Goal: Task Accomplishment & Management: Manage account settings

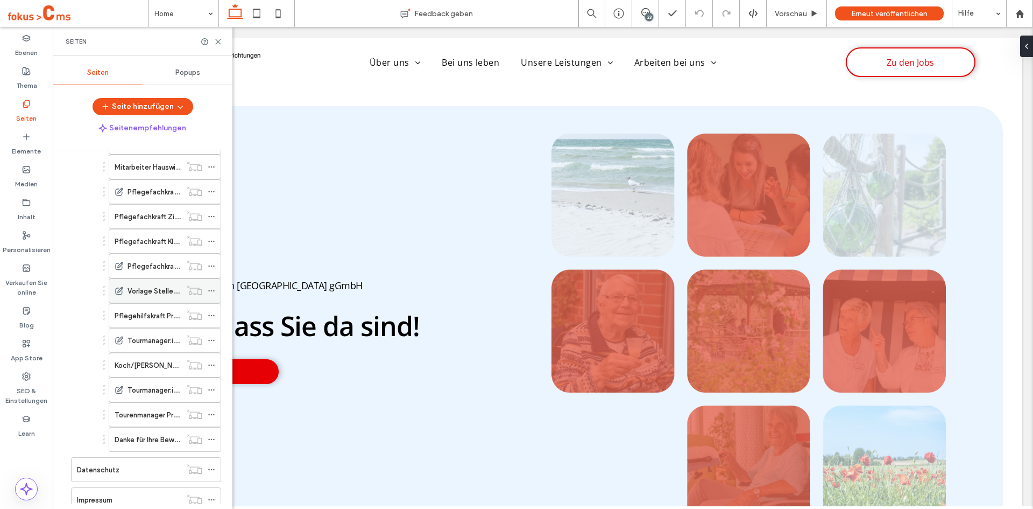
scroll to position [415, 0]
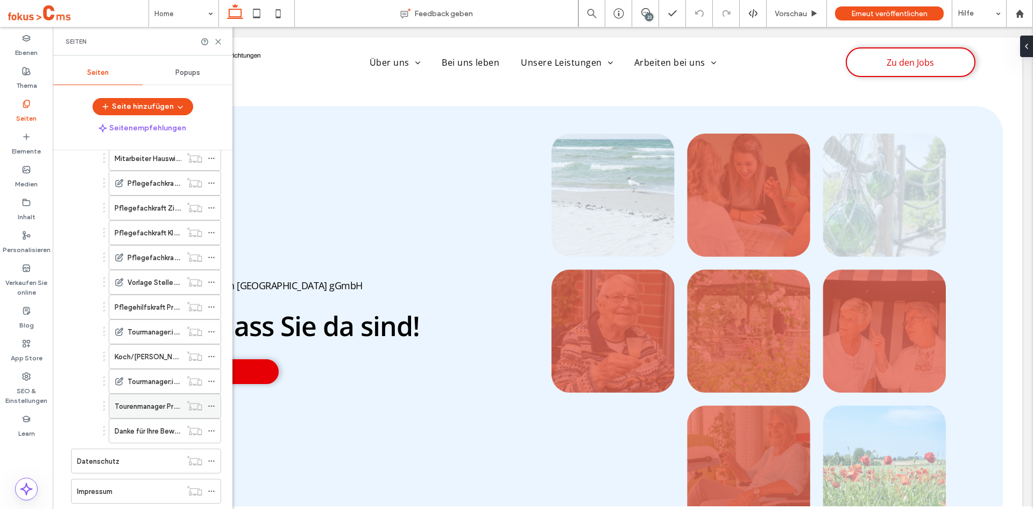
click at [143, 401] on label "Tourenmanager Prohn" at bounding box center [150, 406] width 71 height 19
click at [220, 40] on icon at bounding box center [218, 42] width 8 height 8
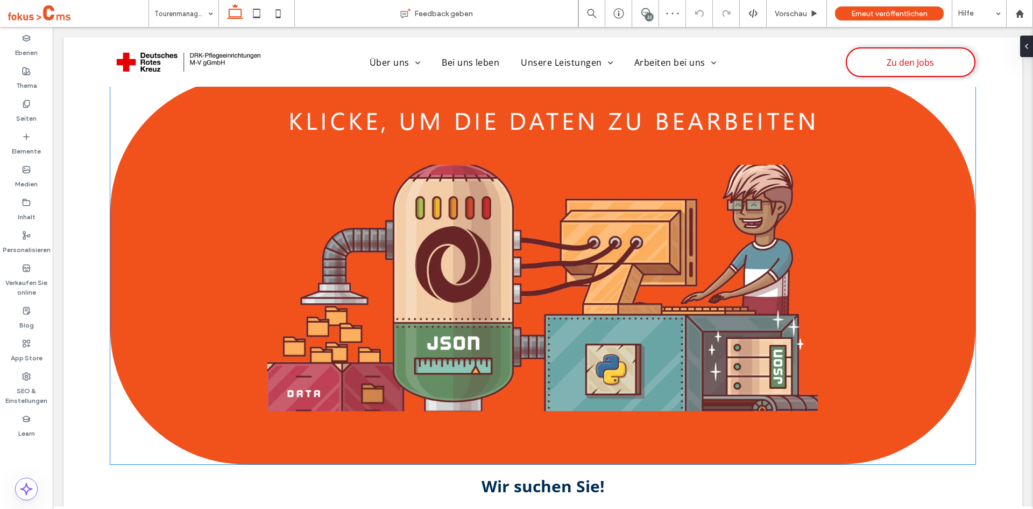
scroll to position [484, 0]
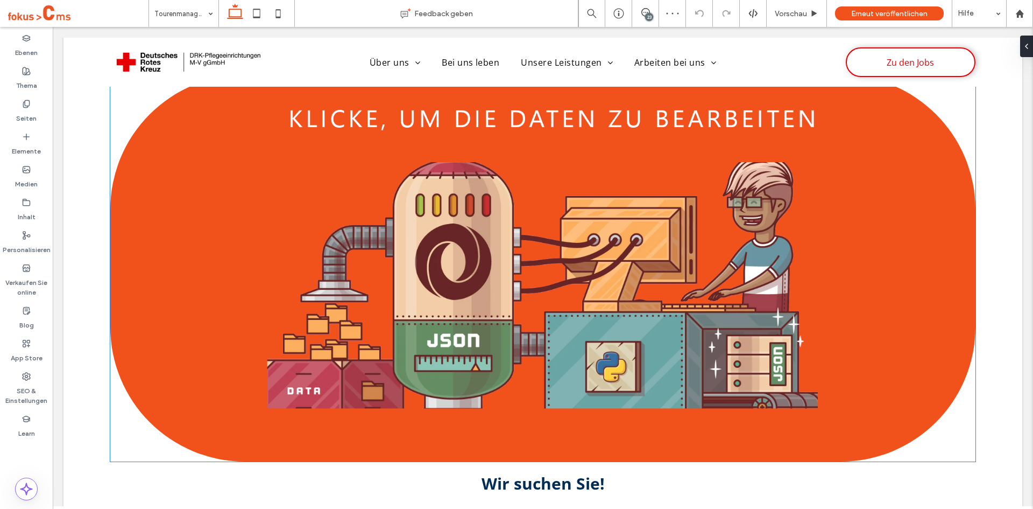
click at [294, 220] on img at bounding box center [542, 268] width 865 height 386
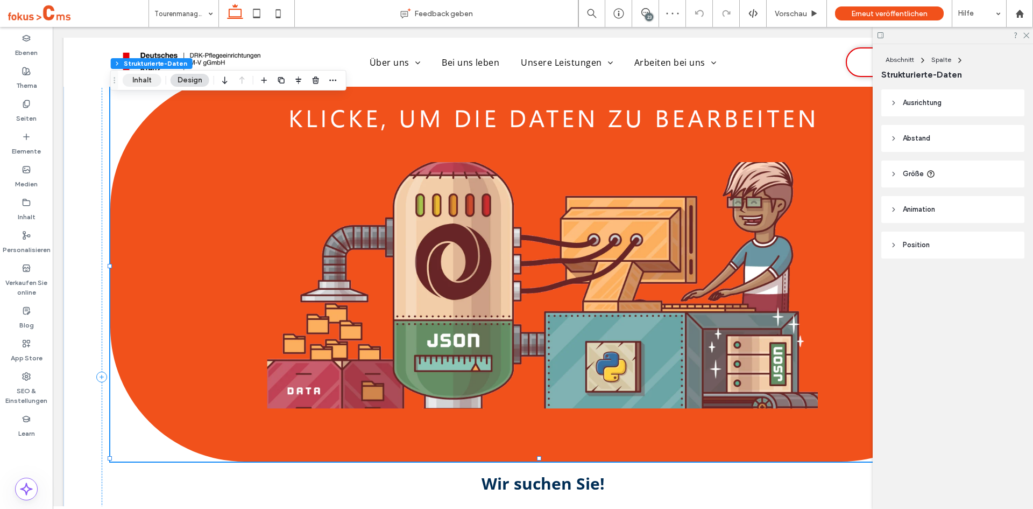
click at [149, 80] on button "Inhalt" at bounding box center [142, 80] width 39 height 13
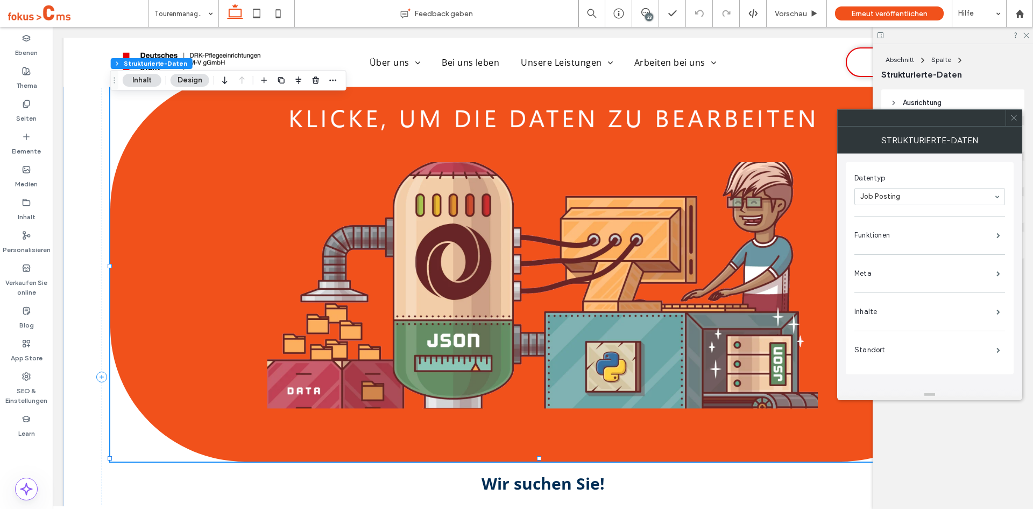
click at [923, 250] on div "Datentyp Job Posting Funktionen Meta Inhalte Standort" at bounding box center [930, 267] width 151 height 201
click at [908, 243] on label "Funktionen" at bounding box center [926, 235] width 142 height 22
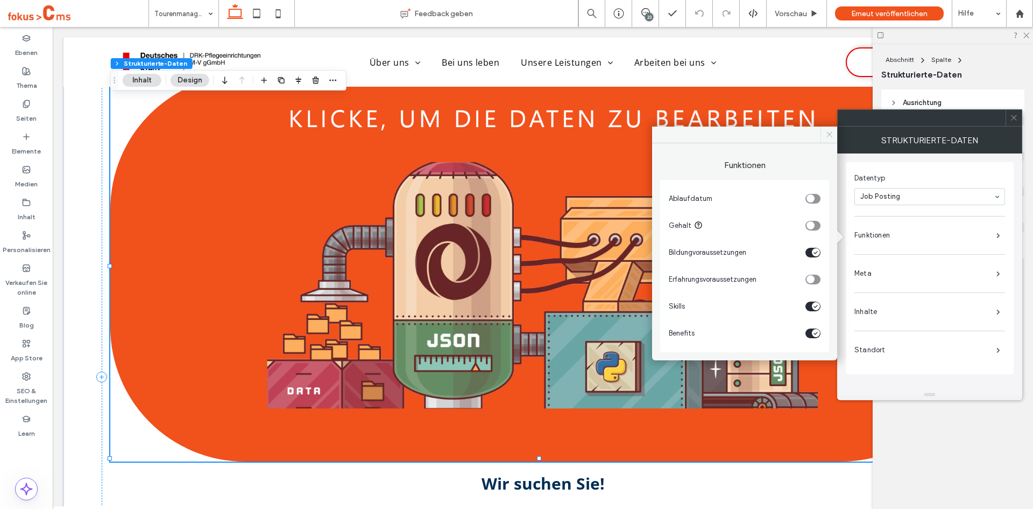
click at [834, 135] on span at bounding box center [829, 134] width 17 height 16
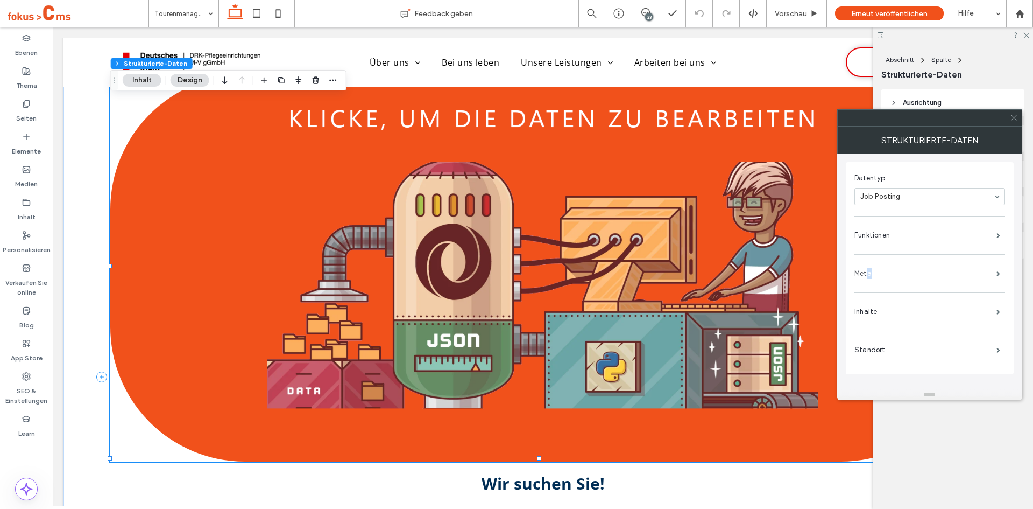
click at [869, 273] on label "Meta" at bounding box center [926, 274] width 142 height 22
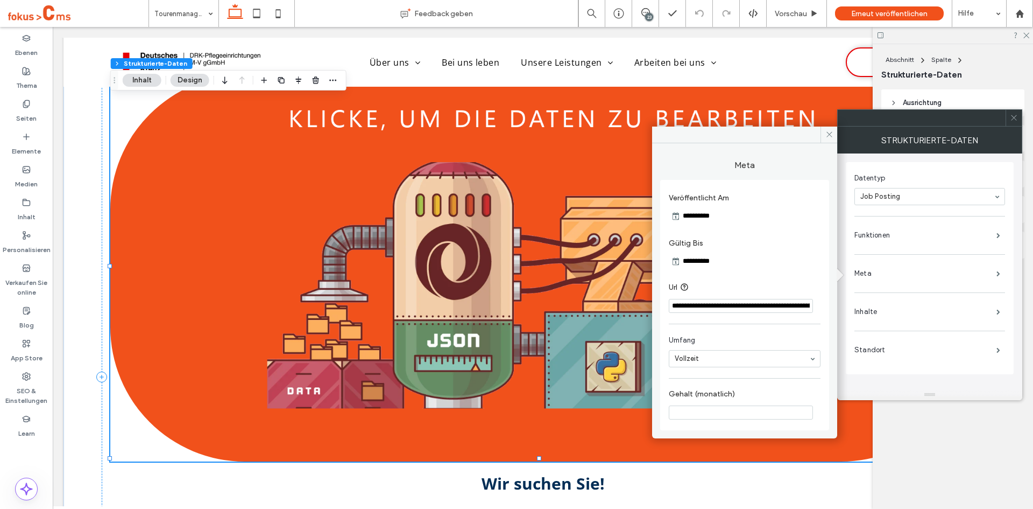
scroll to position [0, 74]
drag, startPoint x: 805, startPoint y: 307, endPoint x: 827, endPoint y: 308, distance: 21.6
click at [827, 308] on div "**********" at bounding box center [744, 305] width 169 height 251
click at [785, 305] on input "**********" at bounding box center [741, 306] width 144 height 15
drag, startPoint x: 734, startPoint y: 308, endPoint x: 830, endPoint y: 312, distance: 97.0
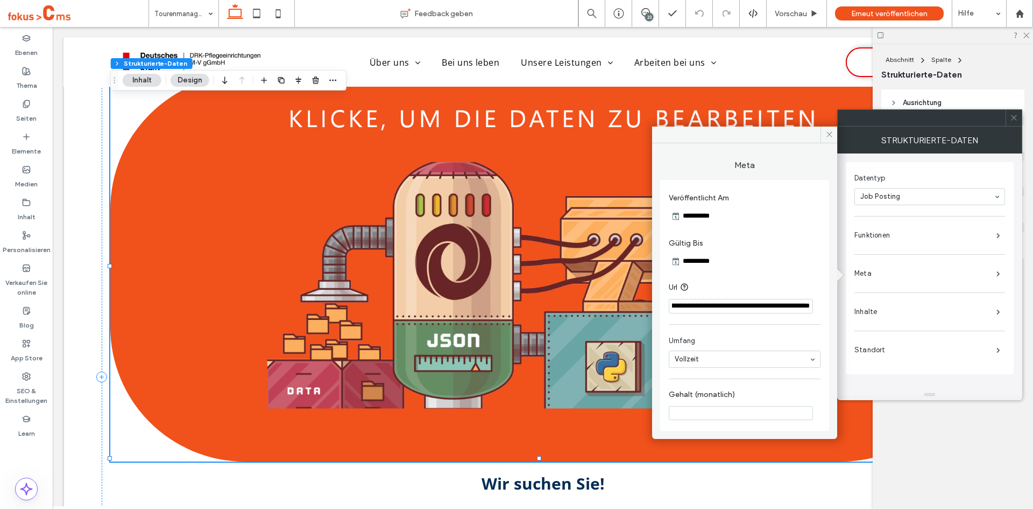
click at [830, 312] on div "**********" at bounding box center [744, 286] width 185 height 287
click at [789, 316] on section "**********" at bounding box center [745, 297] width 152 height 43
drag, startPoint x: 795, startPoint y: 310, endPoint x: 847, endPoint y: 312, distance: 51.7
click at [847, 312] on div "**********" at bounding box center [929, 262] width 185 height 273
click at [776, 327] on div "**********" at bounding box center [744, 305] width 169 height 251
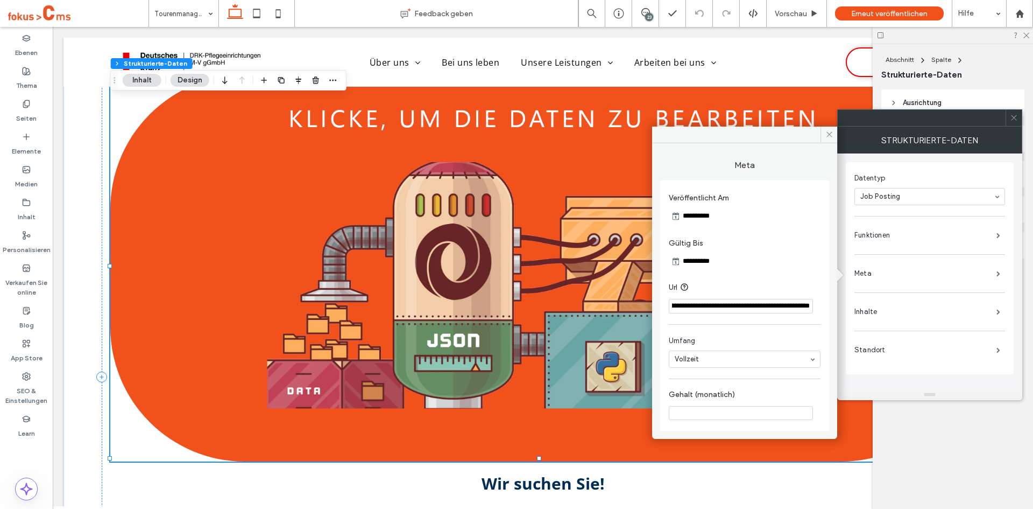
drag, startPoint x: 730, startPoint y: 307, endPoint x: 823, endPoint y: 310, distance: 93.2
click at [824, 310] on div "**********" at bounding box center [744, 305] width 169 height 251
click at [778, 319] on section "**********" at bounding box center [745, 297] width 152 height 43
click at [829, 136] on icon at bounding box center [830, 134] width 8 height 8
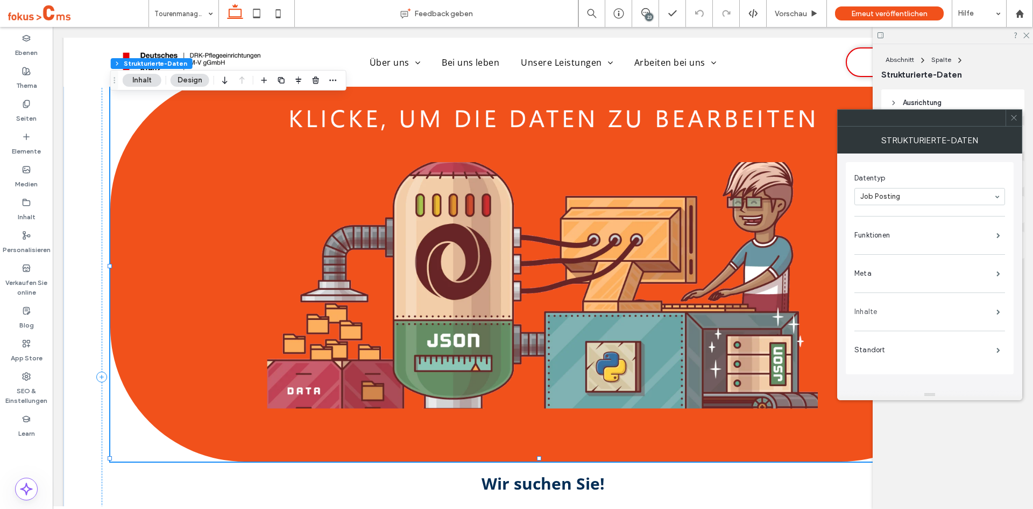
click at [865, 314] on label "Inhalte" at bounding box center [926, 312] width 142 height 22
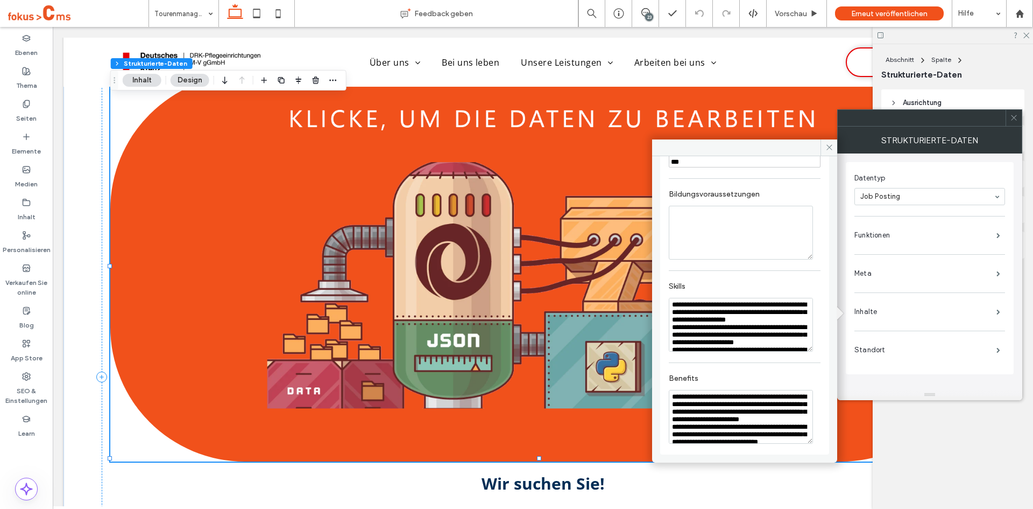
scroll to position [330, 0]
click at [828, 147] on icon at bounding box center [830, 147] width 8 height 8
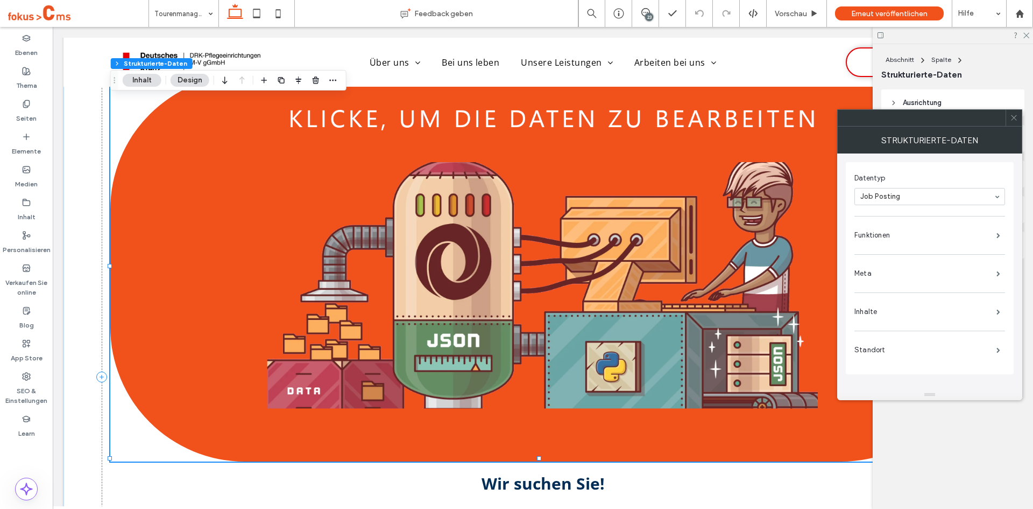
click at [1016, 118] on icon at bounding box center [1014, 118] width 8 height 8
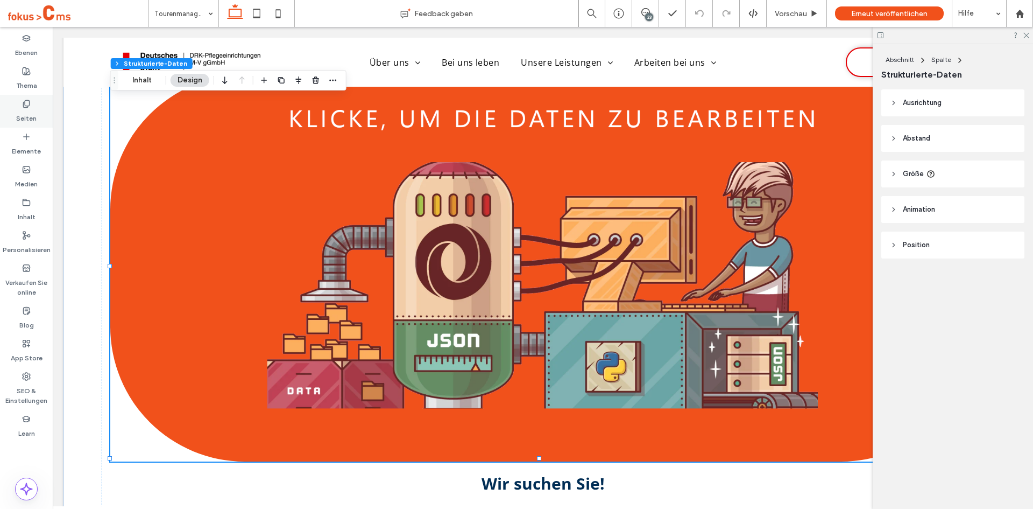
click at [24, 110] on label "Seiten" at bounding box center [26, 115] width 20 height 15
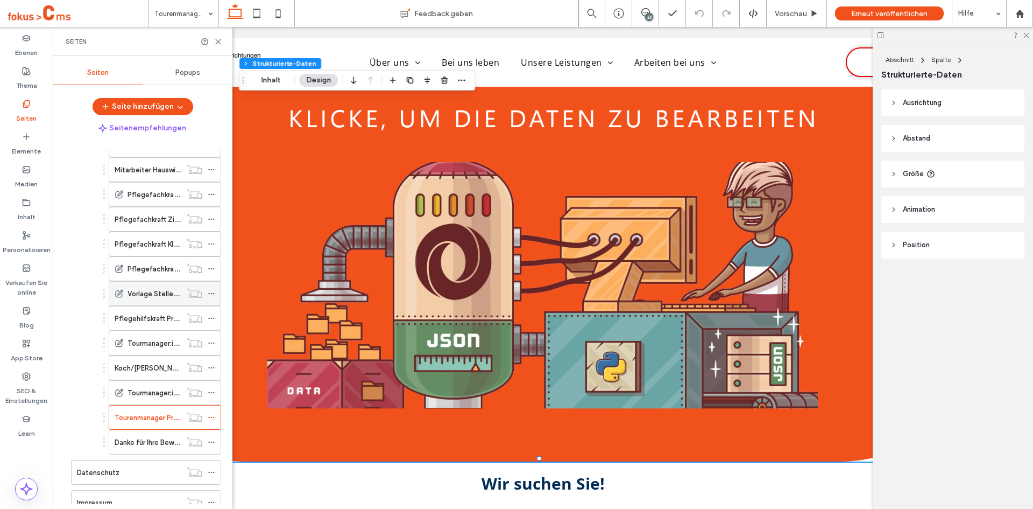
scroll to position [431, 0]
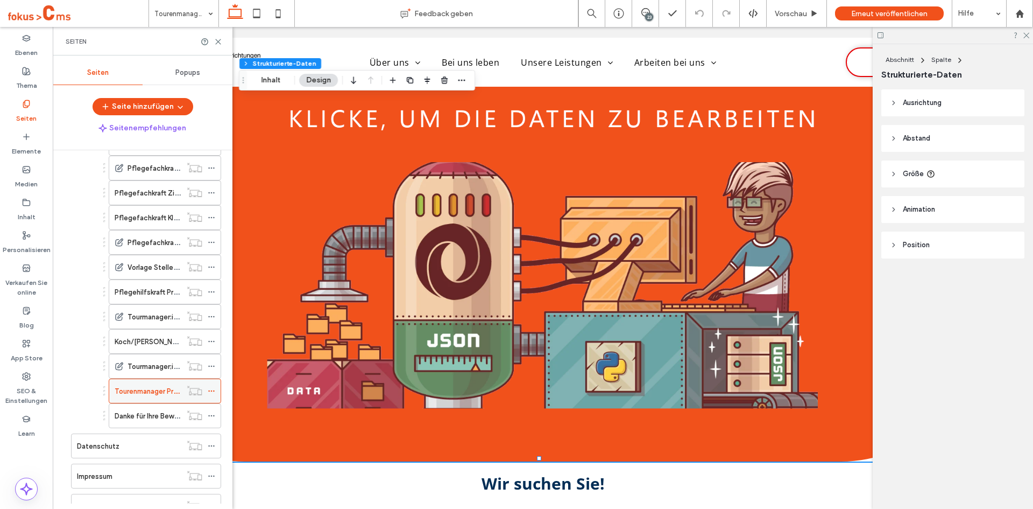
click at [210, 391] on icon at bounding box center [212, 391] width 8 height 8
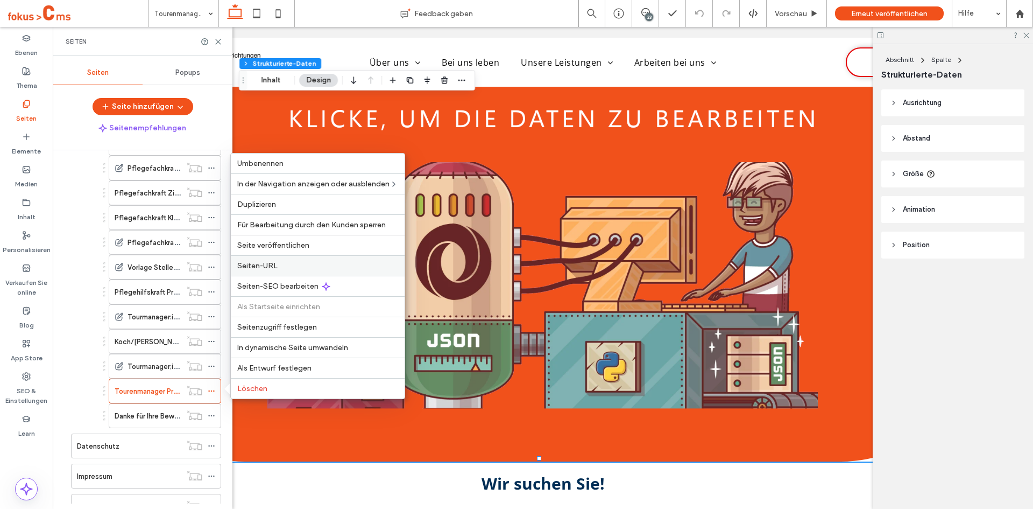
click at [258, 263] on span "Seiten-URL" at bounding box center [257, 265] width 40 height 9
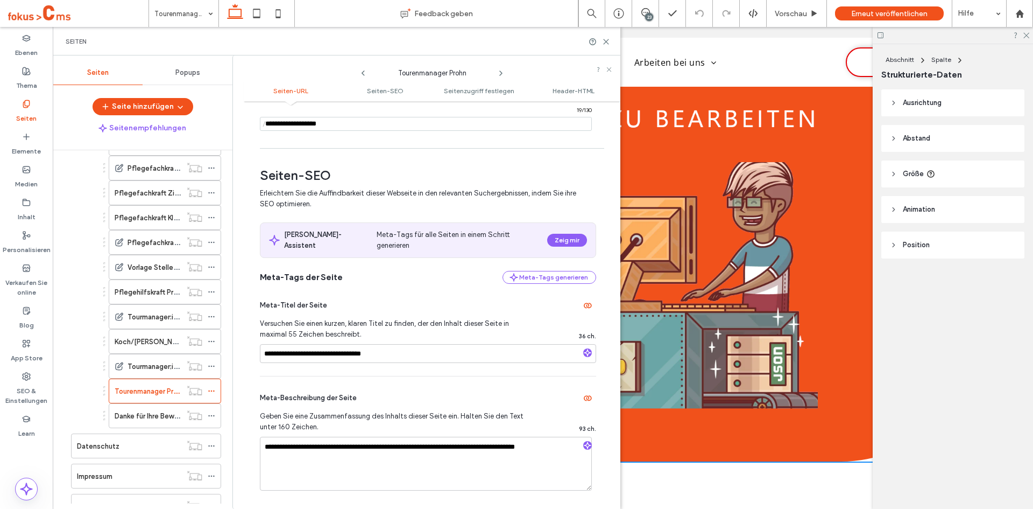
scroll to position [108, 0]
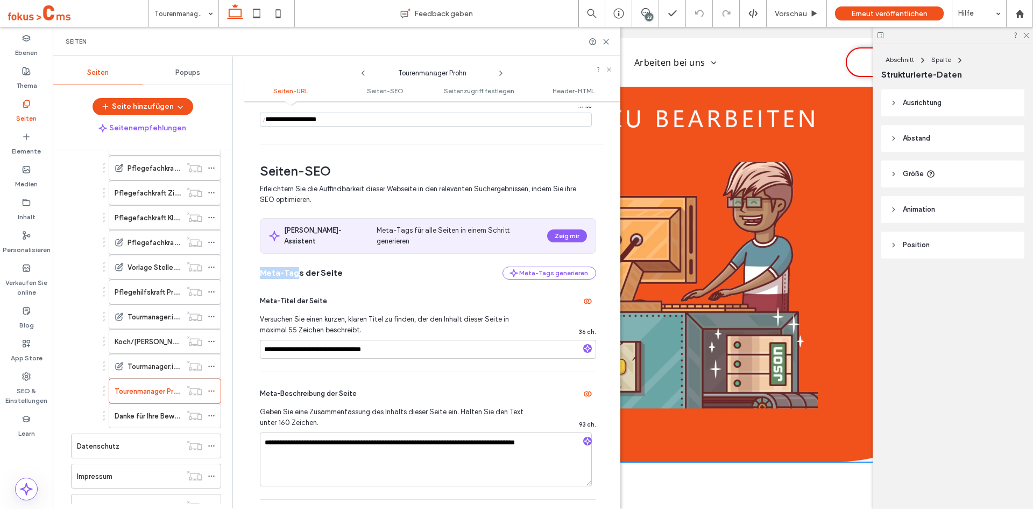
drag, startPoint x: 259, startPoint y: 265, endPoint x: 305, endPoint y: 265, distance: 45.7
click at [301, 263] on div "**********" at bounding box center [432, 305] width 377 height 397
click at [316, 279] on div "**********" at bounding box center [428, 325] width 336 height 92
drag, startPoint x: 265, startPoint y: 294, endPoint x: 299, endPoint y: 294, distance: 33.9
click at [299, 295] on span "Meta-Titel der Seite" at bounding box center [293, 300] width 67 height 11
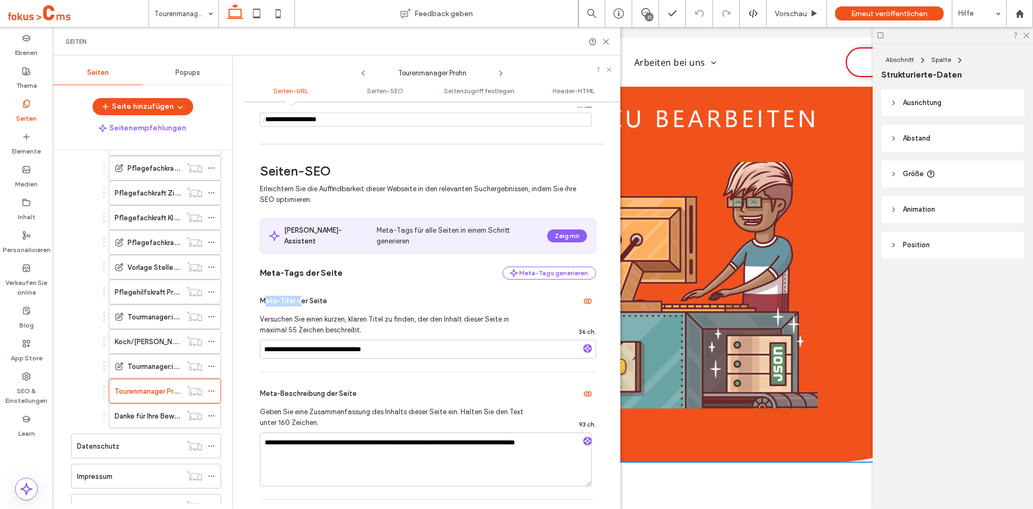
click at [299, 295] on span "Meta-Titel der Seite" at bounding box center [293, 300] width 67 height 11
drag, startPoint x: 275, startPoint y: 384, endPoint x: 361, endPoint y: 384, distance: 85.6
click at [361, 385] on div "Meta-Beschreibung der Seite" at bounding box center [428, 393] width 336 height 17
click at [307, 344] on input "**********" at bounding box center [428, 349] width 336 height 19
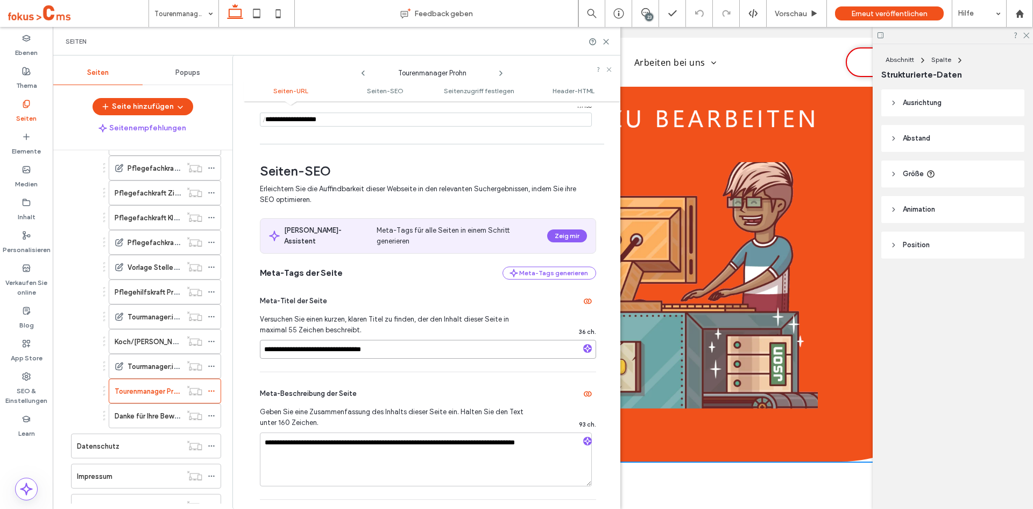
drag, startPoint x: 302, startPoint y: 342, endPoint x: 351, endPoint y: 345, distance: 49.6
click at [351, 345] on input "**********" at bounding box center [428, 349] width 336 height 19
drag, startPoint x: 397, startPoint y: 73, endPoint x: 447, endPoint y: 77, distance: 50.2
click at [447, 76] on span "Tourenmanager Prohn" at bounding box center [432, 70] width 108 height 16
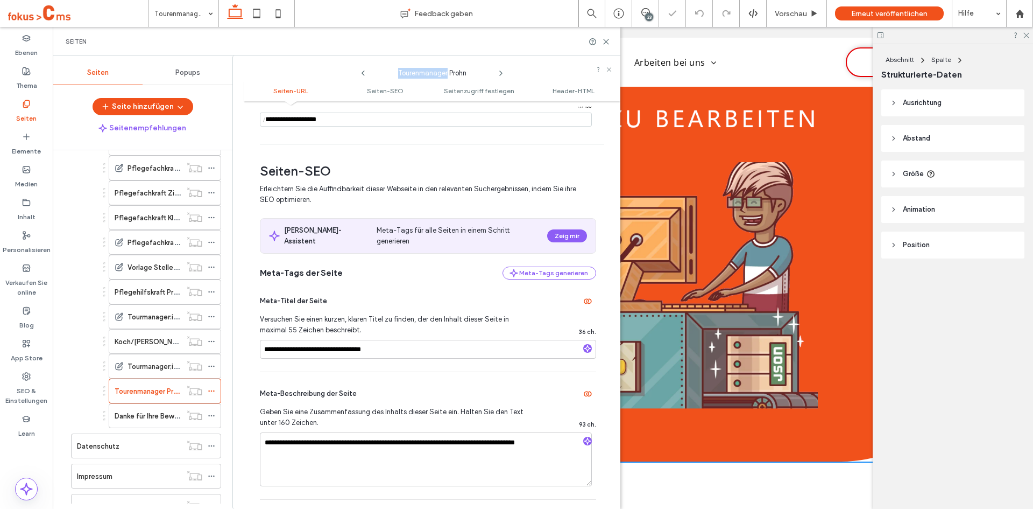
copy span "Tourenmanager"
drag, startPoint x: 304, startPoint y: 342, endPoint x: 357, endPoint y: 341, distance: 53.3
click at [357, 341] on input "**********" at bounding box center [428, 349] width 336 height 19
paste input
type input "**********"
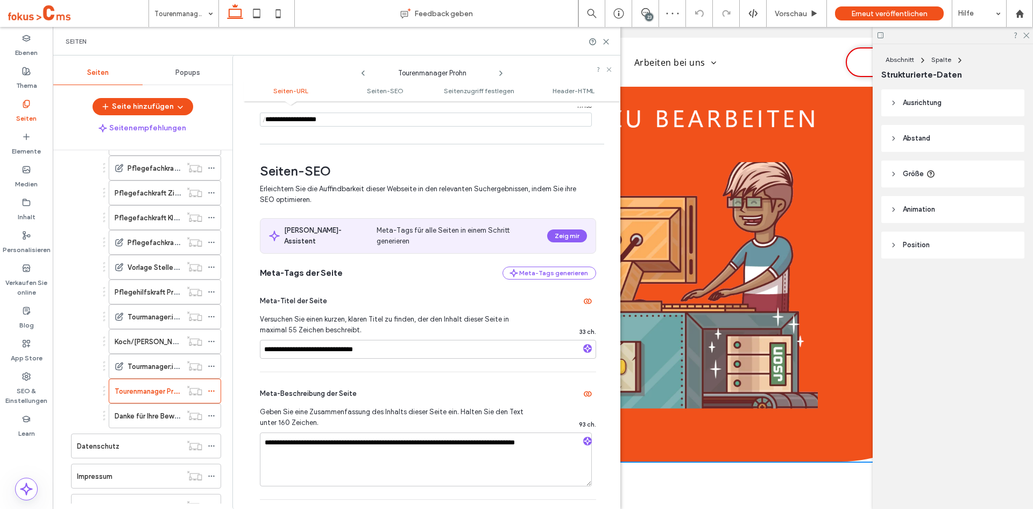
click at [392, 358] on div "**********" at bounding box center [428, 325] width 336 height 92
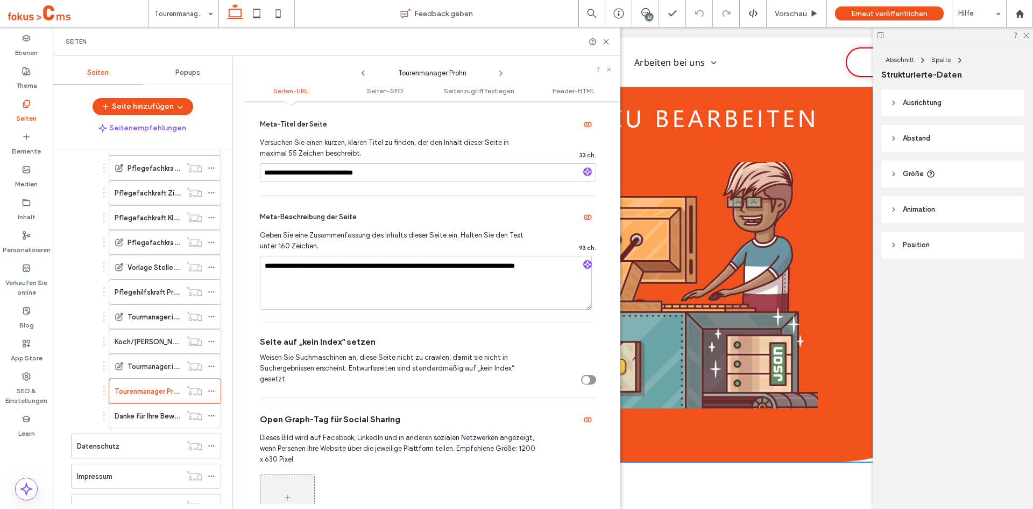
scroll to position [0, 0]
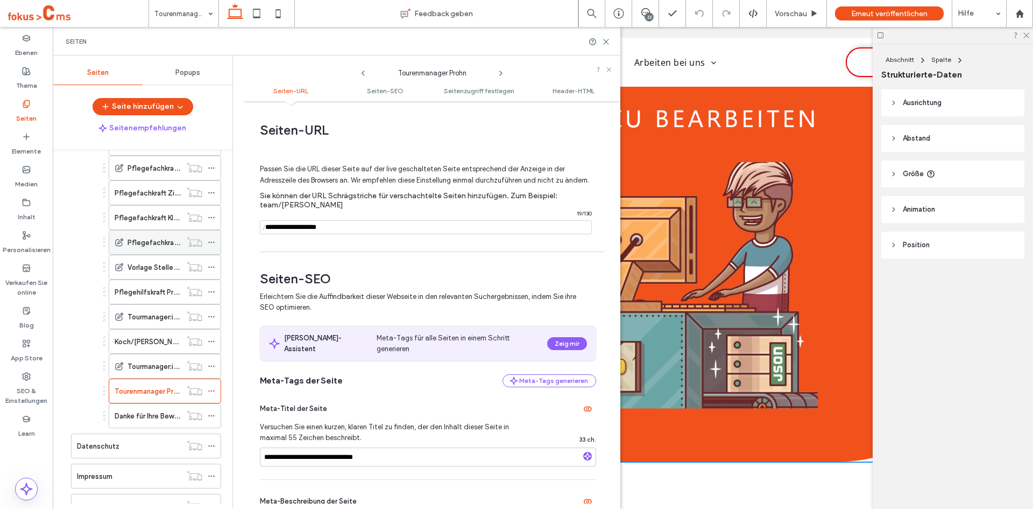
drag, startPoint x: 276, startPoint y: 237, endPoint x: 187, endPoint y: 241, distance: 88.9
click at [187, 241] on div "Seiten Popups Seite hinzufügen Seitenempfehlungen Home Über uns Das sind wir Un…" at bounding box center [337, 281] width 568 height 453
click at [607, 42] on use at bounding box center [606, 41] width 5 height 5
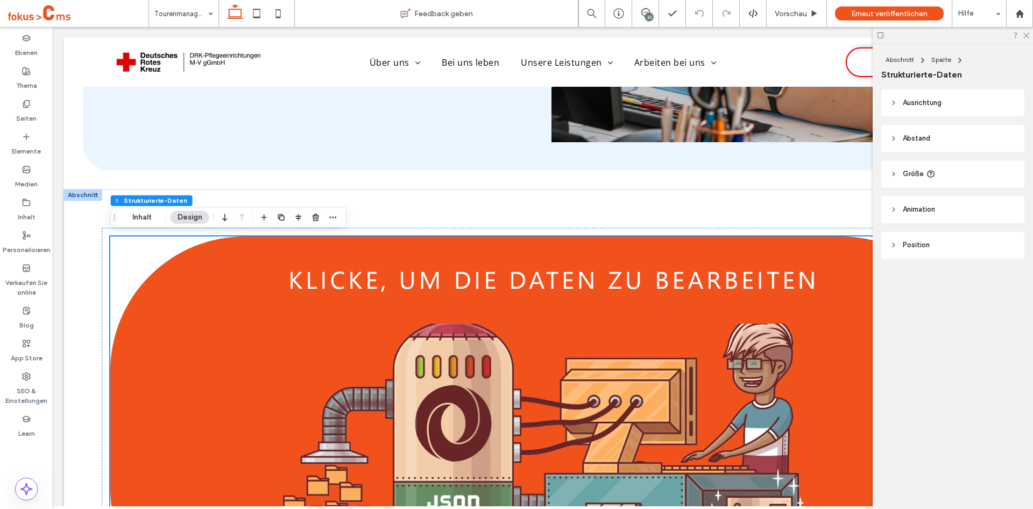
scroll to position [431, 0]
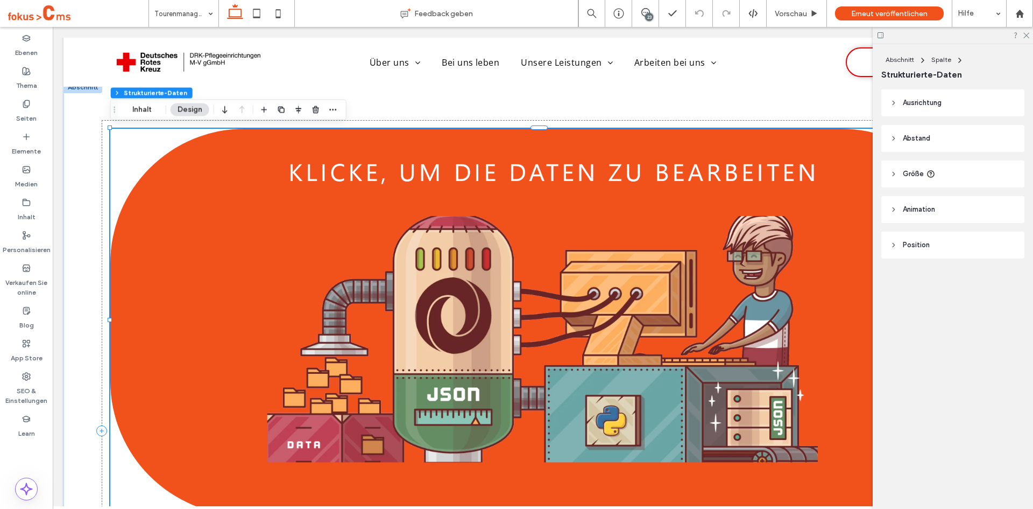
click at [364, 236] on img at bounding box center [542, 322] width 865 height 386
click at [138, 108] on button "Inhalt" at bounding box center [142, 109] width 39 height 13
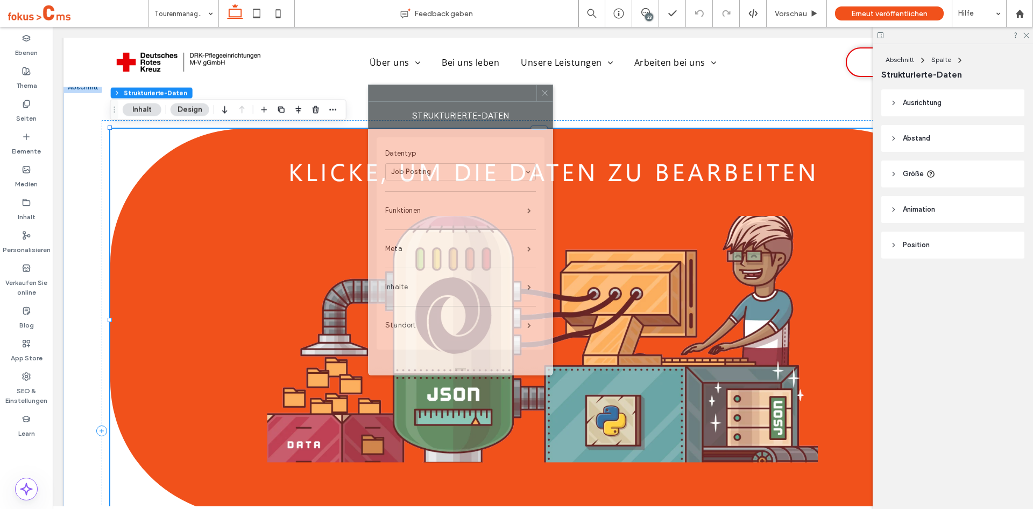
drag, startPoint x: 862, startPoint y: 120, endPoint x: 382, endPoint y: 129, distance: 480.1
click at [387, 87] on div at bounding box center [453, 93] width 168 height 16
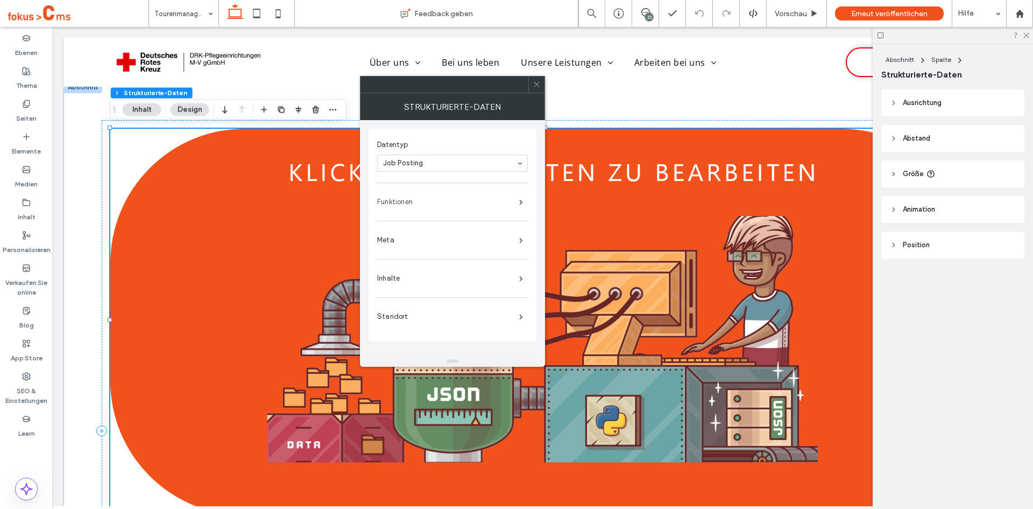
click at [403, 208] on label "Funktionen" at bounding box center [448, 202] width 142 height 22
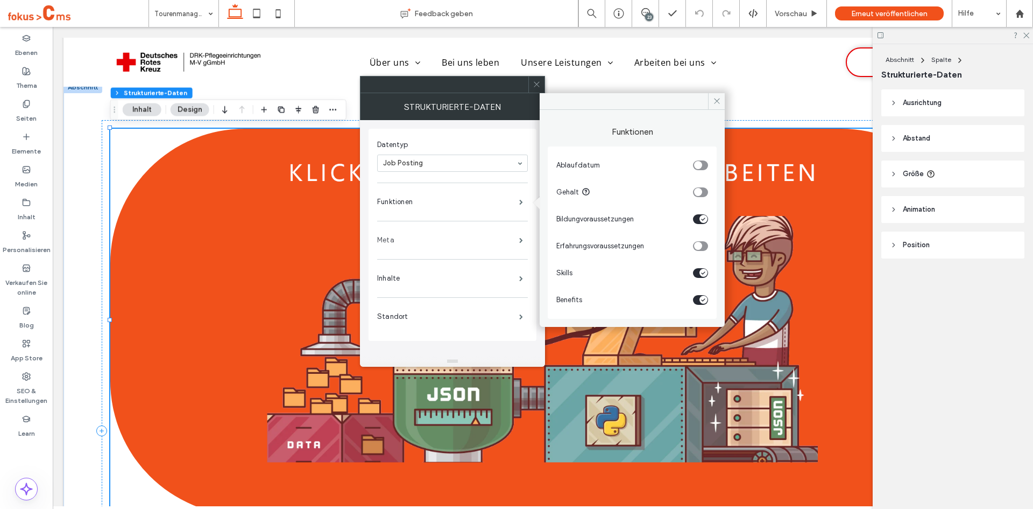
click at [411, 244] on label "Meta" at bounding box center [448, 240] width 142 height 22
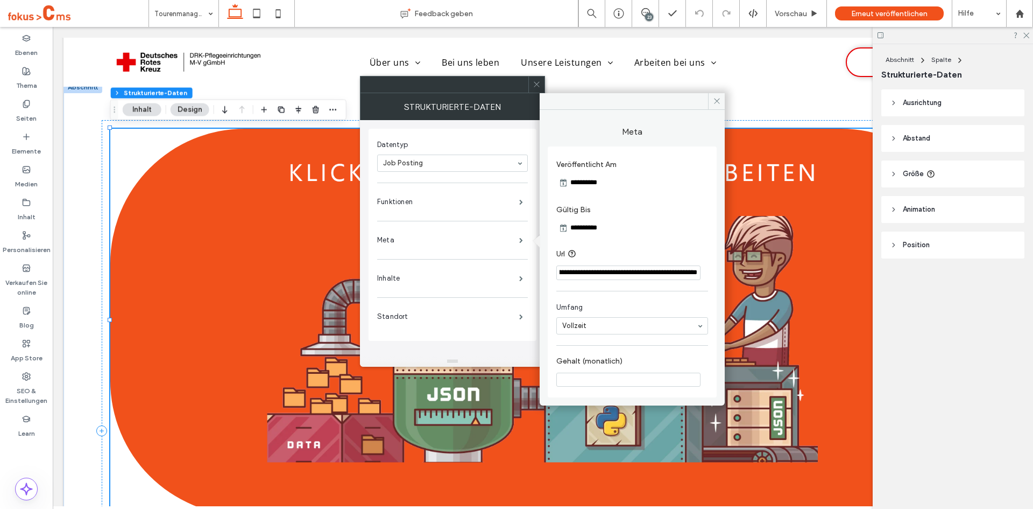
scroll to position [0, 74]
drag, startPoint x: 745, startPoint y: 301, endPoint x: 767, endPoint y: 278, distance: 31.6
paste input "Url"
drag, startPoint x: 626, startPoint y: 276, endPoint x: 626, endPoint y: 284, distance: 7.6
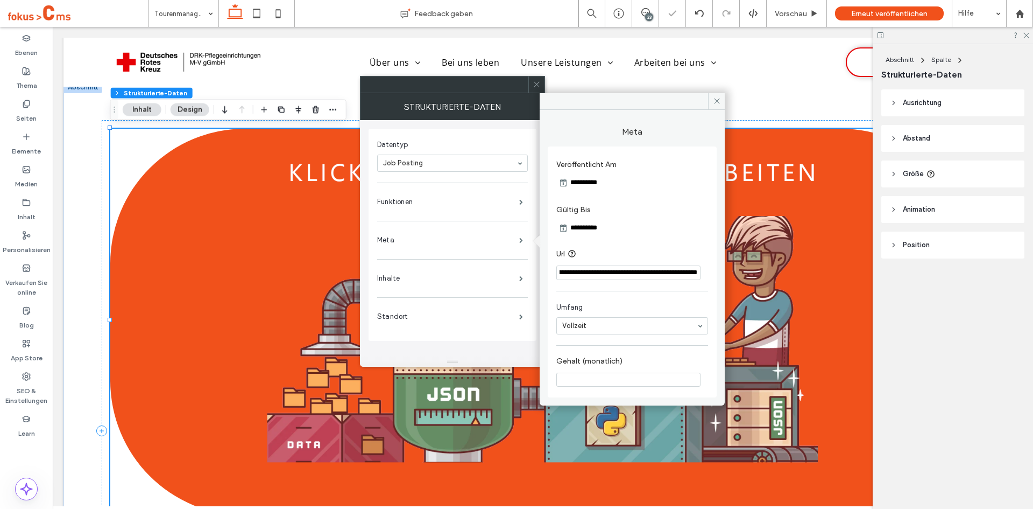
click at [626, 277] on input "**********" at bounding box center [628, 272] width 144 height 15
type input "**********"
click at [644, 288] on div "**********" at bounding box center [632, 271] width 169 height 251
click at [402, 279] on label "Inhalte" at bounding box center [448, 278] width 142 height 22
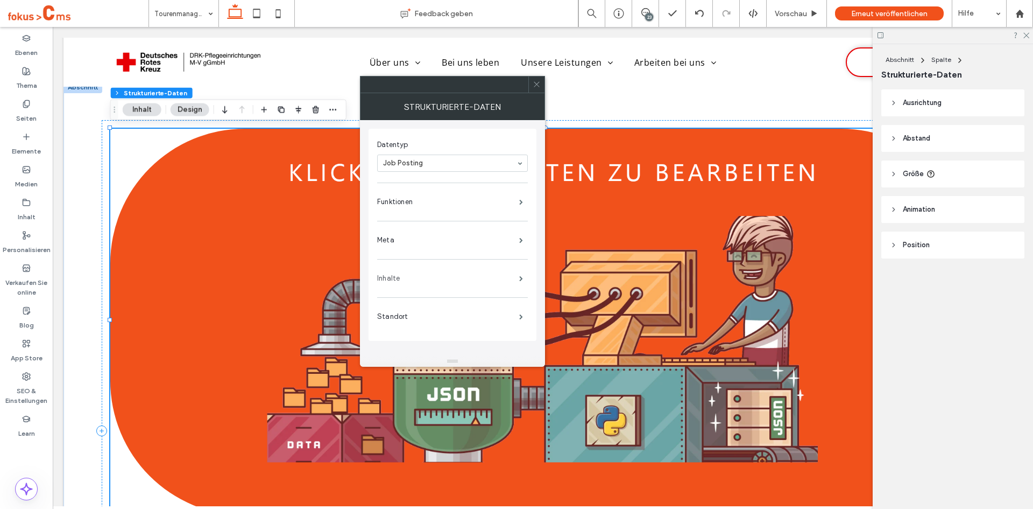
click at [416, 280] on label "Inhalte" at bounding box center [448, 278] width 142 height 22
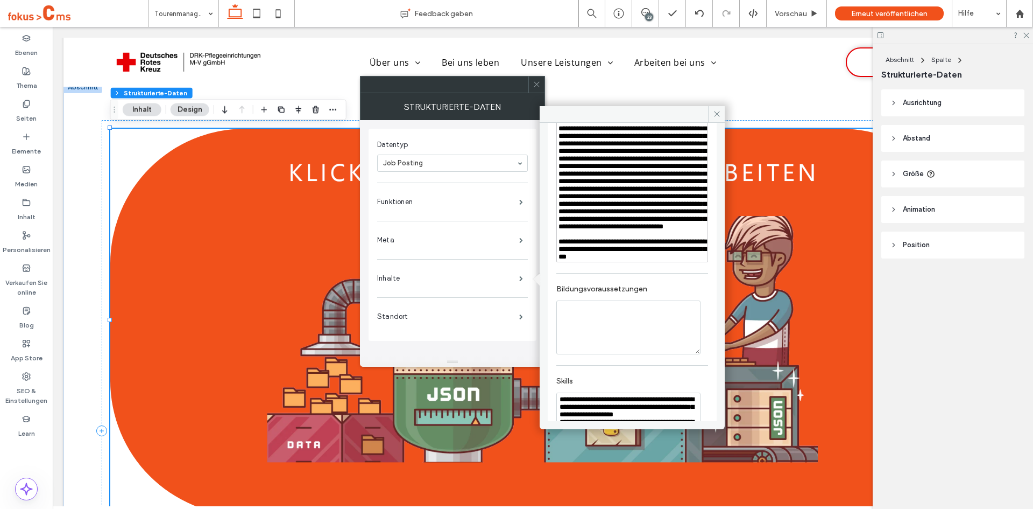
scroll to position [161, 0]
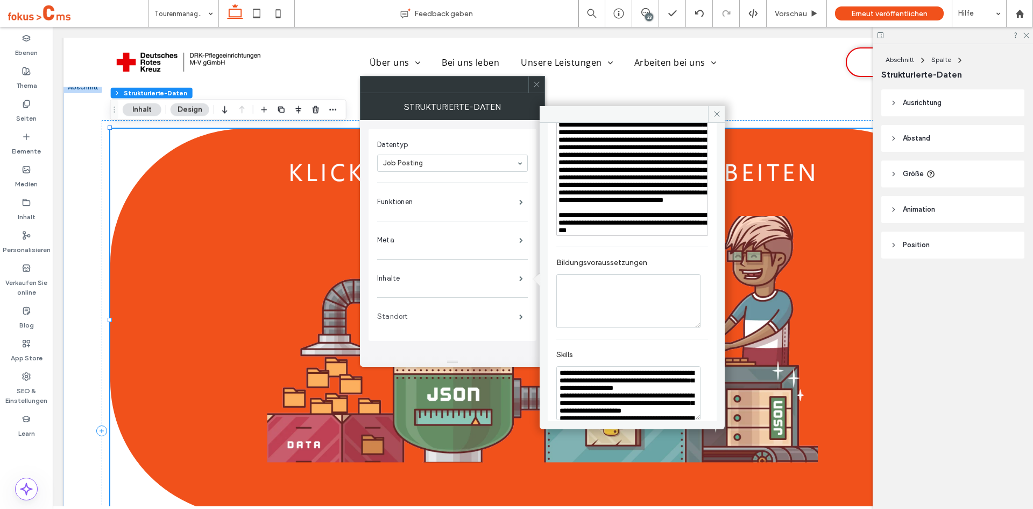
click at [408, 319] on label "Standort" at bounding box center [448, 317] width 142 height 22
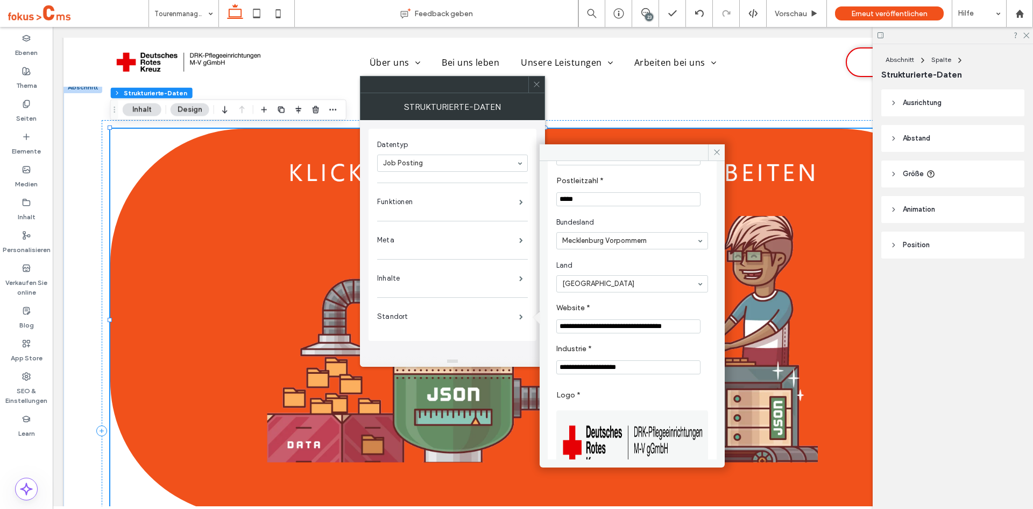
scroll to position [0, 0]
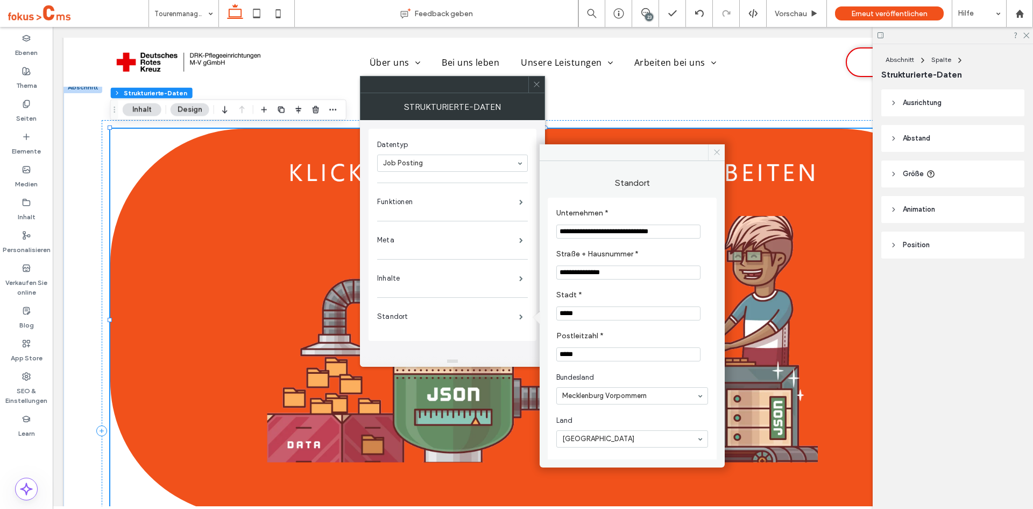
click at [714, 153] on icon at bounding box center [717, 152] width 8 height 8
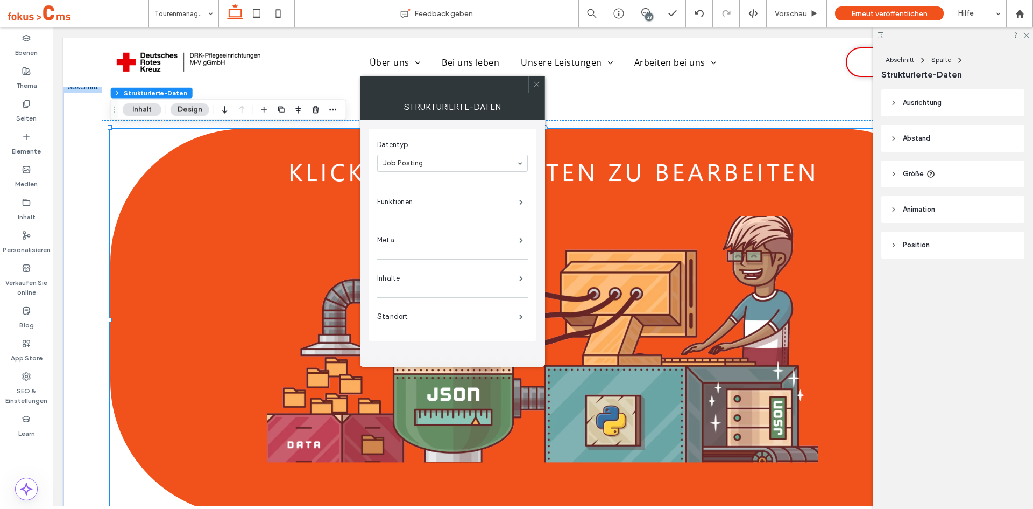
click at [535, 84] on icon at bounding box center [537, 84] width 8 height 8
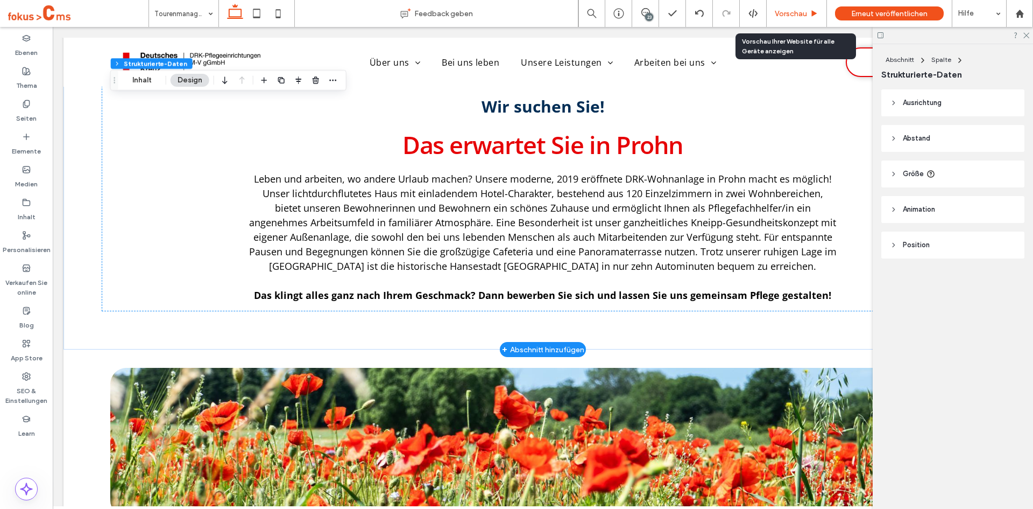
drag, startPoint x: 794, startPoint y: 10, endPoint x: 508, endPoint y: 101, distance: 300.9
click at [794, 10] on span "Vorschau" at bounding box center [791, 13] width 32 height 9
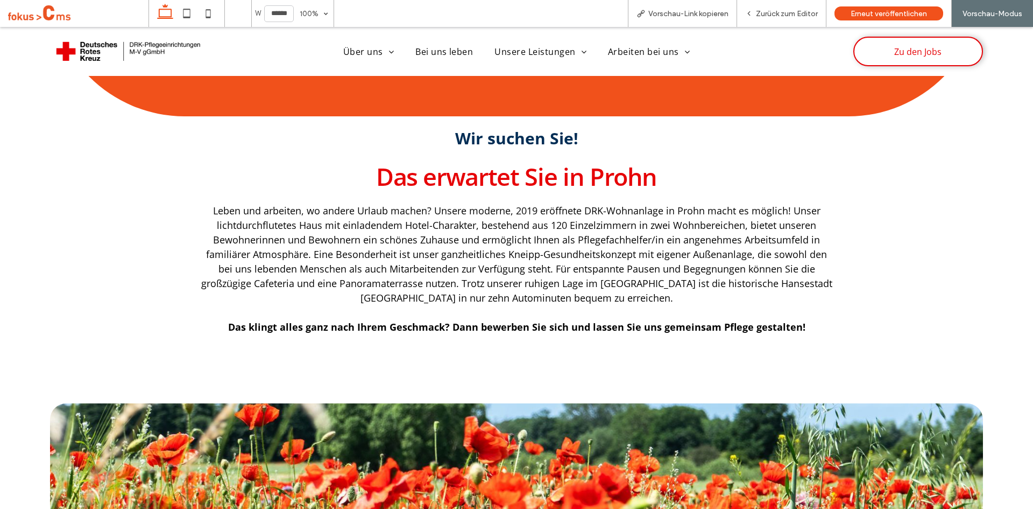
scroll to position [861, 0]
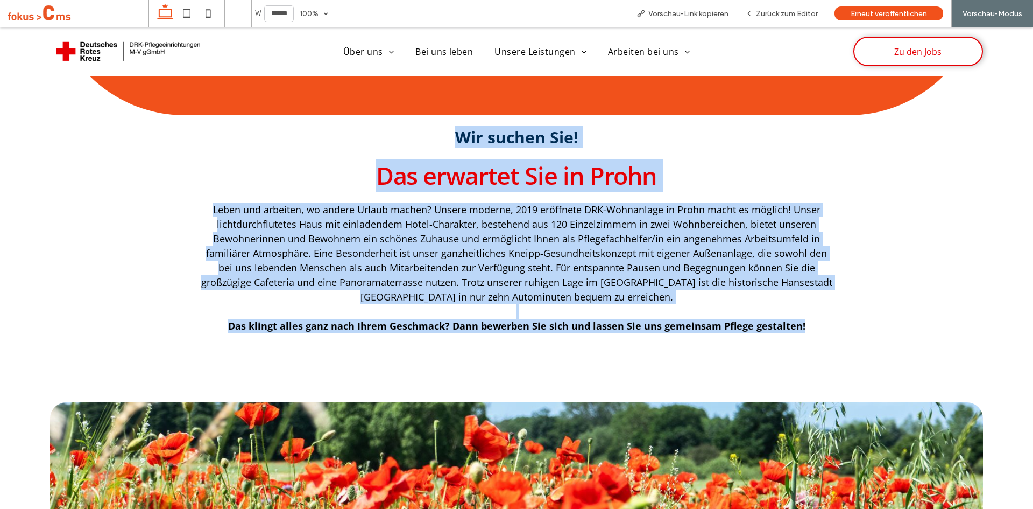
drag, startPoint x: 455, startPoint y: 127, endPoint x: 815, endPoint y: 321, distance: 409.1
click at [815, 321] on div "Wir suchen Sie! Das erwartet Sie in Prohn Leben und arbeiten, wo andere Urlaub …" at bounding box center [516, 15] width 950 height 652
copy div "Wir suchen Sie! Das erwartet Sie in Prohn Leben und arbeiten, wo andere Urlaub …"
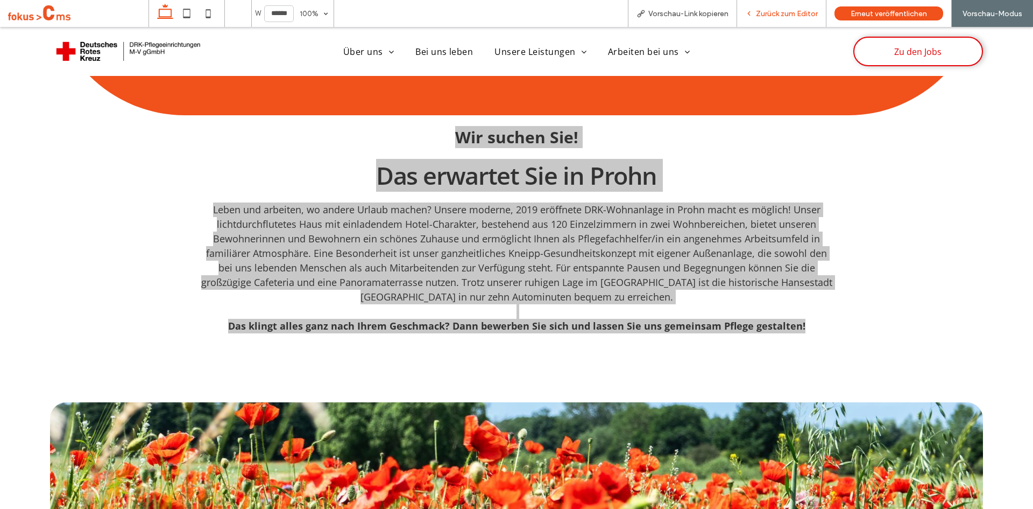
click at [769, 13] on span "Zurück zum Editor" at bounding box center [787, 13] width 62 height 9
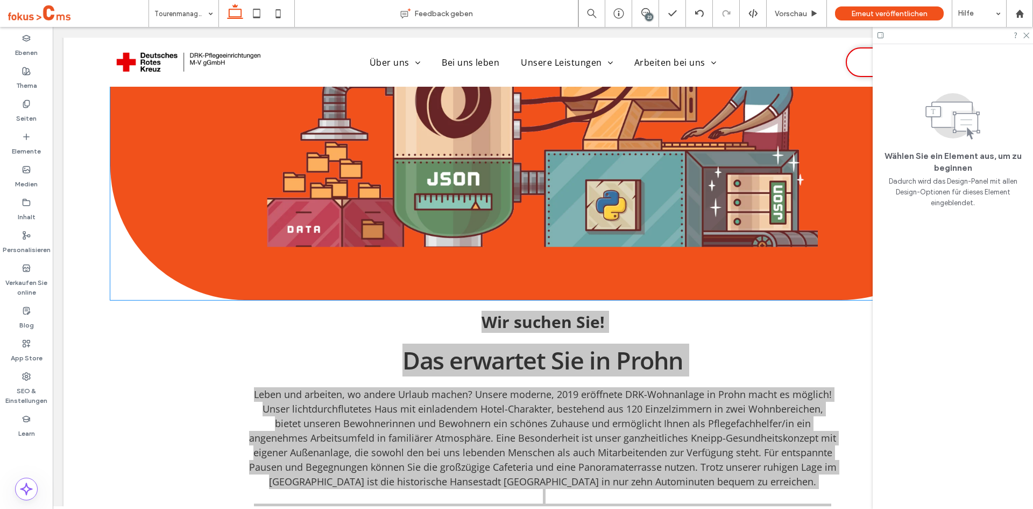
scroll to position [592, 0]
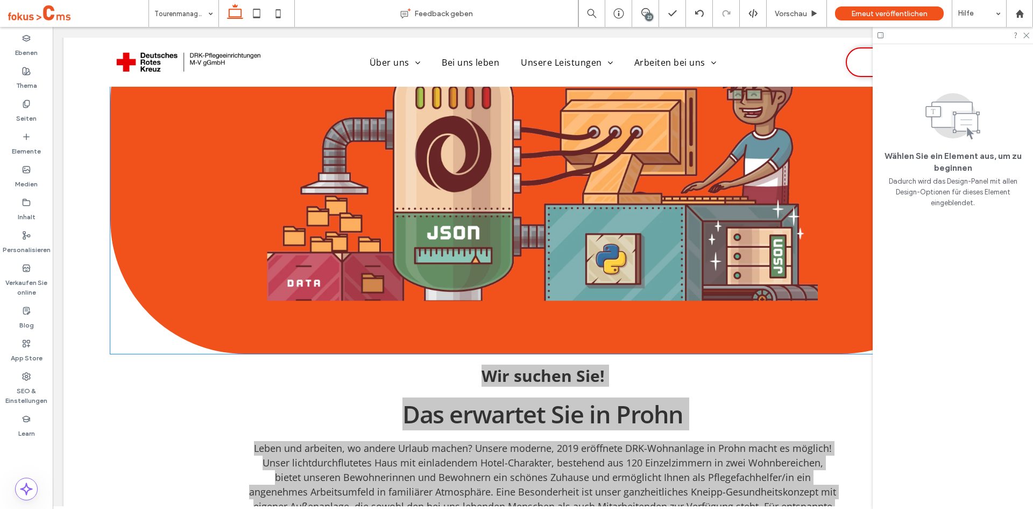
click at [545, 189] on img at bounding box center [542, 160] width 865 height 386
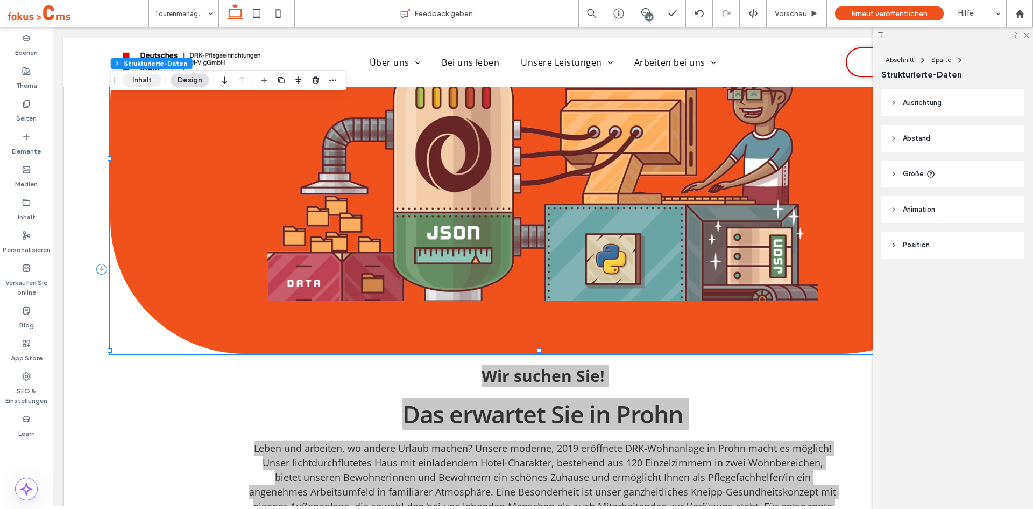
click at [151, 82] on button "Inhalt" at bounding box center [142, 80] width 39 height 13
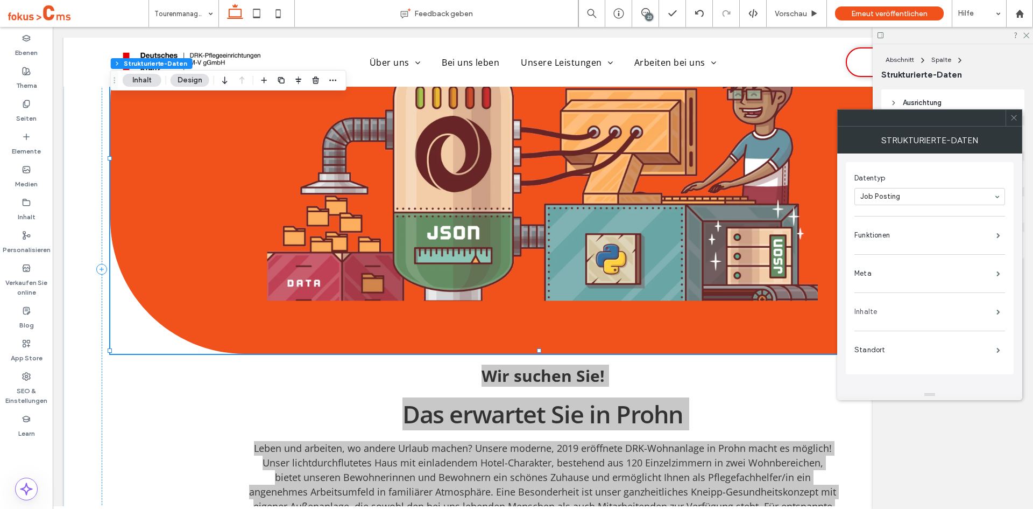
click at [884, 313] on label "Inhalte" at bounding box center [926, 312] width 142 height 22
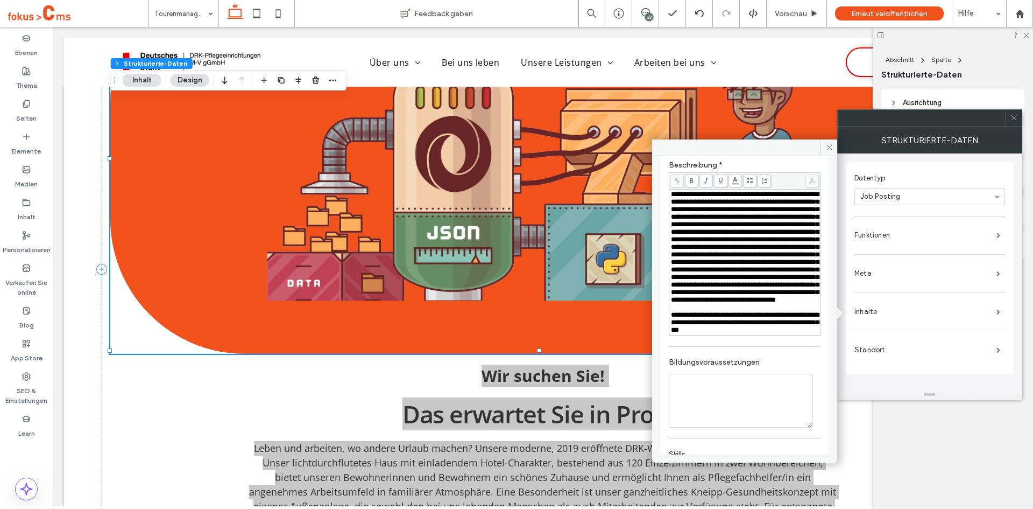
scroll to position [108, 0]
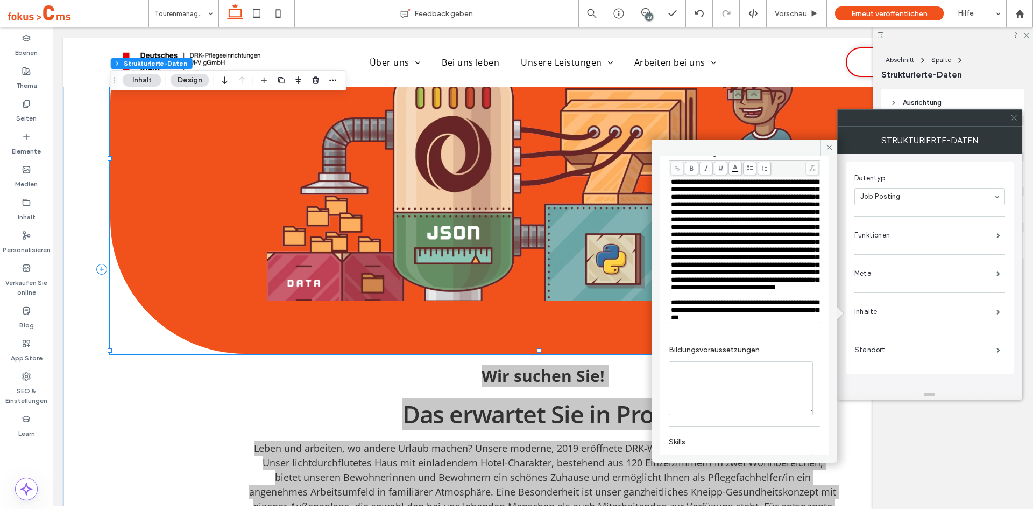
click at [722, 291] on span "**********" at bounding box center [745, 234] width 148 height 112
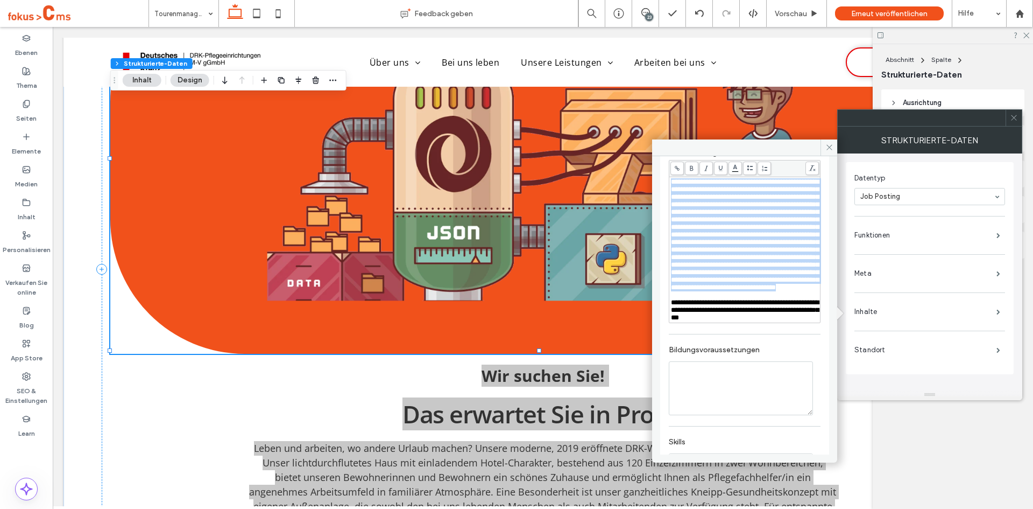
click at [722, 291] on span "**********" at bounding box center [745, 234] width 148 height 112
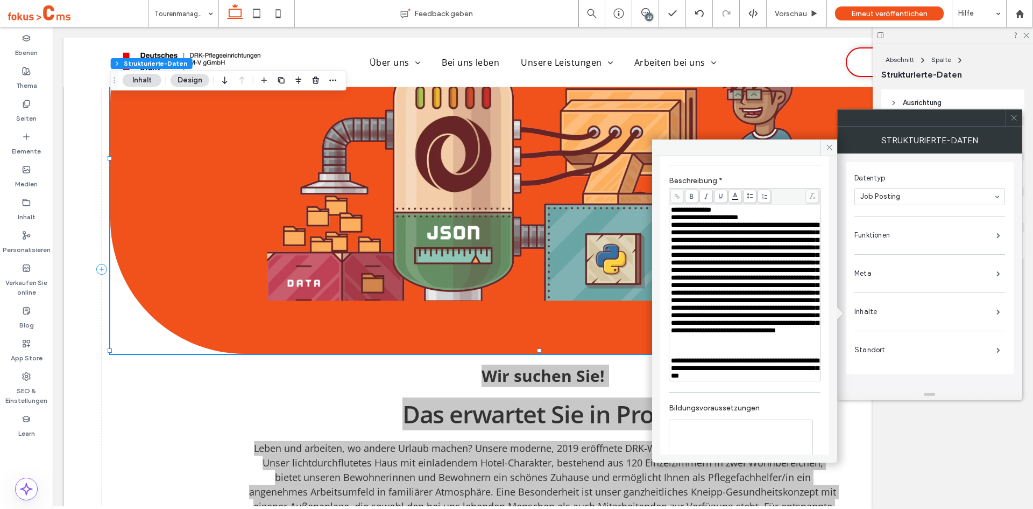
scroll to position [54, 0]
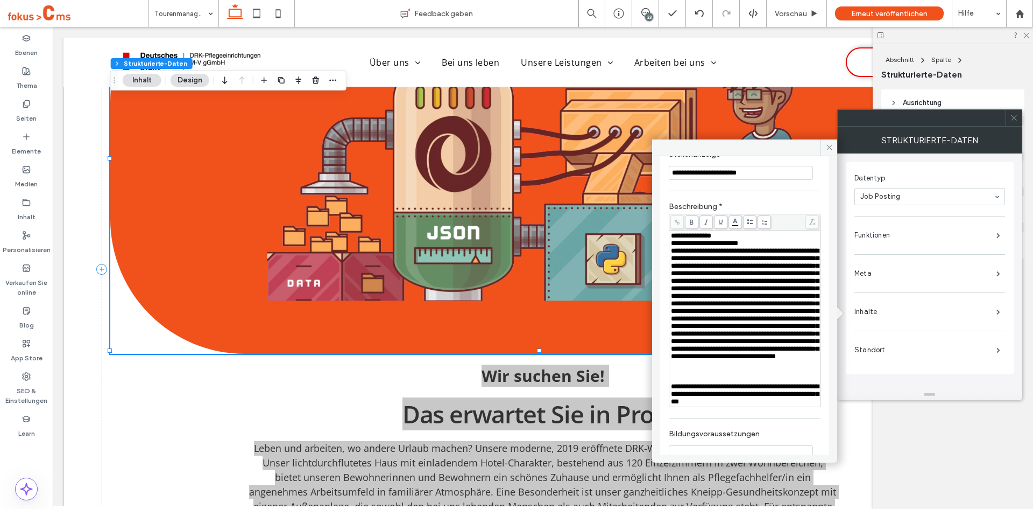
click at [696, 236] on span "**********" at bounding box center [691, 235] width 40 height 7
click at [689, 225] on icon at bounding box center [692, 222] width 6 height 6
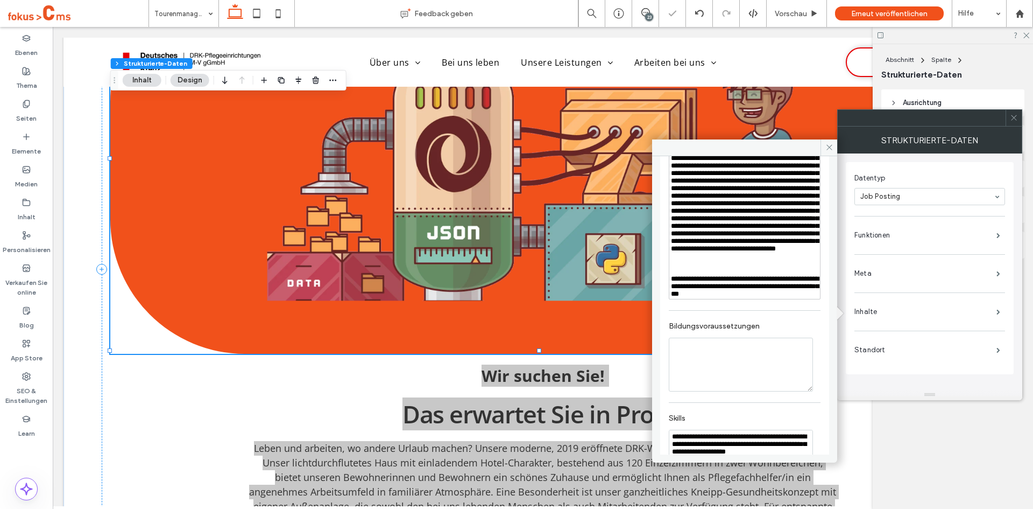
click at [688, 267] on div "Rich Text Editor" at bounding box center [745, 264] width 148 height 8
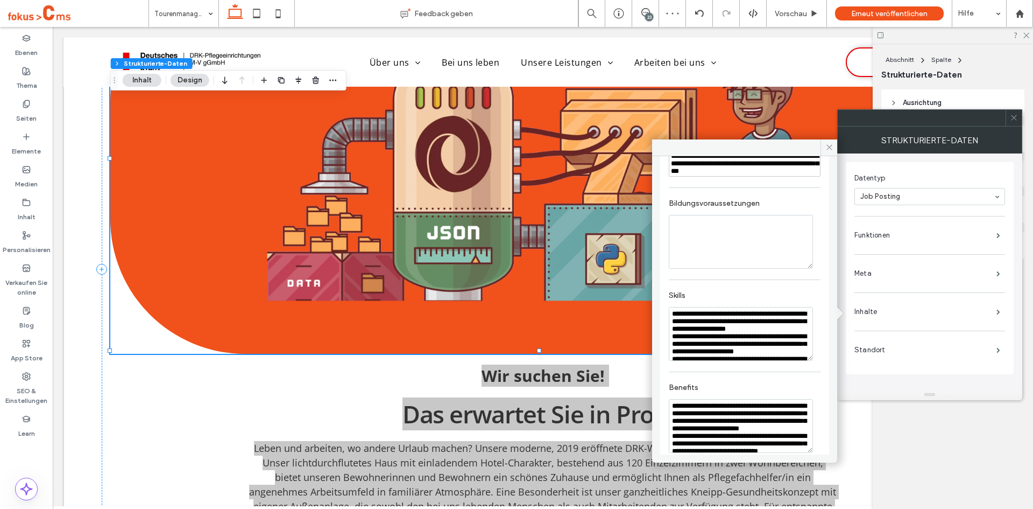
click at [715, 269] on textarea "Bildungsvoraussetzungen" at bounding box center [741, 242] width 144 height 54
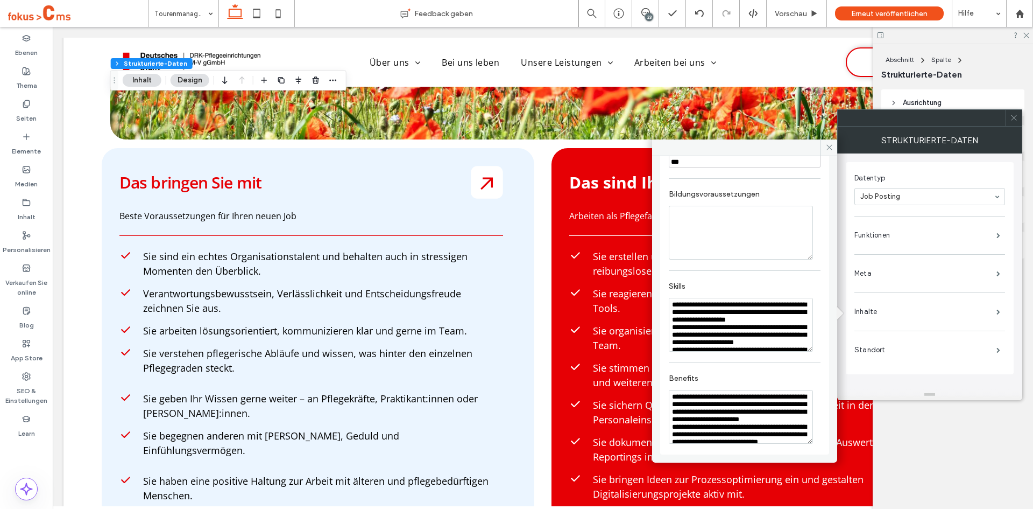
scroll to position [347, 0]
click at [699, 316] on textarea "**********" at bounding box center [741, 325] width 144 height 54
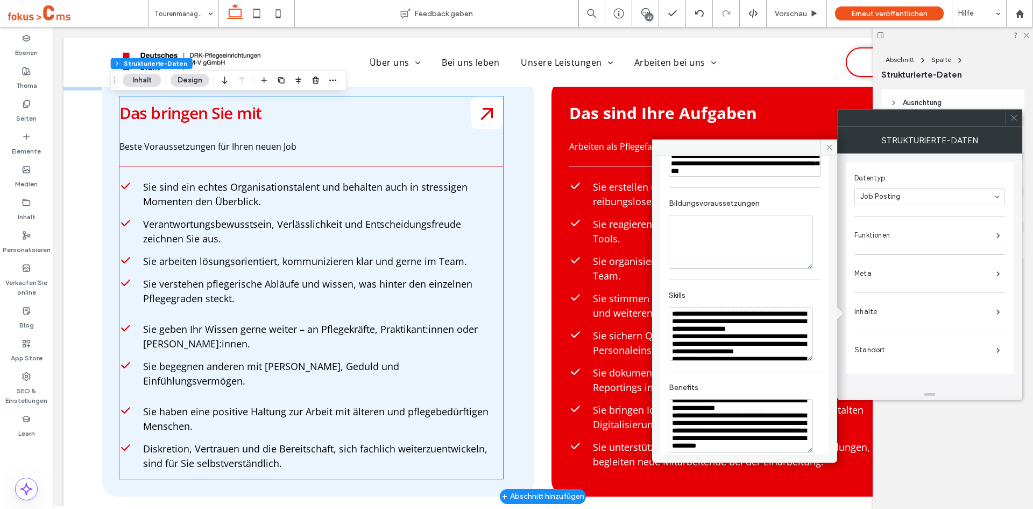
scroll to position [1345, 0]
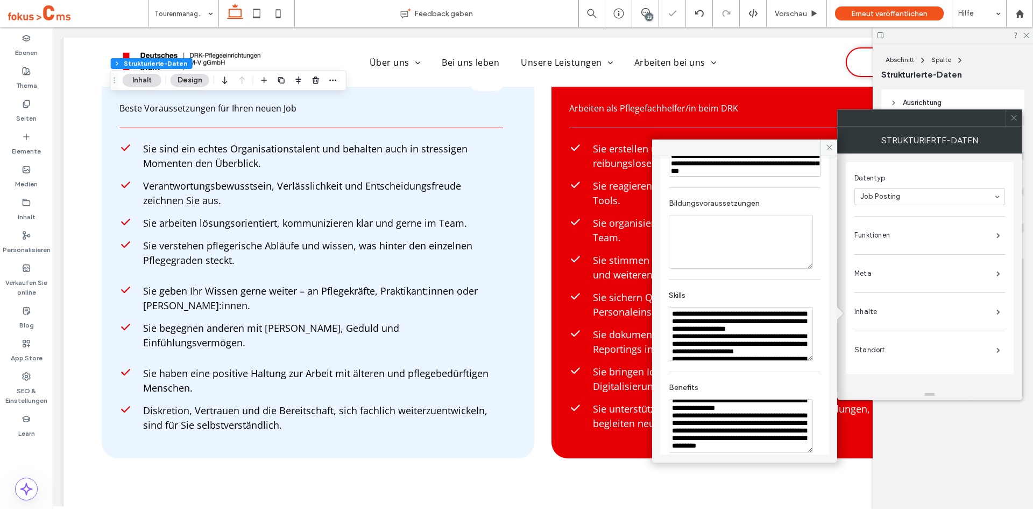
click at [893, 378] on div "Datentyp Job Posting Funktionen Meta Inhalte Standort" at bounding box center [930, 266] width 168 height 226
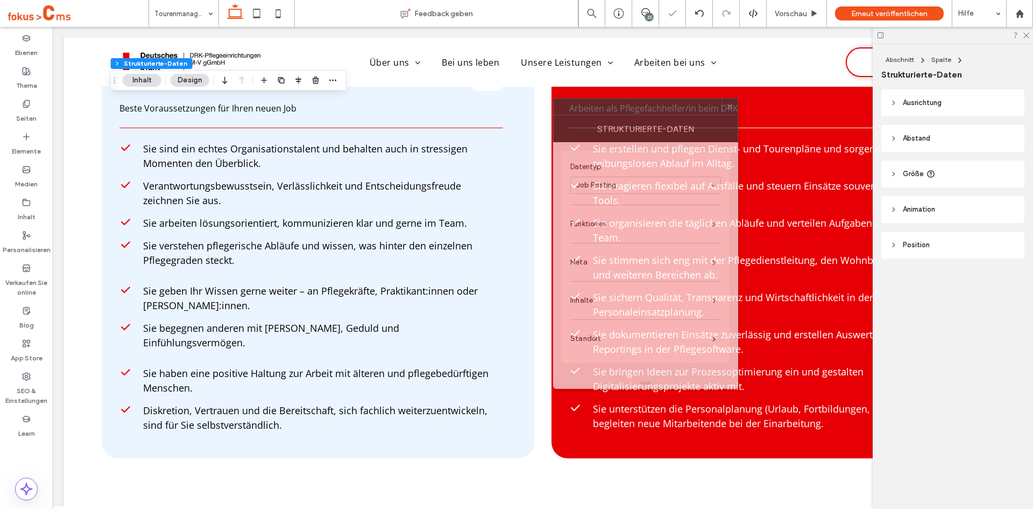
drag, startPoint x: 872, startPoint y: 121, endPoint x: 445, endPoint y: 87, distance: 428.6
click at [554, 98] on div at bounding box center [638, 106] width 168 height 16
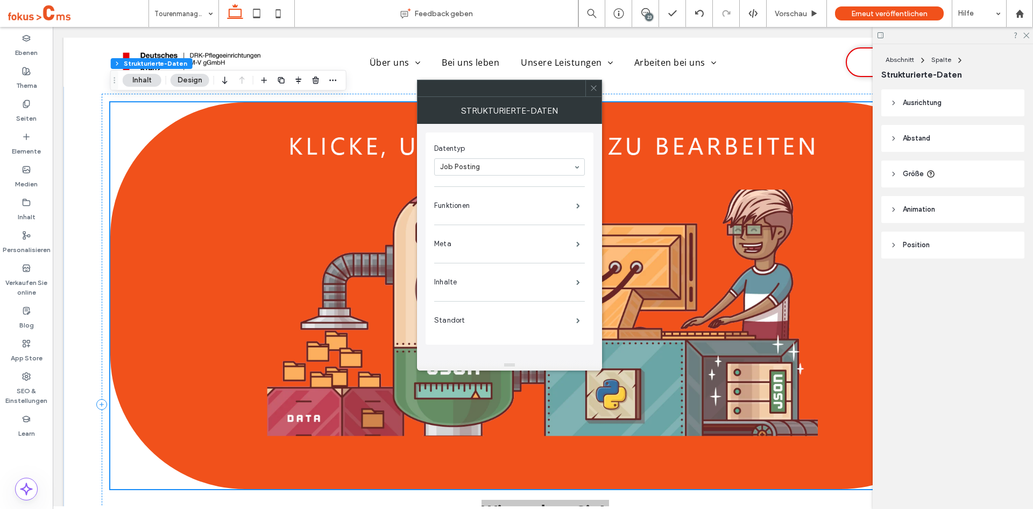
scroll to position [431, 0]
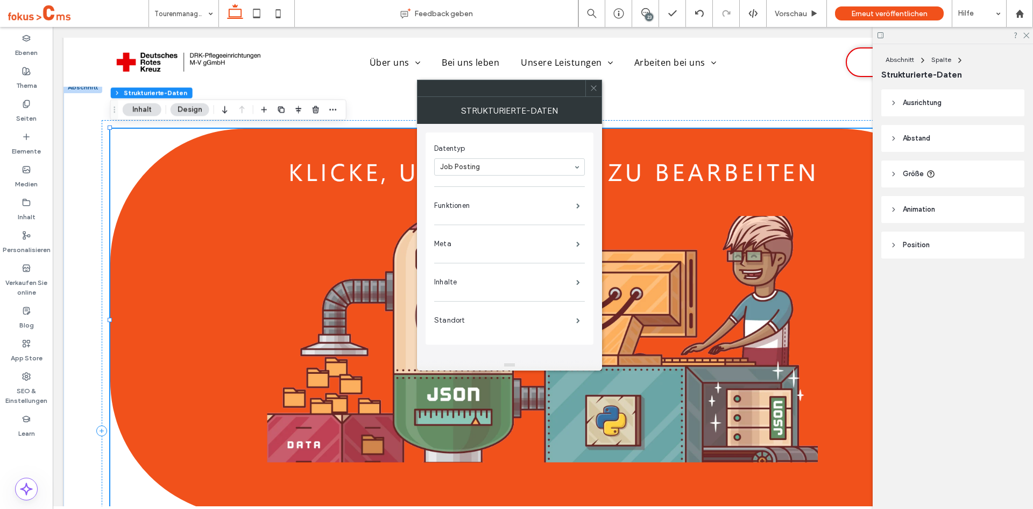
click at [595, 86] on icon at bounding box center [594, 88] width 8 height 8
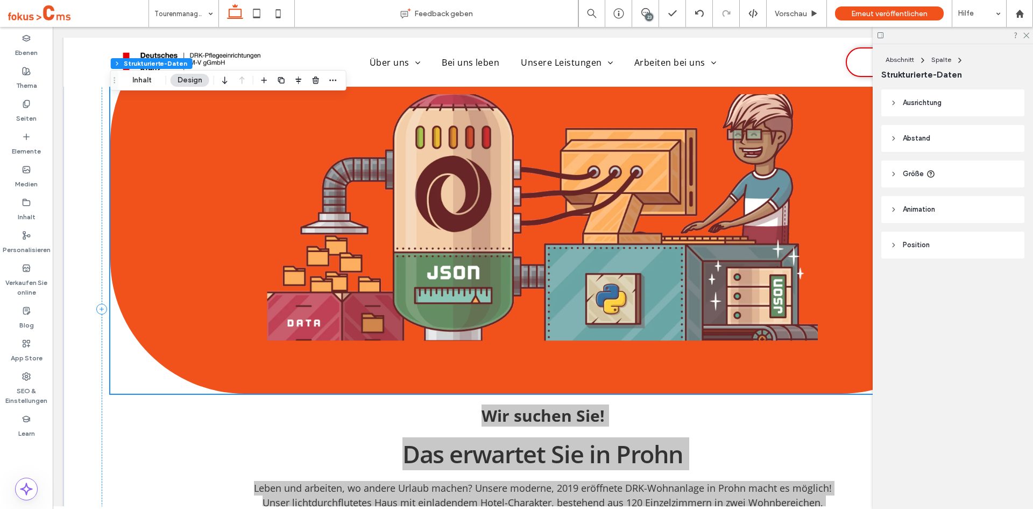
scroll to position [538, 0]
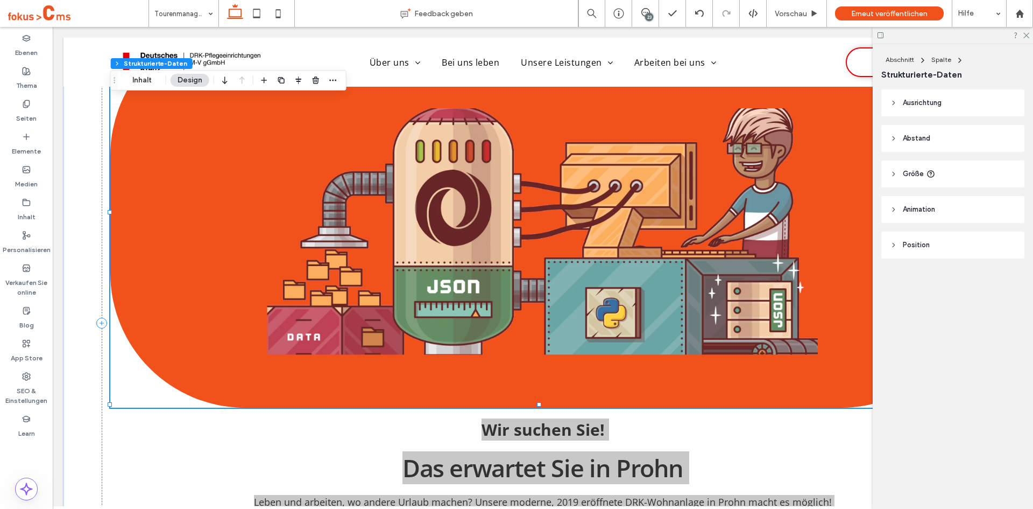
click at [391, 186] on img at bounding box center [542, 214] width 865 height 386
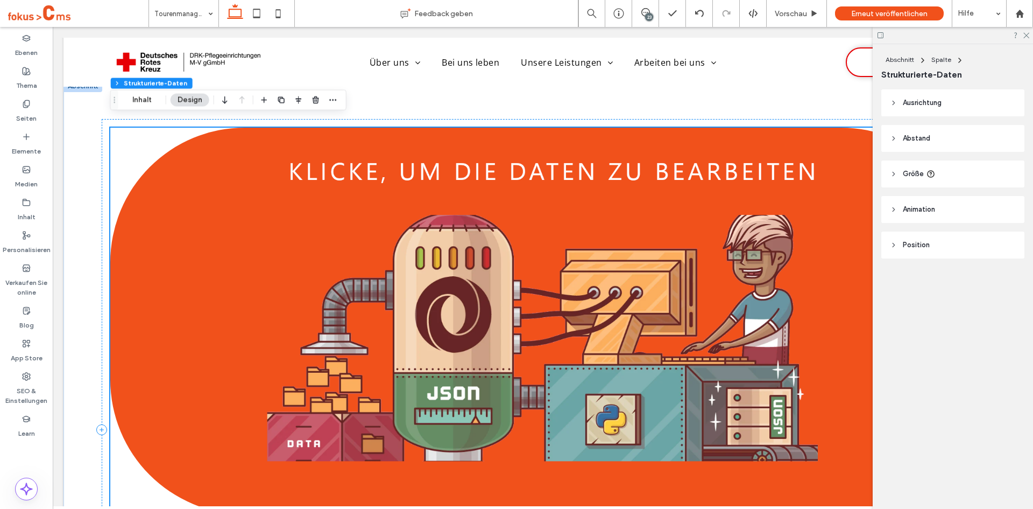
scroll to position [431, 0]
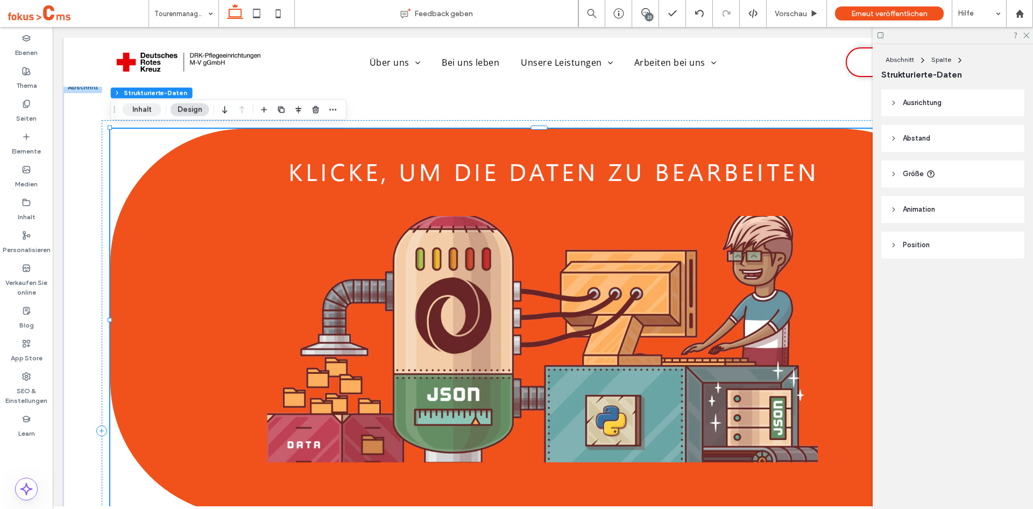
click at [149, 111] on button "Inhalt" at bounding box center [142, 109] width 39 height 13
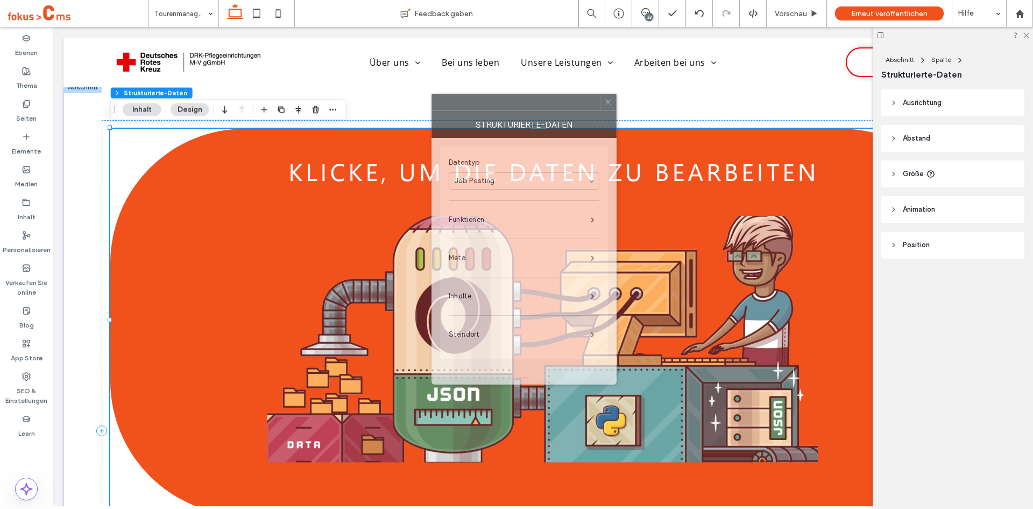
drag, startPoint x: 863, startPoint y: 125, endPoint x: 471, endPoint y: 106, distance: 391.7
click at [471, 106] on div at bounding box center [516, 102] width 168 height 16
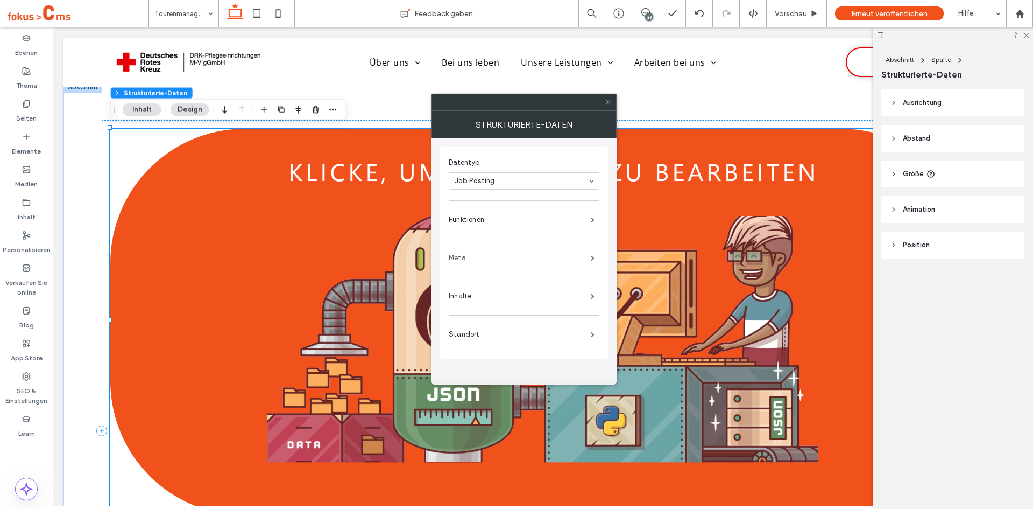
click at [459, 254] on label "Meta" at bounding box center [520, 258] width 142 height 22
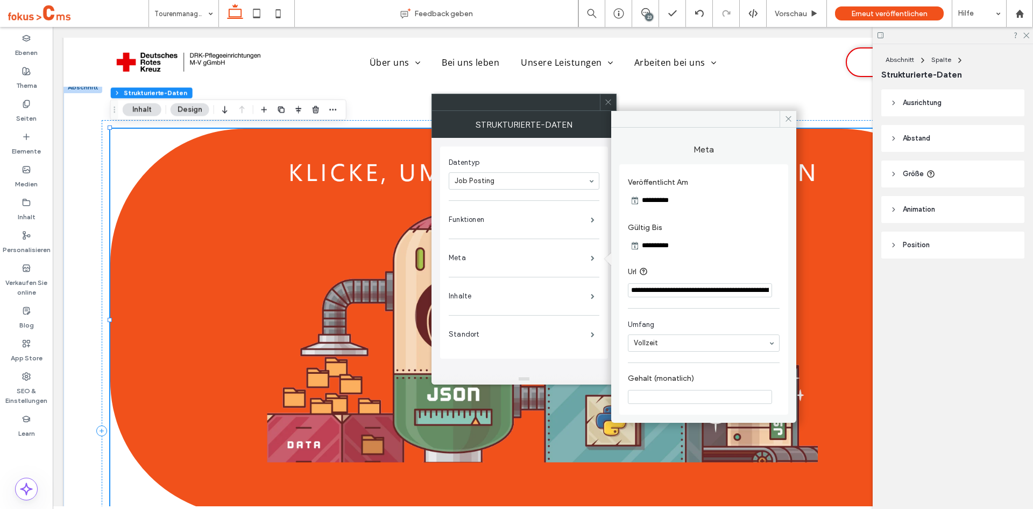
scroll to position [0, 70]
drag, startPoint x: 738, startPoint y: 291, endPoint x: 789, endPoint y: 294, distance: 51.2
click at [789, 294] on div "**********" at bounding box center [703, 271] width 185 height 287
drag, startPoint x: 788, startPoint y: 119, endPoint x: 735, endPoint y: 93, distance: 59.4
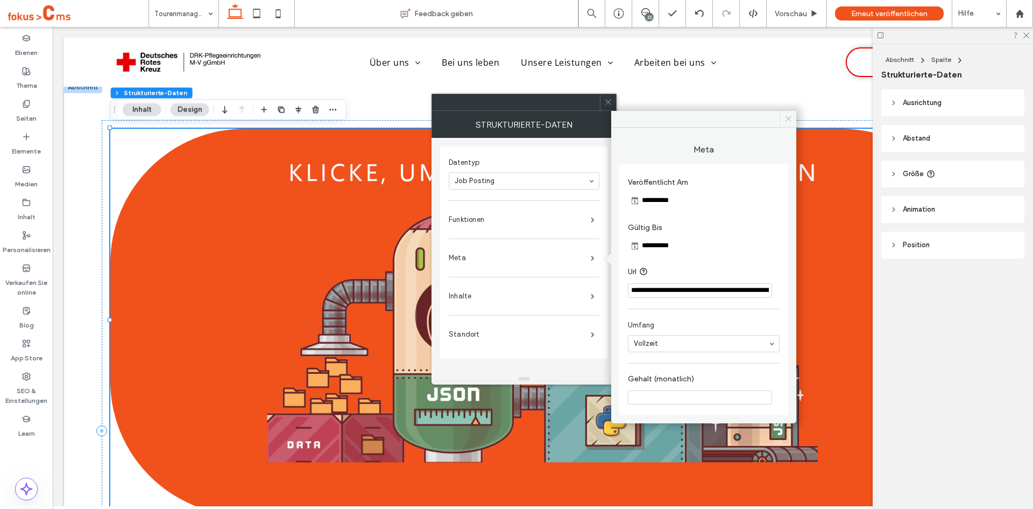
click at [788, 119] on icon at bounding box center [789, 119] width 8 height 8
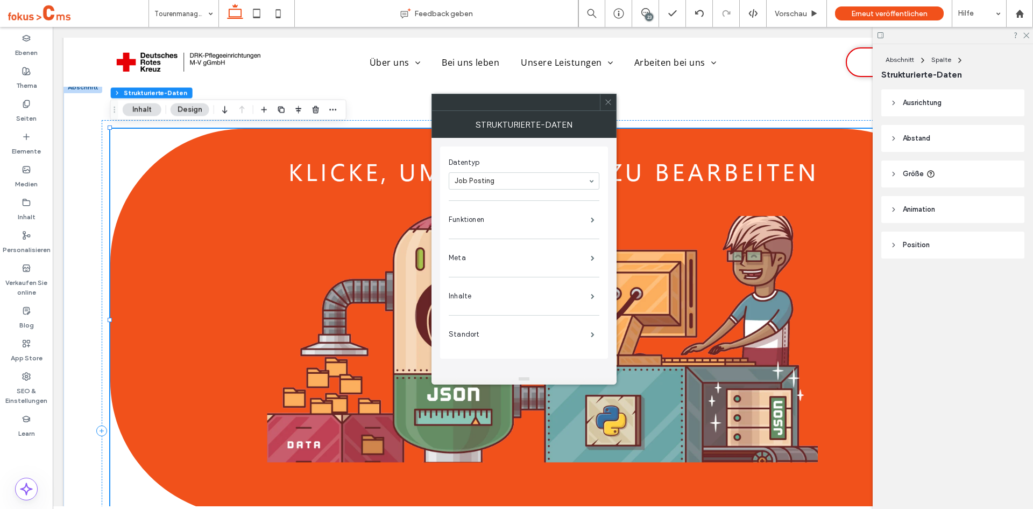
click at [606, 103] on icon at bounding box center [608, 102] width 8 height 8
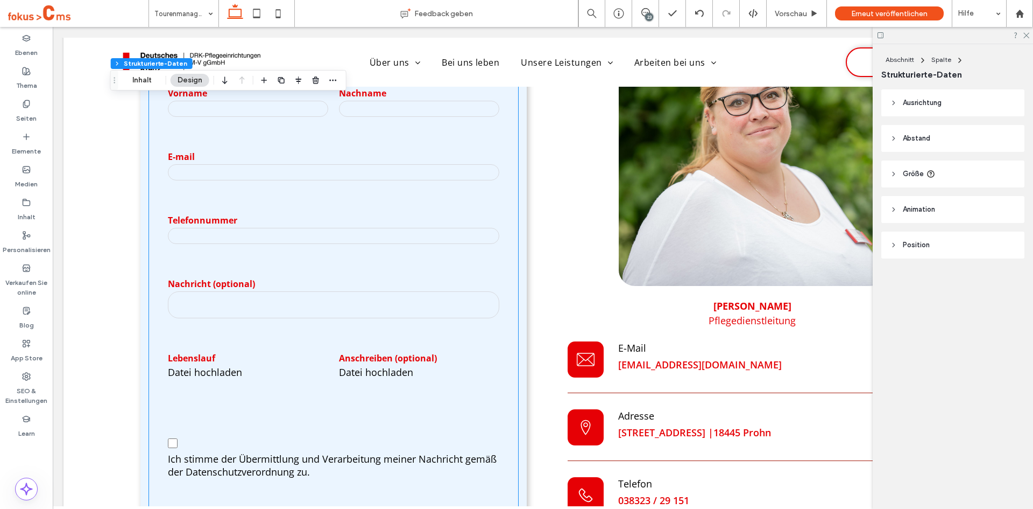
scroll to position [2207, 0]
click at [280, 231] on input "tel" at bounding box center [334, 236] width 332 height 16
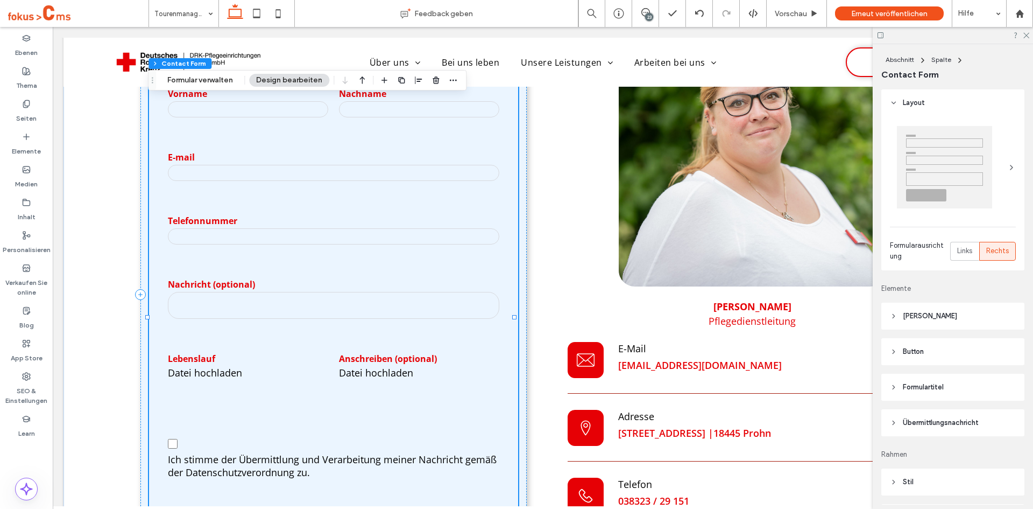
type input "*"
type input "***"
type input "**"
type input "*"
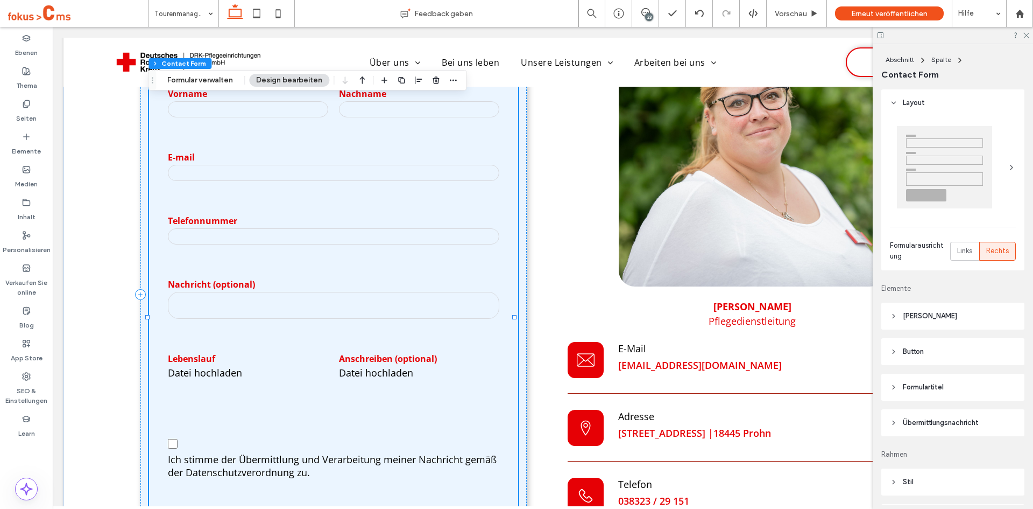
type input "***"
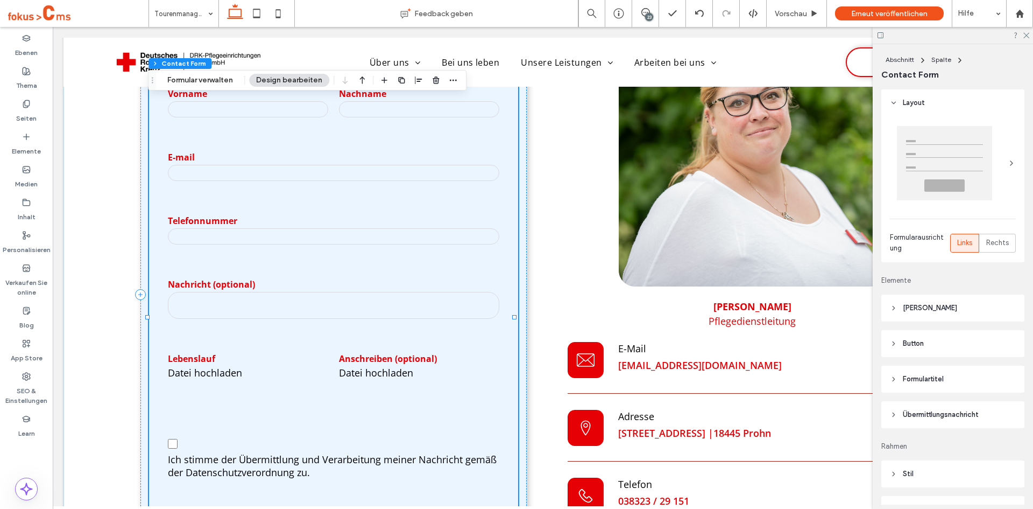
click at [300, 204] on div "Telefonnummer" at bounding box center [334, 230] width 342 height 53
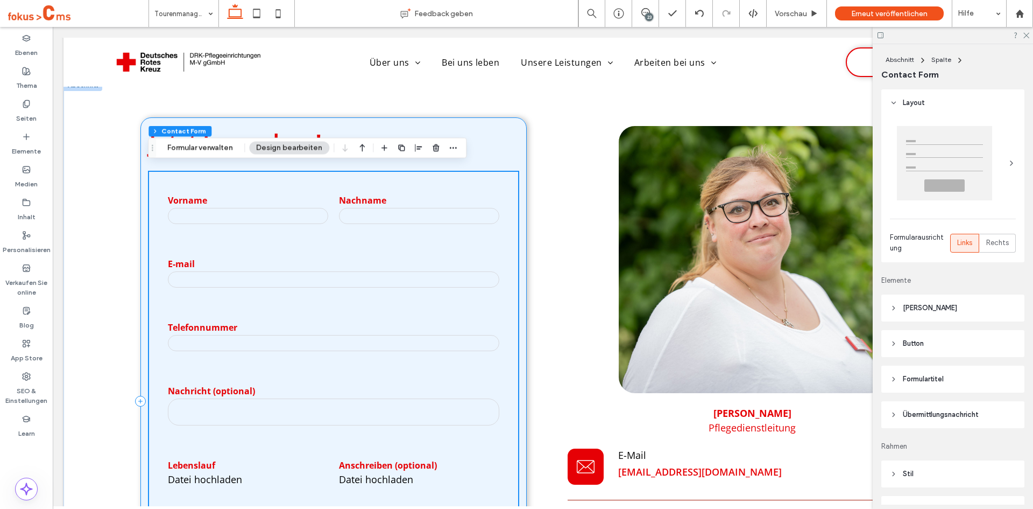
scroll to position [2099, 0]
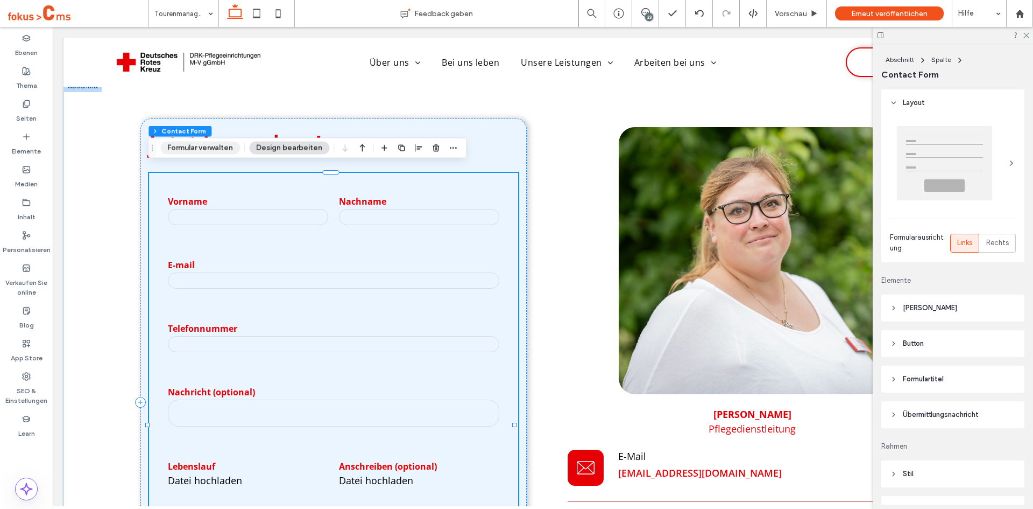
click at [212, 146] on button "Formular verwalten" at bounding box center [200, 148] width 80 height 13
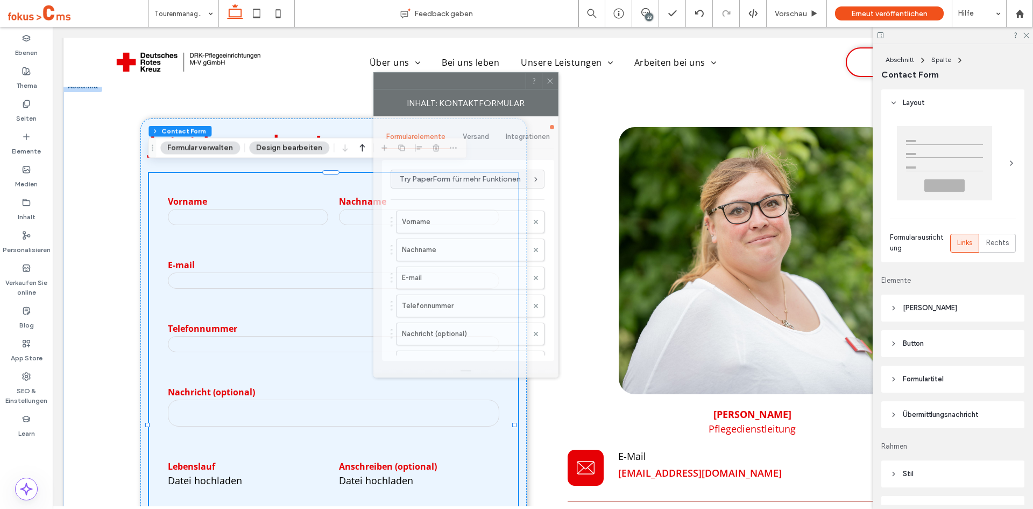
drag, startPoint x: 876, startPoint y: 118, endPoint x: 383, endPoint y: 78, distance: 494.6
click at [383, 78] on div at bounding box center [450, 81] width 152 height 16
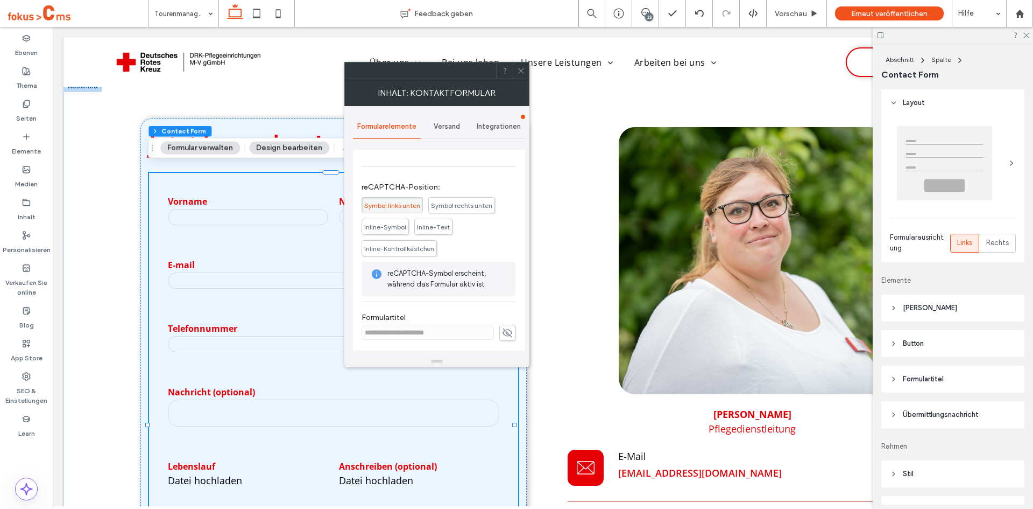
scroll to position [337, 0]
click at [506, 331] on icon at bounding box center [507, 331] width 11 height 12
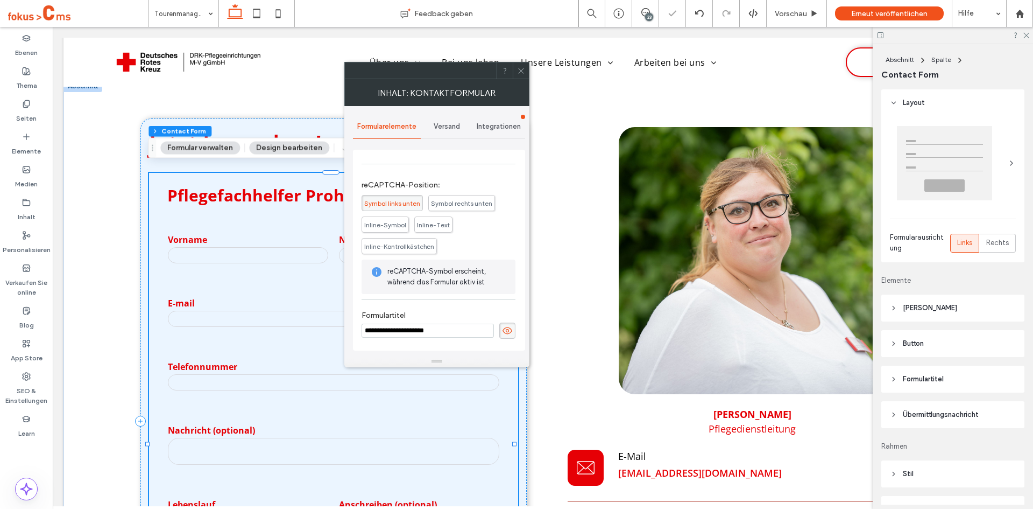
drag, startPoint x: 471, startPoint y: 358, endPoint x: 256, endPoint y: 335, distance: 216.0
type input "**********"
click at [504, 332] on use at bounding box center [508, 330] width 10 height 7
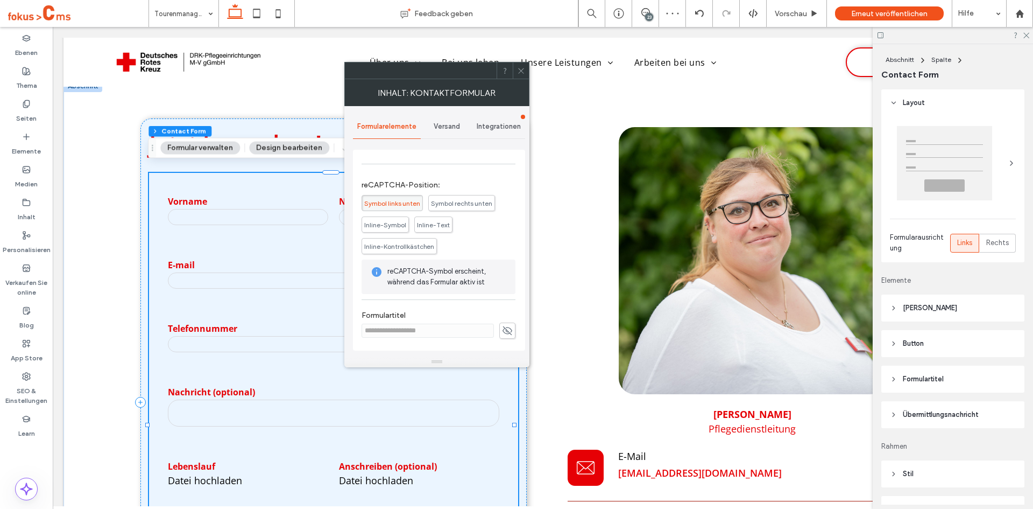
click at [443, 119] on div "Versand" at bounding box center [447, 127] width 52 height 24
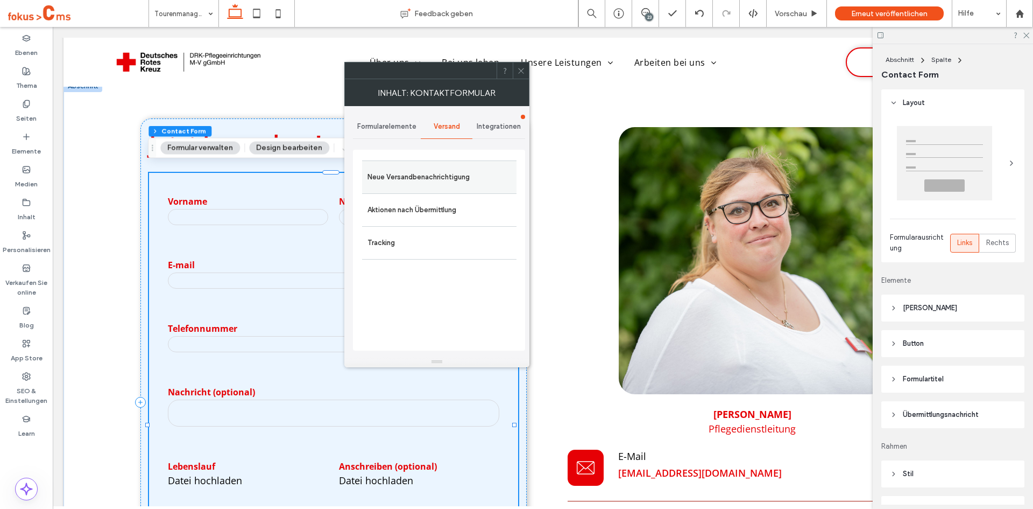
click at [384, 177] on label "Neue Versandbenachrichtigung" at bounding box center [440, 177] width 144 height 22
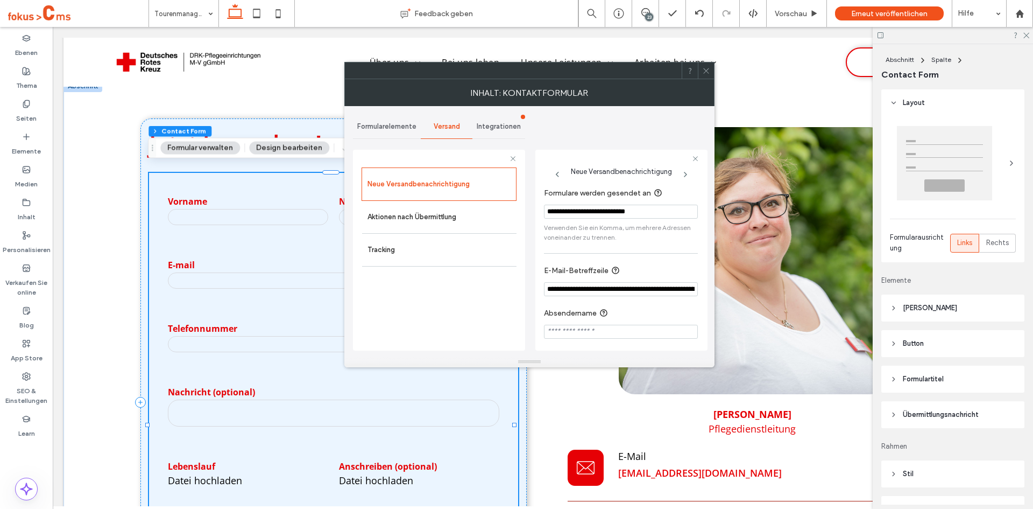
scroll to position [0, 44]
drag, startPoint x: 727, startPoint y: 319, endPoint x: 717, endPoint y: 295, distance: 25.4
click at [666, 300] on section "**********" at bounding box center [621, 280] width 154 height 43
drag, startPoint x: 672, startPoint y: 316, endPoint x: 725, endPoint y: 293, distance: 58.3
click at [632, 292] on input "**********" at bounding box center [619, 289] width 150 height 15
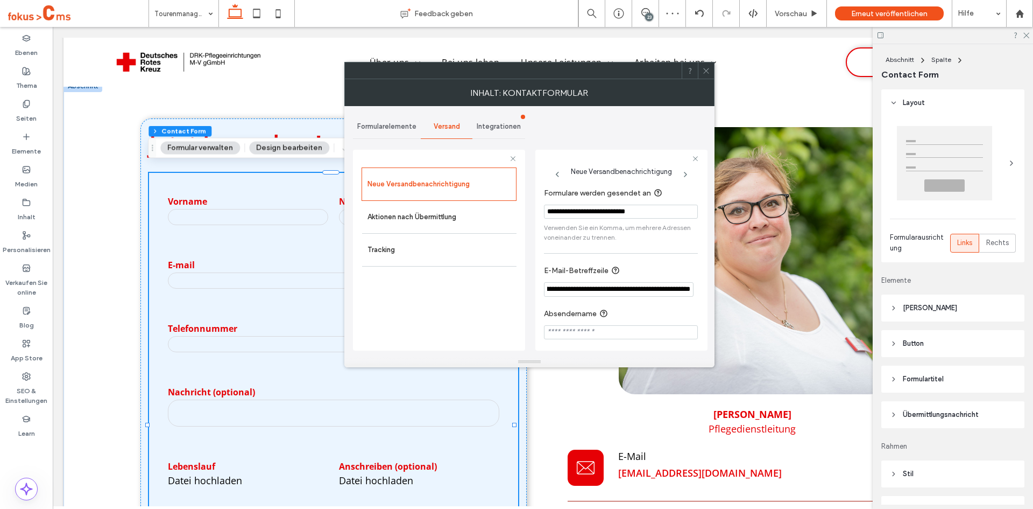
click at [632, 292] on input "**********" at bounding box center [619, 289] width 150 height 15
click at [633, 291] on input "**********" at bounding box center [619, 289] width 150 height 15
click at [647, 302] on section "Absendername" at bounding box center [621, 323] width 154 height 43
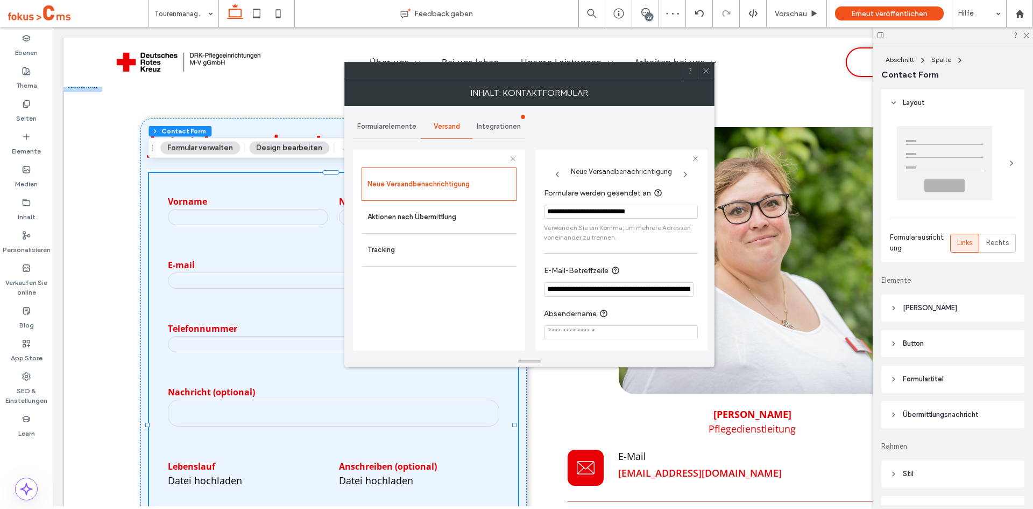
drag, startPoint x: 548, startPoint y: 213, endPoint x: 576, endPoint y: 215, distance: 28.1
click at [576, 215] on input "**********" at bounding box center [621, 212] width 154 height 14
drag, startPoint x: 751, startPoint y: 318, endPoint x: 721, endPoint y: 292, distance: 40.5
click at [645, 293] on input "**********" at bounding box center [619, 289] width 150 height 15
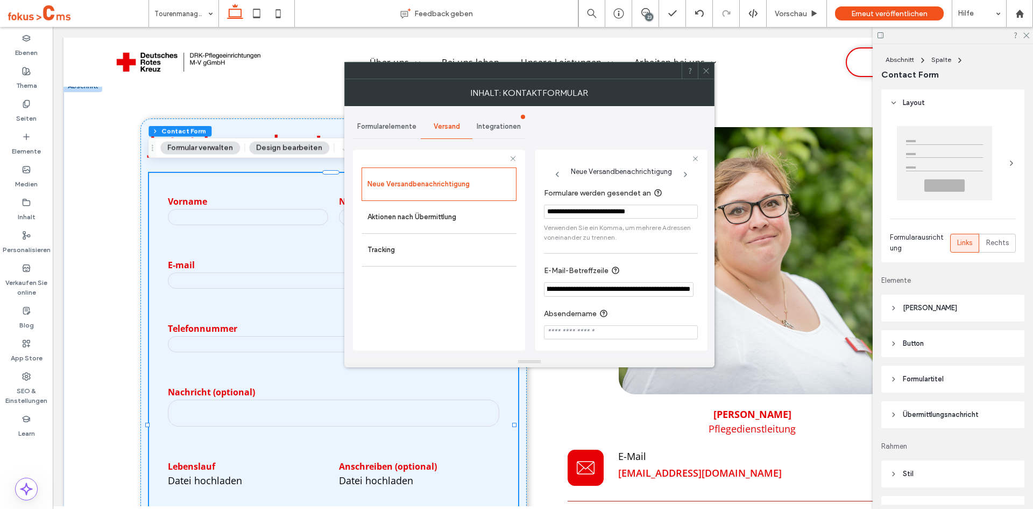
drag, startPoint x: 618, startPoint y: 290, endPoint x: 671, endPoint y: 294, distance: 53.0
click at [671, 294] on input "**********" at bounding box center [619, 289] width 150 height 15
paste input "**********"
click at [671, 320] on section "Absendername" at bounding box center [621, 323] width 154 height 43
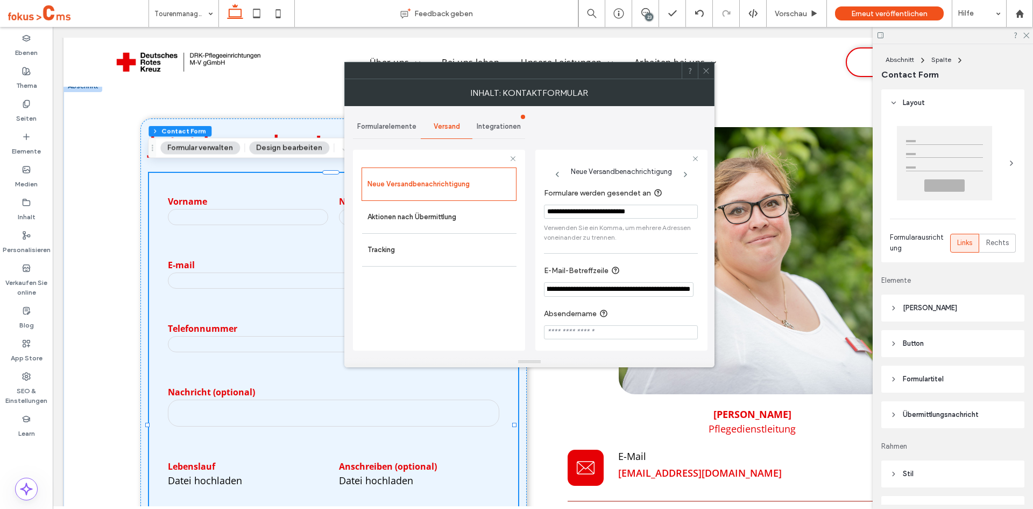
scroll to position [0, 0]
click at [669, 291] on input "**********" at bounding box center [619, 289] width 150 height 15
type input "**********"
click at [675, 304] on section "Absendername" at bounding box center [621, 323] width 154 height 43
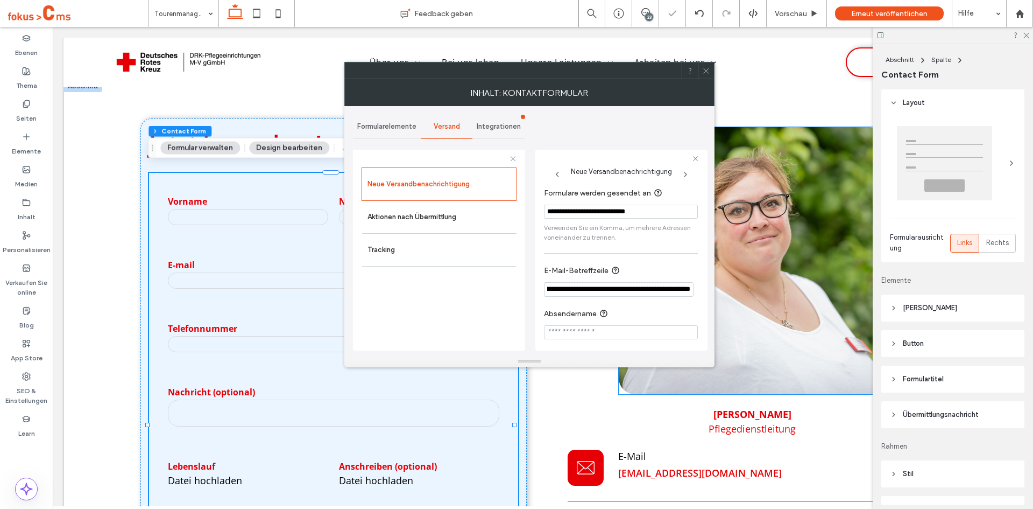
drag, startPoint x: 727, startPoint y: 316, endPoint x: 715, endPoint y: 292, distance: 27.0
click at [661, 304] on section "Absendername" at bounding box center [621, 323] width 154 height 43
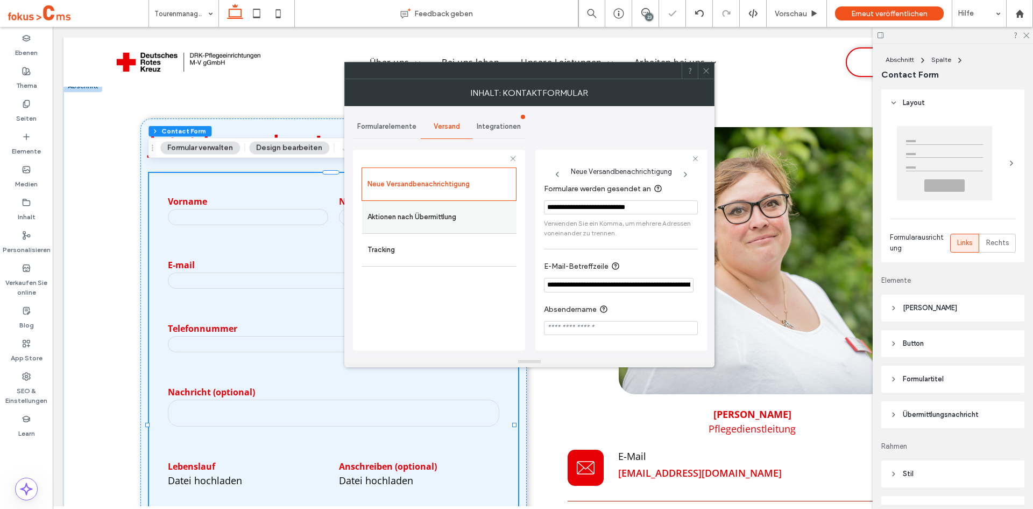
click at [435, 224] on label "Aktionen nach Übermittlung" at bounding box center [440, 217] width 144 height 22
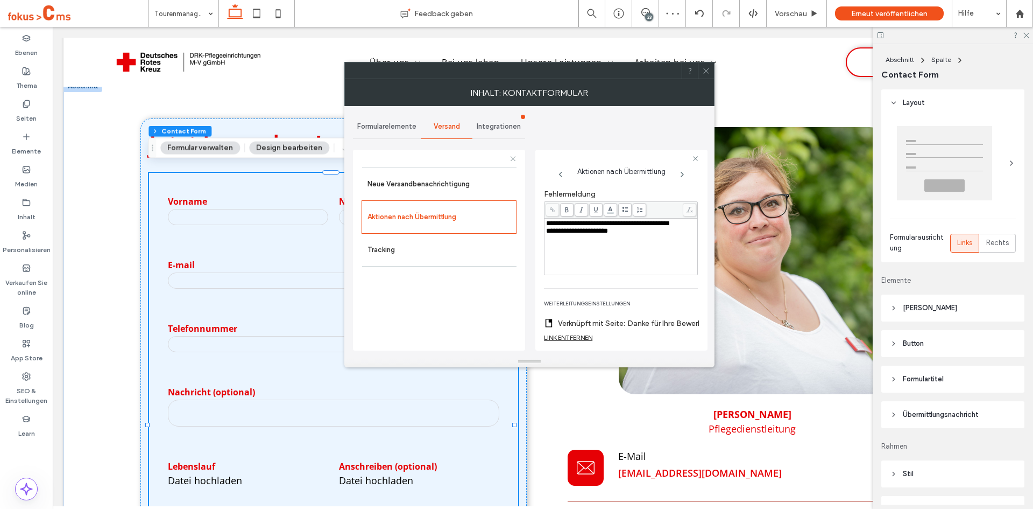
scroll to position [113, 0]
click at [577, 239] on span "**********" at bounding box center [577, 235] width 62 height 7
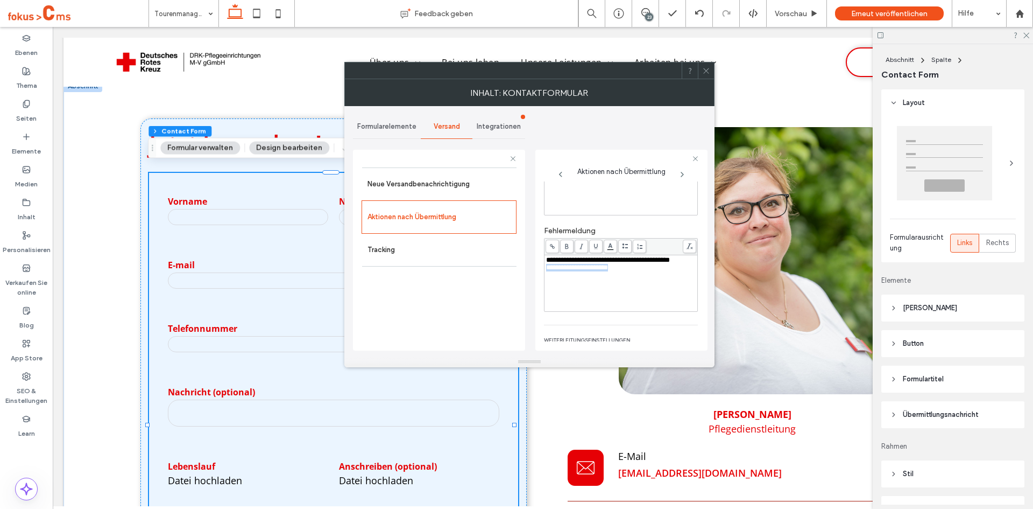
scroll to position [0, 0]
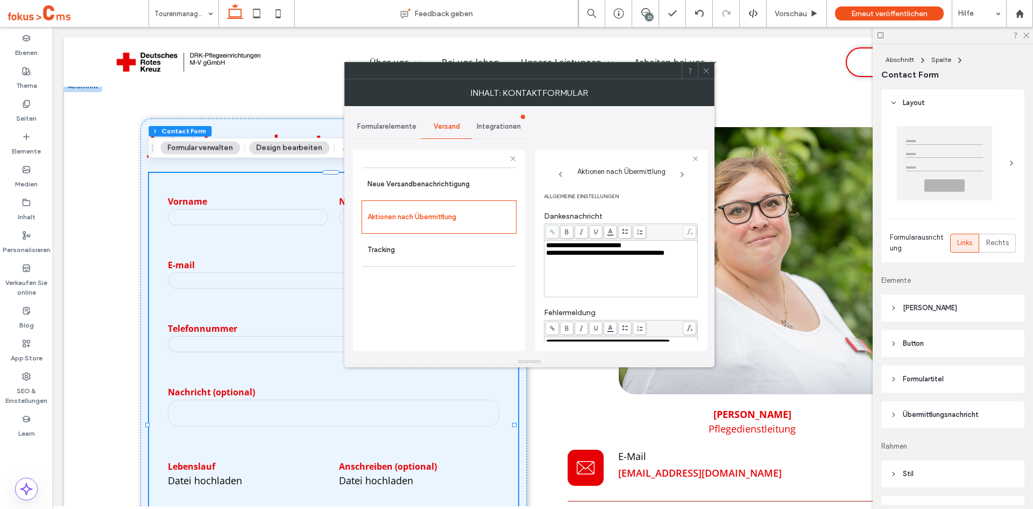
click at [591, 255] on span "**********" at bounding box center [605, 252] width 118 height 7
click at [513, 304] on div "Neue Versandbenachrichtigung Aktionen nach Übermittlung Tracking" at bounding box center [439, 256] width 155 height 178
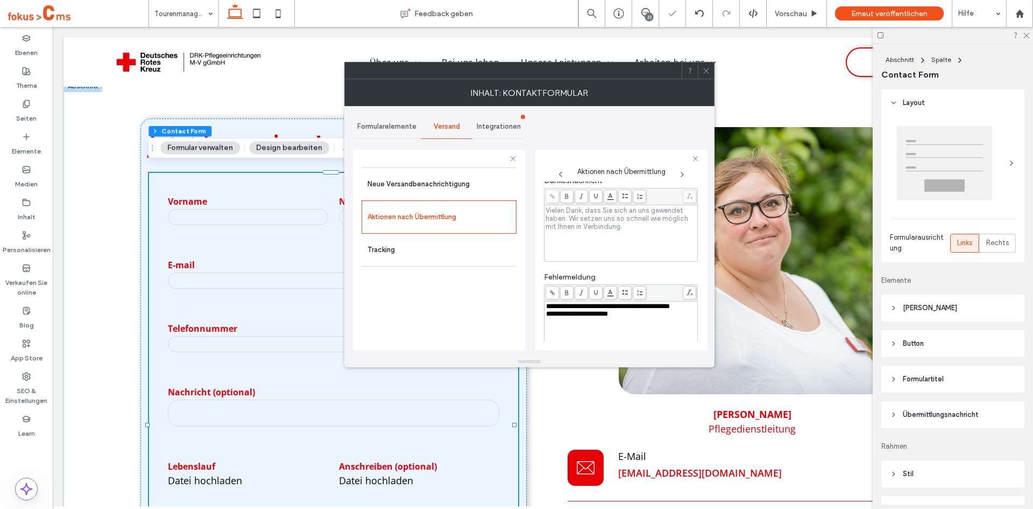
scroll to position [108, 0]
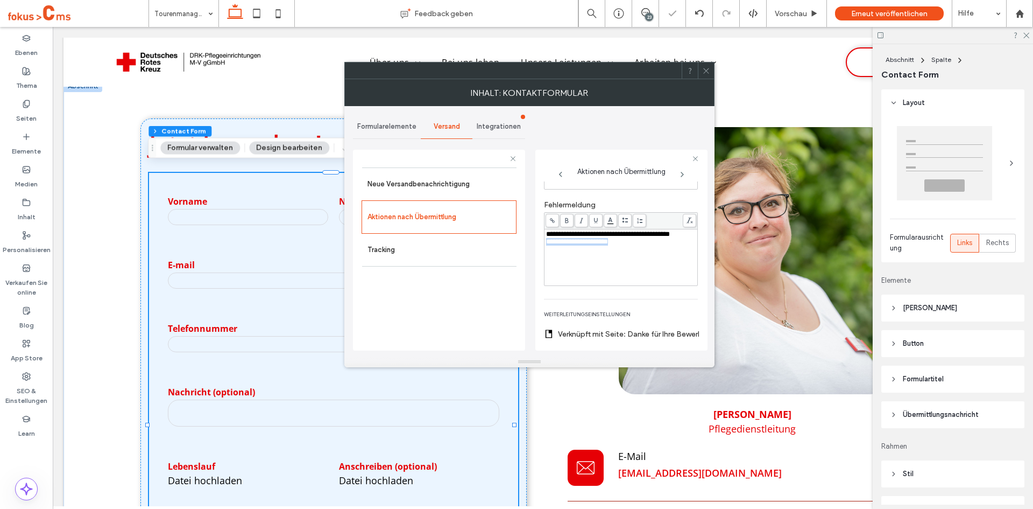
click at [576, 257] on div "**********" at bounding box center [621, 257] width 150 height 54
click at [576, 258] on div "**********" at bounding box center [621, 257] width 150 height 54
click at [490, 270] on div "Neue Versandbenachrichtigung Aktionen nach Übermittlung Tracking" at bounding box center [439, 256] width 155 height 178
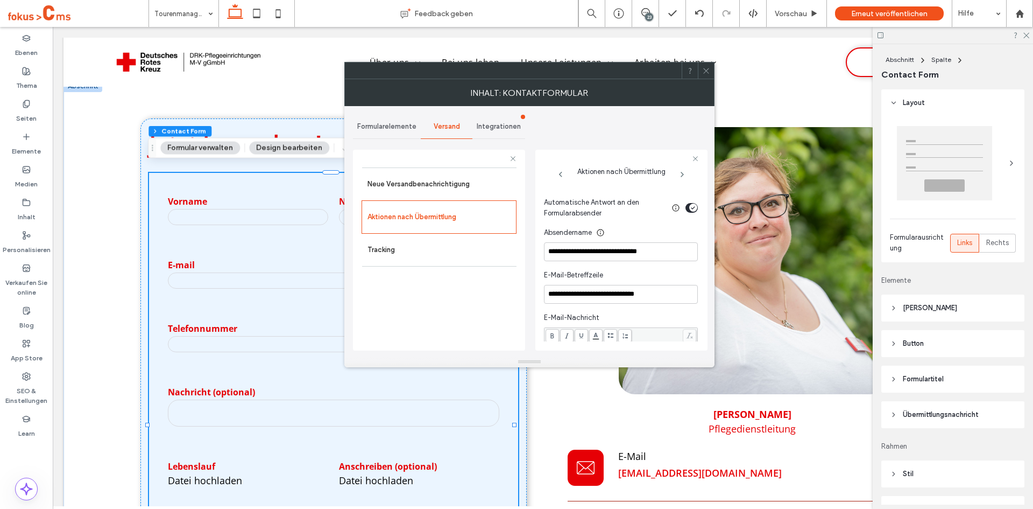
scroll to position [323, 0]
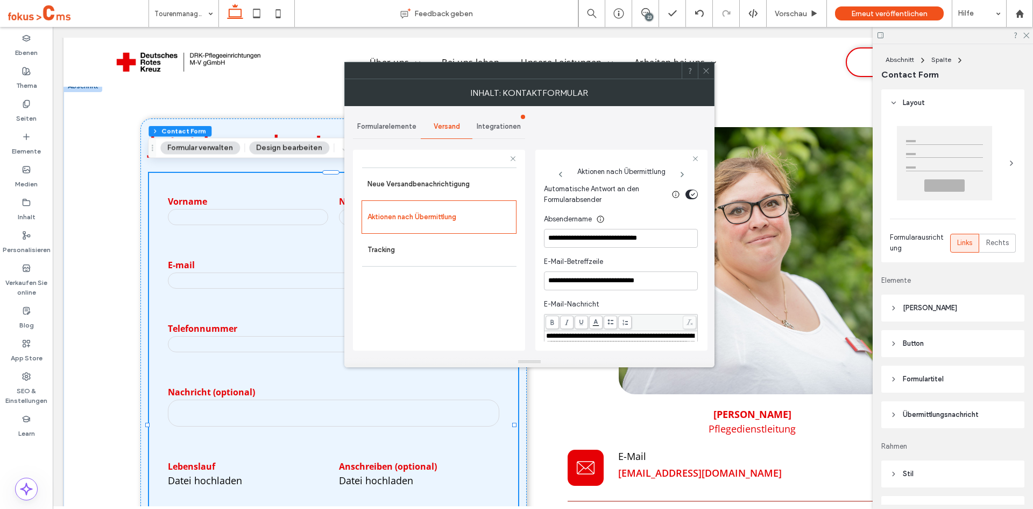
drag, startPoint x: 706, startPoint y: 72, endPoint x: 713, endPoint y: 77, distance: 8.8
click at [706, 72] on icon at bounding box center [706, 71] width 8 height 8
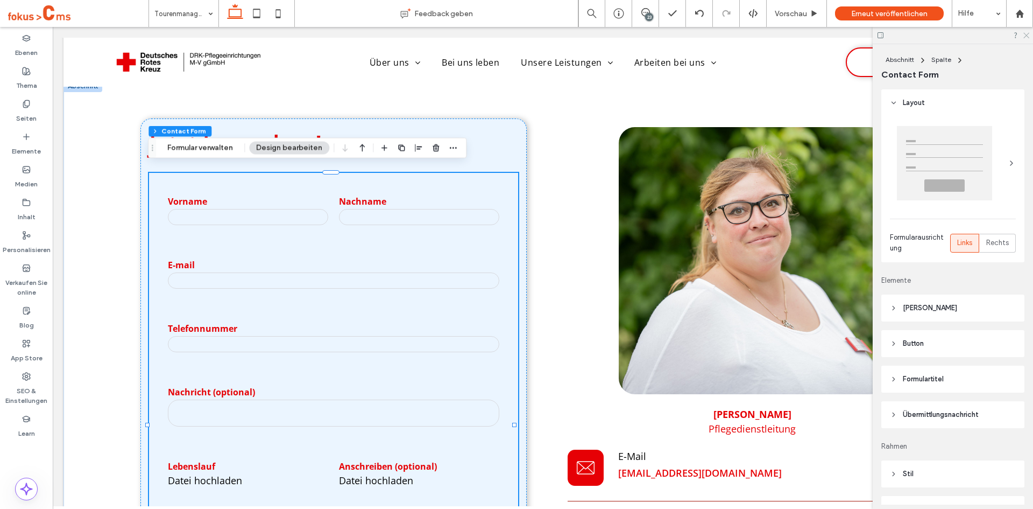
click at [1023, 34] on icon at bounding box center [1026, 34] width 7 height 7
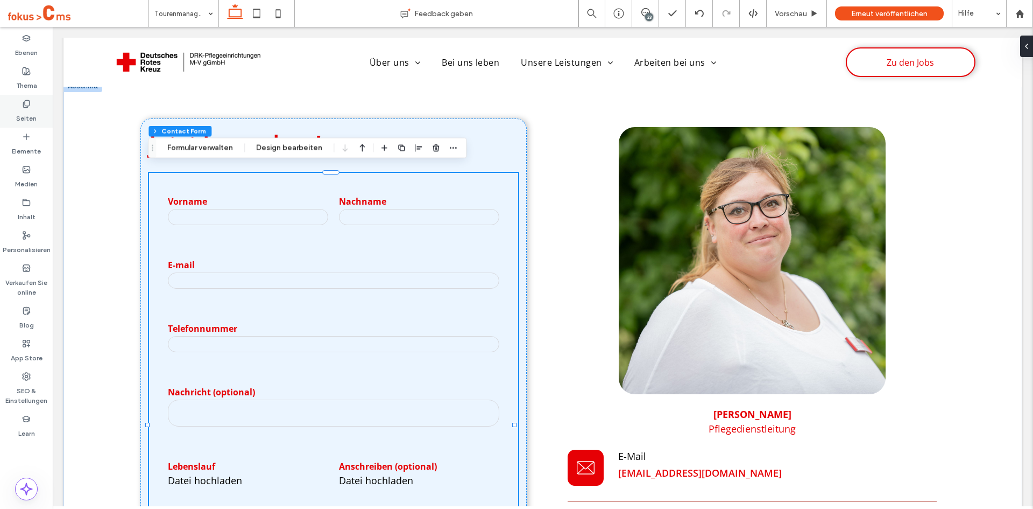
click at [17, 102] on div "Seiten" at bounding box center [26, 111] width 53 height 33
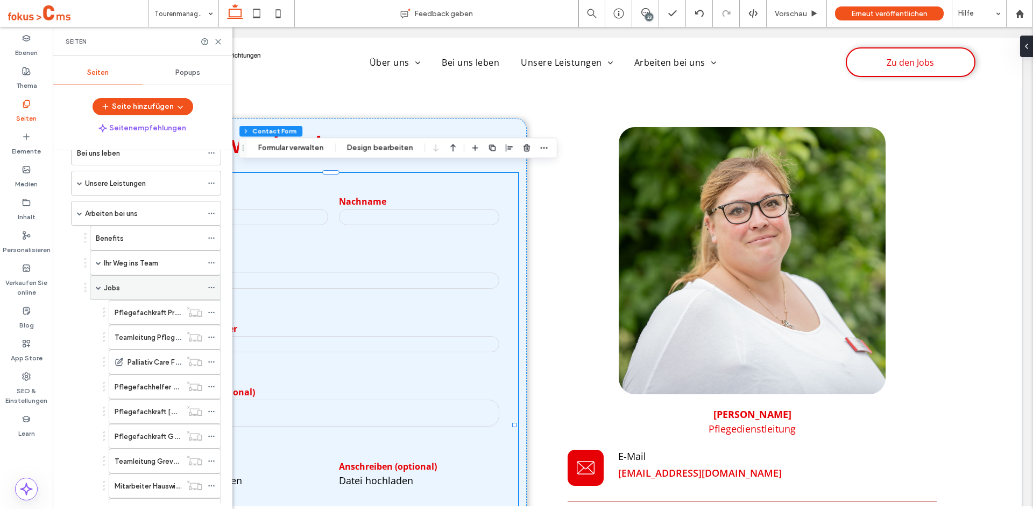
scroll to position [108, 0]
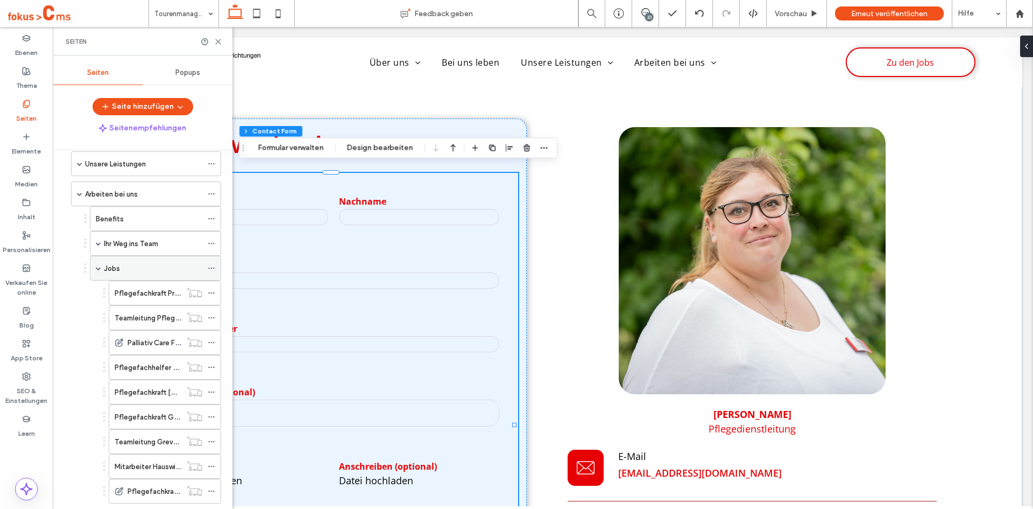
click at [117, 272] on label "Jobs" at bounding box center [112, 268] width 16 height 19
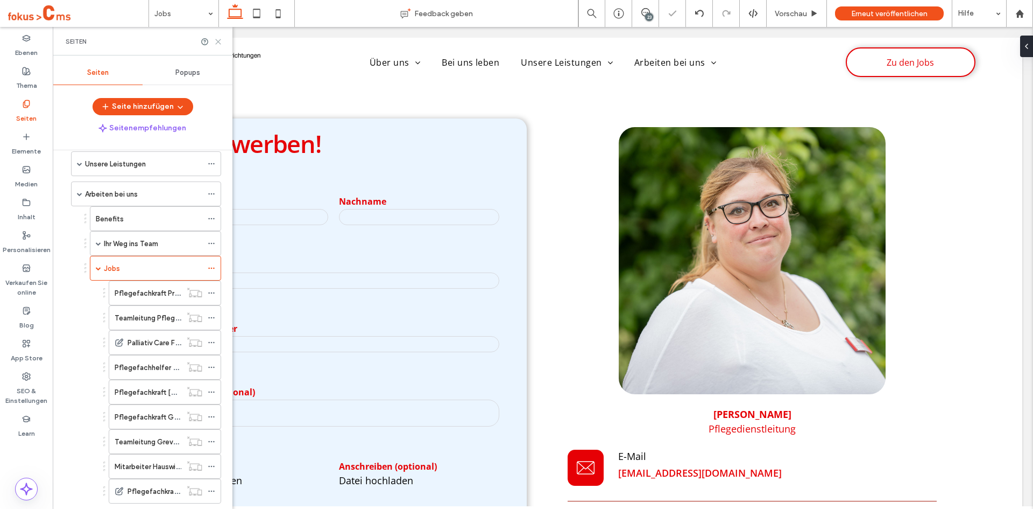
click at [221, 41] on icon at bounding box center [218, 42] width 8 height 8
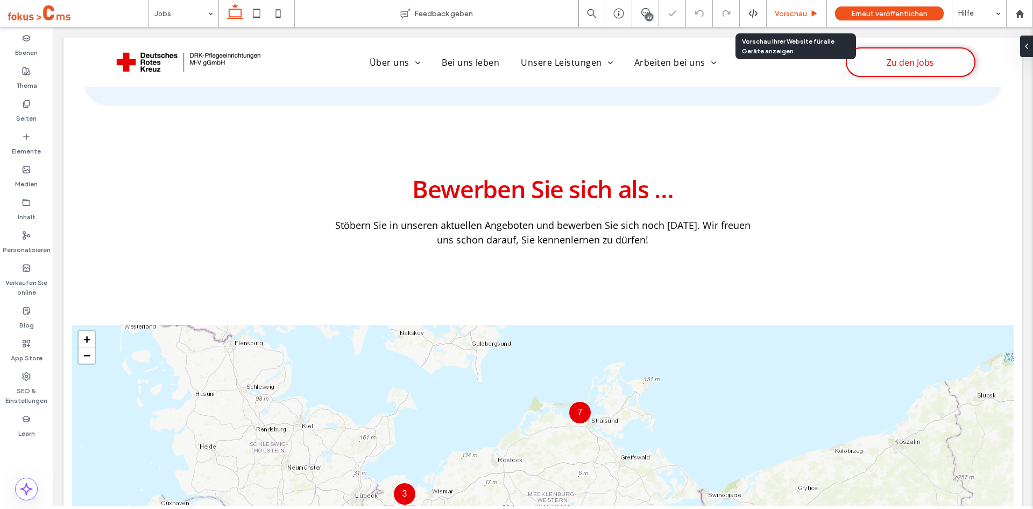
click at [789, 17] on span "Vorschau" at bounding box center [791, 13] width 32 height 9
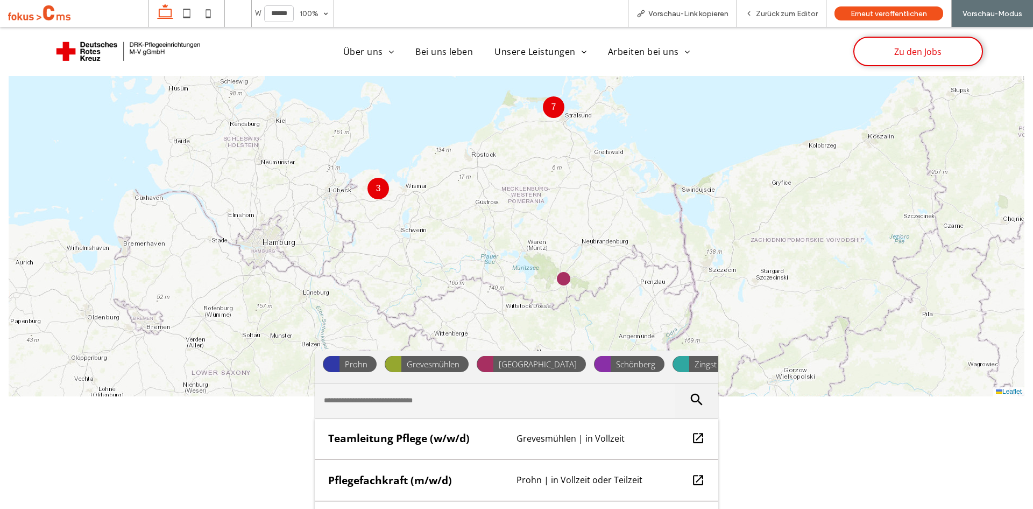
scroll to position [854, 0]
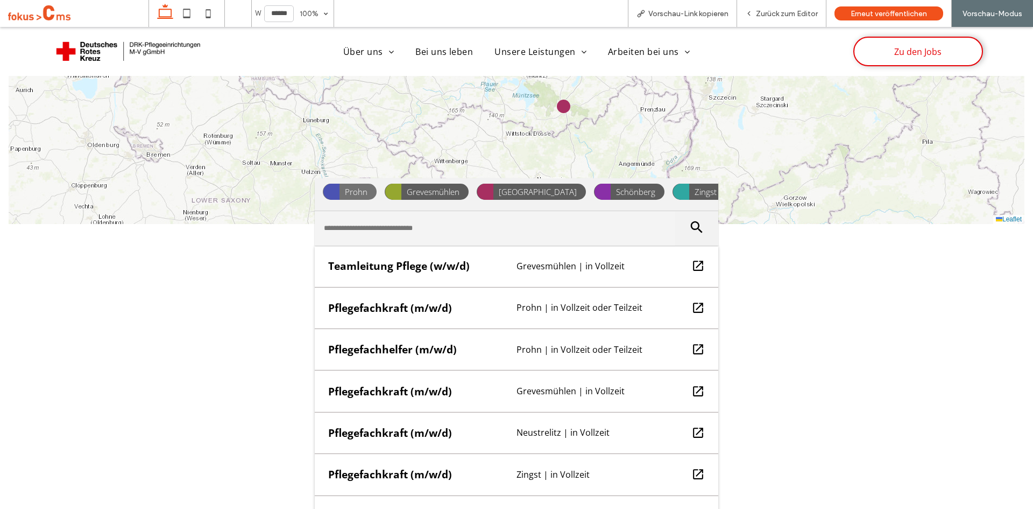
click at [350, 189] on span "Prohn" at bounding box center [356, 192] width 33 height 16
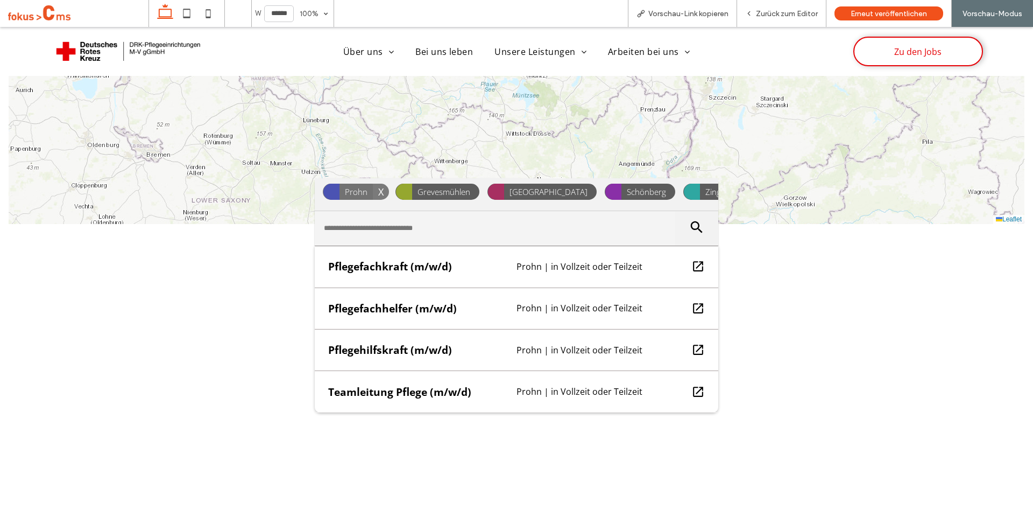
click at [378, 187] on span "X" at bounding box center [381, 192] width 16 height 16
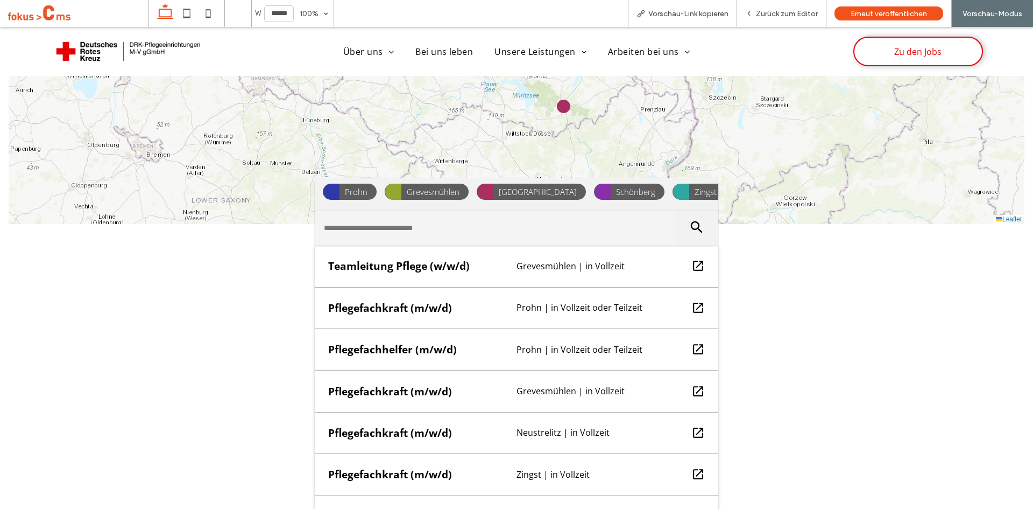
click at [354, 242] on input "search" at bounding box center [495, 228] width 361 height 34
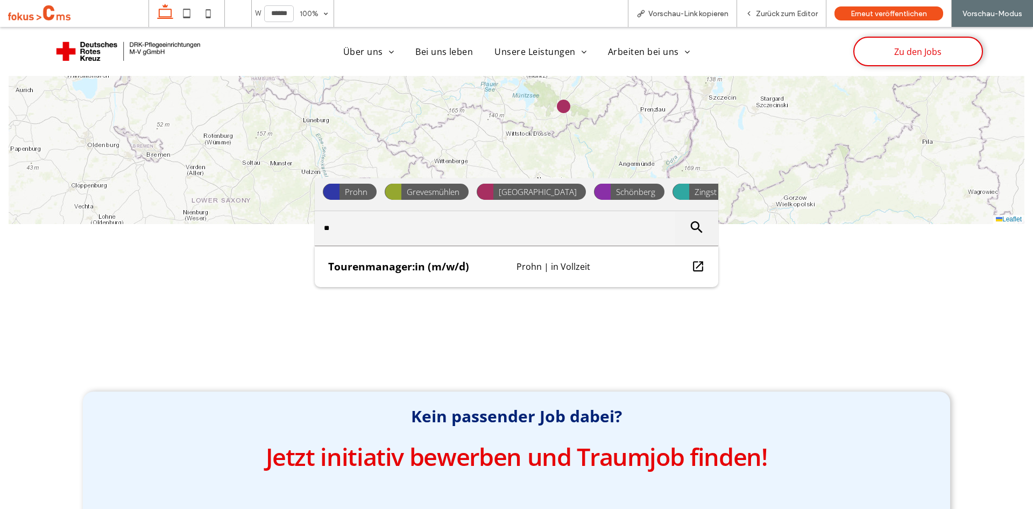
type input "*"
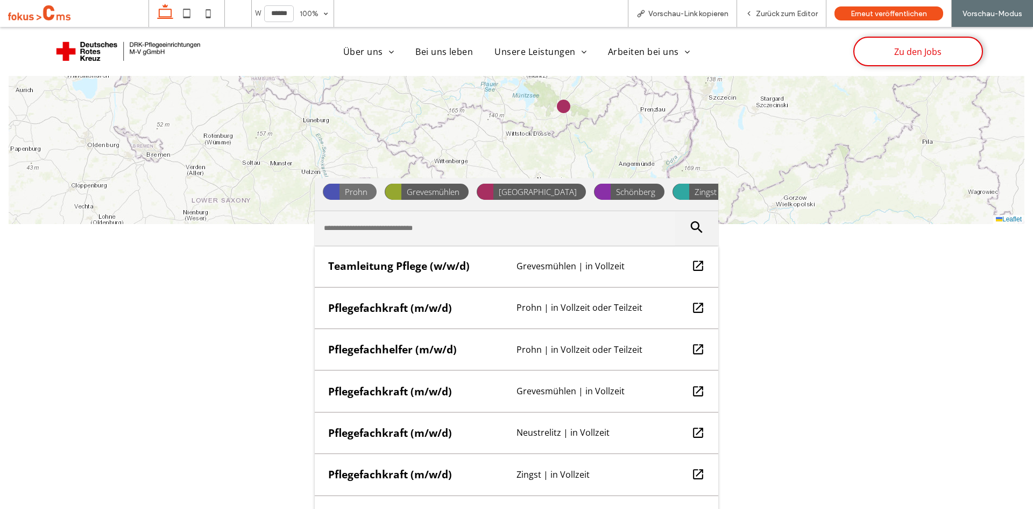
click at [354, 192] on span "Prohn" at bounding box center [356, 192] width 33 height 16
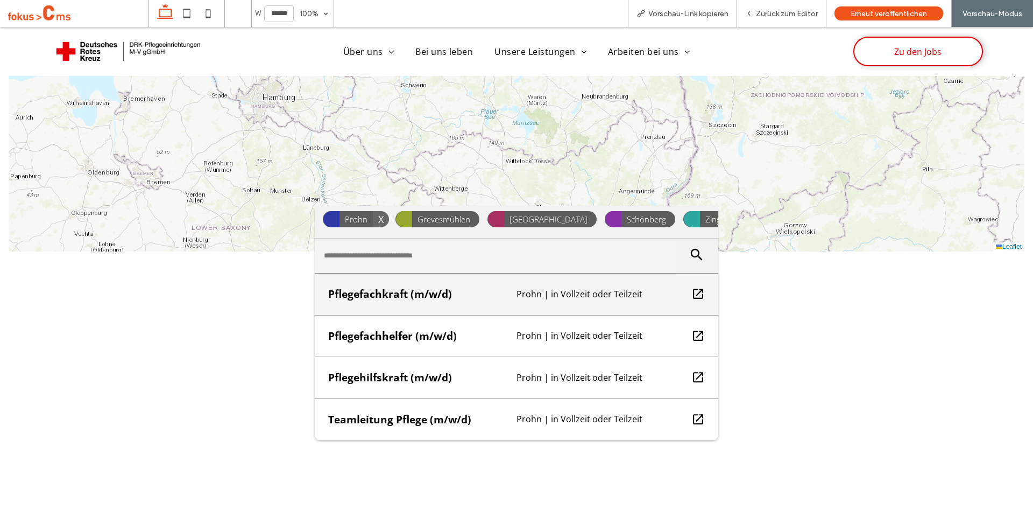
scroll to position [800, 0]
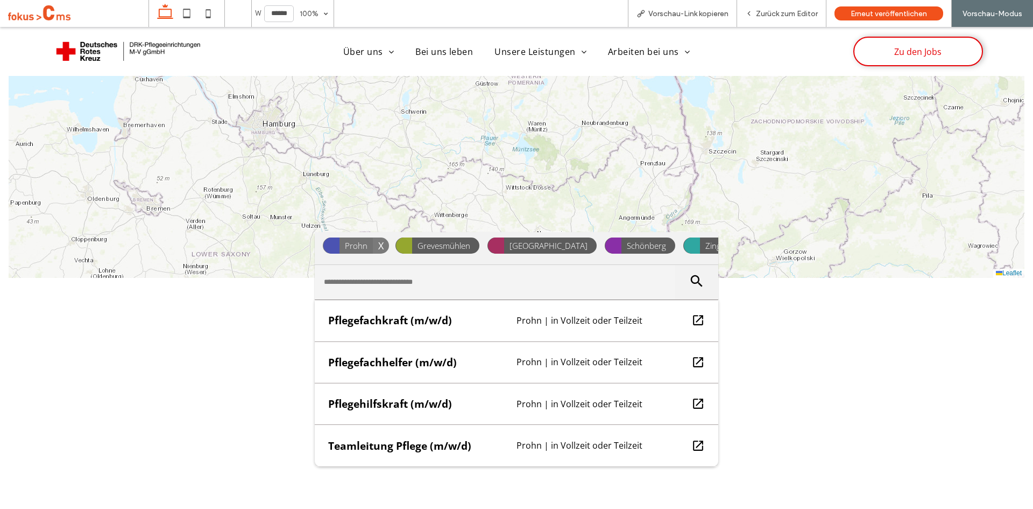
click at [377, 242] on span "X" at bounding box center [381, 245] width 16 height 16
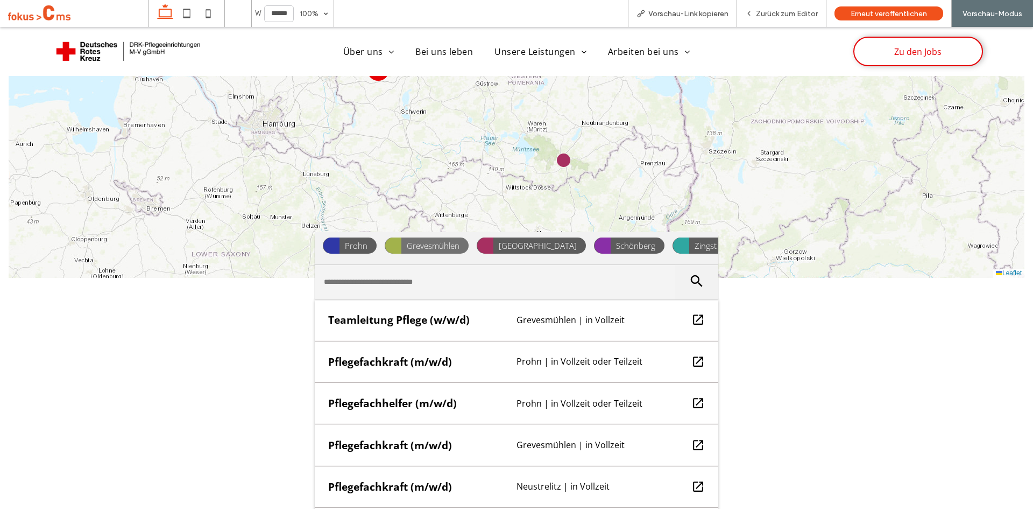
click at [413, 247] on span "Grevesmühlen" at bounding box center [433, 245] width 64 height 16
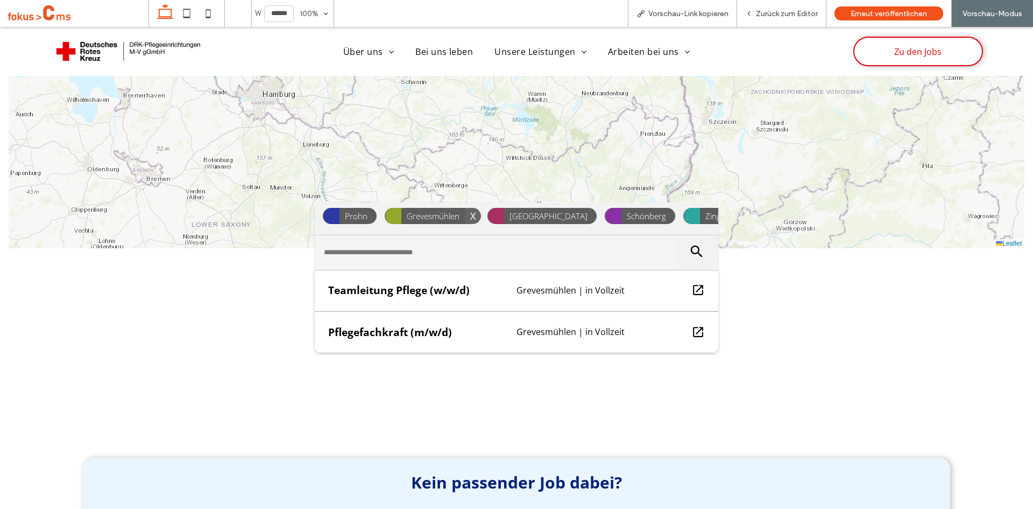
scroll to position [854, 0]
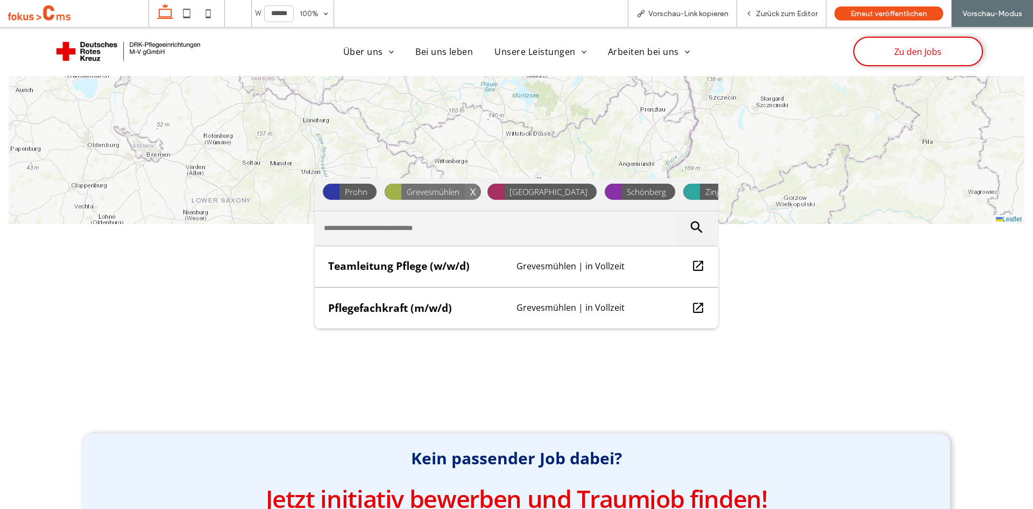
click at [466, 188] on span "X" at bounding box center [473, 192] width 16 height 16
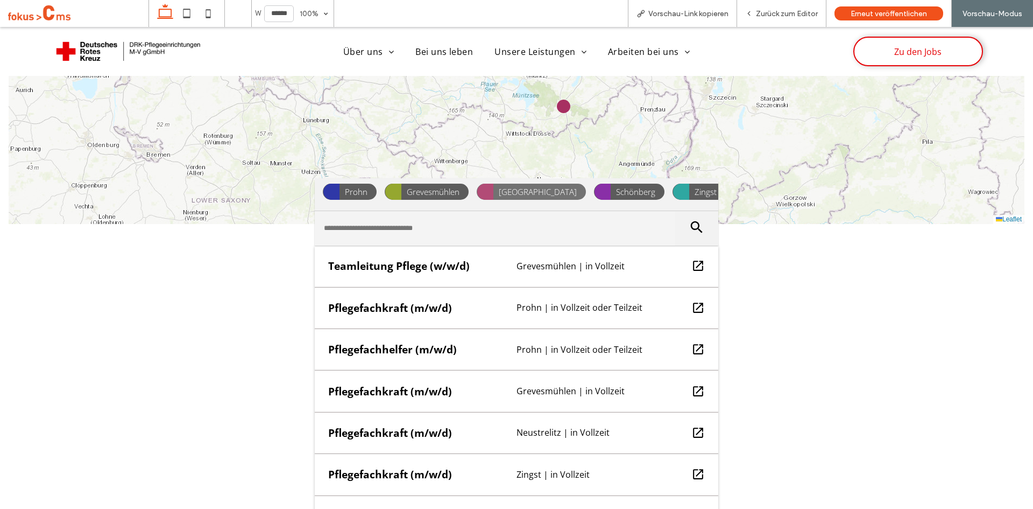
click at [494, 189] on span "Neustrelitz" at bounding box center [538, 192] width 89 height 16
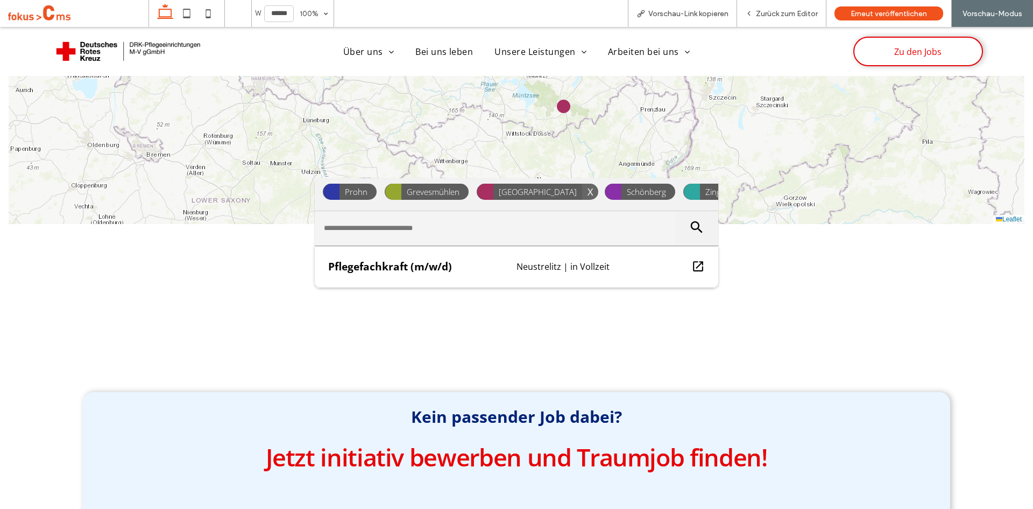
click at [582, 187] on span "X" at bounding box center [590, 192] width 16 height 16
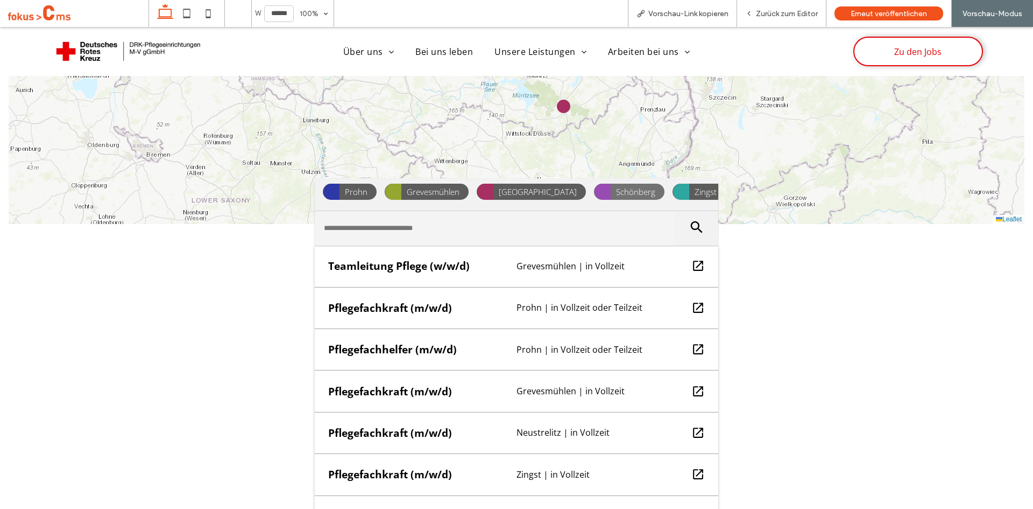
click at [611, 188] on span "Schönberg" at bounding box center [636, 192] width 50 height 16
click at [611, 189] on span "Schönberg" at bounding box center [636, 192] width 50 height 16
click at [611, 188] on span "Schönberg" at bounding box center [636, 192] width 50 height 16
click at [611, 189] on span "Schönberg" at bounding box center [636, 192] width 50 height 16
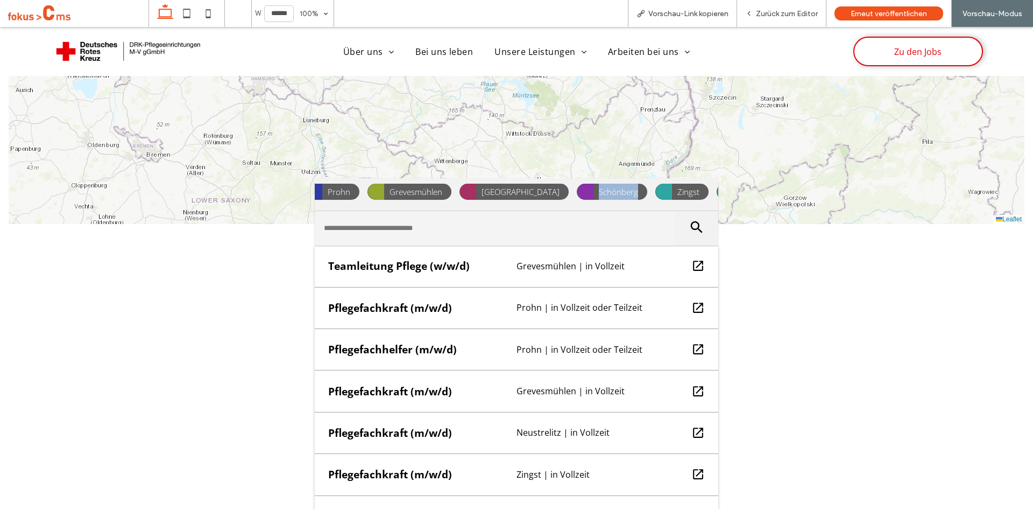
scroll to position [0, 25]
click at [586, 193] on span "Schönberg" at bounding box center [611, 192] width 50 height 16
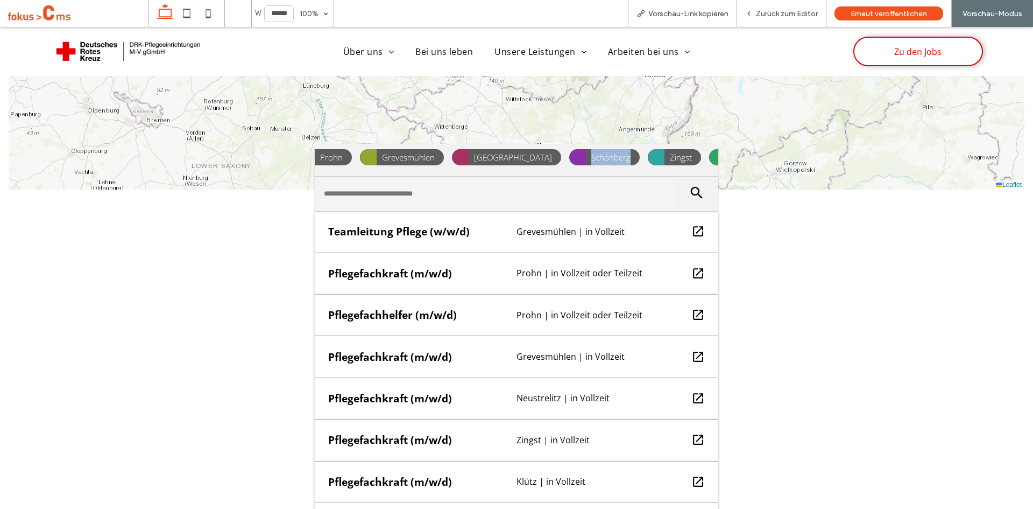
scroll to position [907, 0]
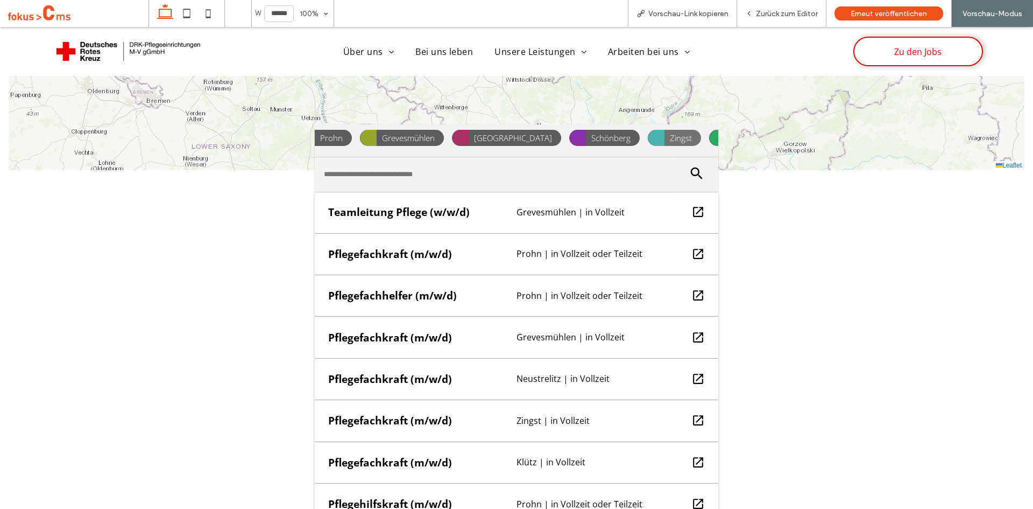
click at [665, 142] on span "Zingst" at bounding box center [681, 138] width 33 height 16
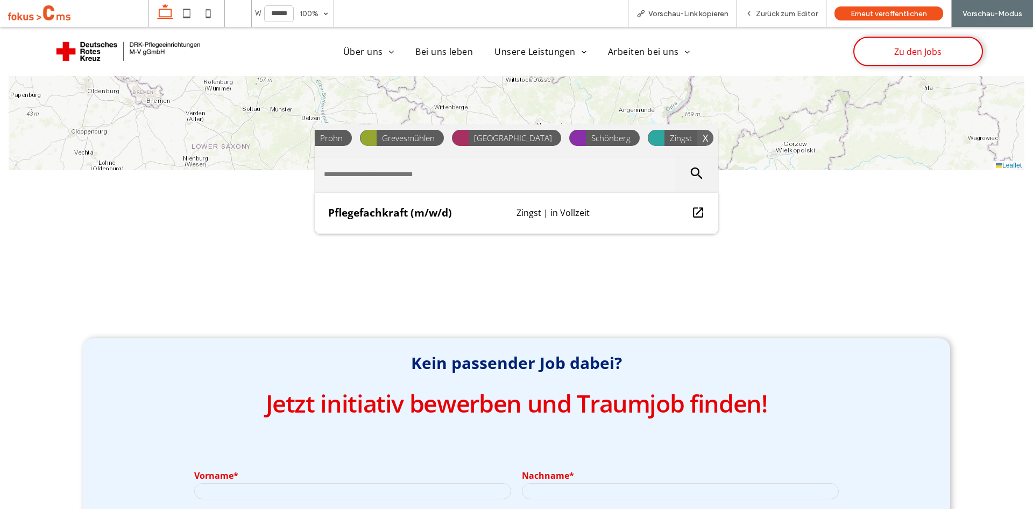
click at [697, 138] on span "X" at bounding box center [705, 138] width 16 height 16
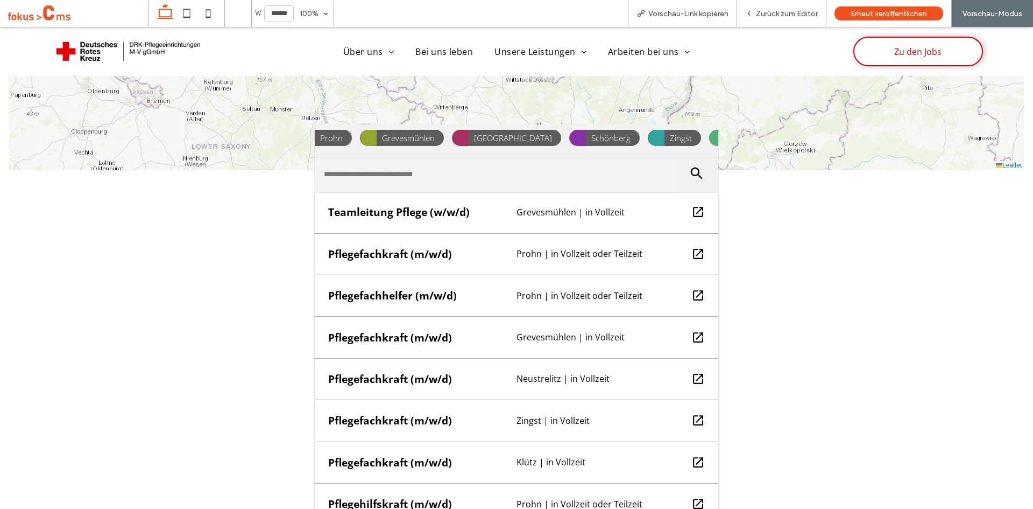
click at [726, 137] on span "Klütz" at bounding box center [740, 138] width 29 height 16
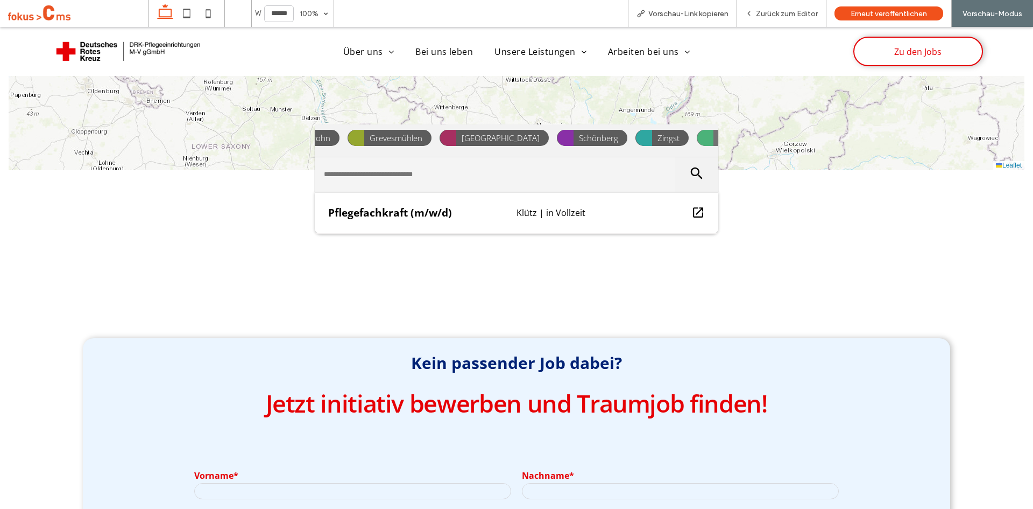
click at [742, 134] on span "X" at bounding box center [750, 138] width 16 height 16
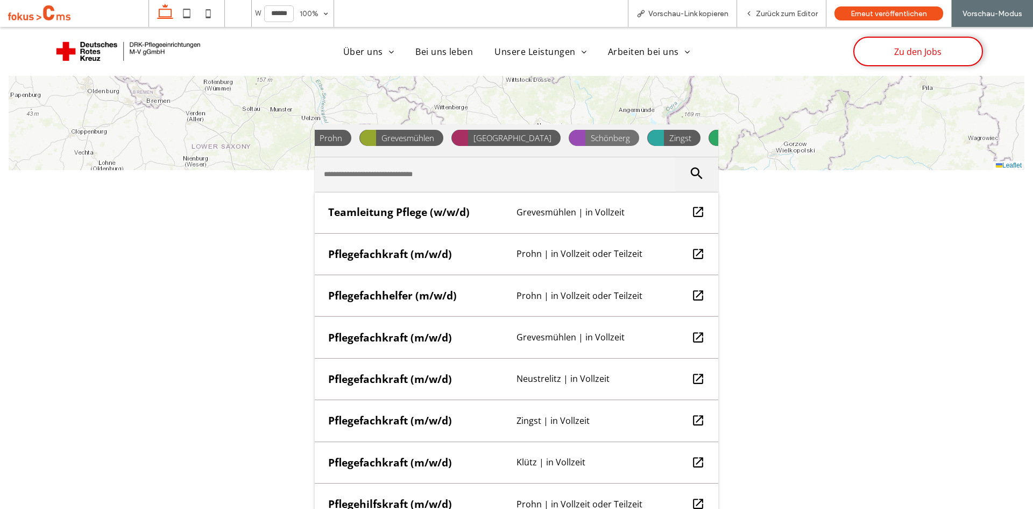
click at [586, 136] on span "Schönberg" at bounding box center [611, 138] width 50 height 16
click at [586, 140] on span "Schönberg" at bounding box center [611, 138] width 50 height 16
click at [586, 139] on span "Schönberg" at bounding box center [611, 138] width 50 height 16
click at [586, 138] on span "Schönberg" at bounding box center [611, 138] width 50 height 16
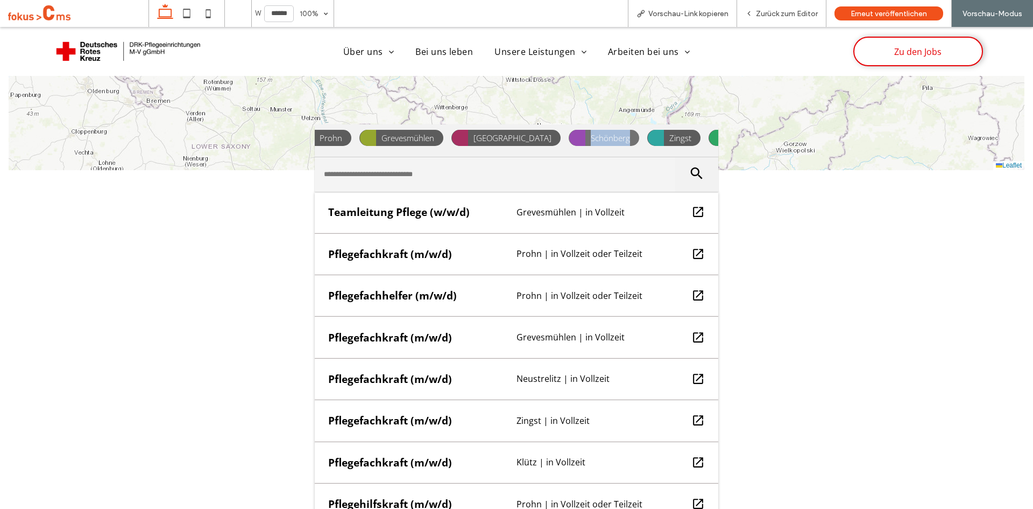
click at [586, 131] on span "Schönberg" at bounding box center [611, 138] width 50 height 16
drag, startPoint x: 549, startPoint y: 131, endPoint x: 541, endPoint y: 156, distance: 25.9
click at [586, 132] on span "Schönberg" at bounding box center [611, 138] width 50 height 16
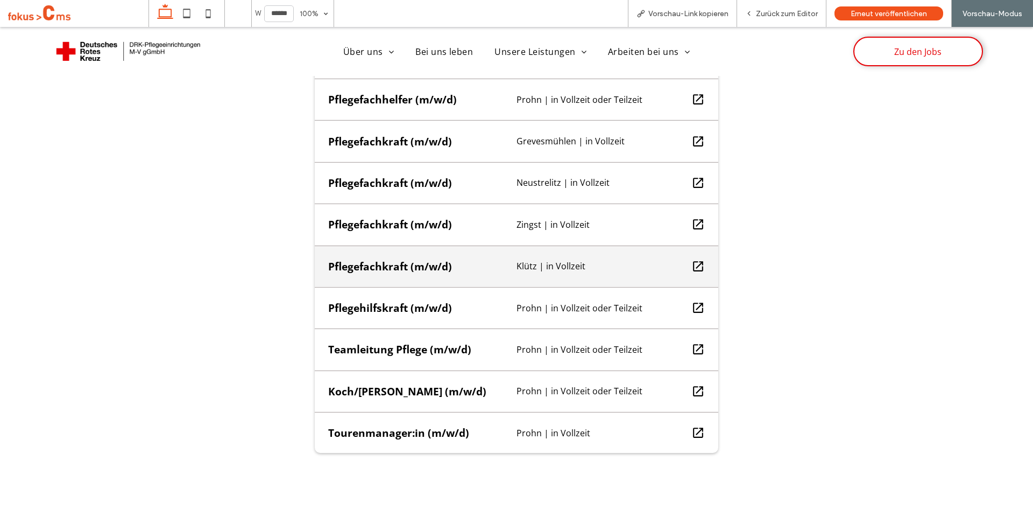
scroll to position [1123, 0]
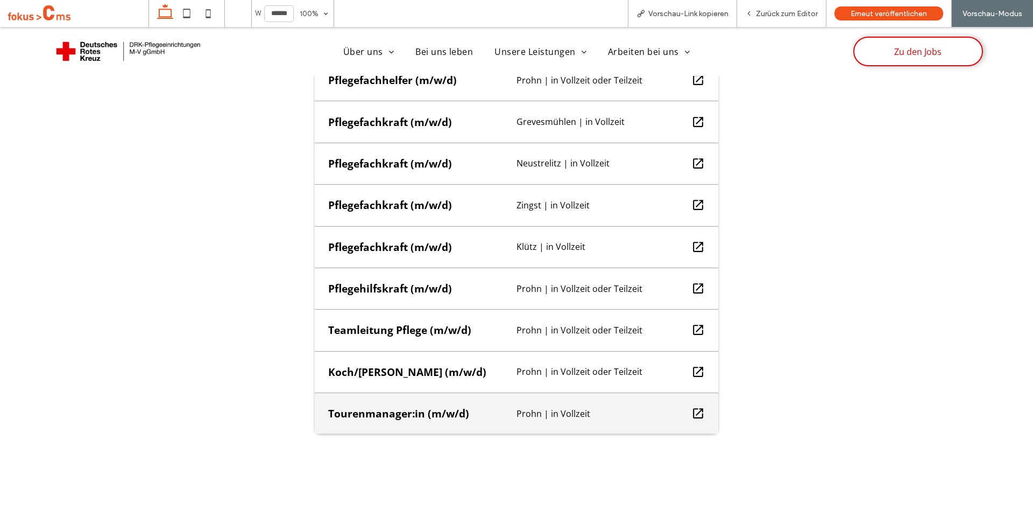
click at [543, 419] on div "Prohn | in Vollzeit" at bounding box center [598, 413] width 175 height 12
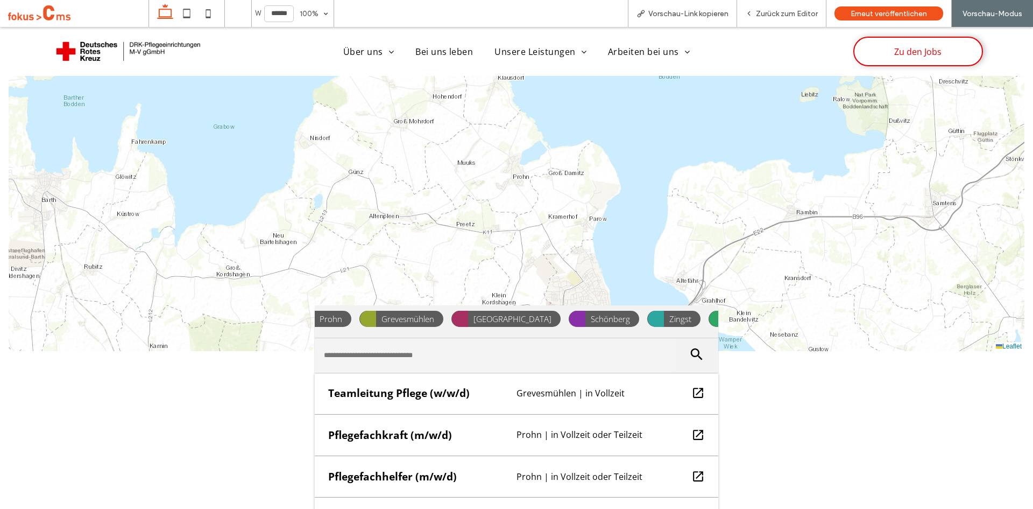
scroll to position [673, 0]
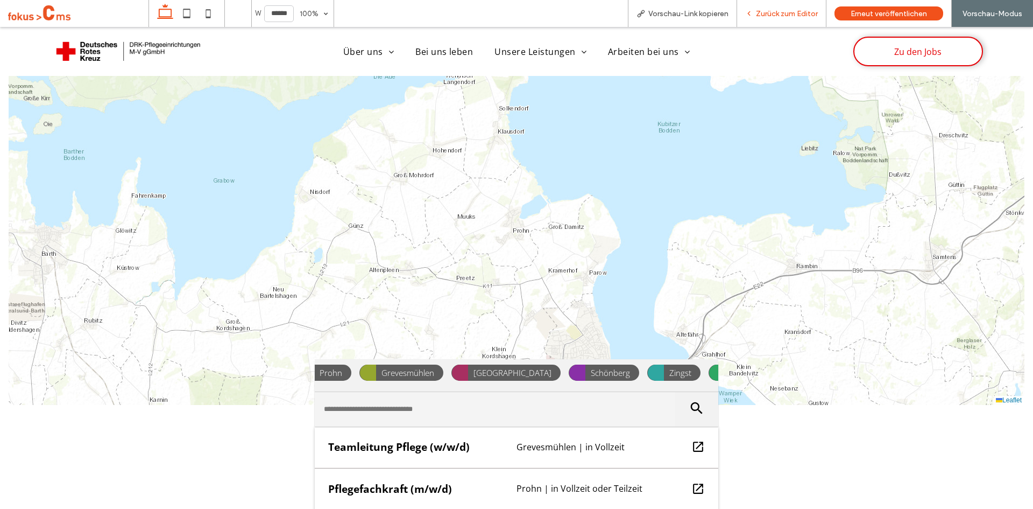
click at [787, 19] on div "Zurück zum Editor" at bounding box center [781, 13] width 89 height 27
click at [781, 12] on span "Zurück zum Editor" at bounding box center [787, 13] width 62 height 9
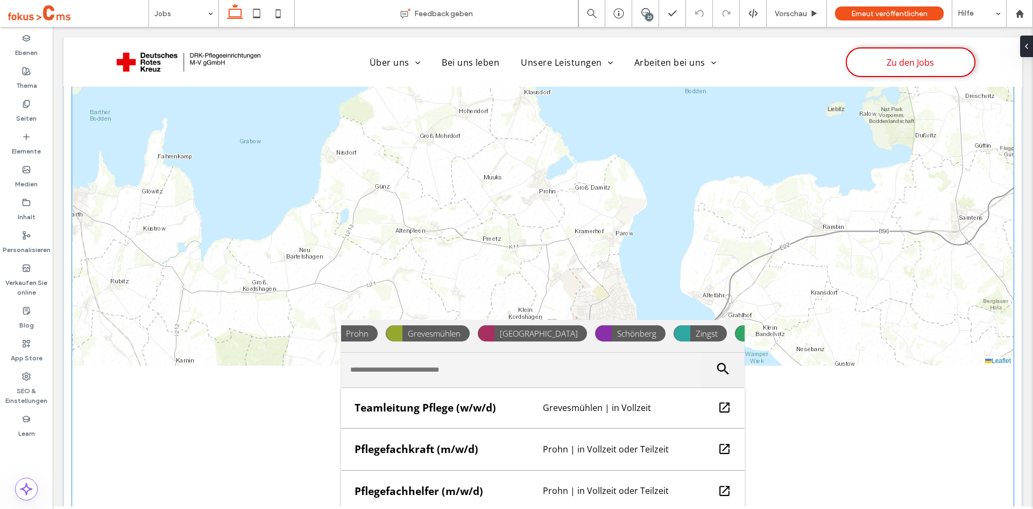
scroll to position [781, 0]
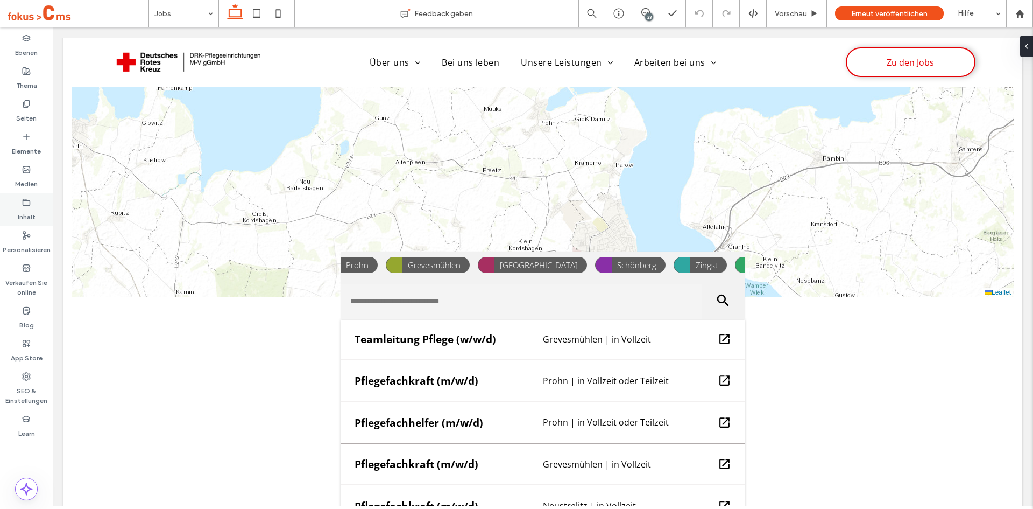
click at [27, 208] on label "Inhalt" at bounding box center [27, 214] width 18 height 15
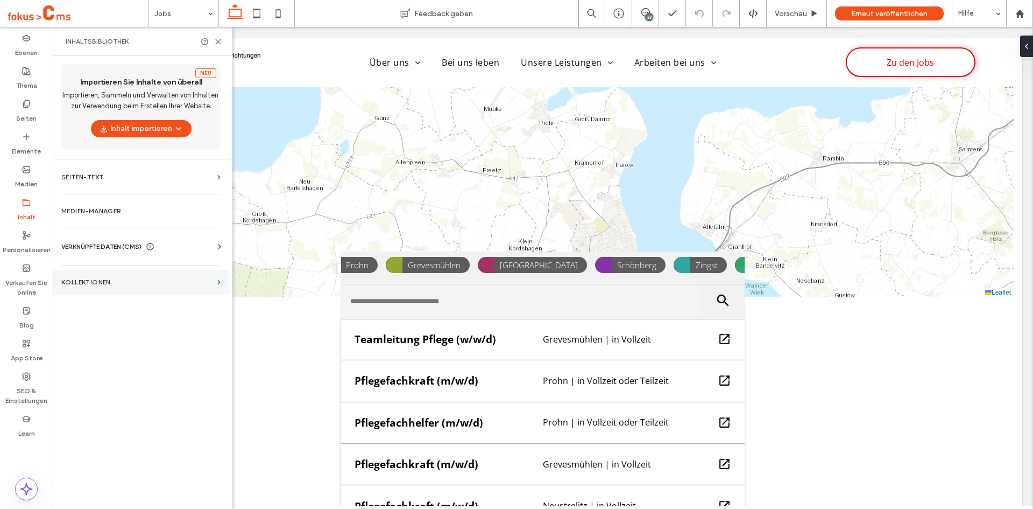
click at [89, 277] on section "KOLLEKTIONEN" at bounding box center [141, 282] width 177 height 25
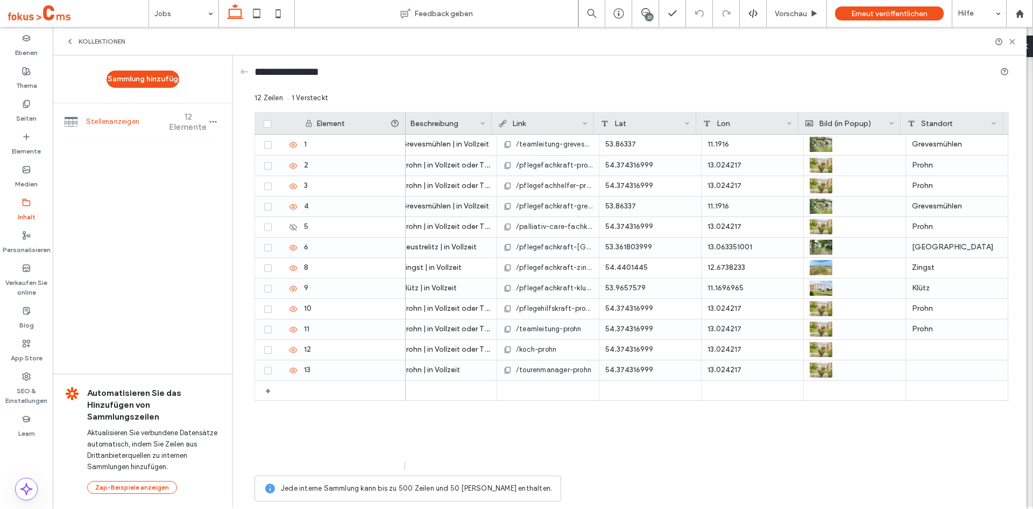
scroll to position [0, 0]
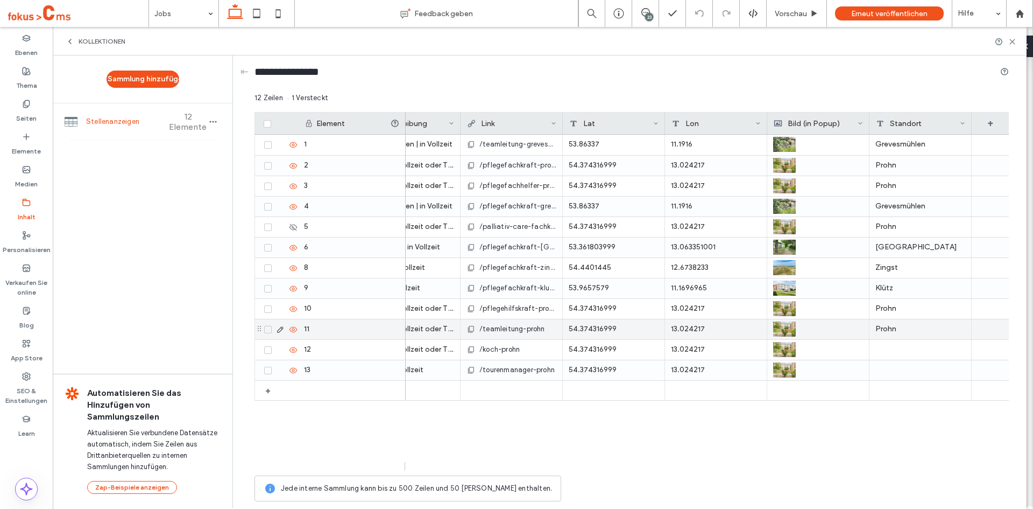
click at [898, 349] on div at bounding box center [921, 350] width 102 height 20
click at [898, 349] on textarea "plain-text-cell" at bounding box center [928, 336] width 118 height 32
click at [890, 330] on textarea "*******" at bounding box center [928, 336] width 118 height 32
type textarea "*****"
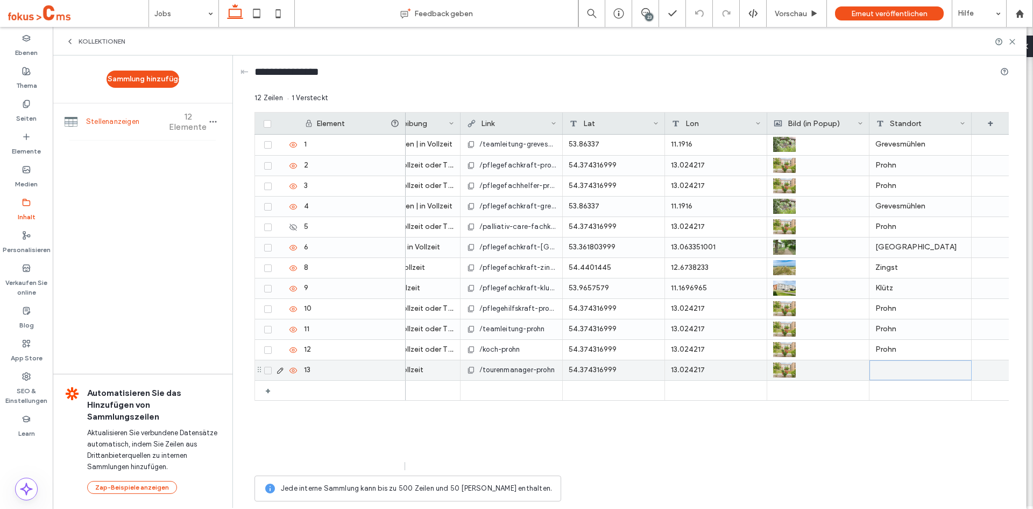
click at [890, 365] on div at bounding box center [921, 370] width 102 height 20
click at [890, 365] on textarea "plain-text-cell" at bounding box center [928, 356] width 118 height 32
type textarea "*****"
click at [817, 424] on div "Teamleitung Pflege (w/w/d) Grevesmühlen | in Vollzeit /teamleitung-grevesmuehle…" at bounding box center [707, 302] width 603 height 335
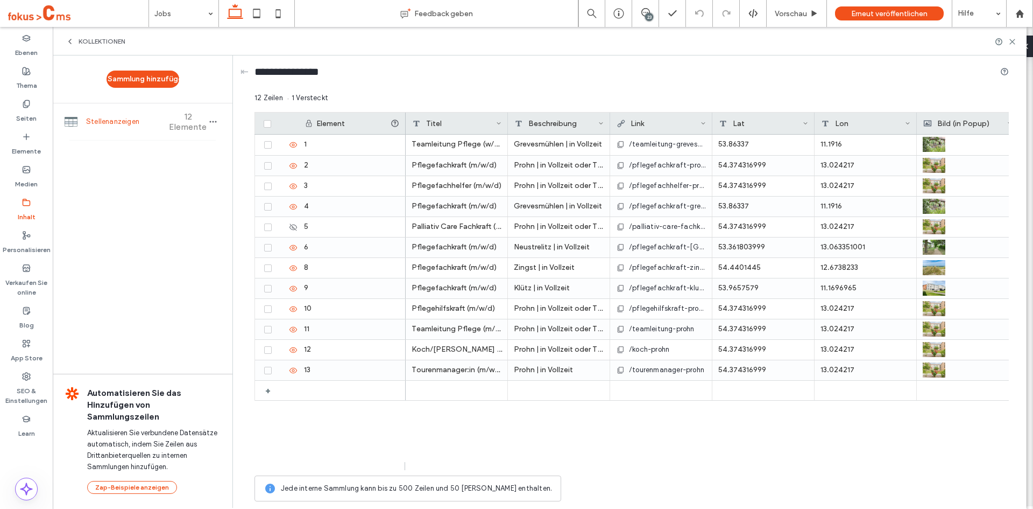
click at [29, 101] on use at bounding box center [26, 103] width 6 height 7
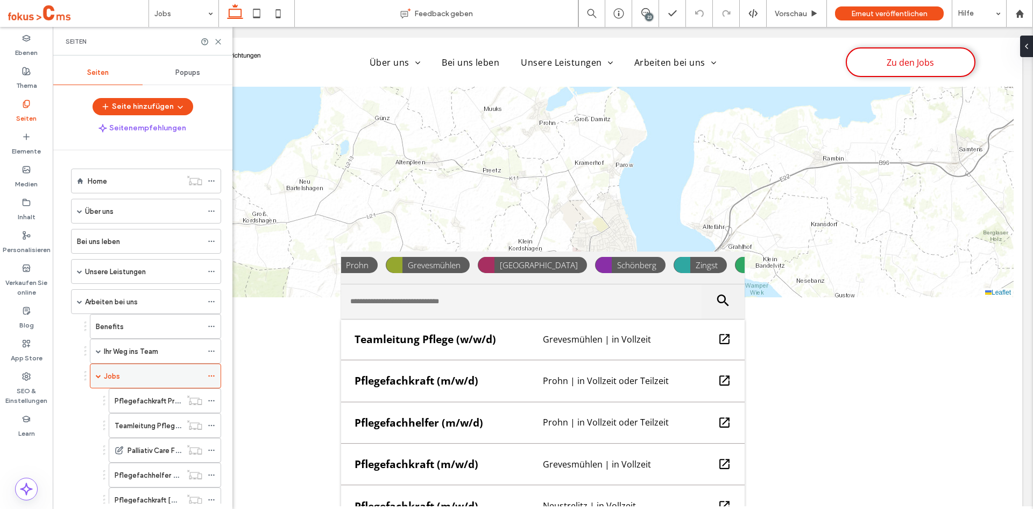
click at [131, 383] on div "Jobs" at bounding box center [153, 376] width 98 height 24
click at [219, 43] on icon at bounding box center [218, 42] width 8 height 8
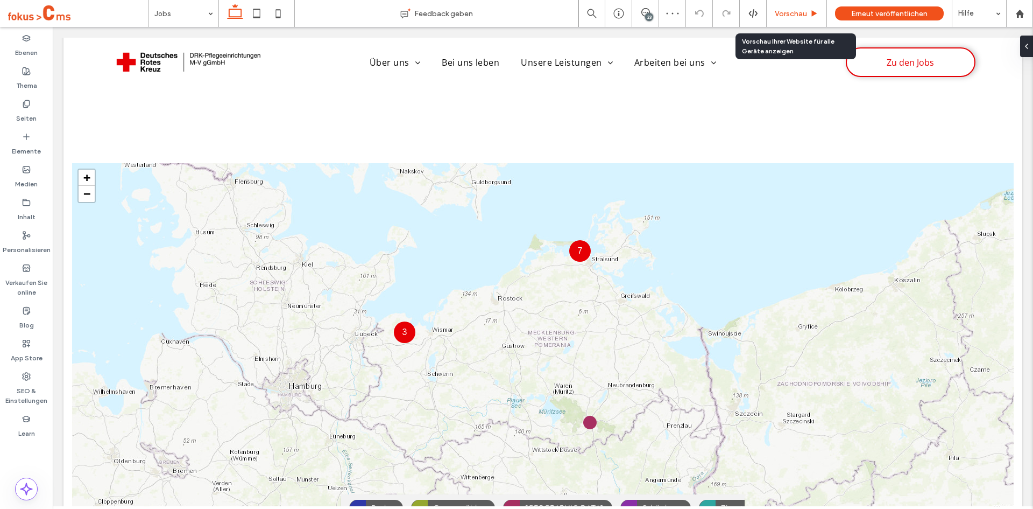
drag, startPoint x: 791, startPoint y: 18, endPoint x: 735, endPoint y: 6, distance: 56.7
click at [790, 18] on span "Vorschau" at bounding box center [791, 13] width 32 height 9
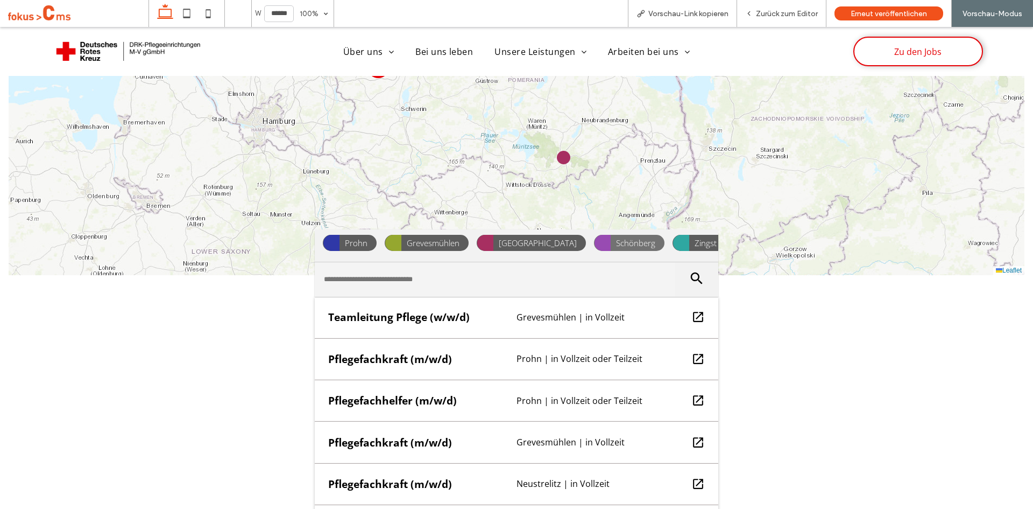
click at [611, 242] on span "Schönberg" at bounding box center [636, 243] width 50 height 16
click at [611, 240] on span "Schönberg" at bounding box center [636, 243] width 50 height 16
click at [611, 241] on span "Schönberg" at bounding box center [636, 243] width 50 height 16
click at [611, 242] on span "Schönberg" at bounding box center [636, 243] width 50 height 16
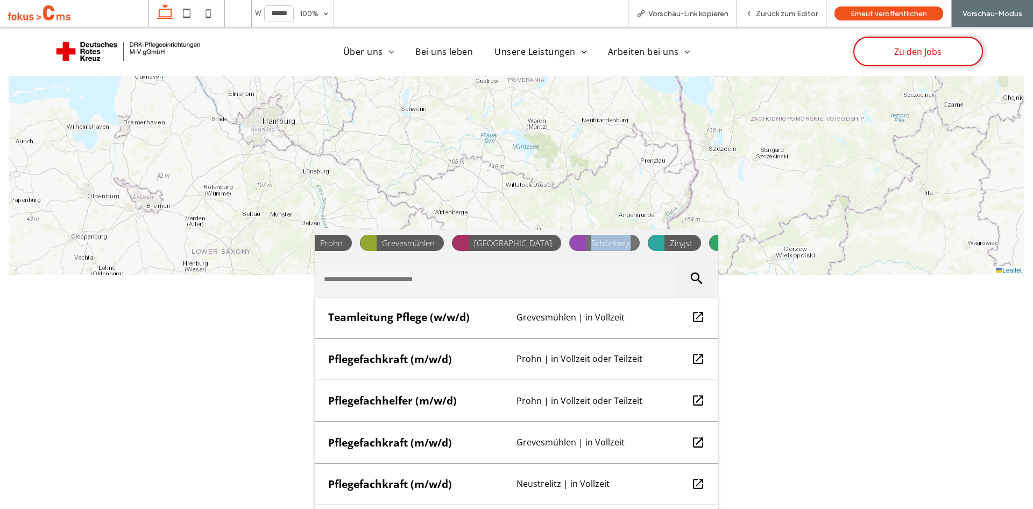
click at [586, 242] on span "Schönberg" at bounding box center [611, 243] width 50 height 16
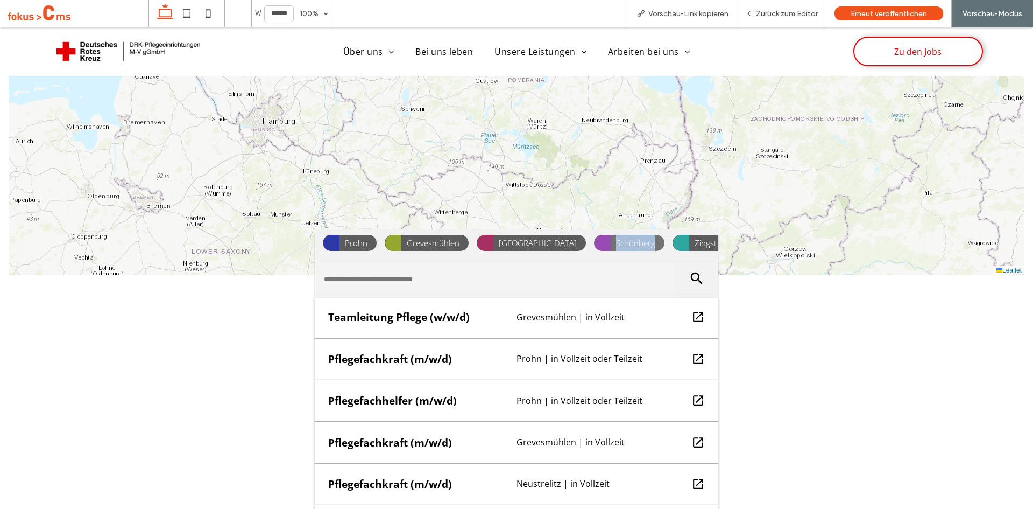
click at [611, 243] on span "Schönberg" at bounding box center [636, 243] width 50 height 16
click at [427, 244] on span "Grevesmühlen" at bounding box center [433, 243] width 64 height 16
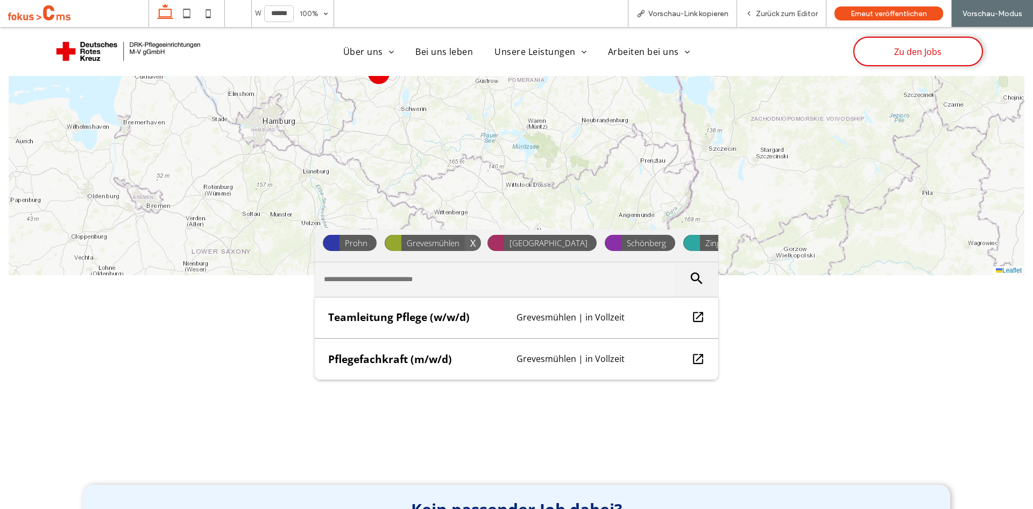
click at [466, 241] on span "X" at bounding box center [473, 243] width 16 height 16
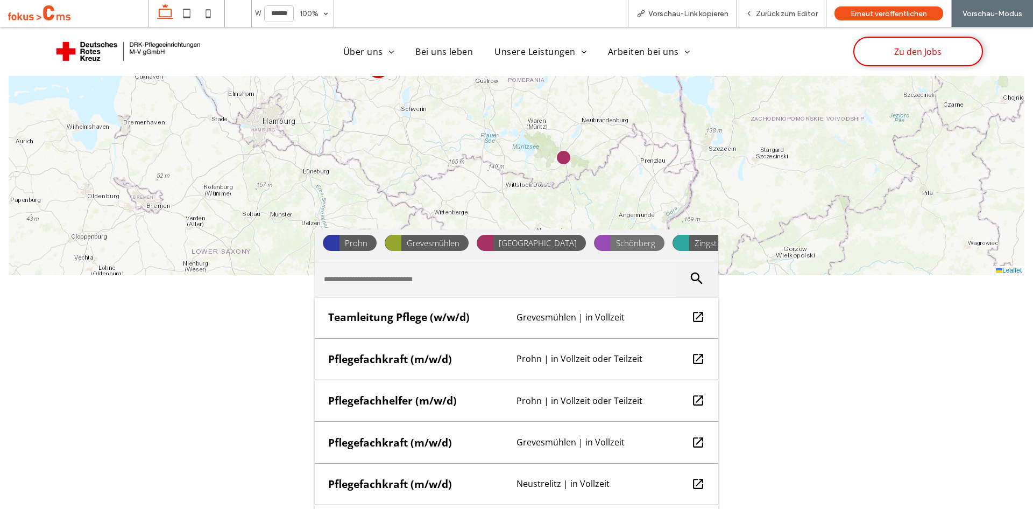
click at [611, 239] on span "Schönberg" at bounding box center [636, 243] width 50 height 16
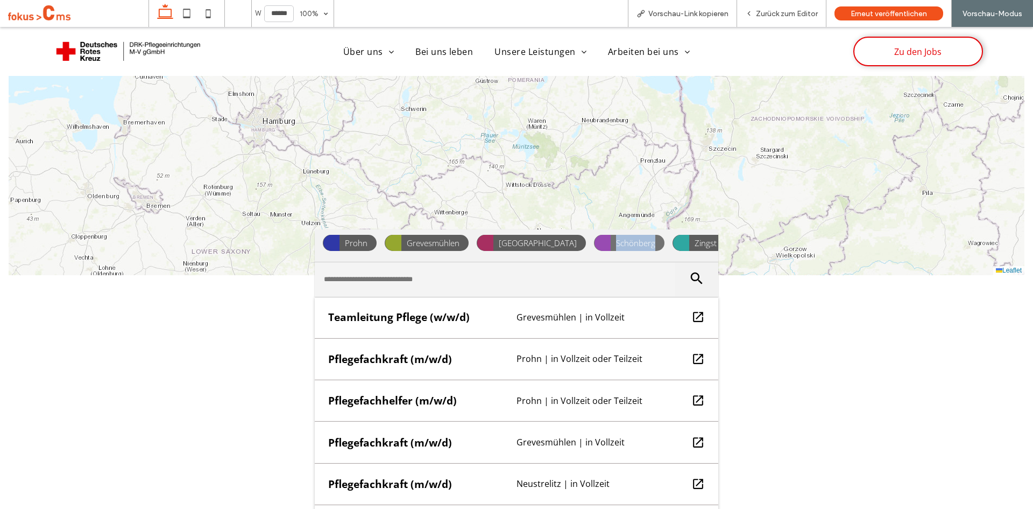
click at [611, 239] on span "Schönberg" at bounding box center [636, 243] width 50 height 16
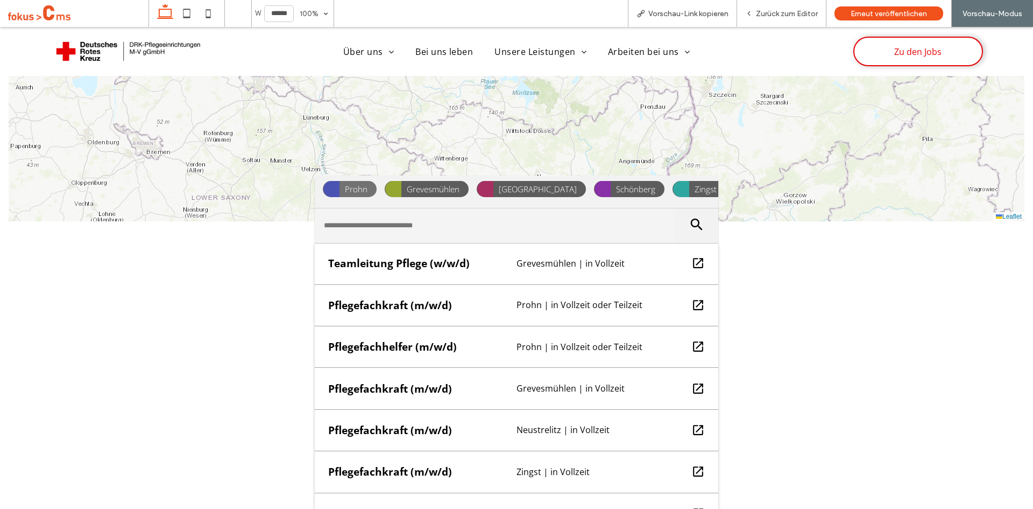
click at [350, 182] on span "Prohn" at bounding box center [356, 189] width 33 height 16
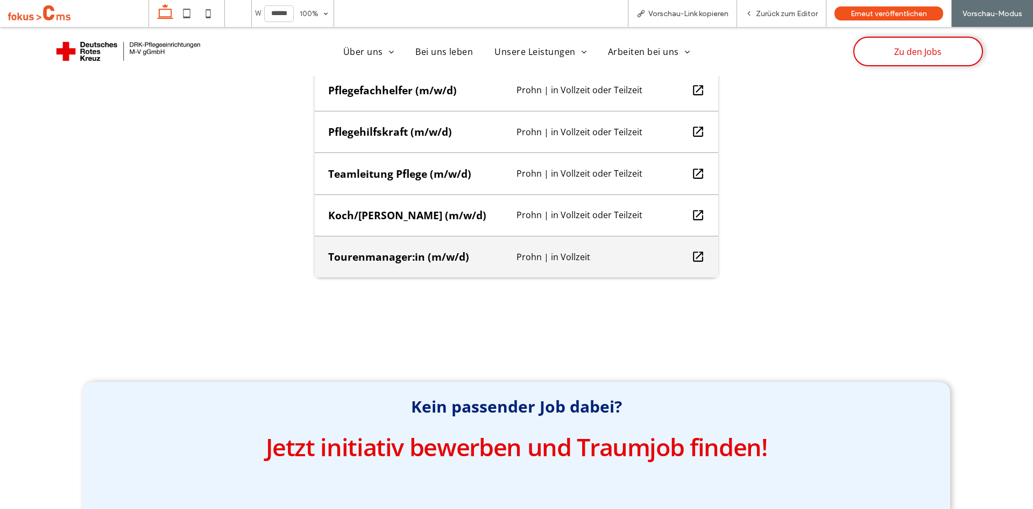
click at [511, 263] on div "Prohn | in Vollzeit" at bounding box center [598, 257] width 175 height 12
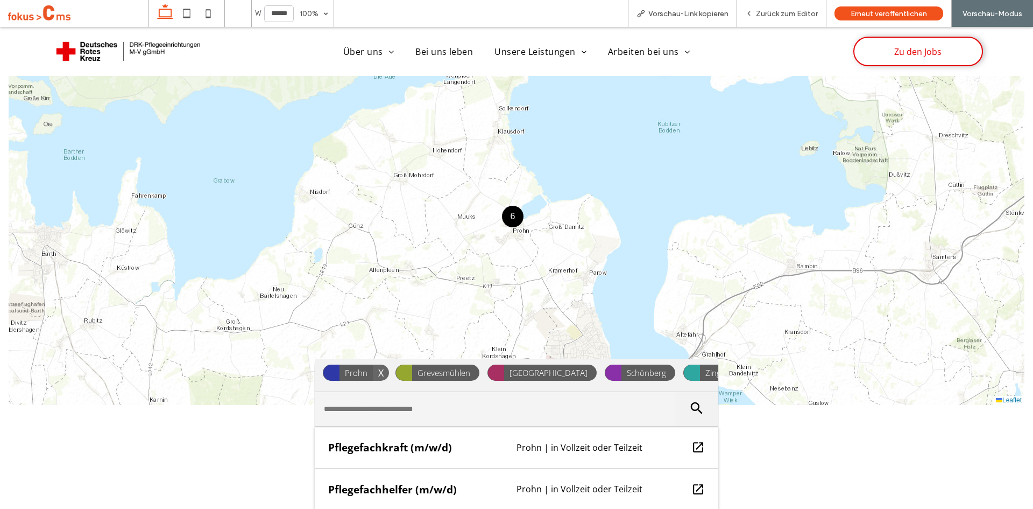
click at [514, 221] on div "6" at bounding box center [513, 217] width 22 height 22
click at [531, 220] on div at bounding box center [533, 223] width 15 height 15
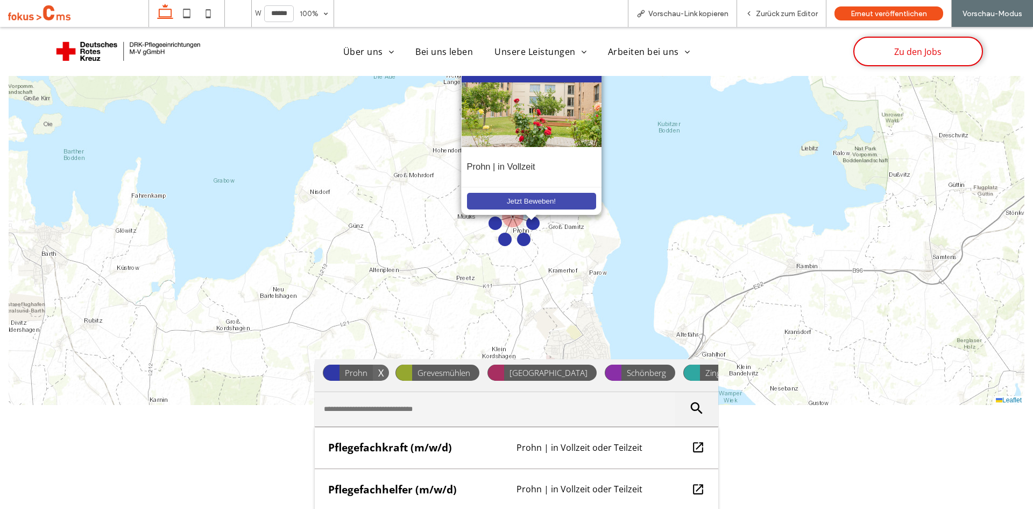
click at [533, 197] on button "Jetzt Beweben!" at bounding box center [531, 201] width 129 height 17
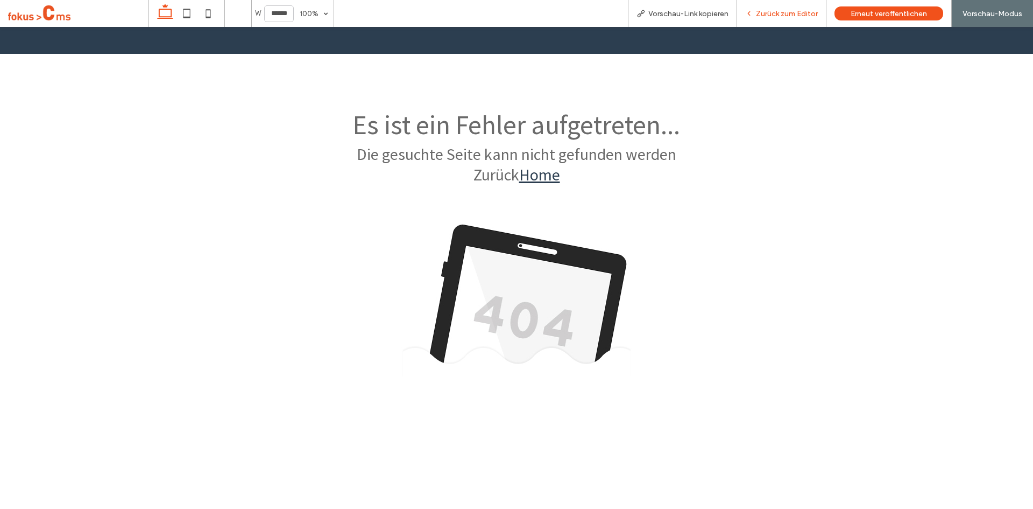
click at [784, 16] on span "Zurück zum Editor" at bounding box center [787, 13] width 62 height 9
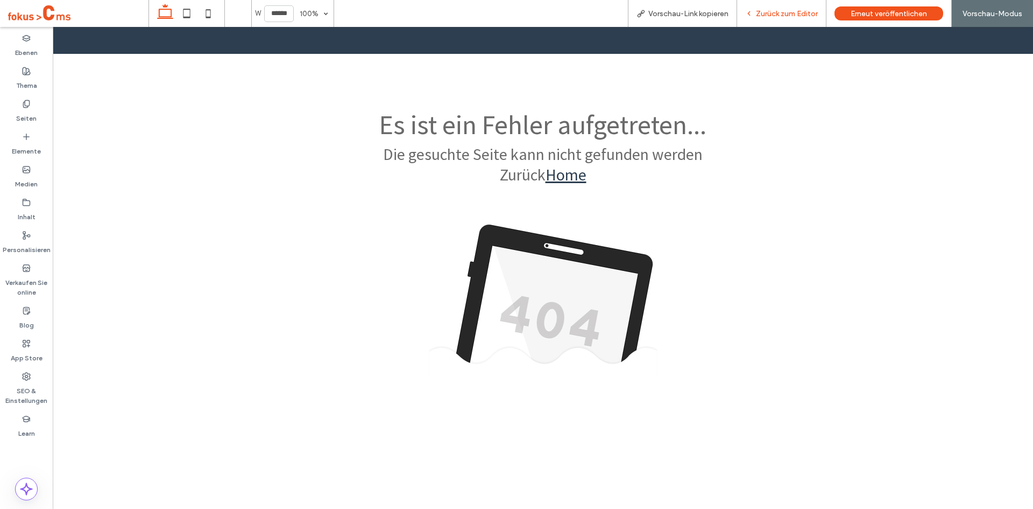
click at [784, 19] on div "Zurück zum Editor" at bounding box center [781, 13] width 89 height 27
click at [764, 14] on span "Zurück zum Editor" at bounding box center [787, 13] width 62 height 9
click at [774, 8] on div "Zurück zum Editor" at bounding box center [781, 13] width 89 height 27
drag, startPoint x: 29, startPoint y: 118, endPoint x: 15, endPoint y: 136, distance: 22.5
click at [29, 118] on label "Seiten" at bounding box center [26, 115] width 20 height 15
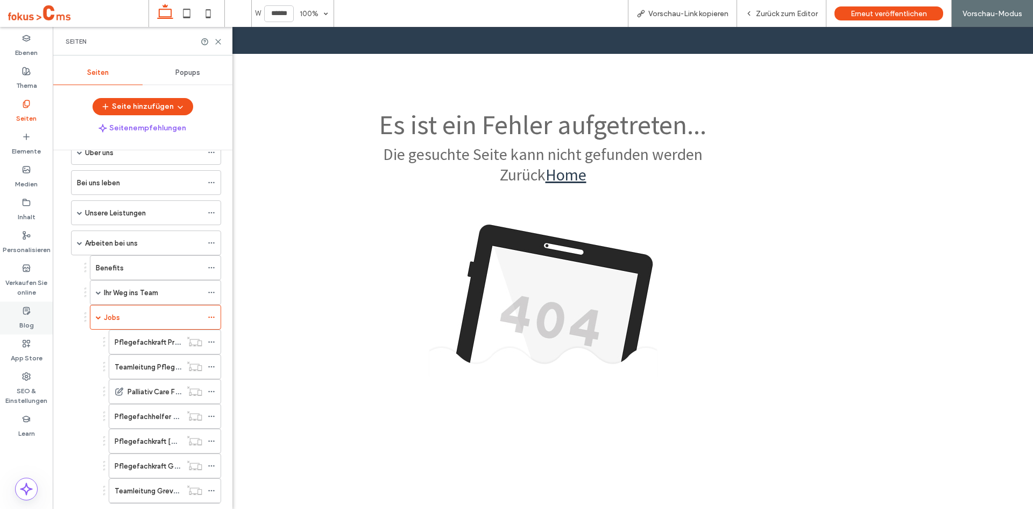
scroll to position [54, 0]
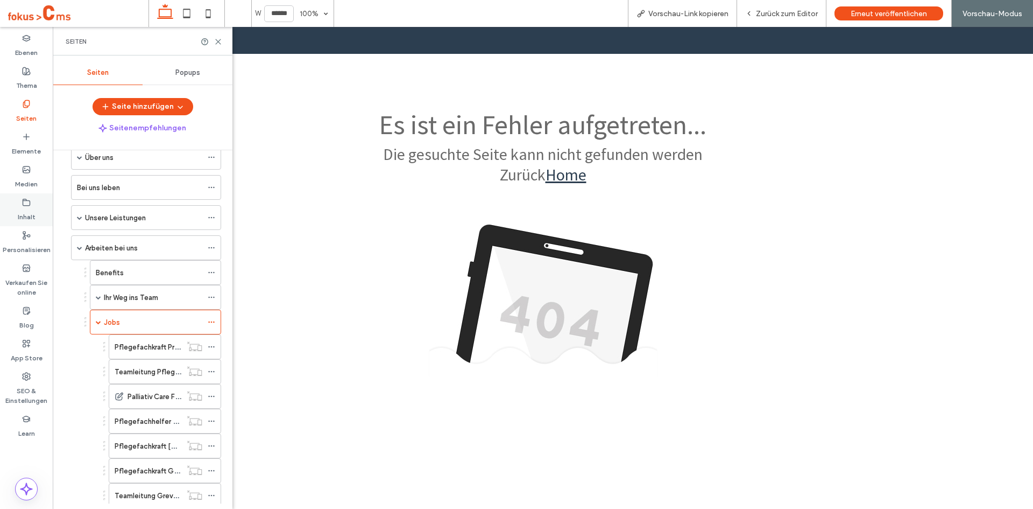
click at [32, 205] on div "Inhalt" at bounding box center [26, 209] width 53 height 33
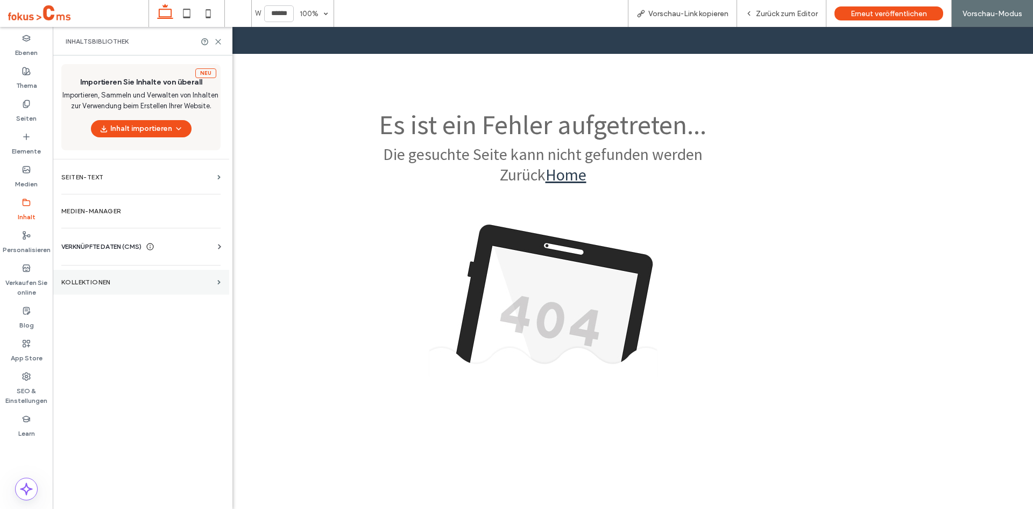
click at [96, 274] on section "KOLLEKTIONEN" at bounding box center [141, 282] width 177 height 25
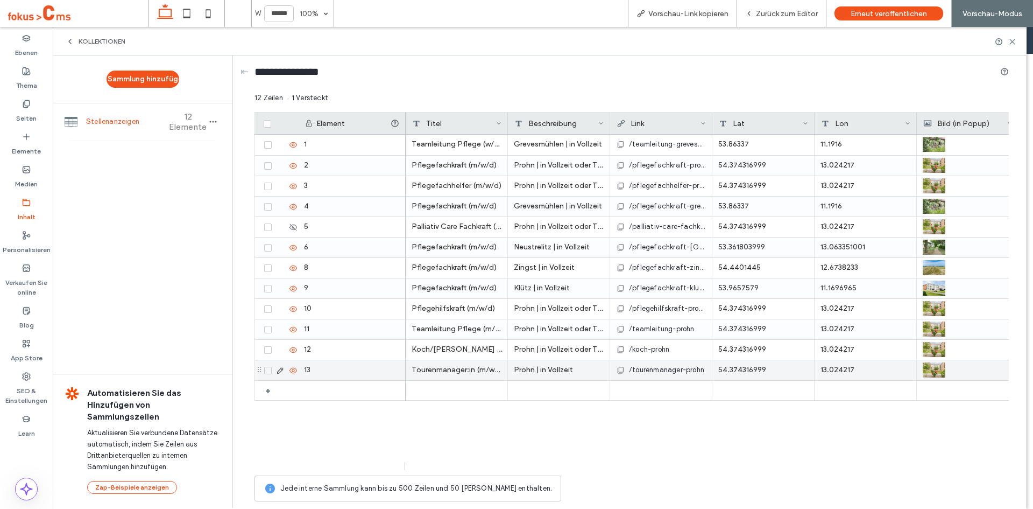
click at [678, 371] on span "/tourenmanager-prohn" at bounding box center [666, 369] width 75 height 11
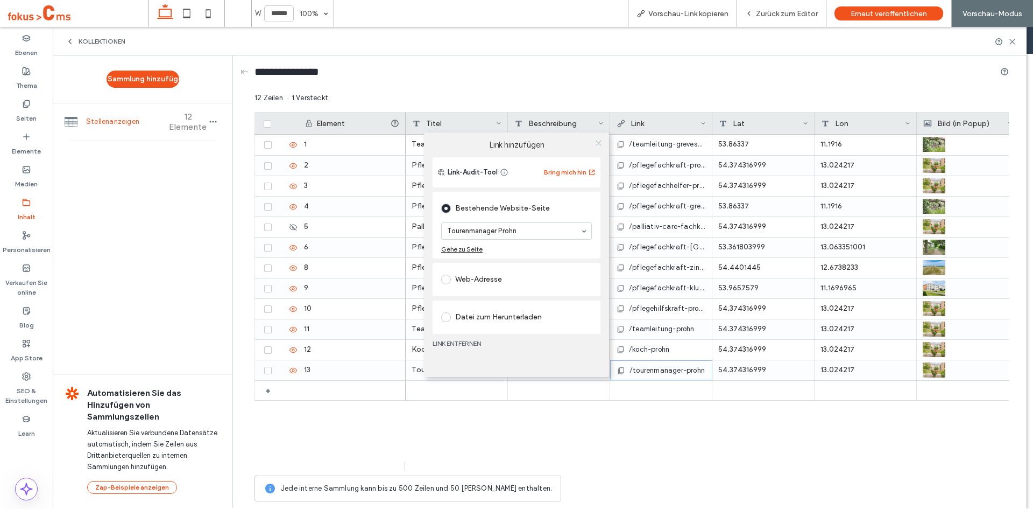
click at [601, 144] on icon at bounding box center [599, 143] width 8 height 8
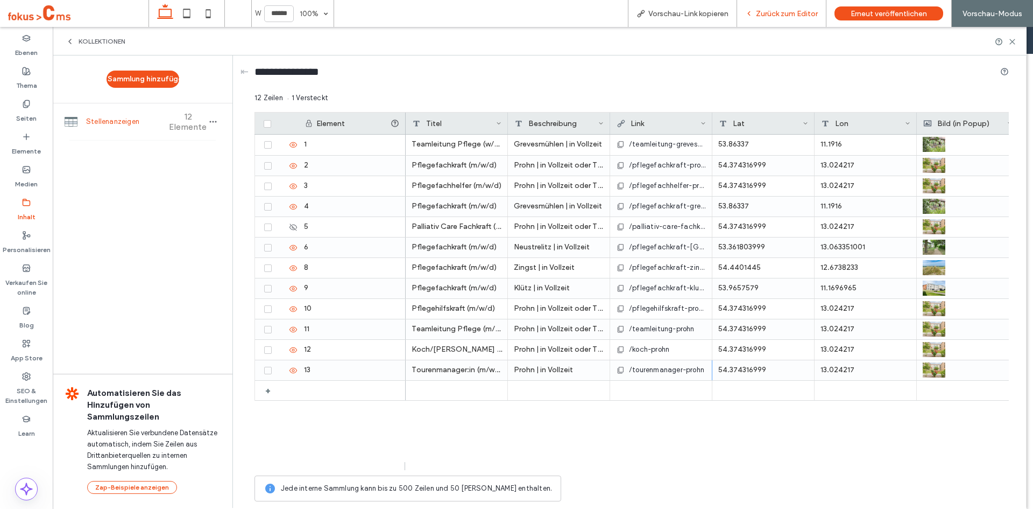
click at [769, 11] on span "Zurück zum Editor" at bounding box center [787, 13] width 62 height 9
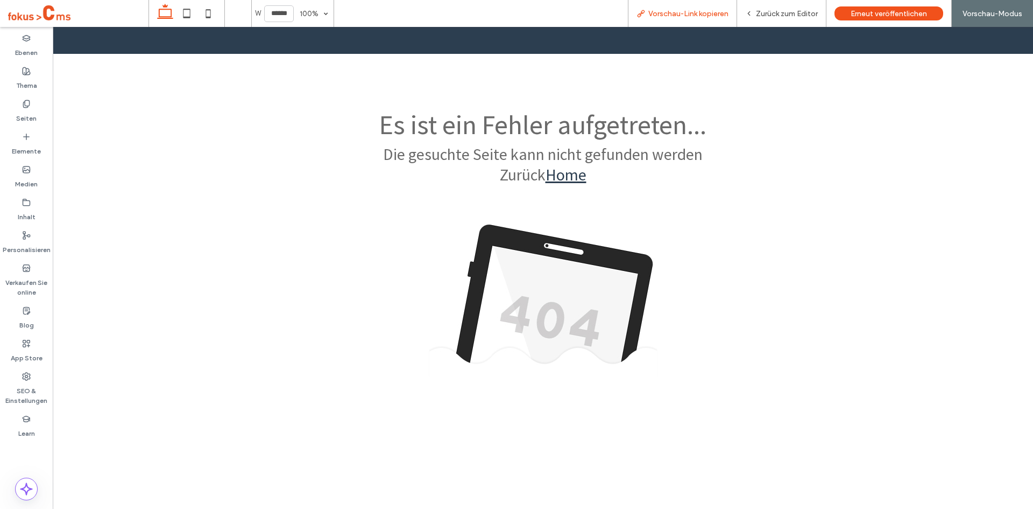
click at [689, 14] on span "Vorschau-Link kopieren" at bounding box center [689, 13] width 80 height 9
click at [861, 16] on span "Erneut veröffentlichen" at bounding box center [889, 13] width 76 height 9
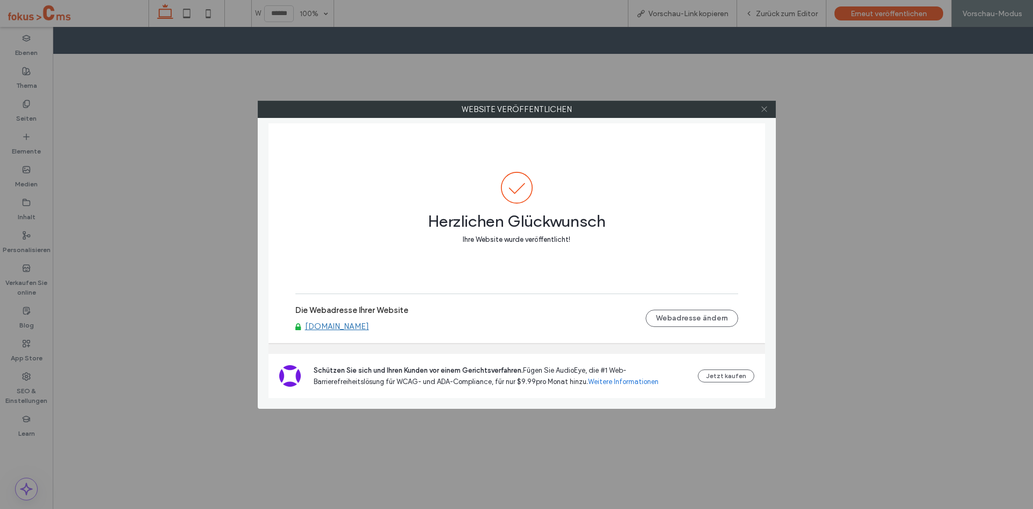
click at [767, 109] on icon at bounding box center [764, 109] width 8 height 8
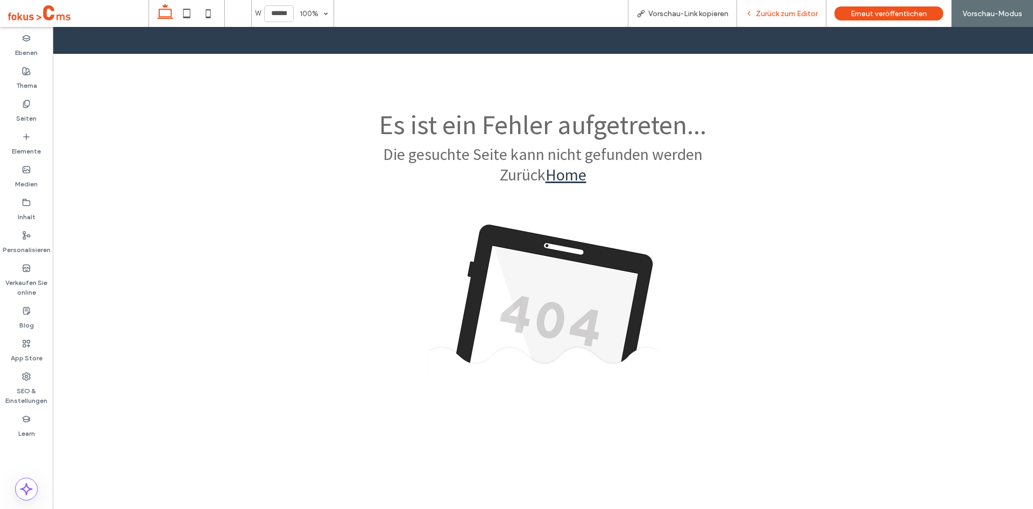
click at [776, 19] on div "Zurück zum Editor" at bounding box center [781, 13] width 89 height 27
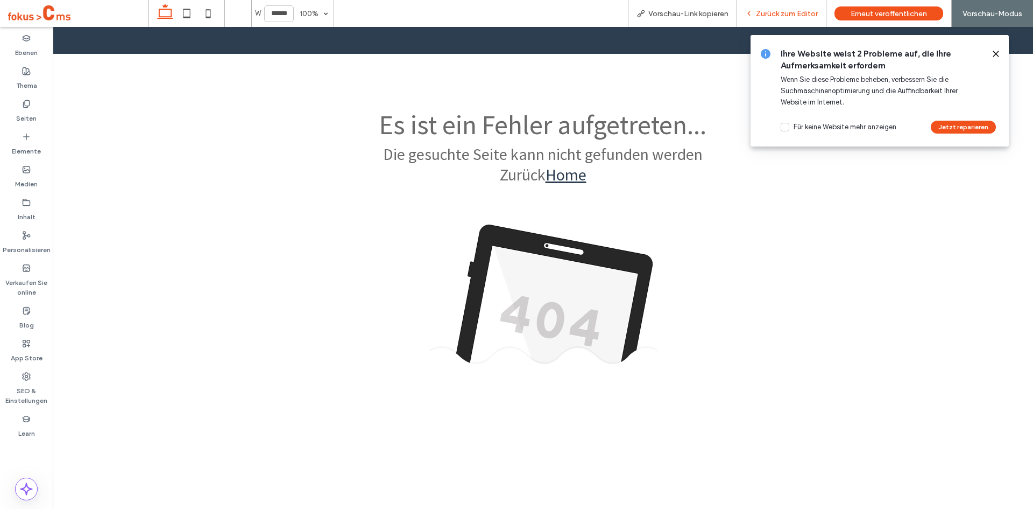
click at [764, 8] on div "Zurück zum Editor" at bounding box center [781, 13] width 89 height 27
click at [996, 51] on icon at bounding box center [996, 54] width 9 height 9
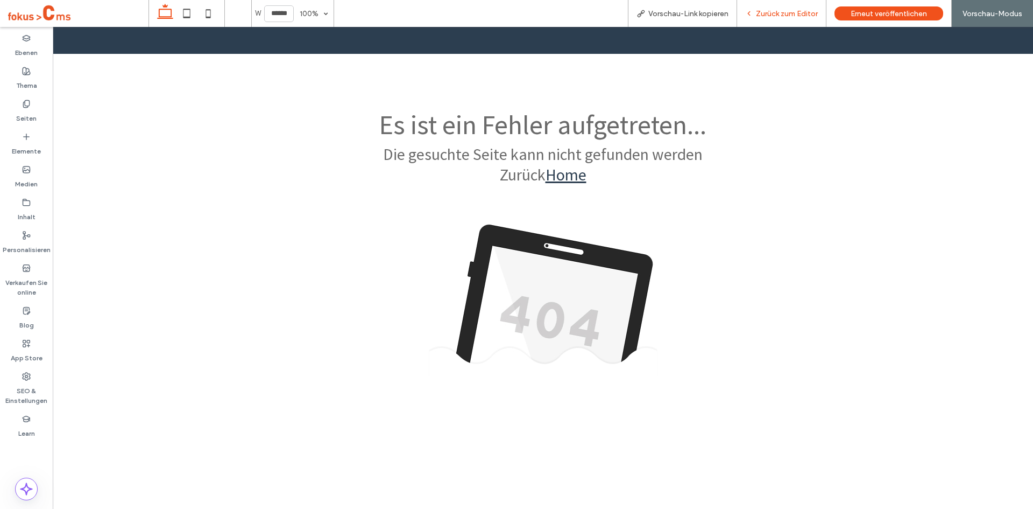
click at [788, 20] on div "Zurück zum Editor" at bounding box center [781, 13] width 89 height 27
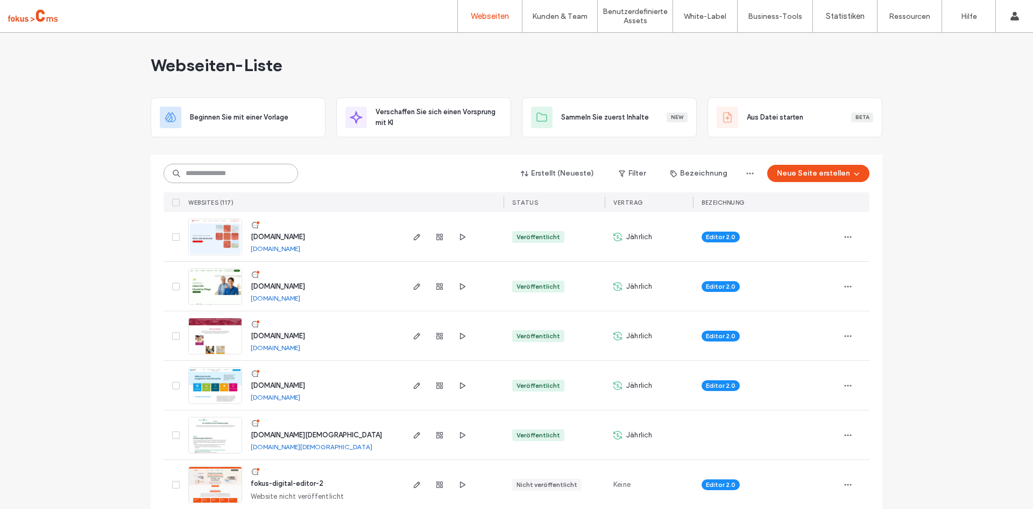
click at [225, 171] on input at bounding box center [231, 173] width 135 height 19
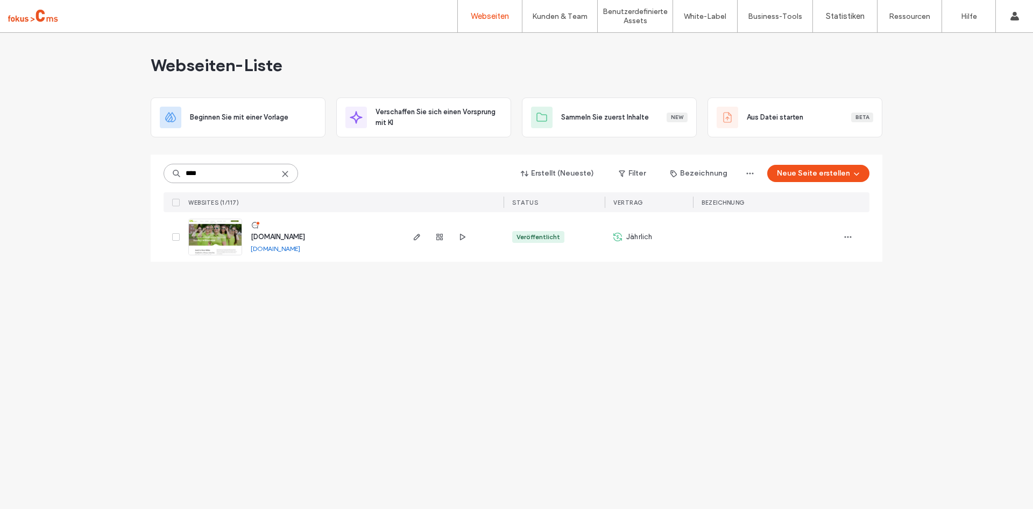
type input "****"
click at [288, 235] on span "www.pflegeteam-serowy.de" at bounding box center [278, 236] width 54 height 8
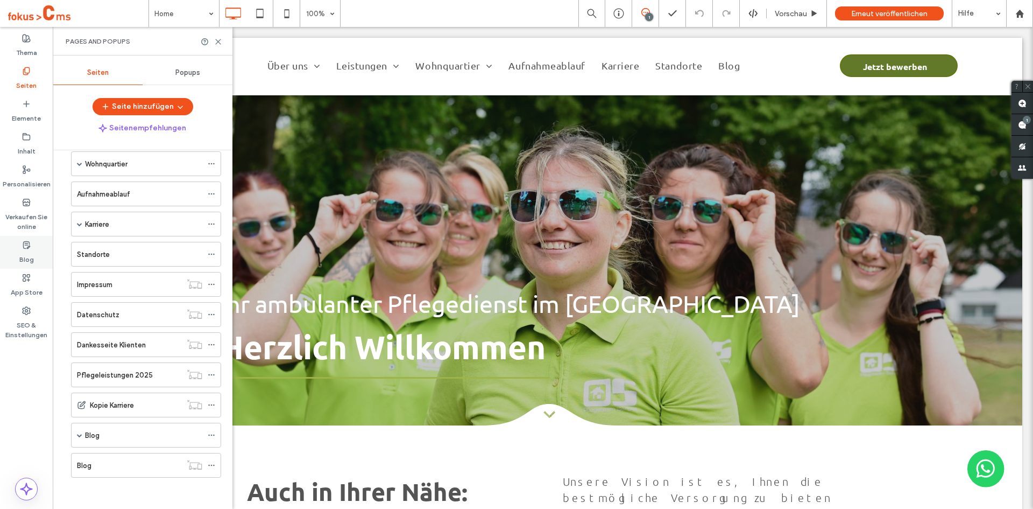
scroll to position [109, 0]
click at [20, 246] on div "Blog" at bounding box center [26, 252] width 53 height 33
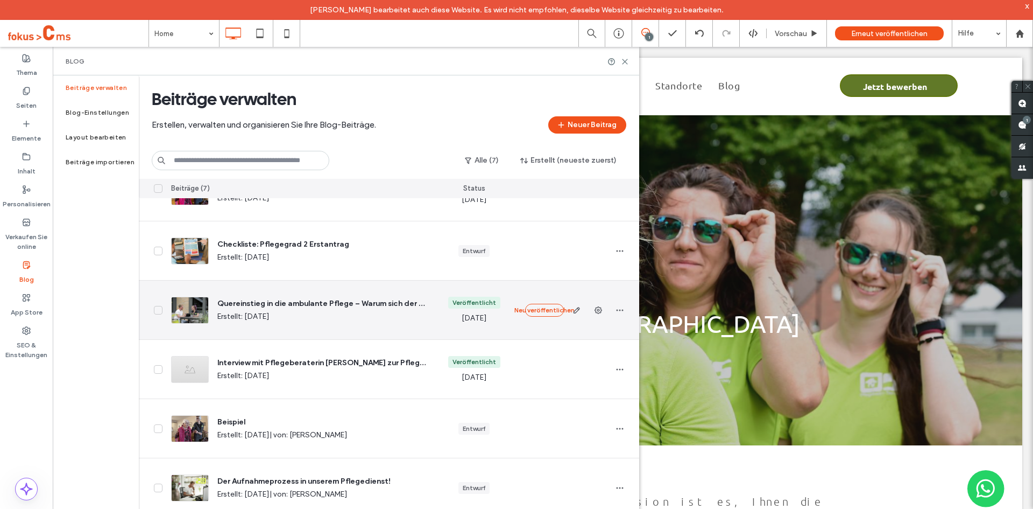
scroll to position [91, 0]
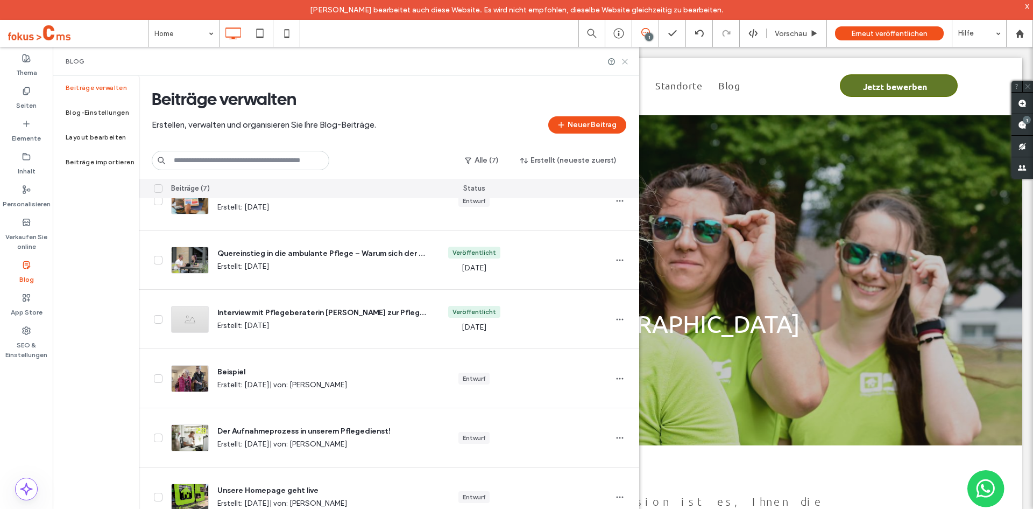
click at [624, 63] on icon at bounding box center [625, 62] width 8 height 8
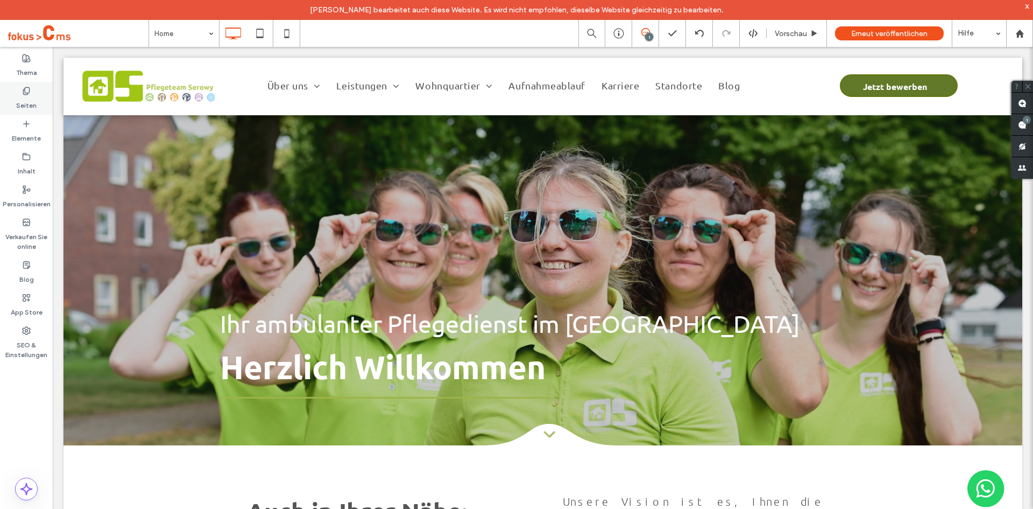
click at [19, 100] on label "Seiten" at bounding box center [26, 102] width 20 height 15
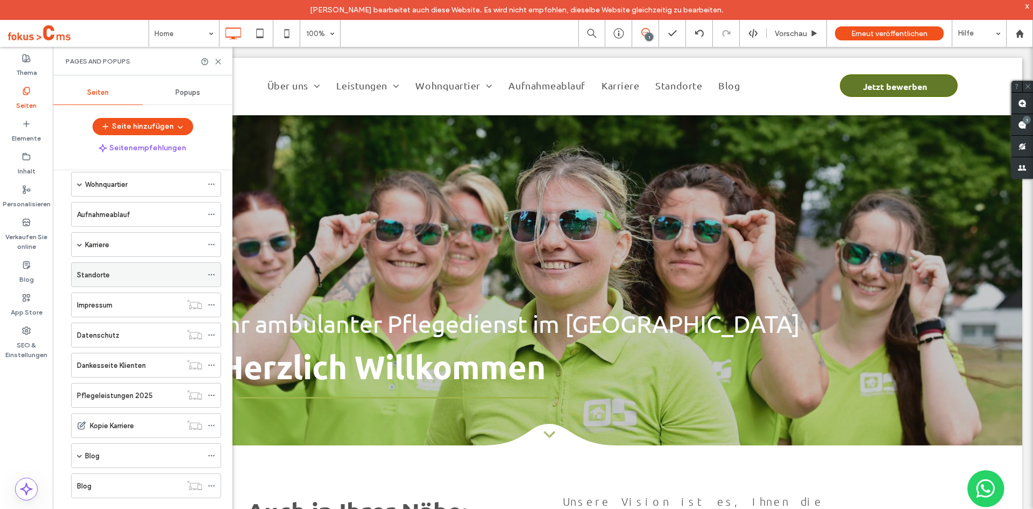
scroll to position [109, 0]
click at [80, 455] on span at bounding box center [79, 453] width 5 height 5
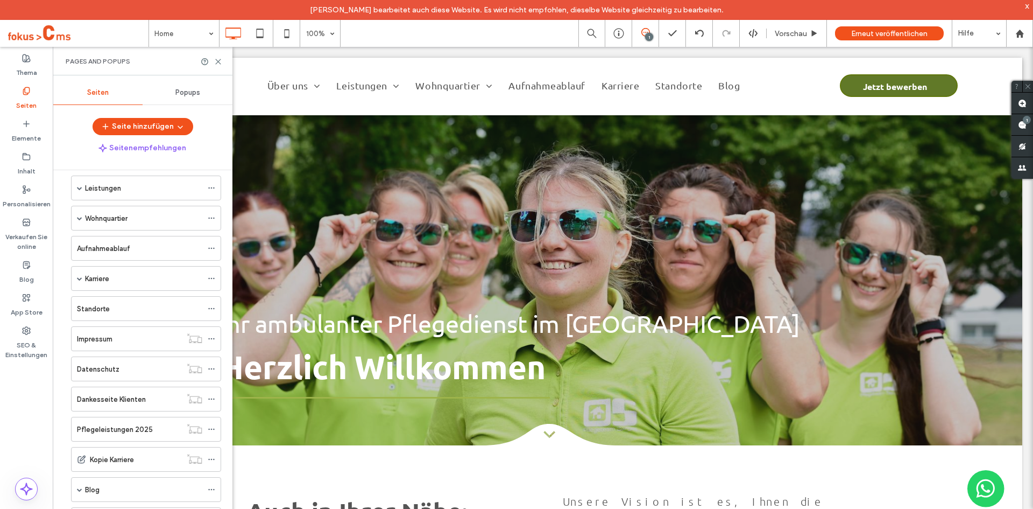
scroll to position [0, 0]
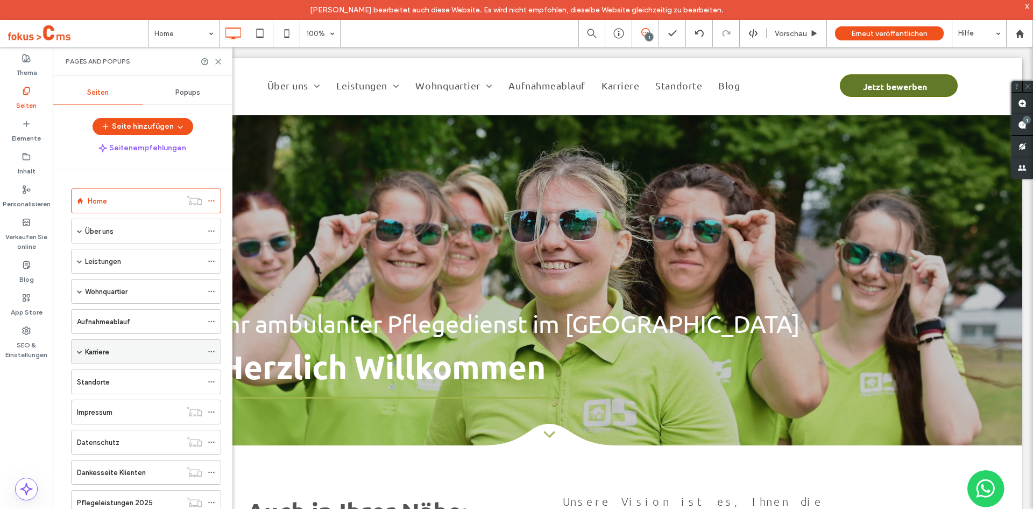
click at [83, 354] on div "Karriere" at bounding box center [146, 351] width 150 height 25
click at [81, 353] on span at bounding box center [79, 351] width 5 height 5
click at [28, 333] on use at bounding box center [27, 331] width 8 height 8
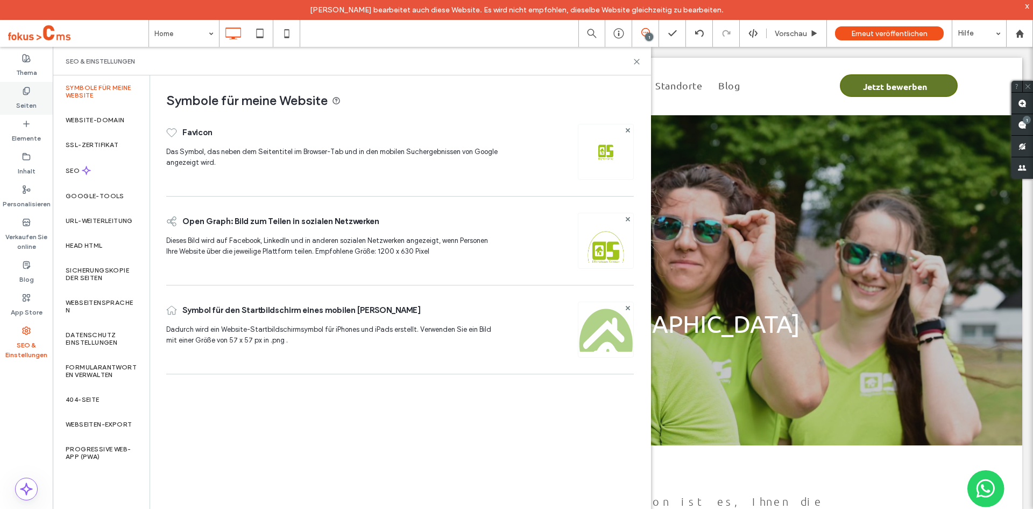
click at [23, 101] on label "Seiten" at bounding box center [26, 102] width 20 height 15
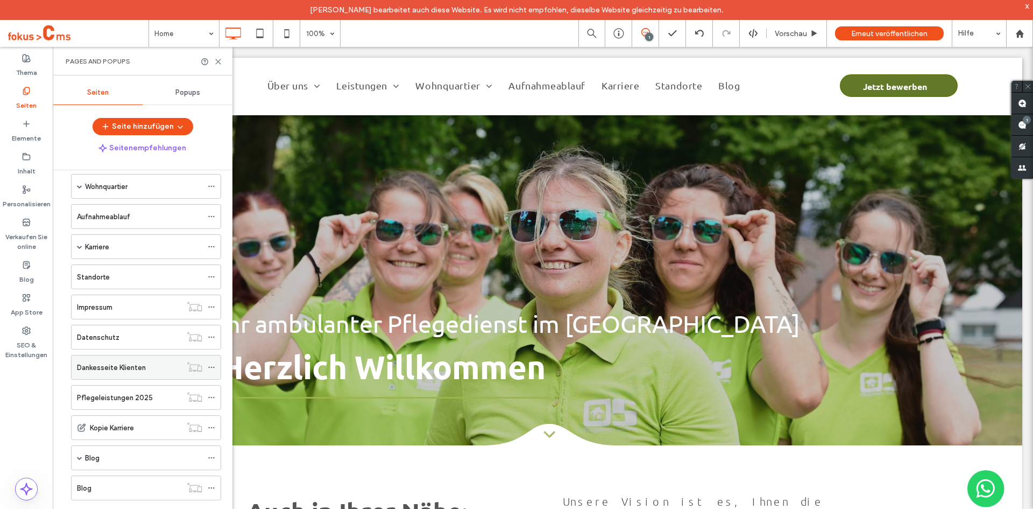
scroll to position [109, 0]
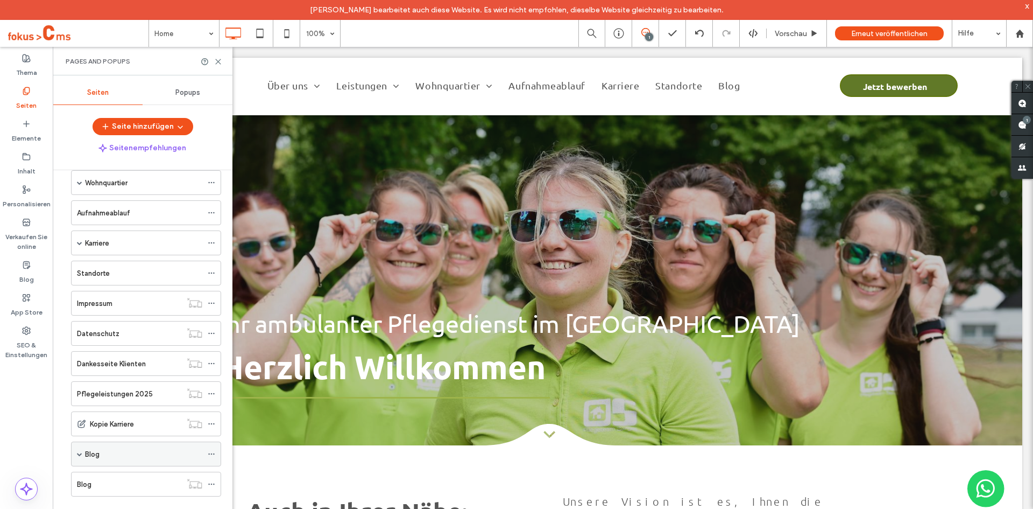
click at [81, 453] on span at bounding box center [79, 453] width 5 height 5
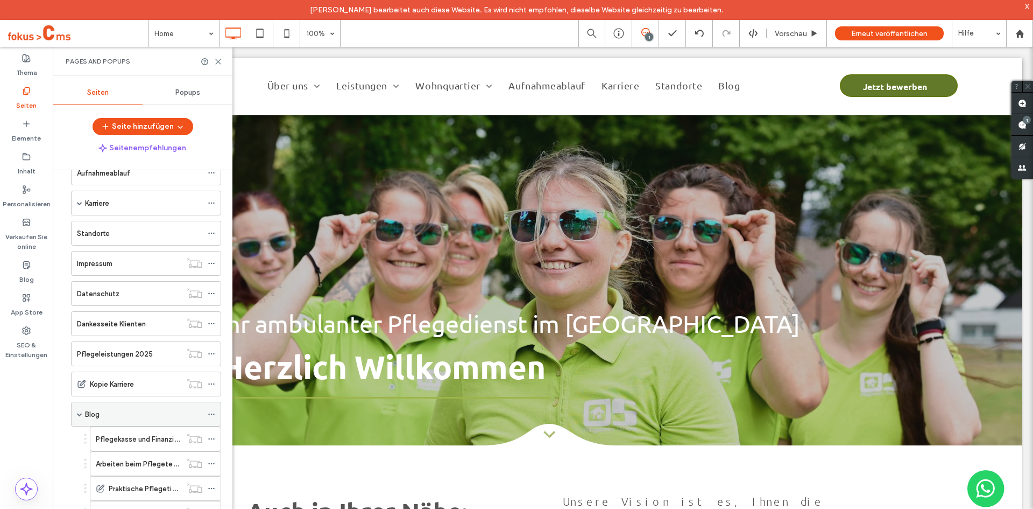
scroll to position [208, 0]
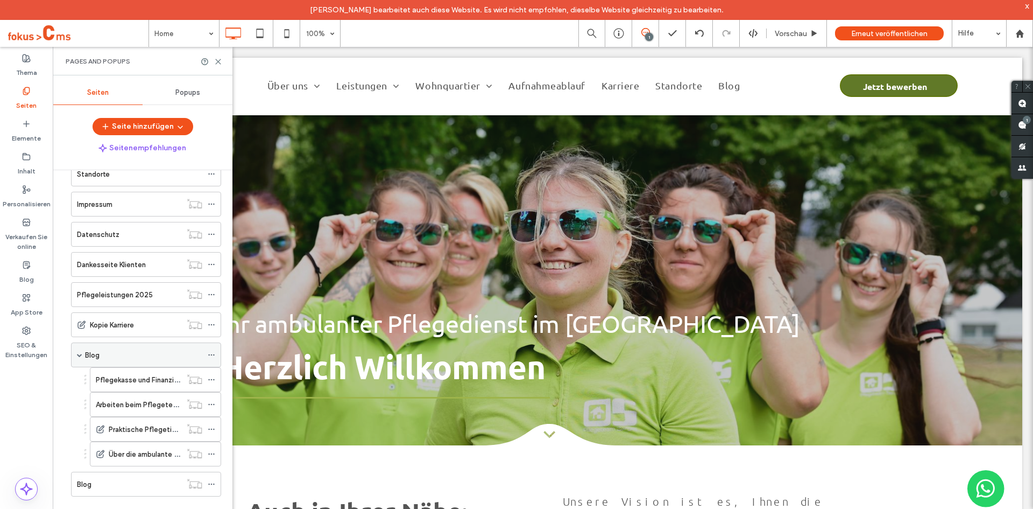
click at [144, 352] on div "Blog" at bounding box center [143, 354] width 117 height 11
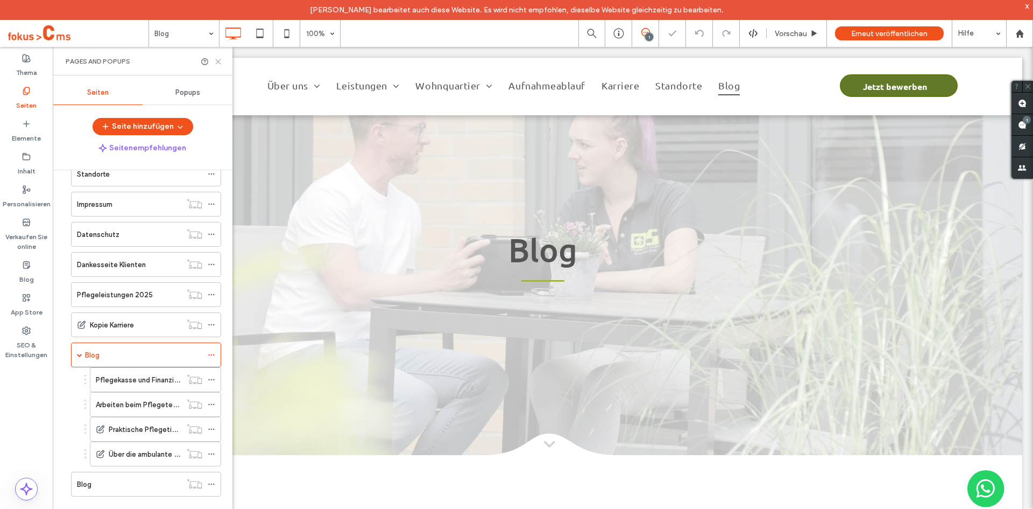
click at [219, 61] on icon at bounding box center [218, 62] width 8 height 8
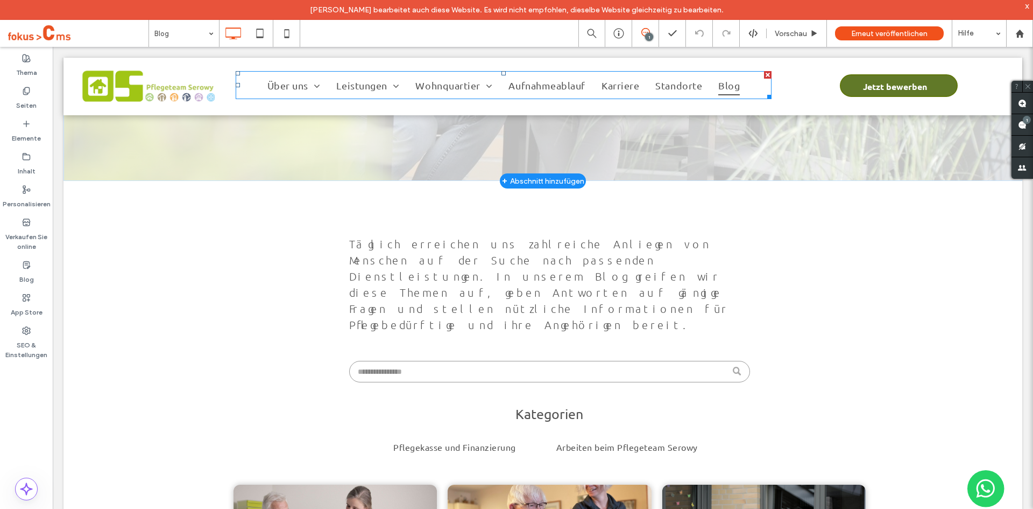
scroll to position [54, 0]
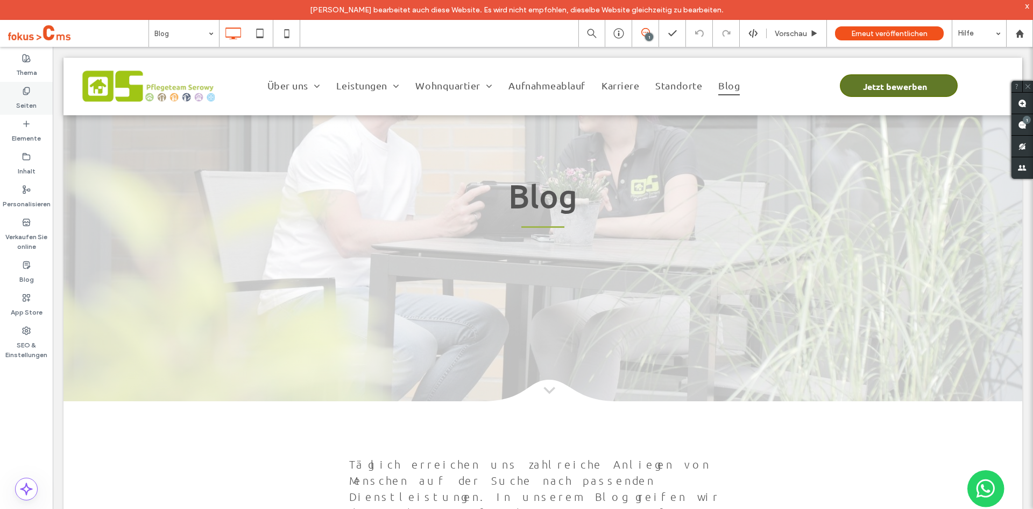
click at [19, 97] on label "Seiten" at bounding box center [26, 102] width 20 height 15
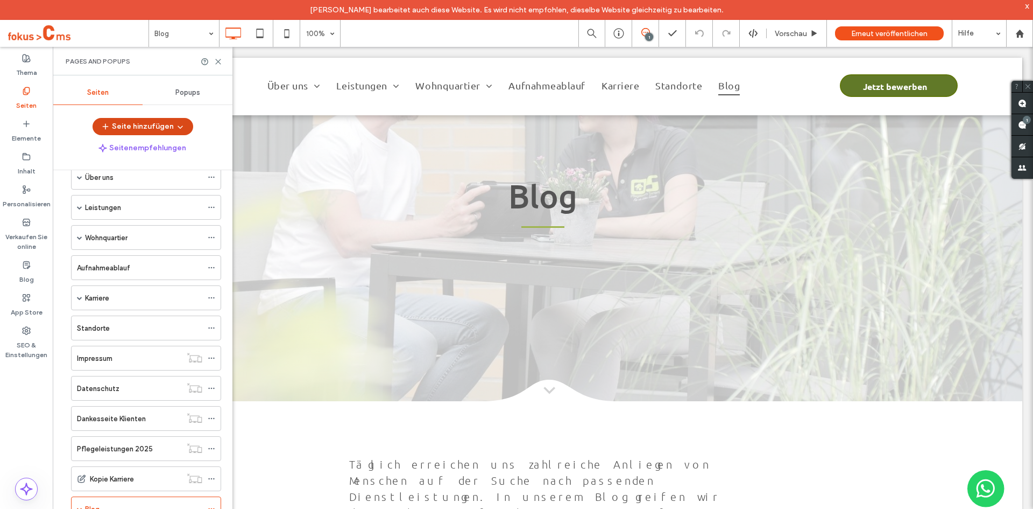
click at [128, 129] on button "Seite hinzufügen" at bounding box center [143, 126] width 101 height 17
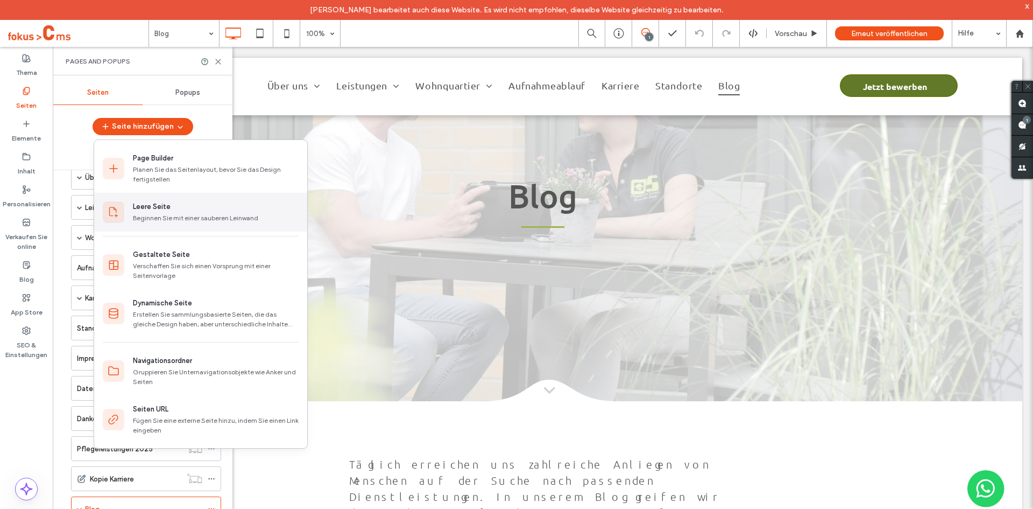
click at [150, 213] on div "Leere Seite Beginnen Sie mit einer sauberen Leinwand" at bounding box center [216, 212] width 166 height 22
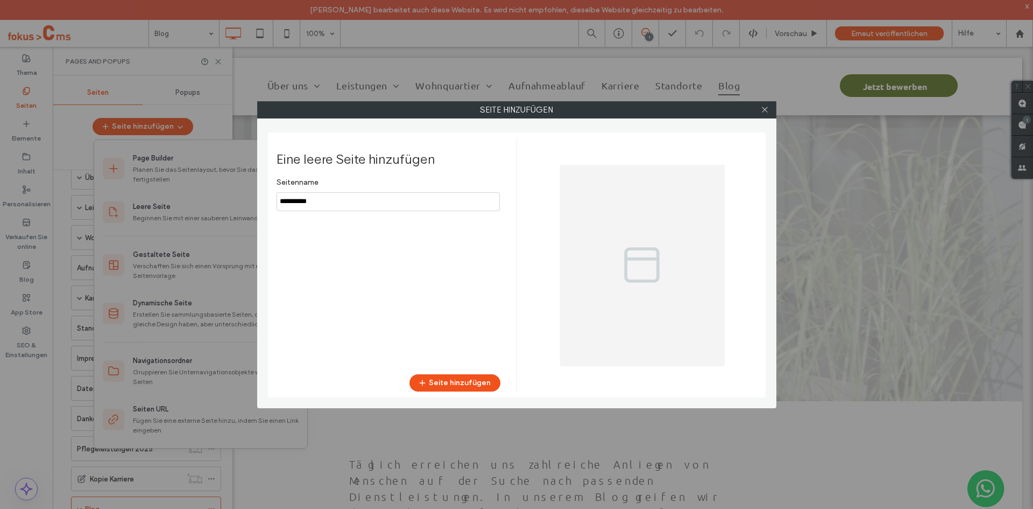
drag, startPoint x: 340, startPoint y: 201, endPoint x: 263, endPoint y: 203, distance: 77.0
click at [263, 203] on div "Seite hinzufügen Eine leere Seite hinzufügen Seitenname Seite hinzufügen" at bounding box center [516, 254] width 519 height 307
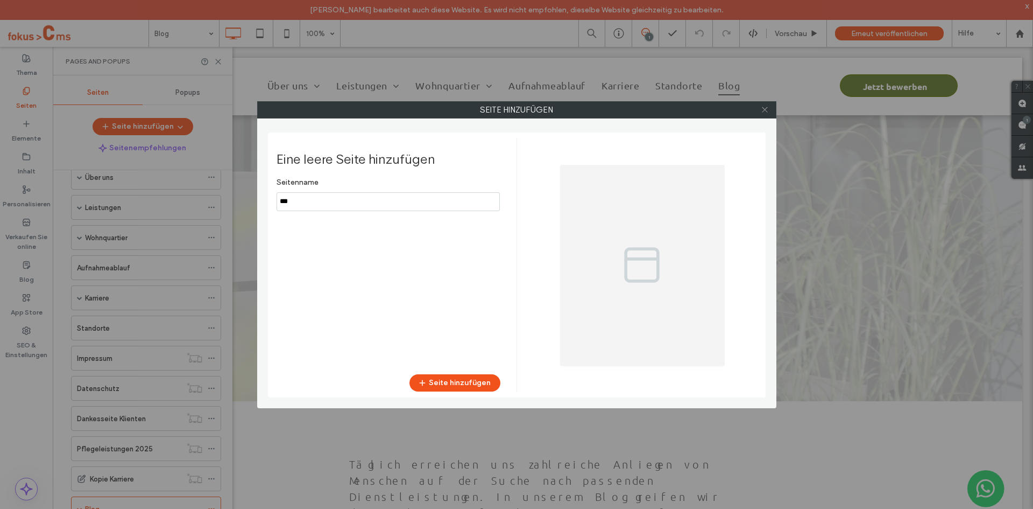
type input "***"
click at [763, 106] on icon at bounding box center [765, 109] width 8 height 8
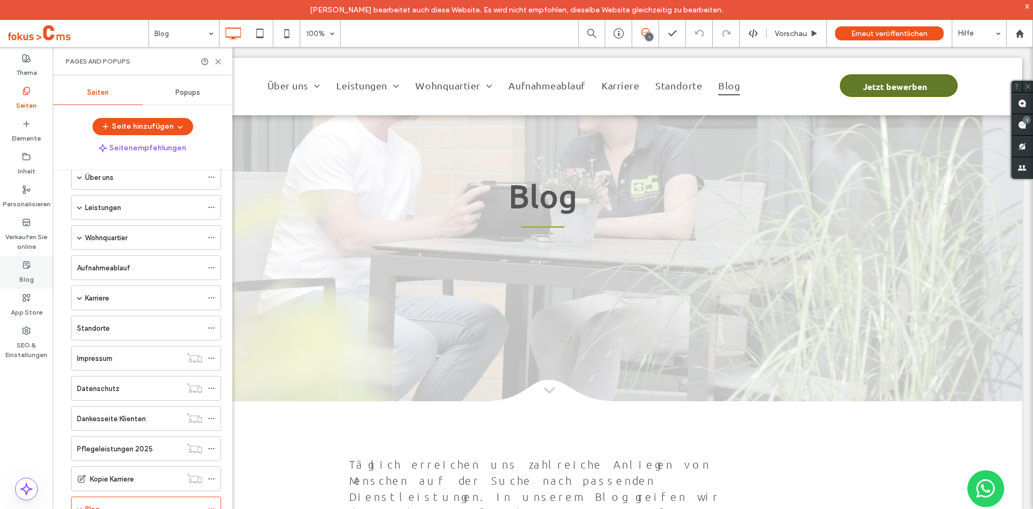
click at [29, 277] on label "Blog" at bounding box center [26, 276] width 15 height 15
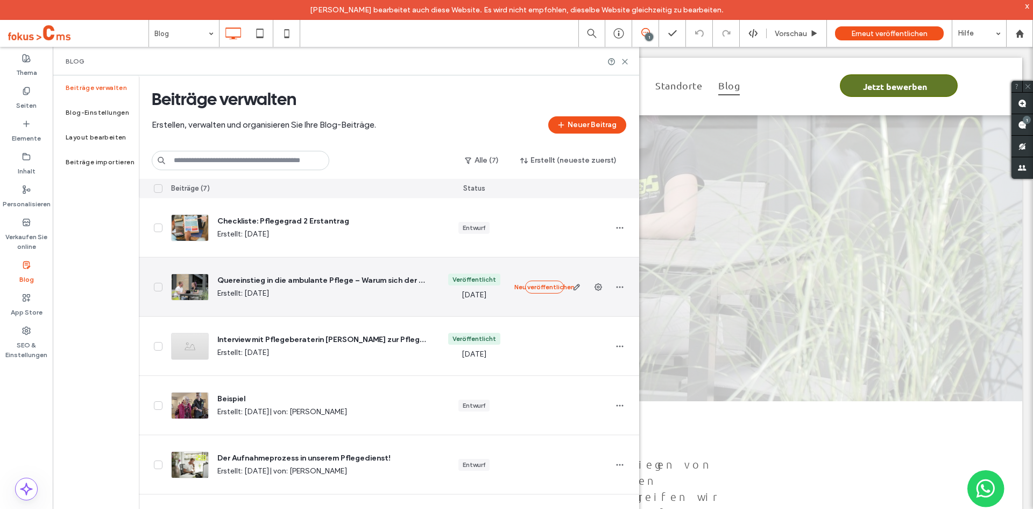
scroll to position [0, 0]
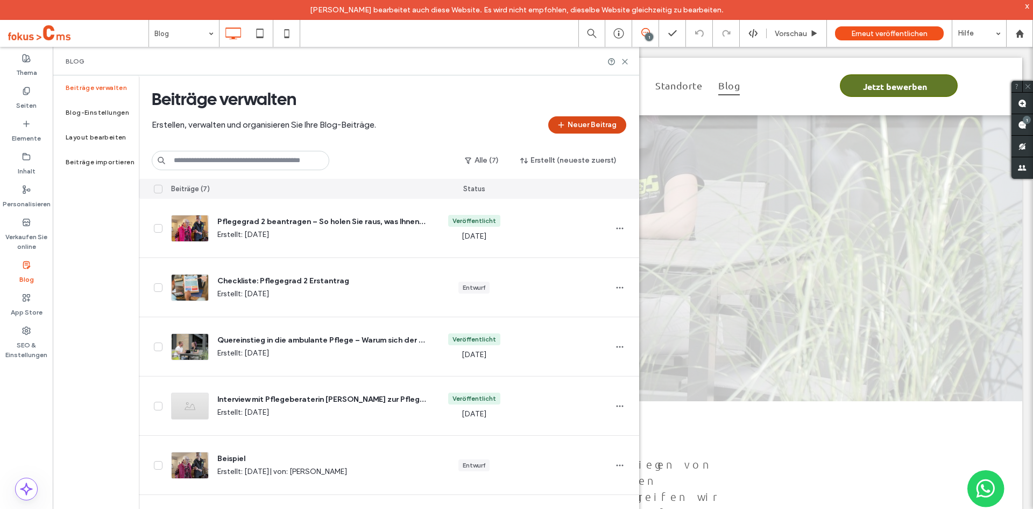
click at [575, 122] on button "Neuer Beitrag" at bounding box center [587, 124] width 78 height 17
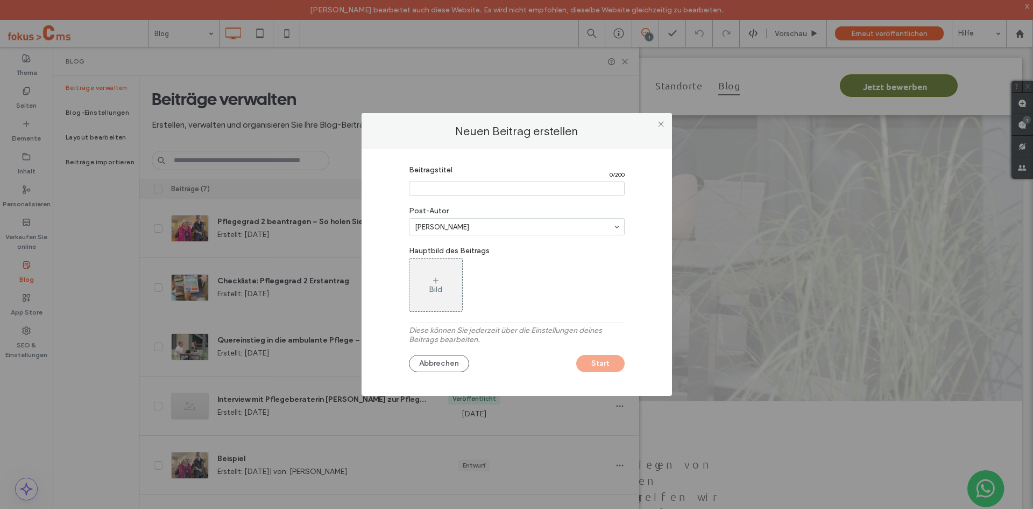
click at [439, 188] on input "Beitragstitel" at bounding box center [517, 188] width 216 height 14
paste input "**********"
type input "**********"
click at [594, 361] on button "Start" at bounding box center [600, 363] width 48 height 17
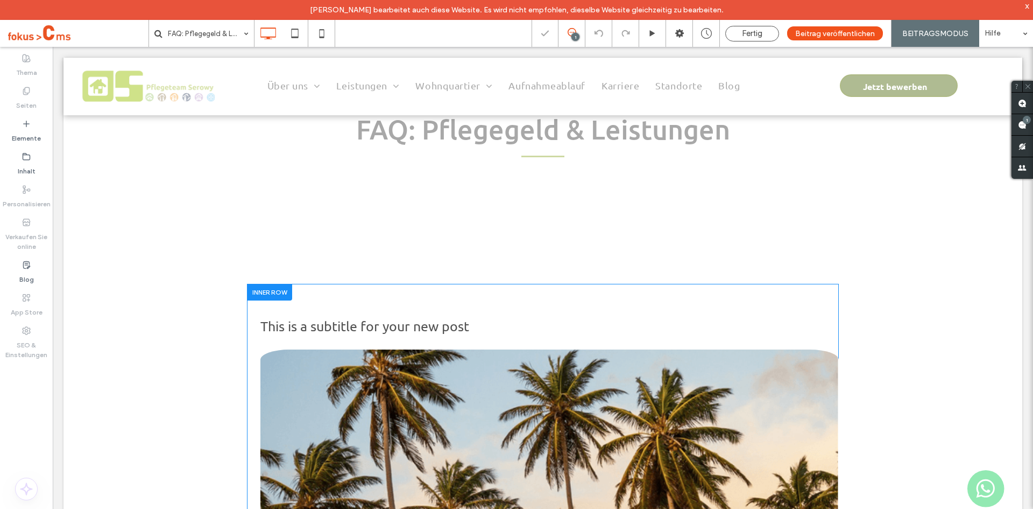
scroll to position [161, 0]
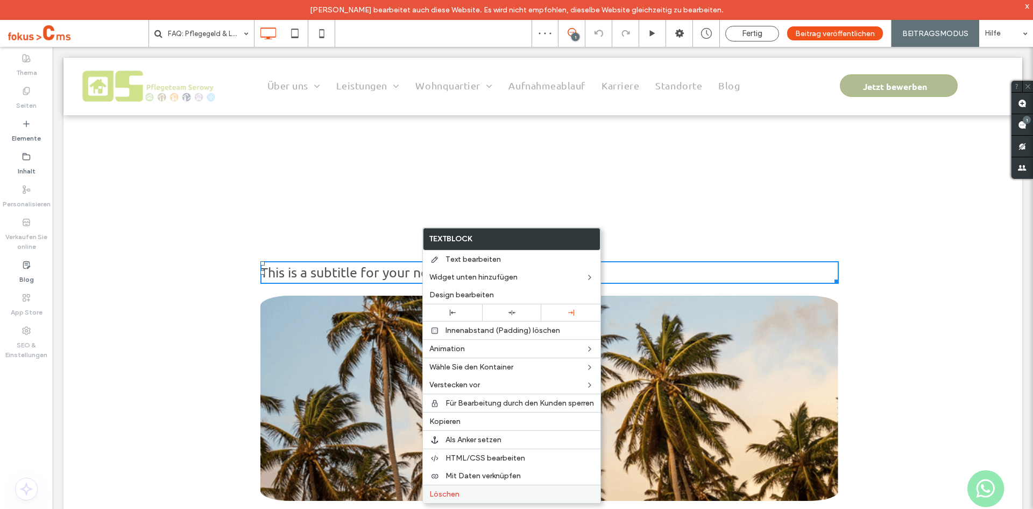
click at [443, 485] on div "Löschen" at bounding box center [512, 493] width 178 height 18
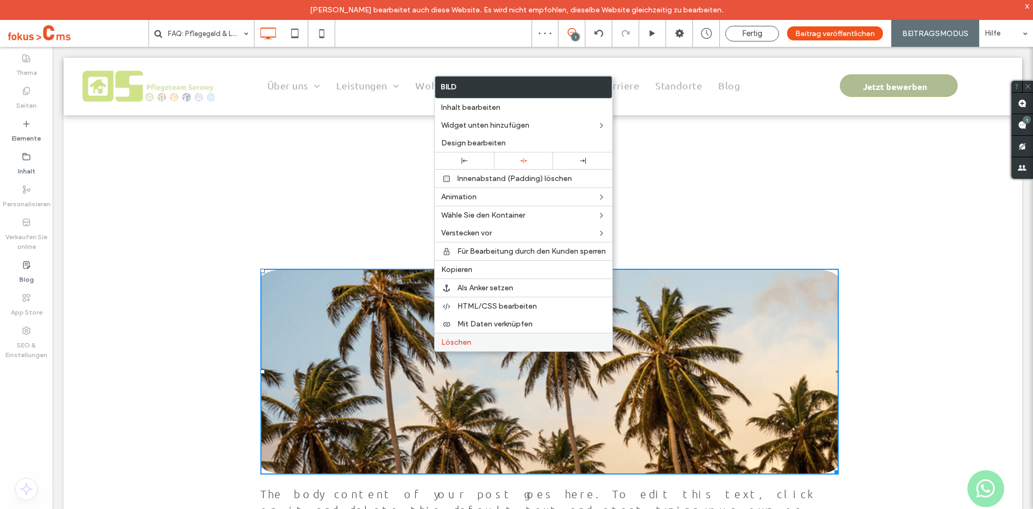
click at [463, 342] on span "Löschen" at bounding box center [456, 341] width 30 height 9
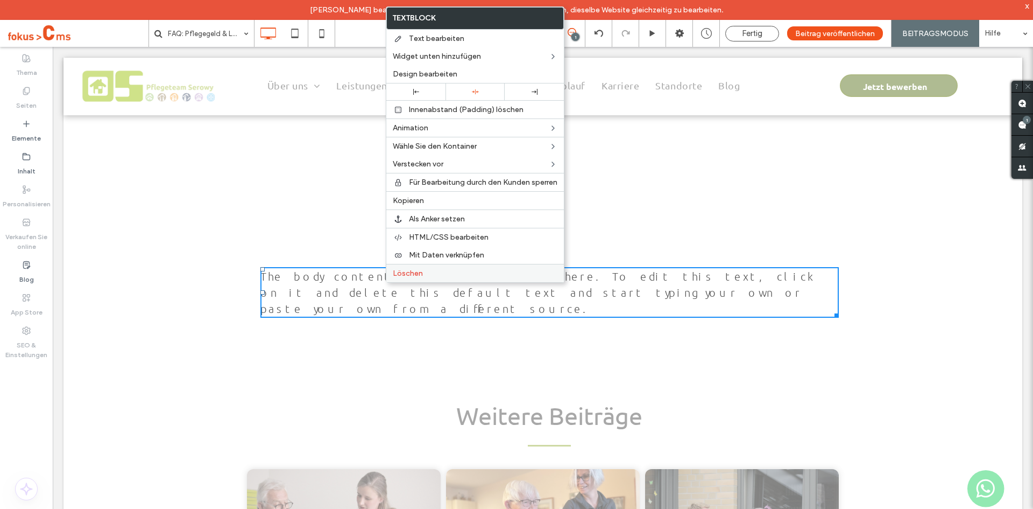
click at [411, 277] on span "Löschen" at bounding box center [408, 273] width 30 height 9
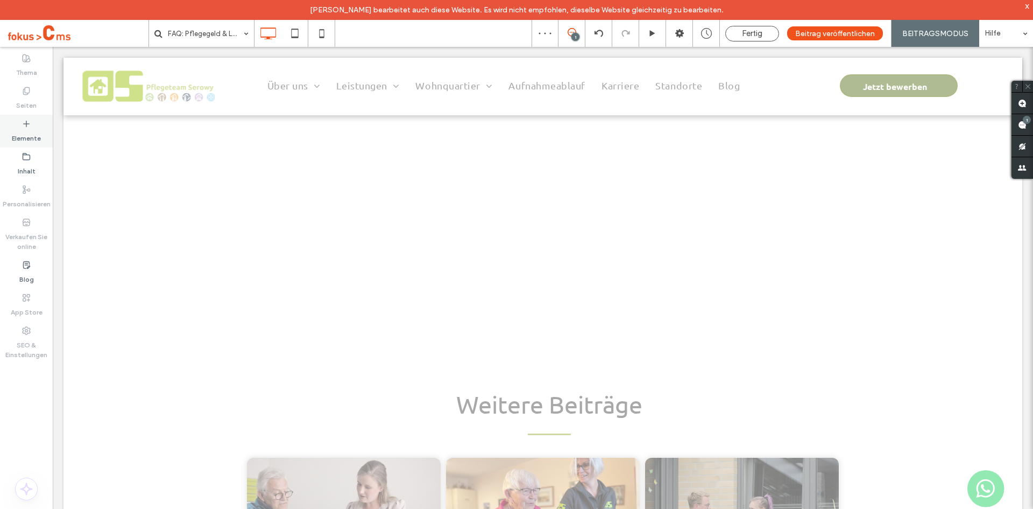
click at [28, 132] on label "Elemente" at bounding box center [26, 135] width 29 height 15
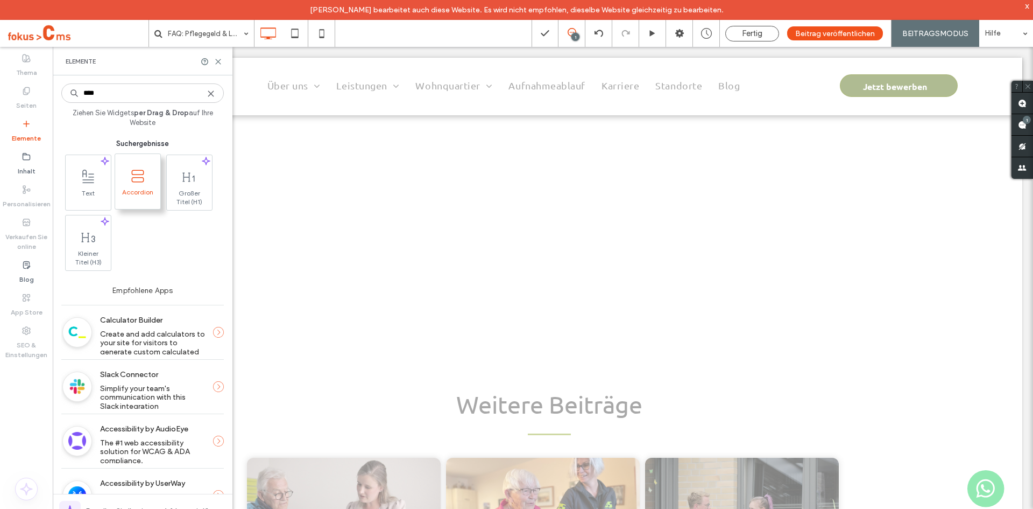
type input "****"
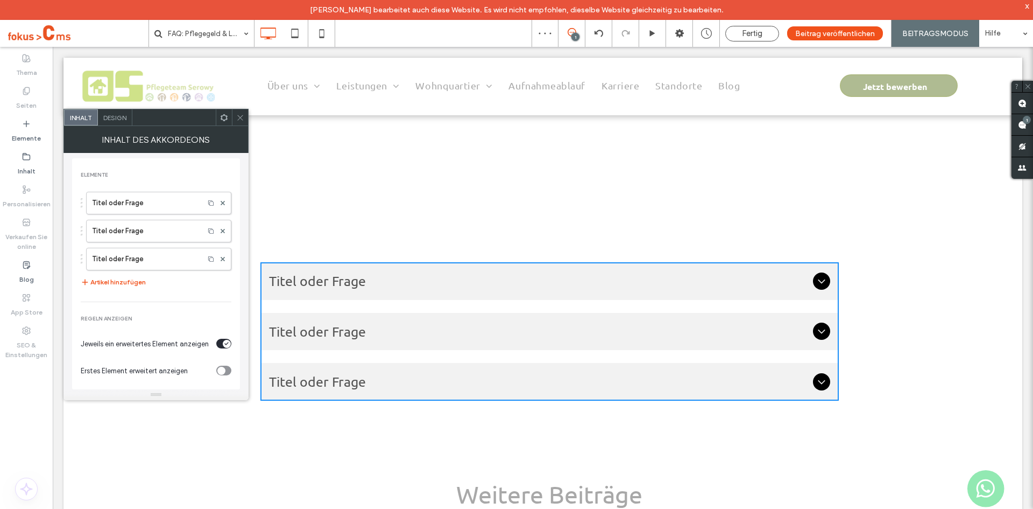
click at [246, 118] on div at bounding box center [240, 117] width 16 height 16
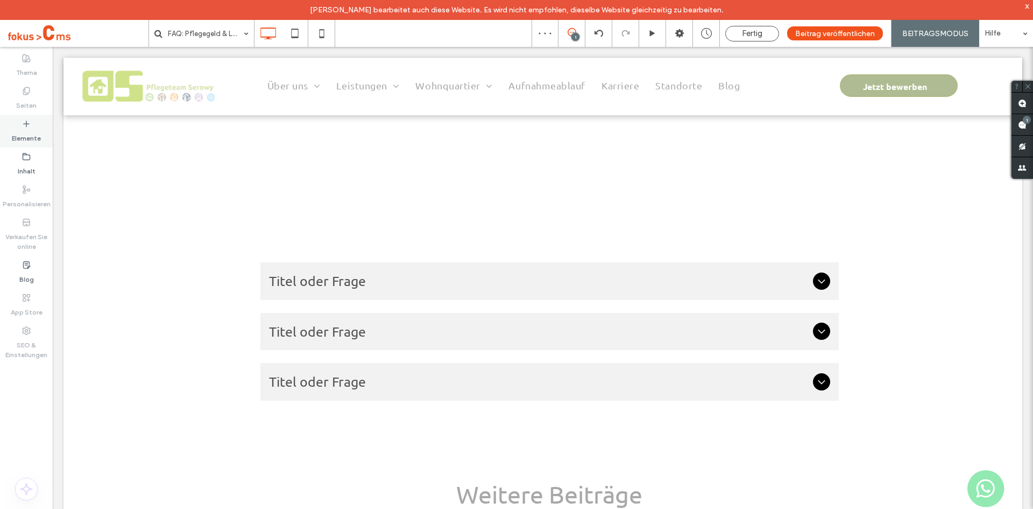
click at [30, 128] on icon at bounding box center [26, 123] width 9 height 9
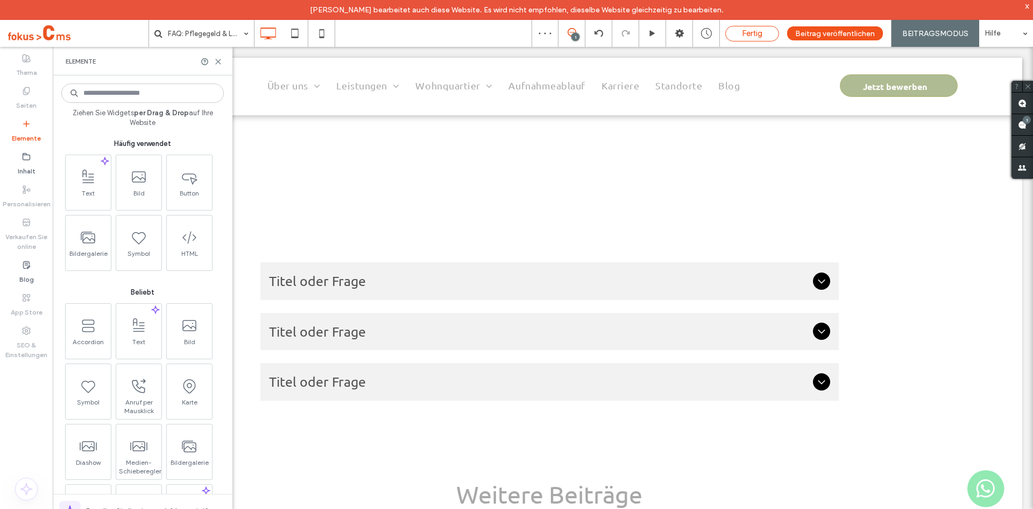
click at [752, 38] on span "Fertig" at bounding box center [752, 34] width 20 height 10
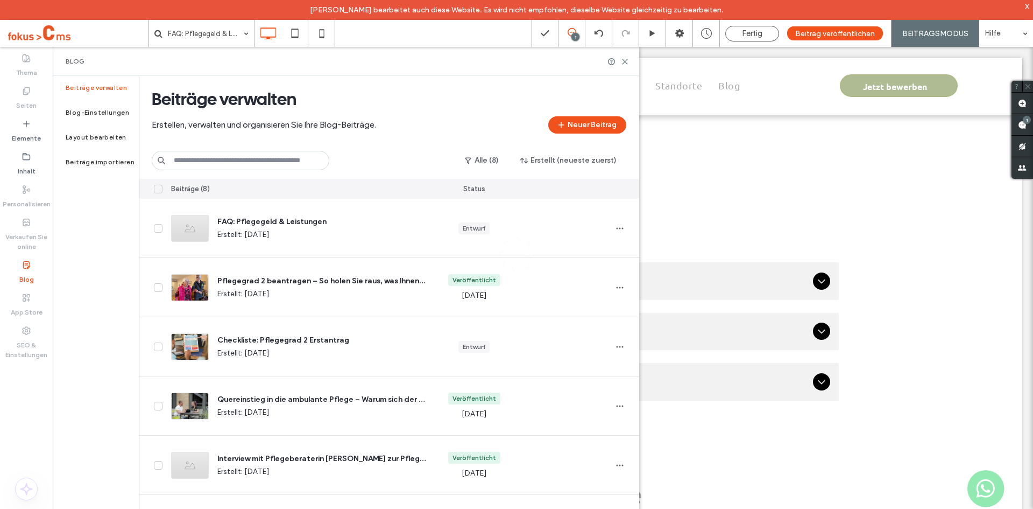
click at [31, 100] on div at bounding box center [516, 254] width 1033 height 509
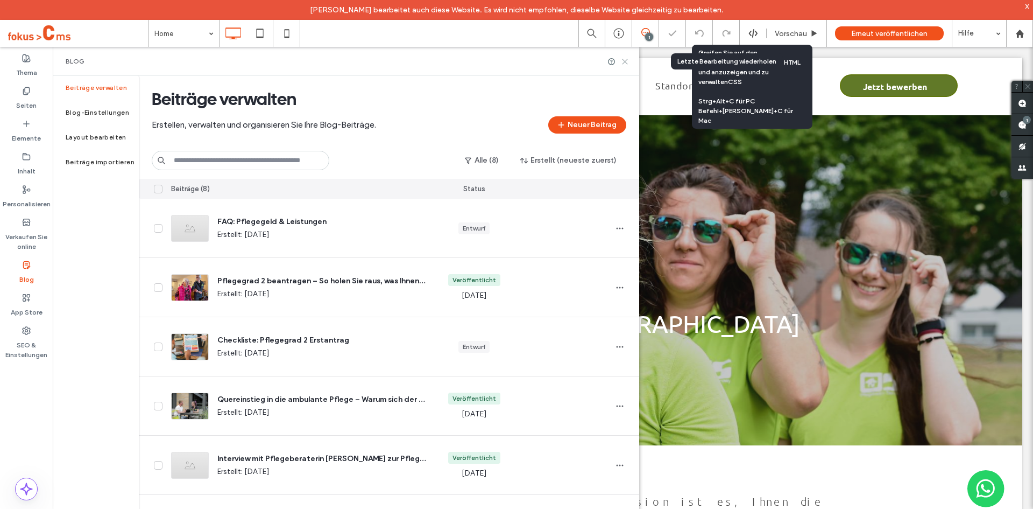
click at [625, 62] on use at bounding box center [625, 61] width 5 height 5
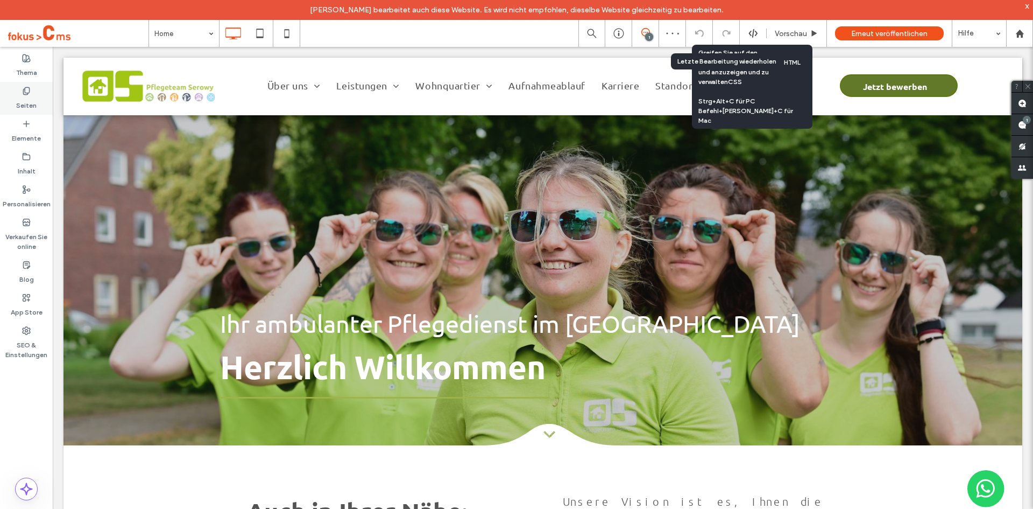
click at [34, 99] on label "Seiten" at bounding box center [26, 102] width 20 height 15
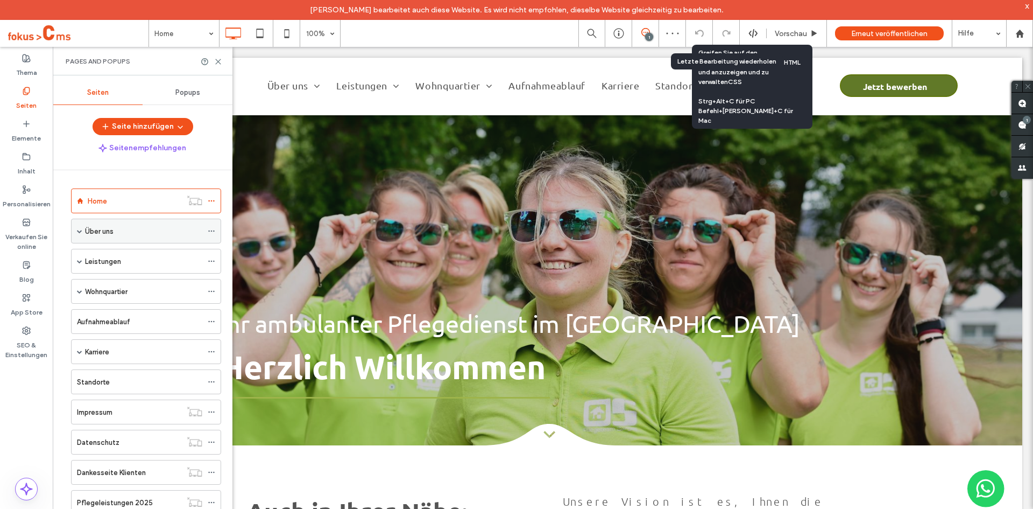
click at [81, 234] on span at bounding box center [79, 231] width 5 height 24
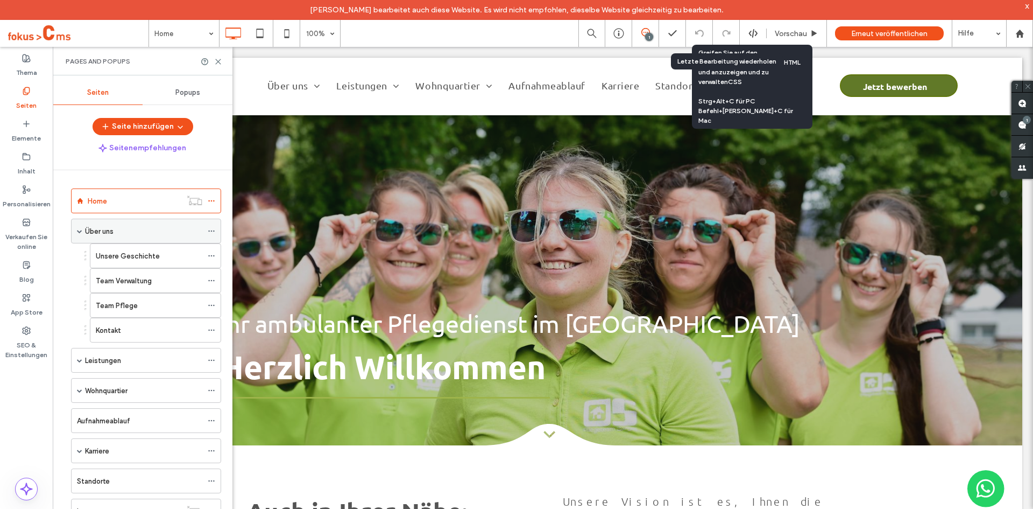
click at [117, 235] on div "Über uns" at bounding box center [143, 230] width 117 height 11
click at [79, 361] on div at bounding box center [516, 254] width 1033 height 509
click at [80, 361] on span at bounding box center [79, 359] width 5 height 5
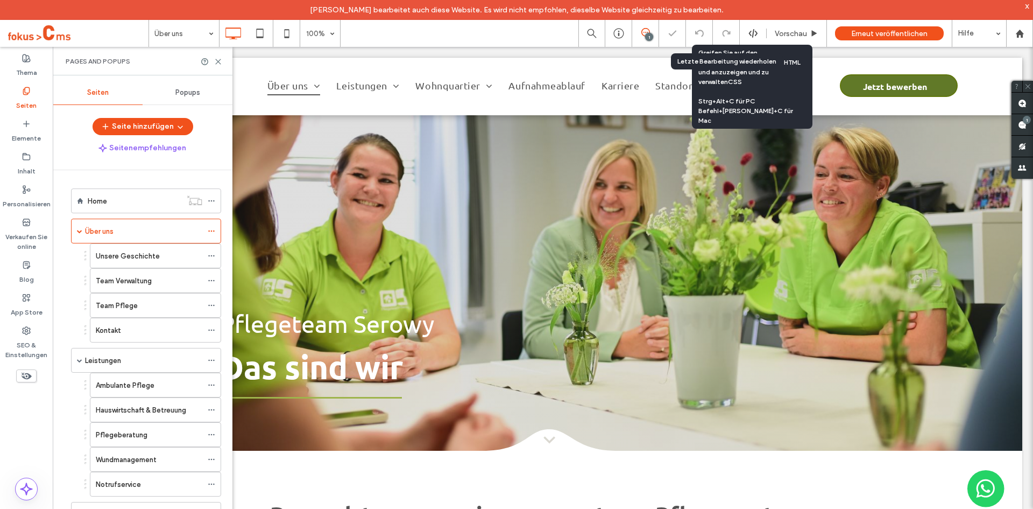
click at [110, 384] on label "Ambulante Pflege" at bounding box center [125, 385] width 59 height 19
click at [220, 64] on icon at bounding box center [218, 62] width 8 height 8
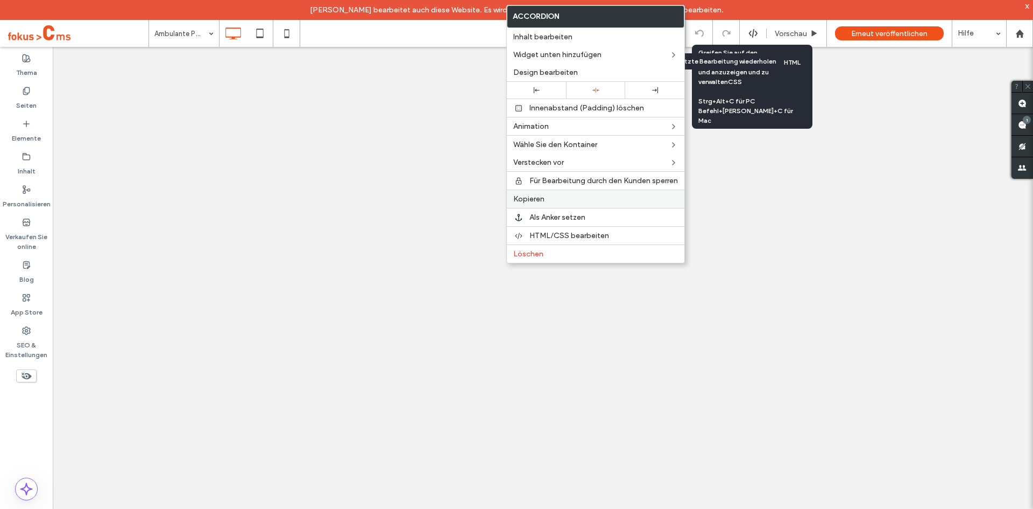
click at [529, 199] on span "Kopieren" at bounding box center [528, 198] width 31 height 9
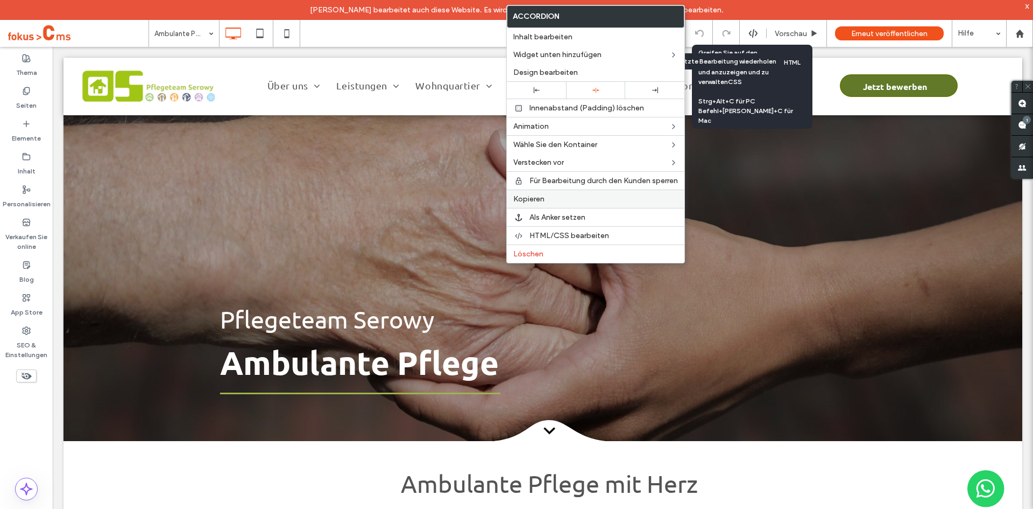
scroll to position [1130, 0]
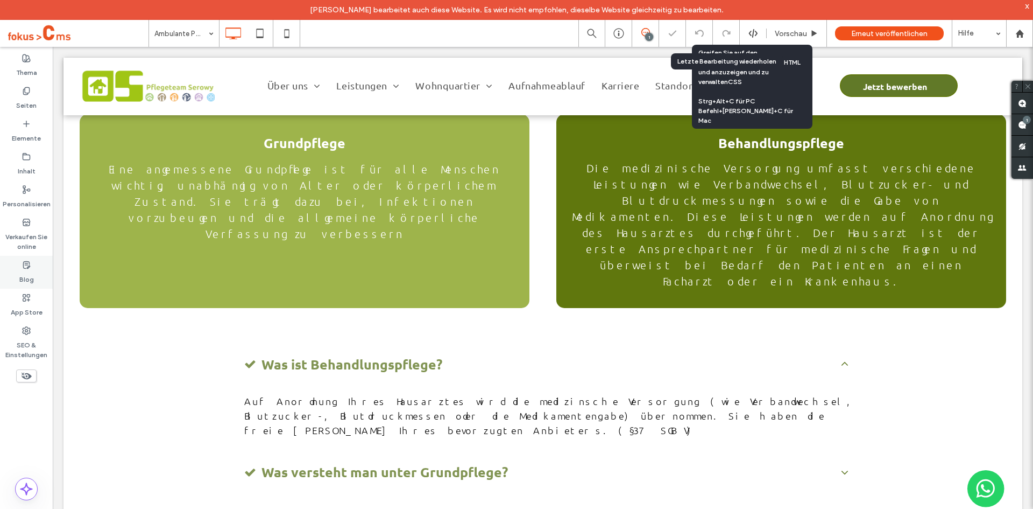
click at [25, 267] on icon at bounding box center [26, 264] width 9 height 9
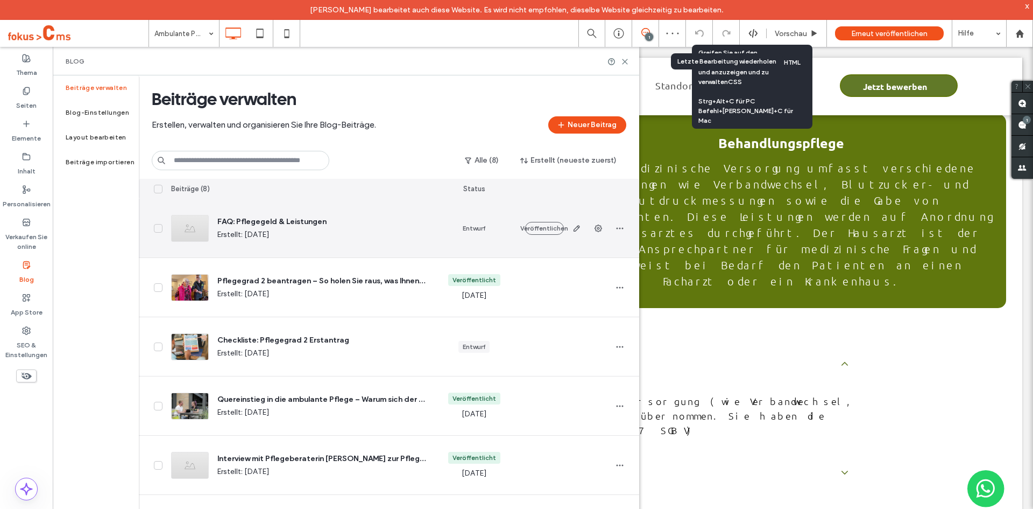
click at [384, 231] on span "Erstellt: Oct 14, 2025" at bounding box center [321, 234] width 208 height 11
click at [281, 220] on span "FAQ: Pflegegeld & Leistungen" at bounding box center [321, 221] width 208 height 11
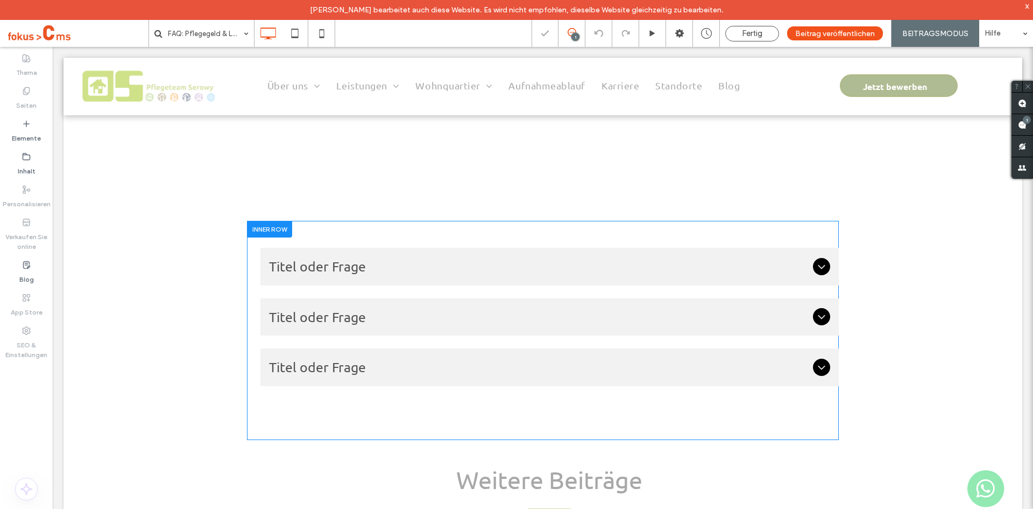
scroll to position [269, 0]
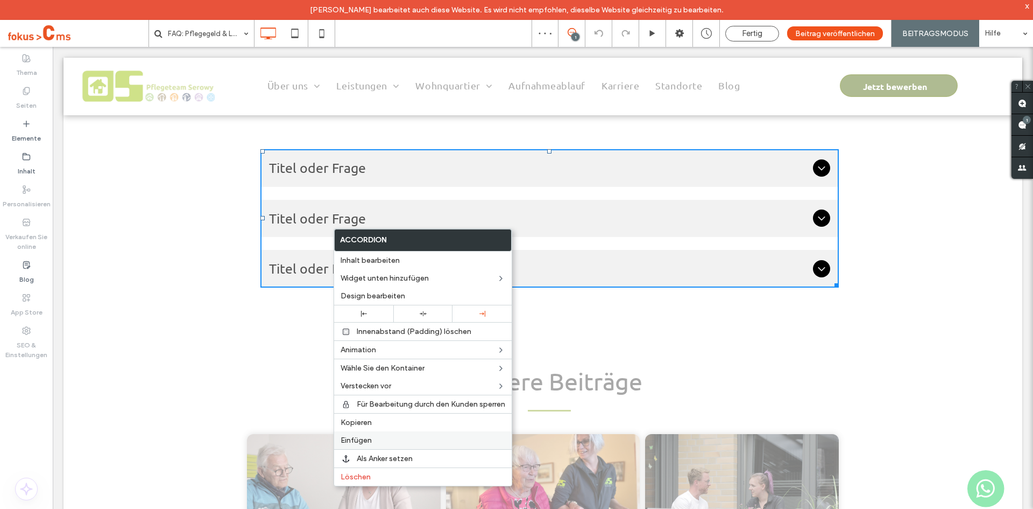
click at [361, 436] on span "Einfügen" at bounding box center [356, 439] width 31 height 9
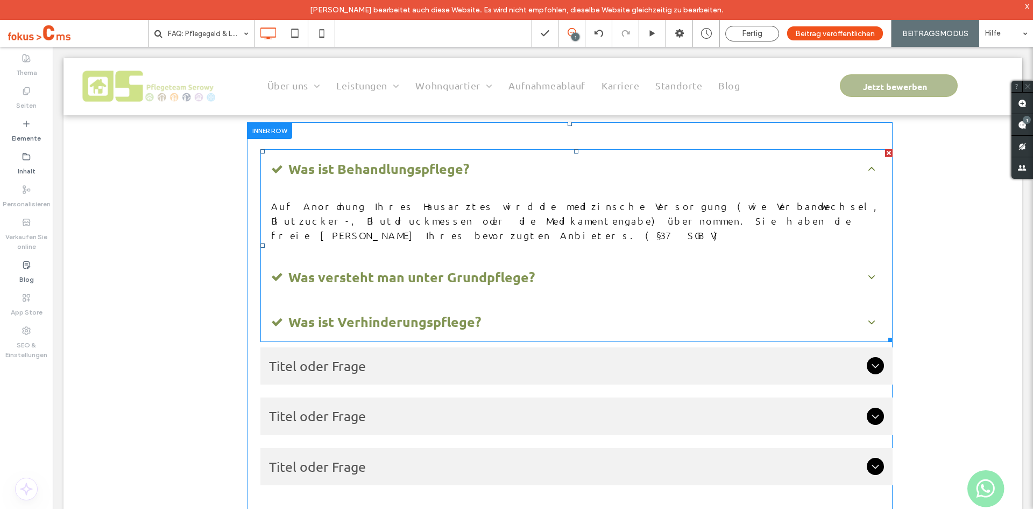
click at [315, 243] on span at bounding box center [576, 245] width 632 height 193
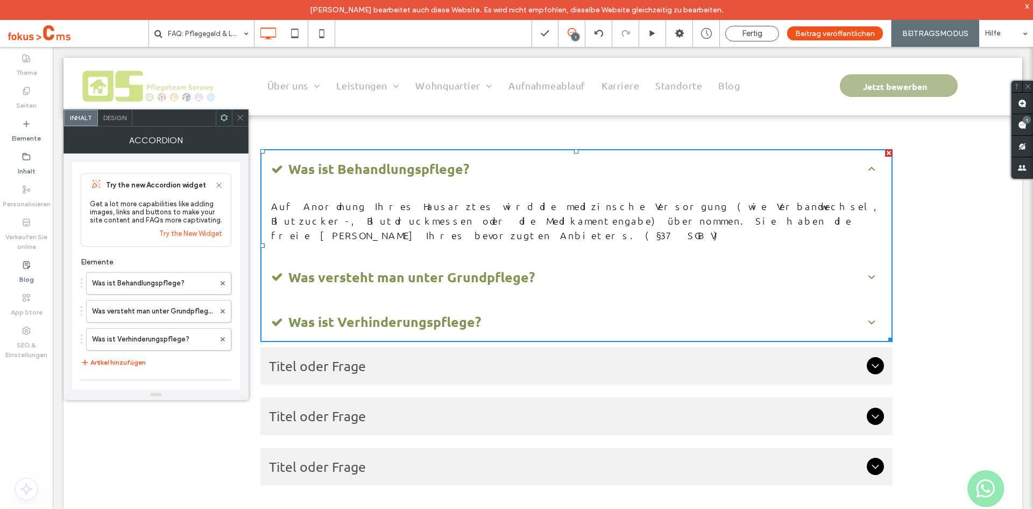
click at [117, 118] on span "Design" at bounding box center [114, 118] width 23 height 8
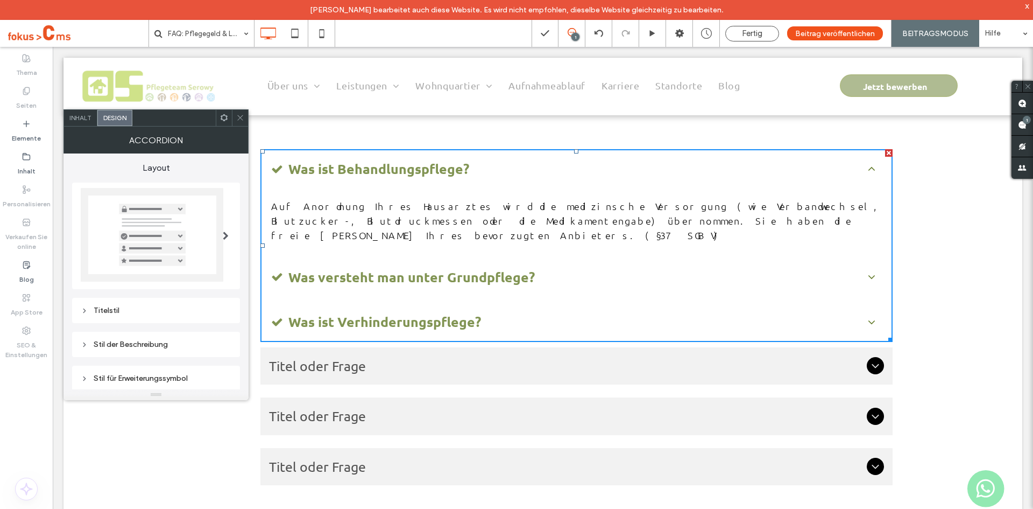
click at [217, 223] on div at bounding box center [226, 236] width 22 height 112
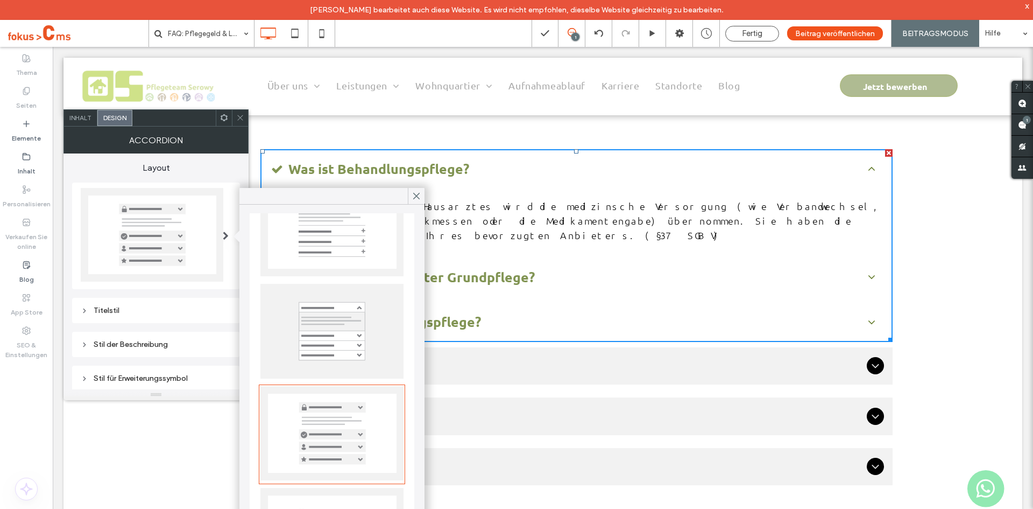
scroll to position [215, 0]
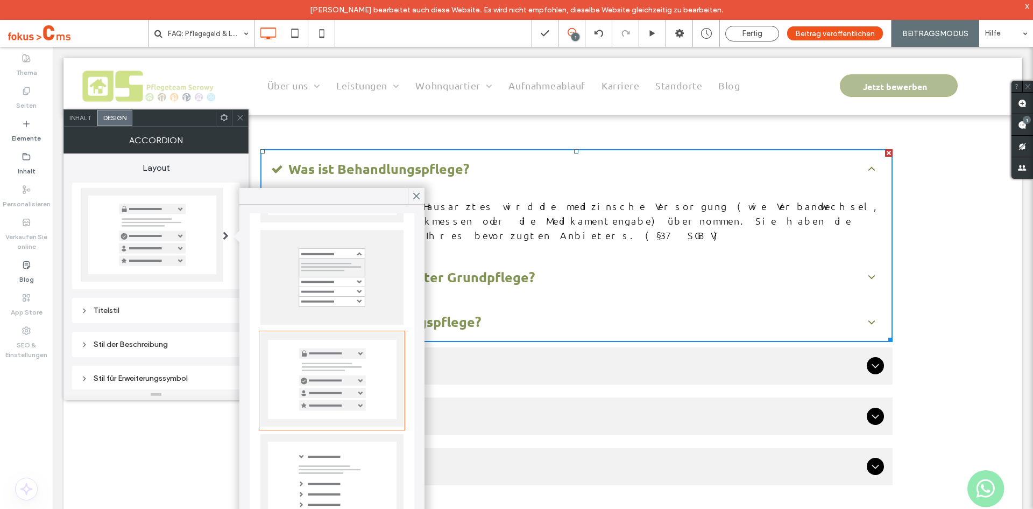
click at [332, 267] on img at bounding box center [331, 277] width 143 height 95
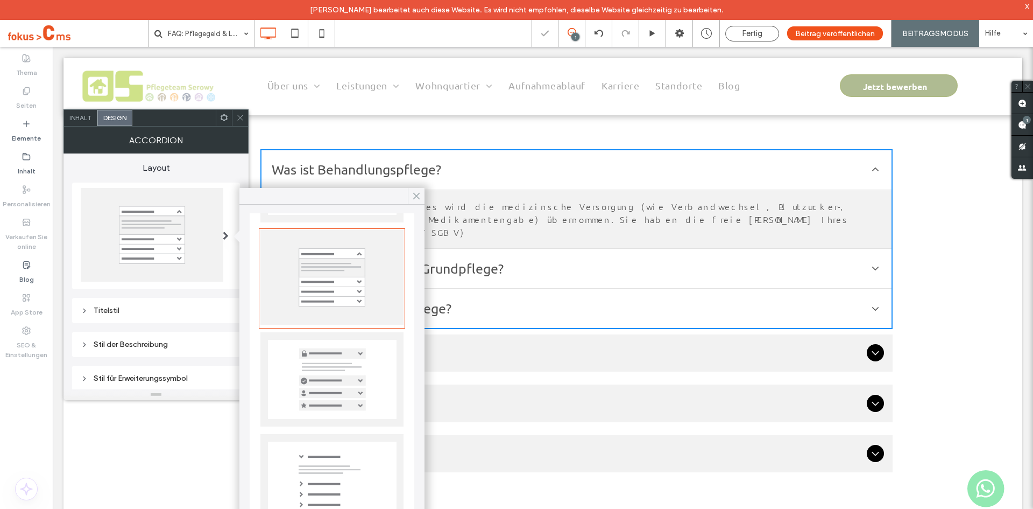
click at [413, 191] on span at bounding box center [417, 196] width 10 height 16
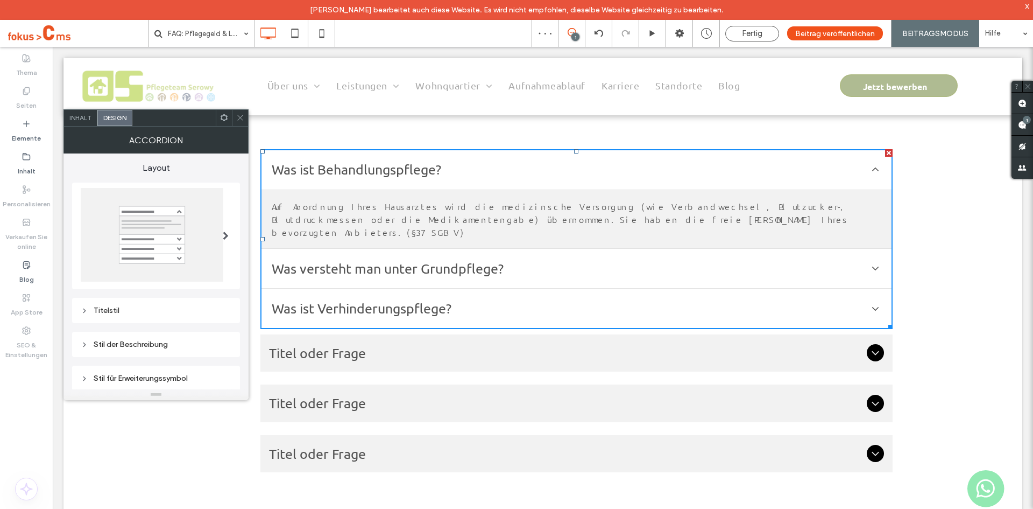
click at [242, 116] on icon at bounding box center [240, 118] width 8 height 8
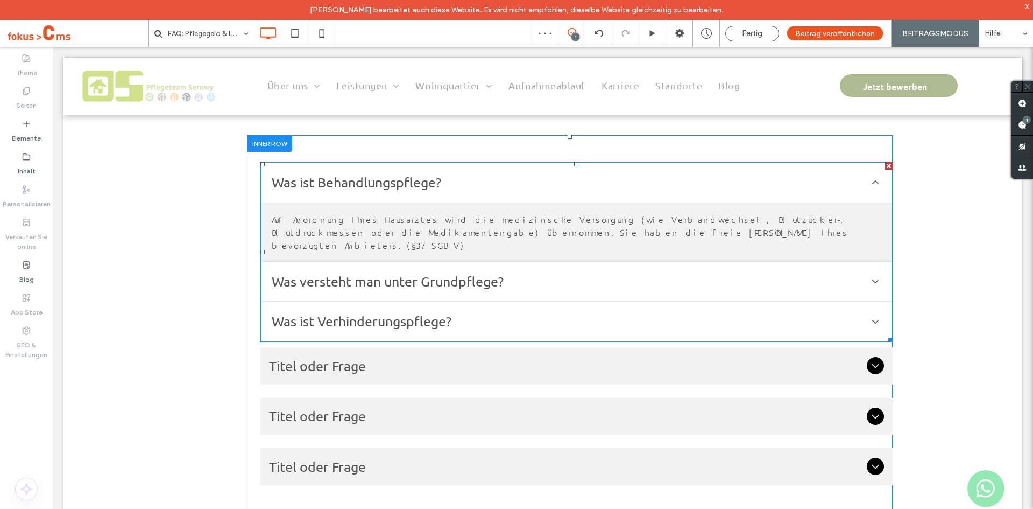
scroll to position [269, 0]
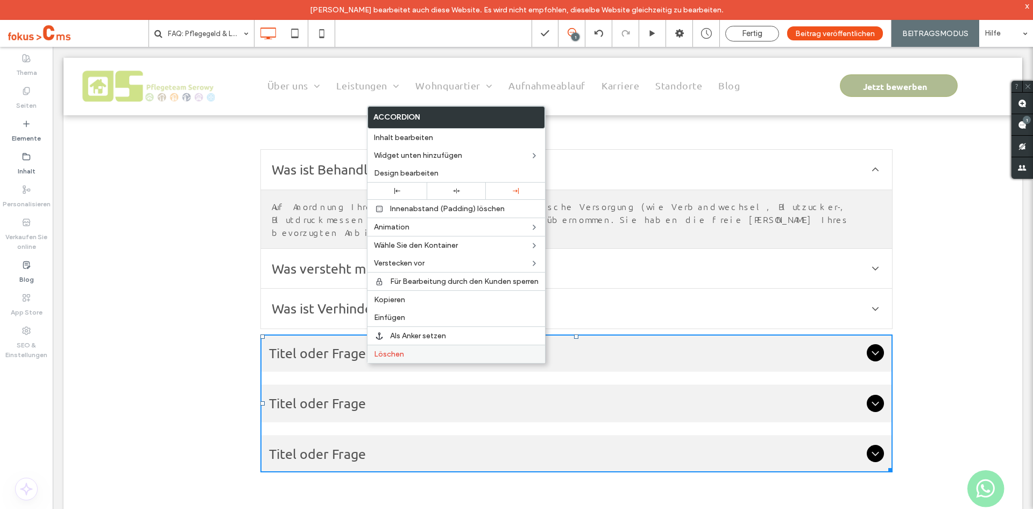
click at [383, 356] on span "Löschen" at bounding box center [389, 353] width 30 height 9
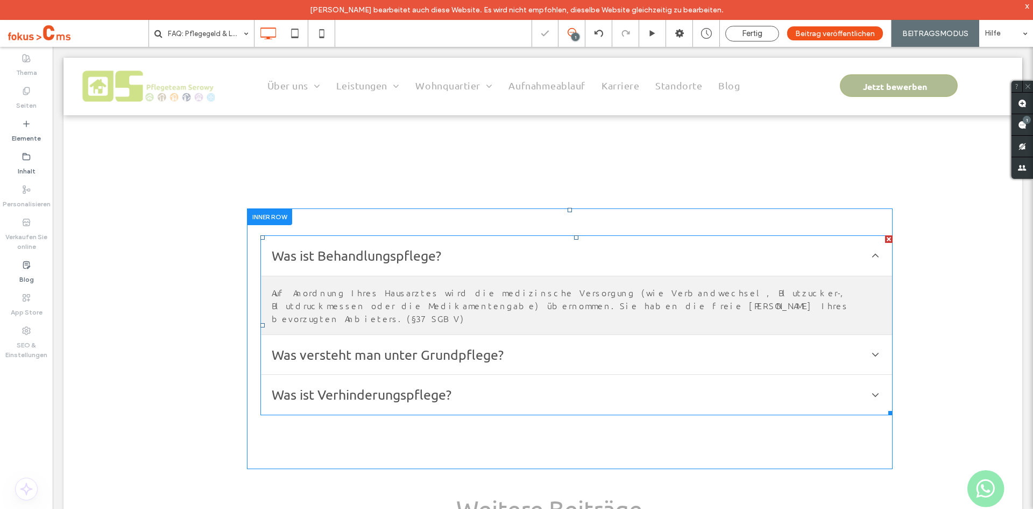
scroll to position [161, 0]
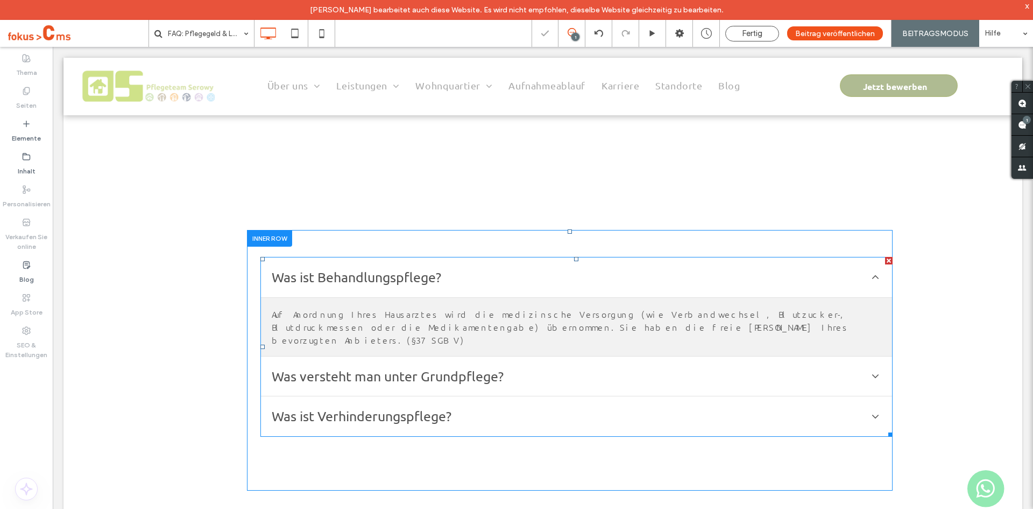
click at [371, 284] on span at bounding box center [576, 347] width 632 height 180
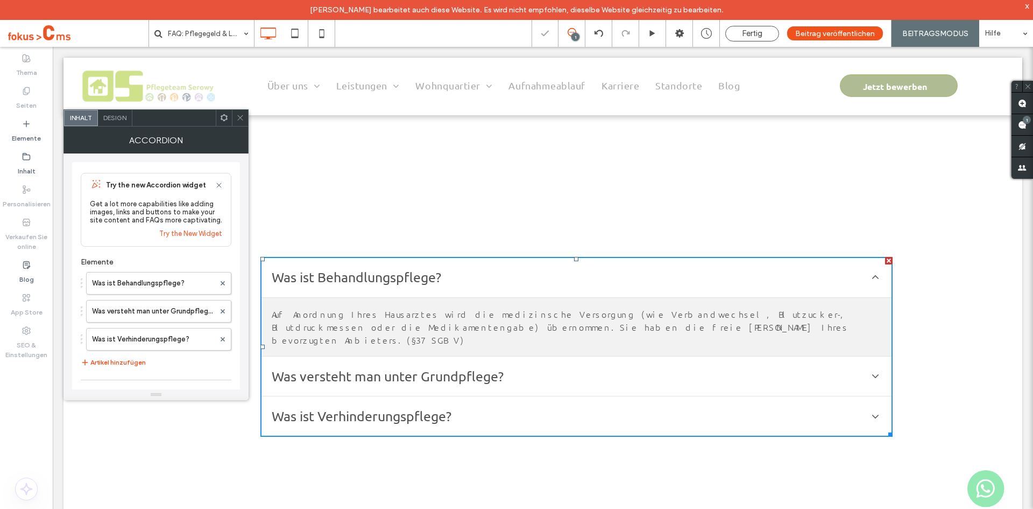
click at [115, 115] on span "Design" at bounding box center [114, 118] width 23 height 8
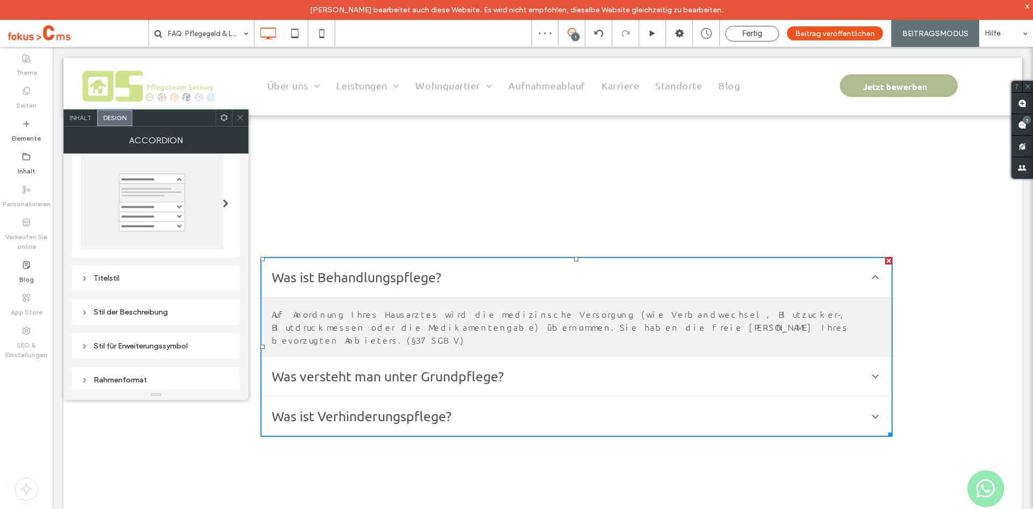
scroll to position [100, 0]
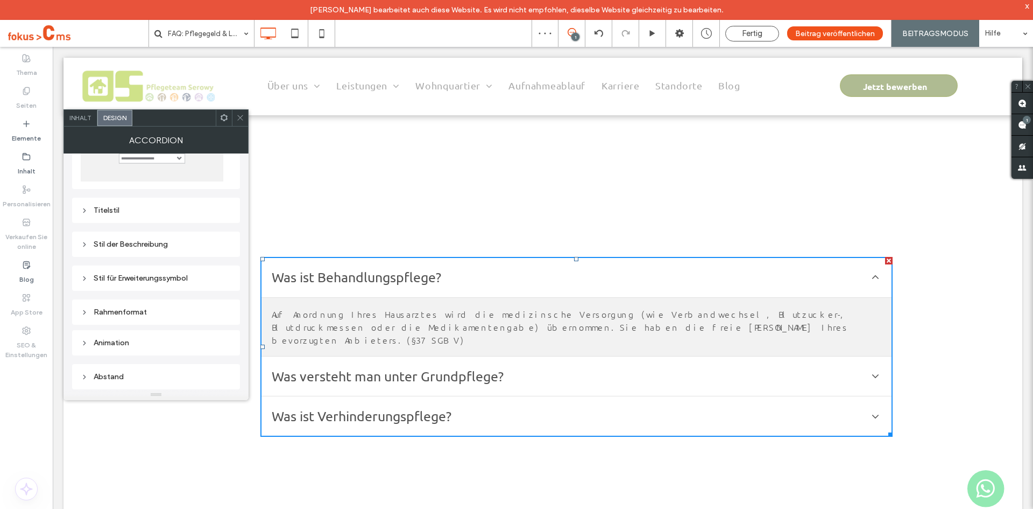
click at [129, 207] on div "Titelstil" at bounding box center [156, 210] width 151 height 9
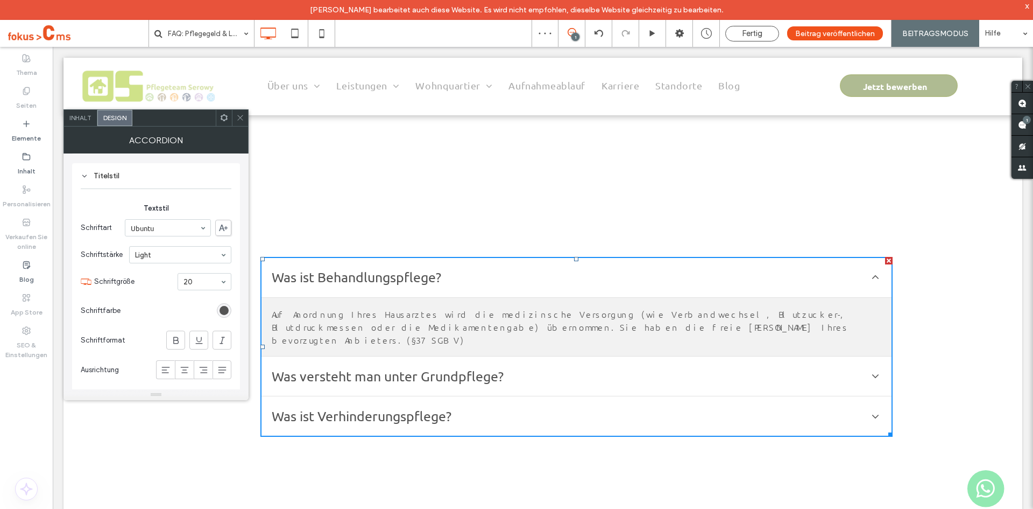
scroll to position [154, 0]
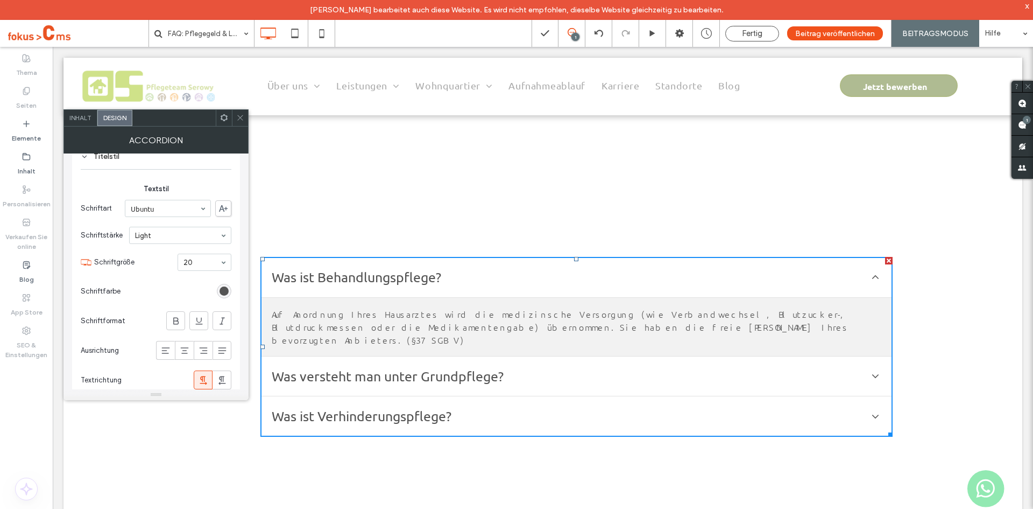
click at [221, 288] on div "rgb(84, 84, 84)" at bounding box center [224, 290] width 9 height 9
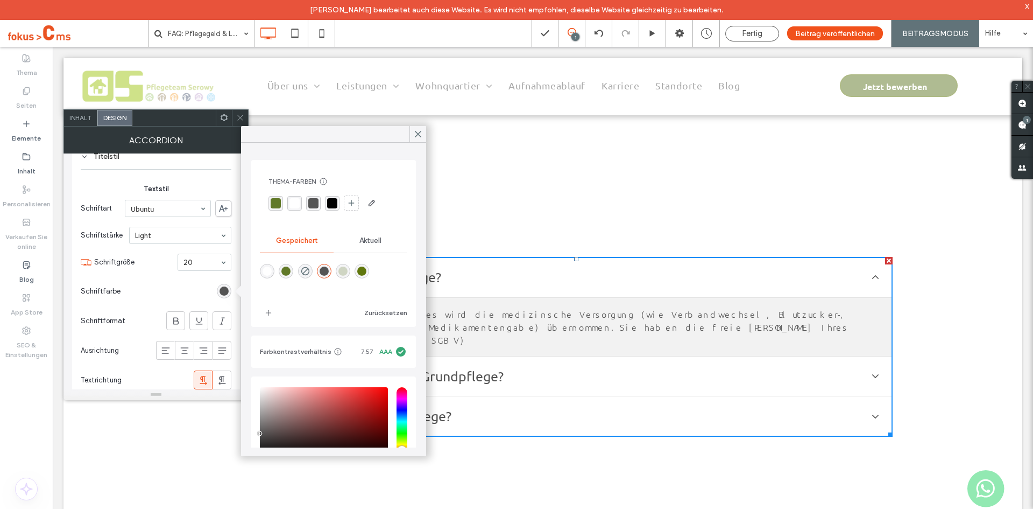
click at [288, 272] on div "rgba(97,121,40,1)" at bounding box center [285, 270] width 9 height 9
type input "*******"
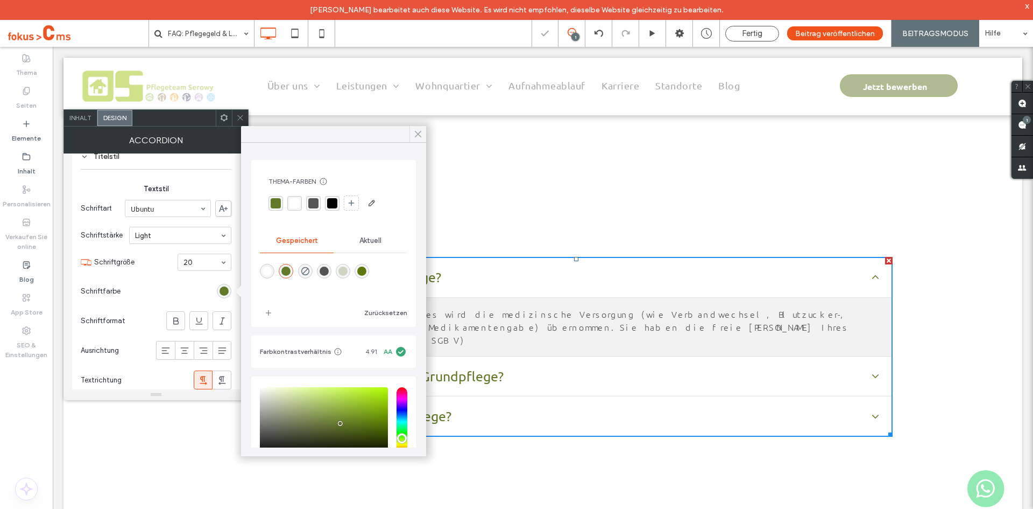
click at [420, 132] on use at bounding box center [417, 134] width 5 height 6
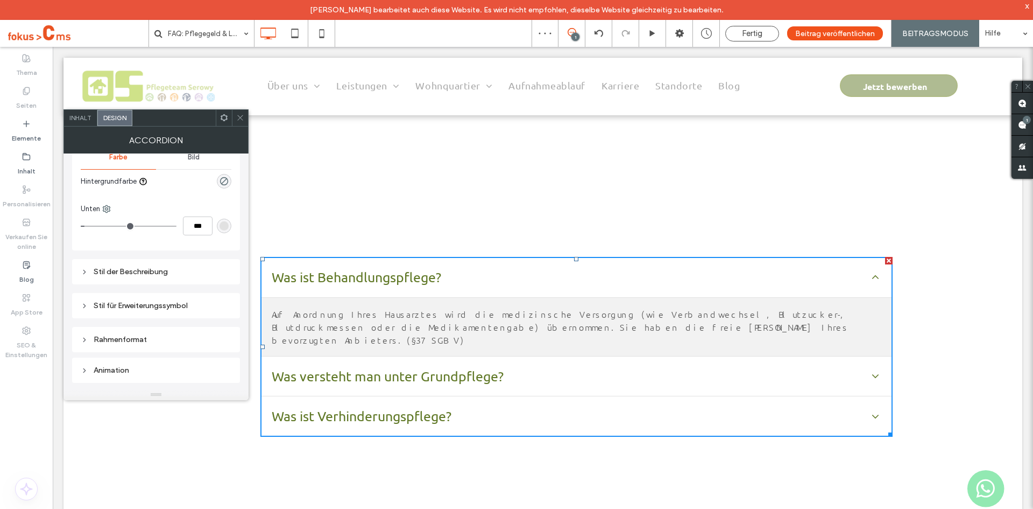
scroll to position [450, 0]
click at [112, 311] on div "Rahmenformat" at bounding box center [156, 311] width 151 height 9
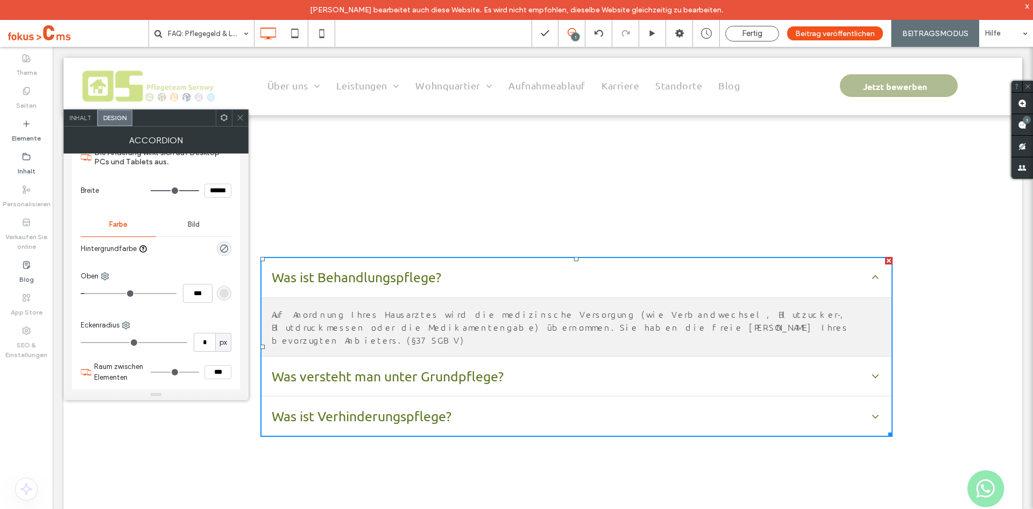
scroll to position [666, 0]
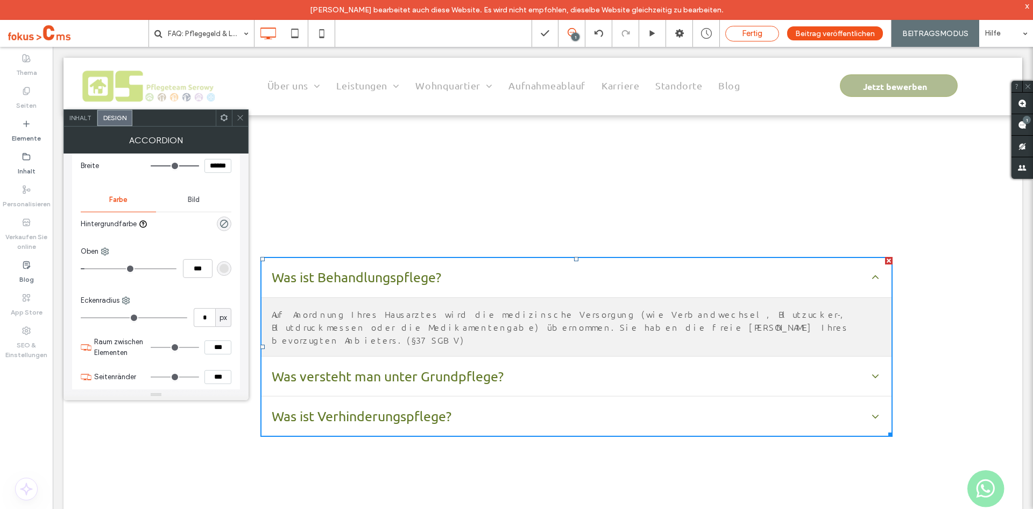
click at [751, 33] on span "Fertig" at bounding box center [752, 34] width 20 height 10
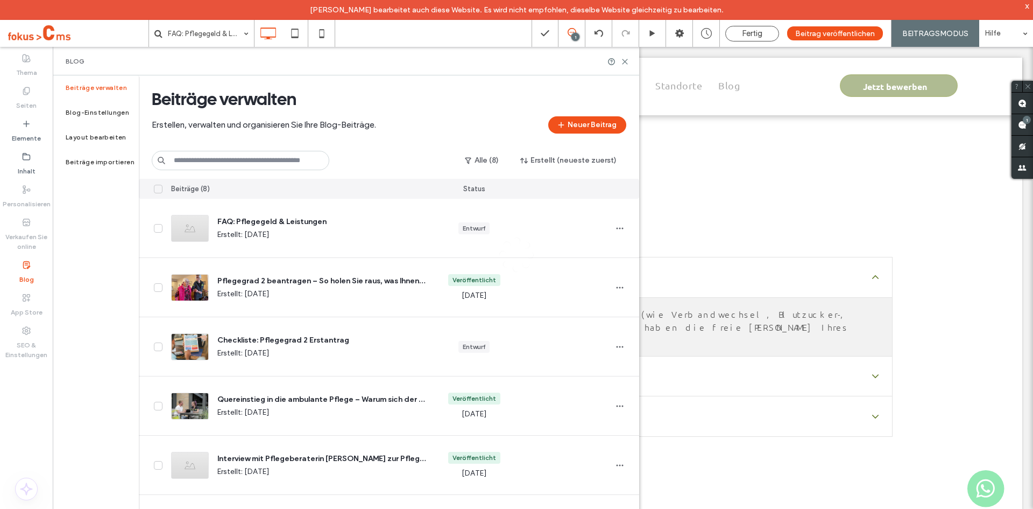
click at [234, 228] on div "FAQ: Pflegegeld & Leistungen Erstellt: Oct 14, 2025" at bounding box center [317, 228] width 217 height 24
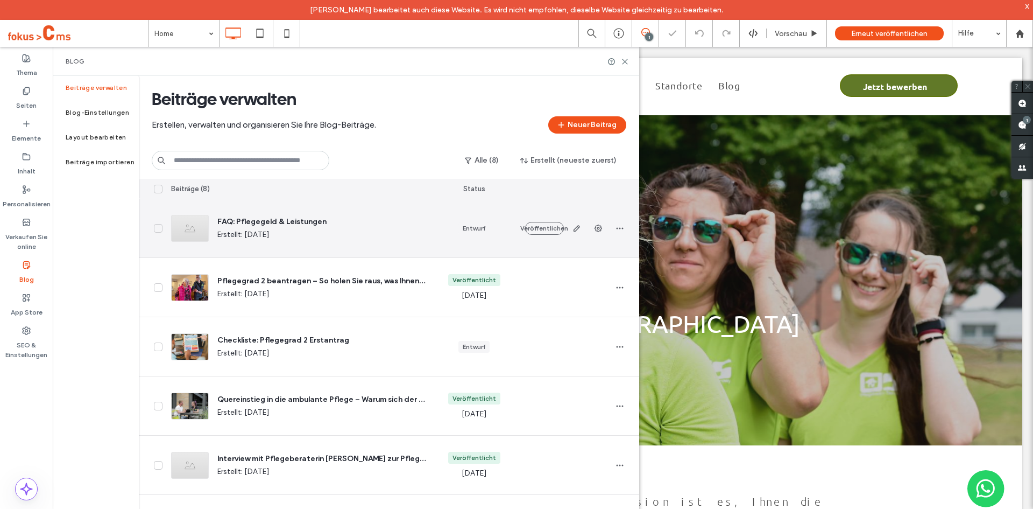
click at [250, 219] on span "FAQ: Pflegegeld & Leistungen" at bounding box center [321, 221] width 208 height 11
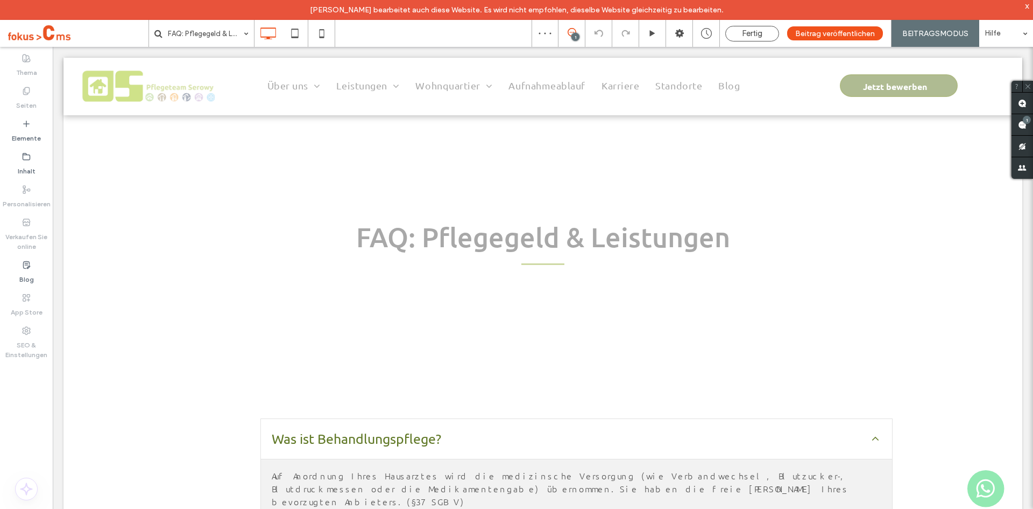
click at [779, 36] on div "Fertig" at bounding box center [752, 34] width 53 height 10
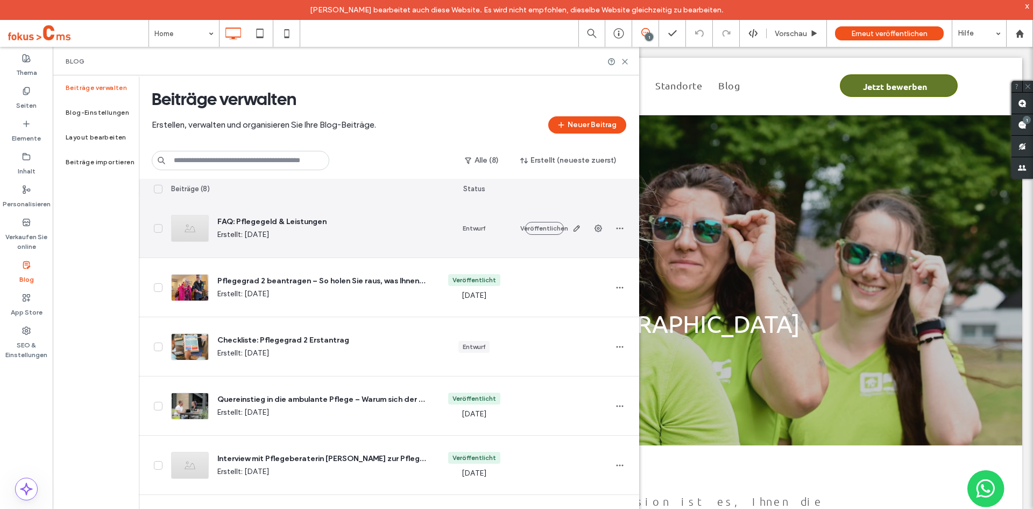
click at [272, 219] on span "FAQ: Pflegegeld & Leistungen" at bounding box center [321, 221] width 208 height 11
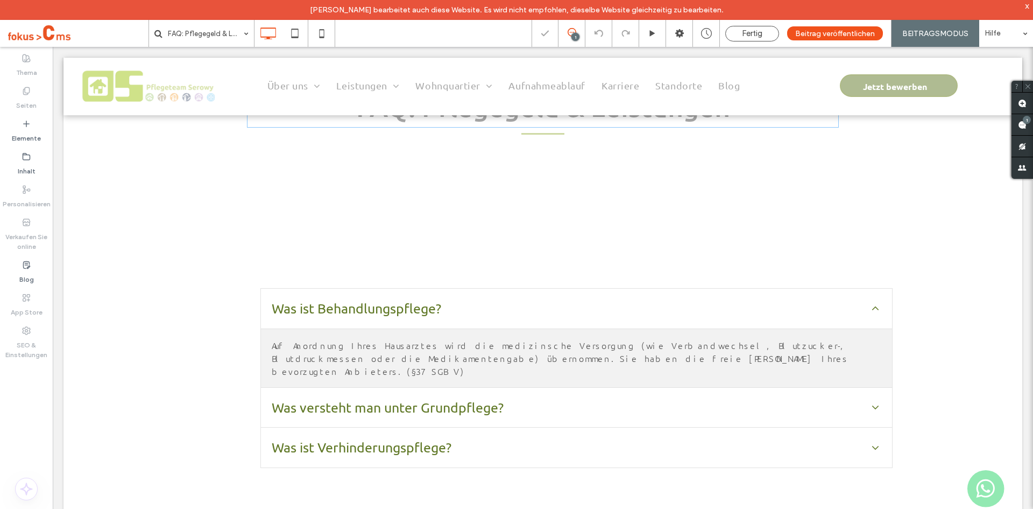
scroll to position [161, 0]
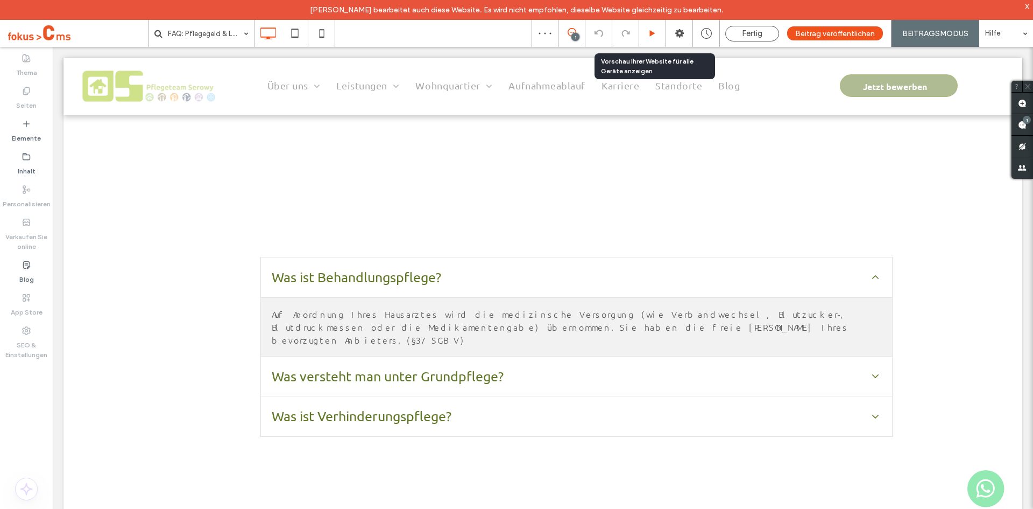
click at [654, 37] on icon at bounding box center [653, 34] width 8 height 8
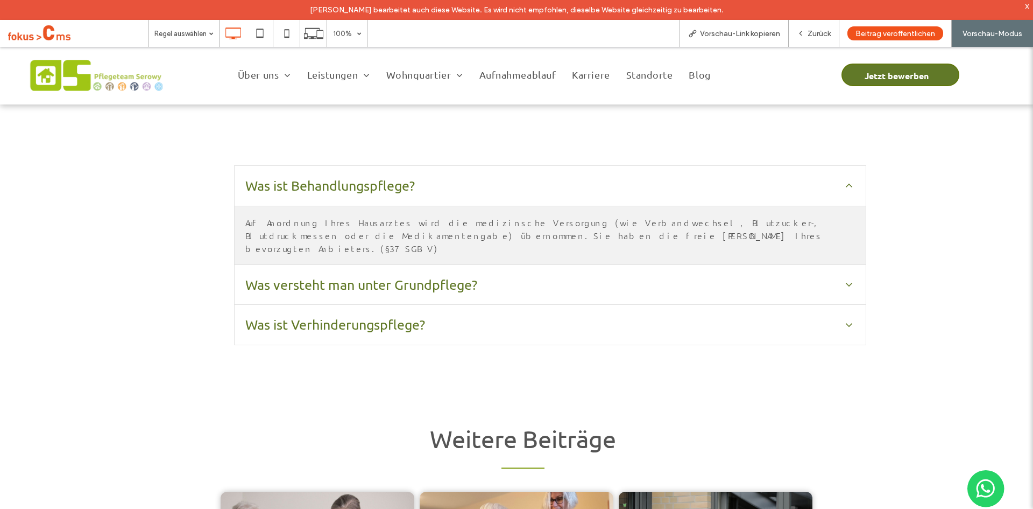
scroll to position [215, 0]
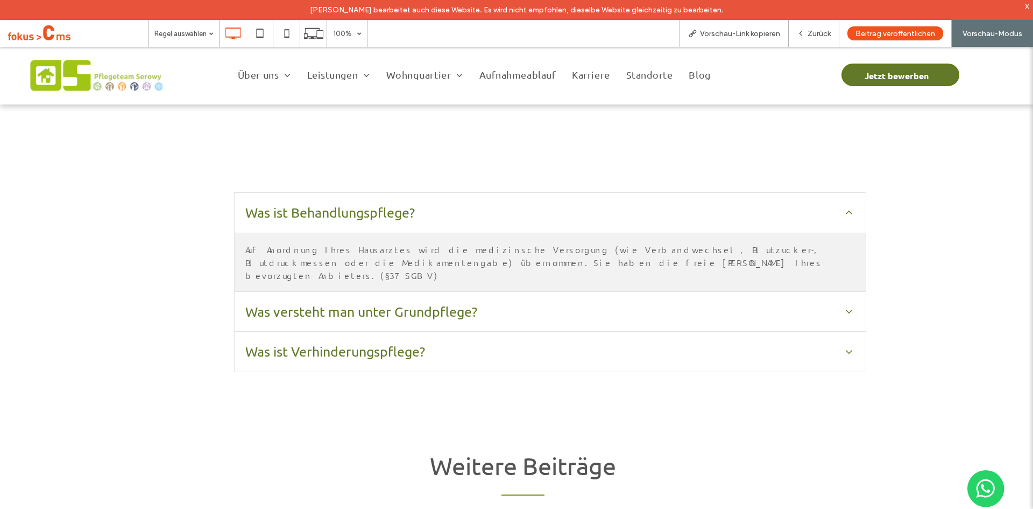
click at [846, 212] on icon at bounding box center [849, 212] width 6 height 4
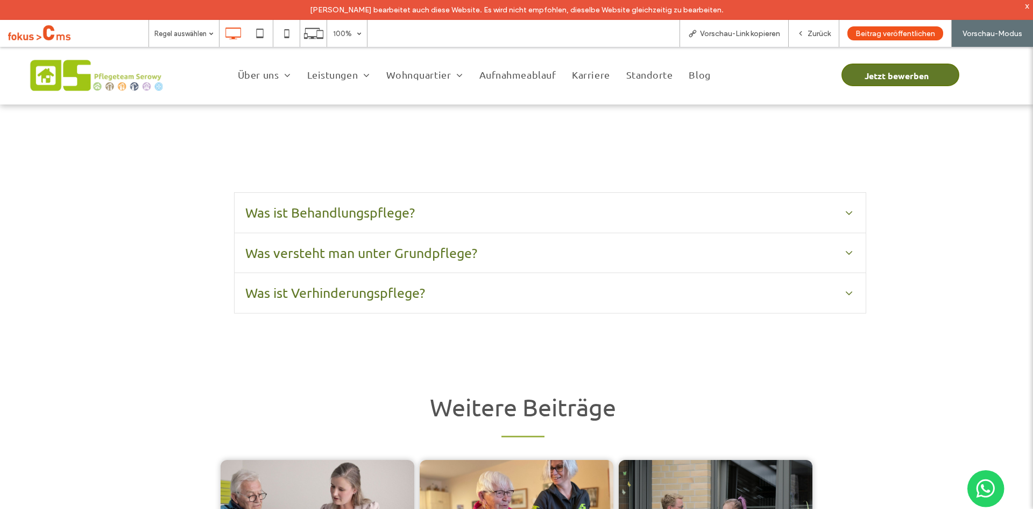
click at [844, 212] on icon at bounding box center [849, 213] width 12 height 12
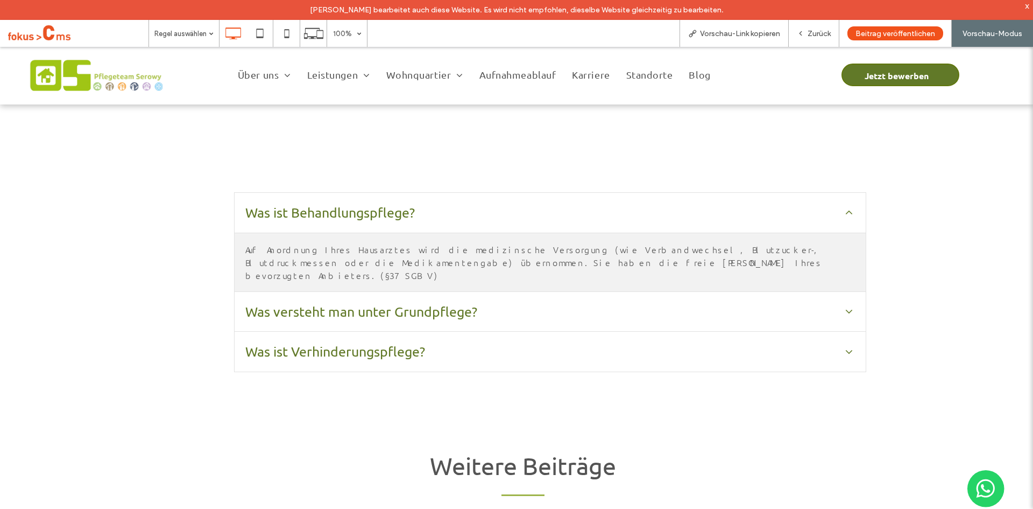
click at [836, 215] on div "Was ist Behandlungspflege?" at bounding box center [544, 212] width 598 height 20
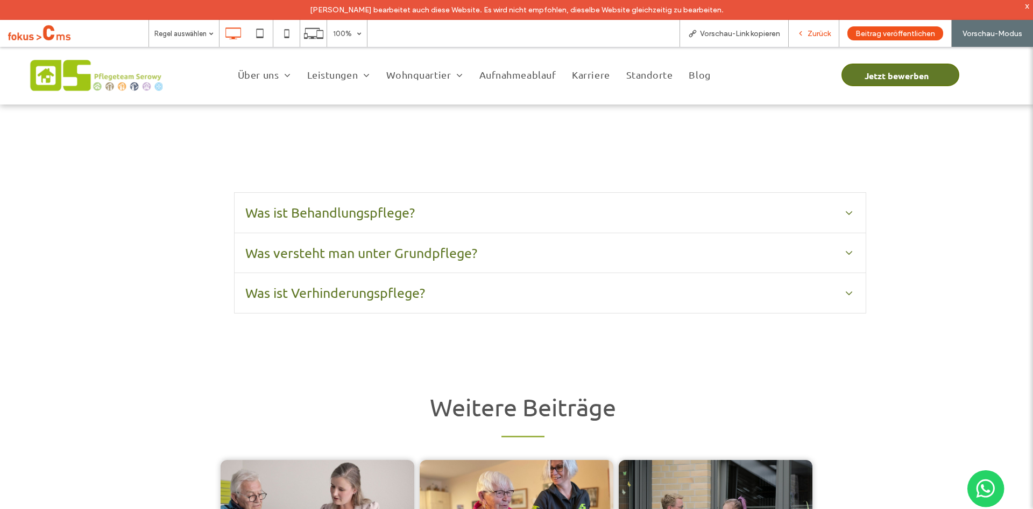
click at [816, 34] on span "Zurück" at bounding box center [819, 33] width 23 height 9
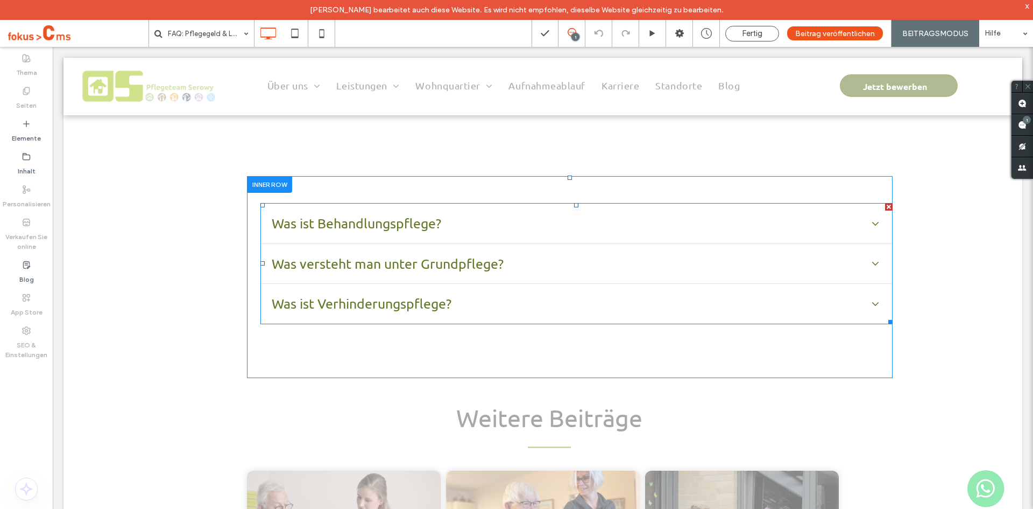
click at [369, 247] on span at bounding box center [576, 263] width 632 height 121
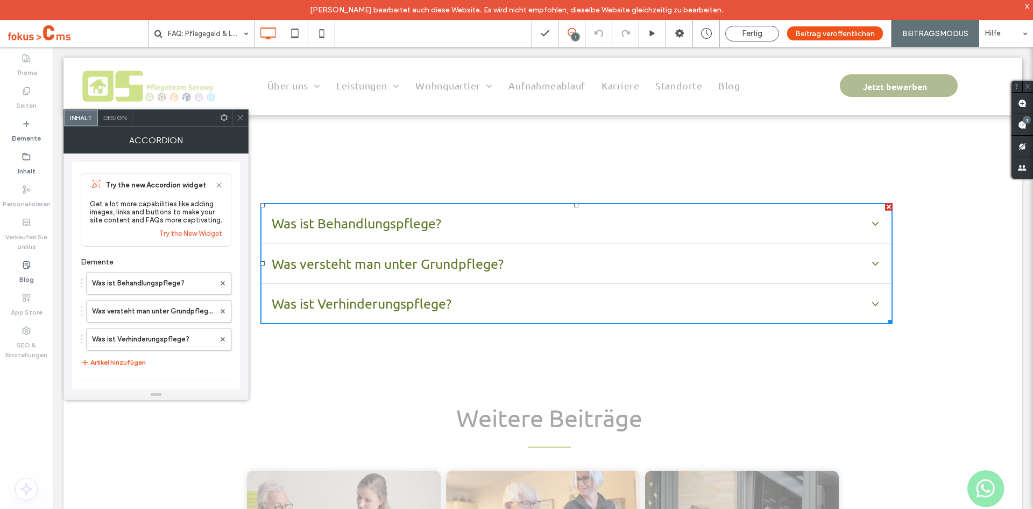
click at [109, 120] on span "Design" at bounding box center [114, 118] width 23 height 8
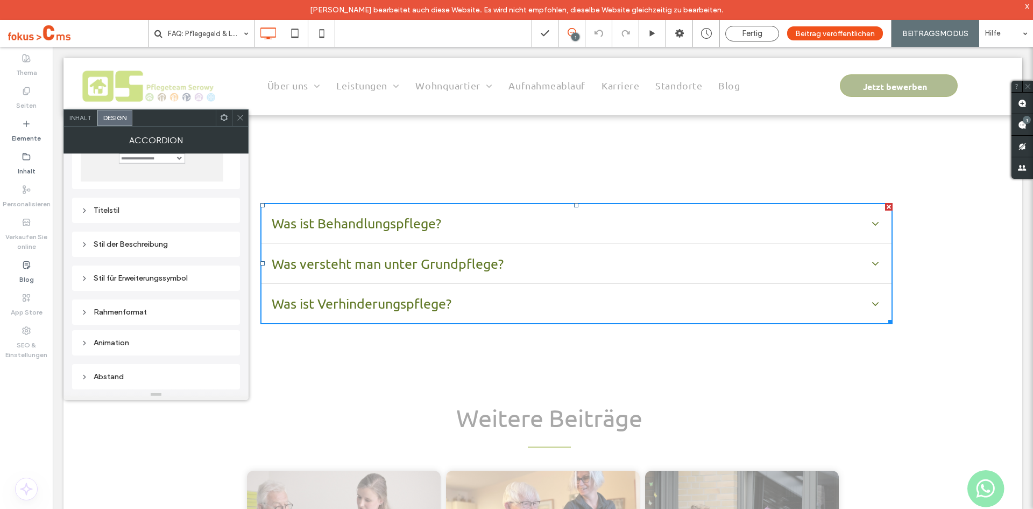
click at [123, 318] on div "Rahmenformat" at bounding box center [156, 312] width 151 height 15
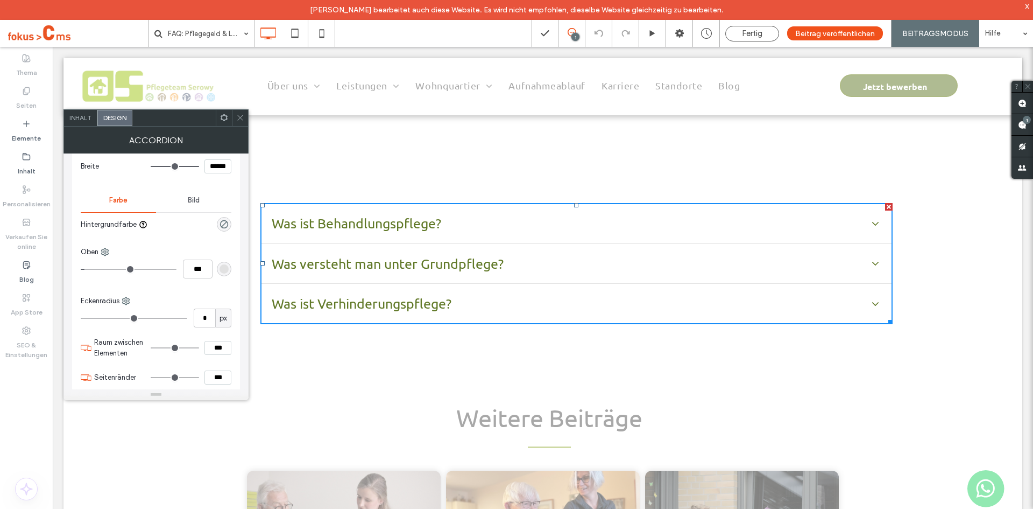
scroll to position [315, 0]
type input "*"
type input "***"
drag, startPoint x: 79, startPoint y: 265, endPoint x: 73, endPoint y: 265, distance: 6.5
click at [81, 268] on input "range" at bounding box center [129, 268] width 96 height 1
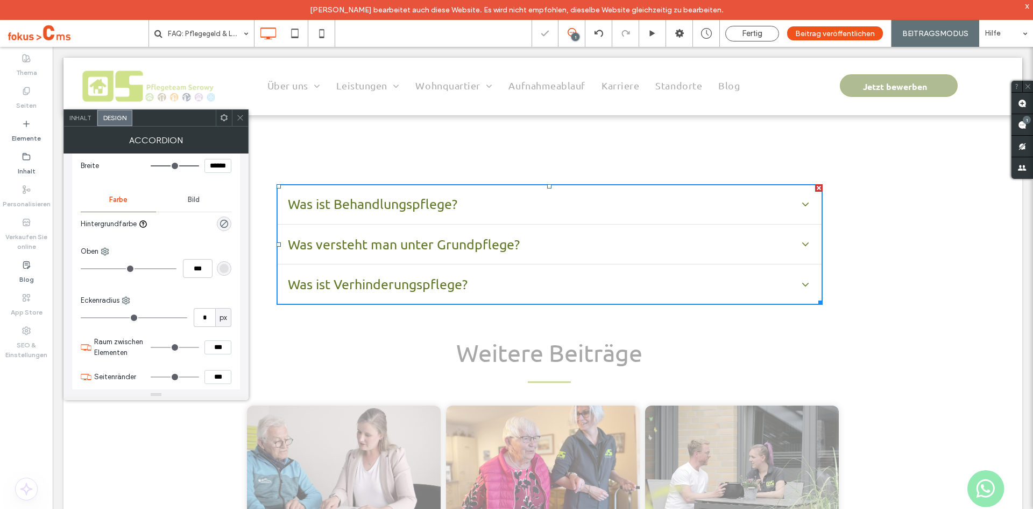
drag, startPoint x: 104, startPoint y: 250, endPoint x: 103, endPoint y: 257, distance: 7.2
click at [105, 251] on icon at bounding box center [105, 251] width 9 height 9
click at [127, 331] on div "Rechts" at bounding box center [150, 336] width 96 height 20
type input "*"
type input "***"
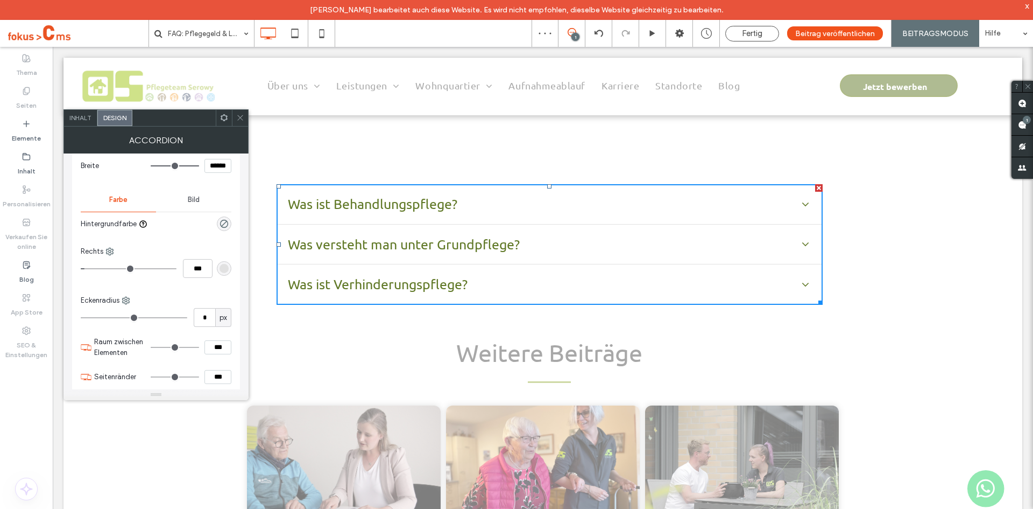
type input "*"
type input "***"
type input "*"
type input "***"
type input "*"
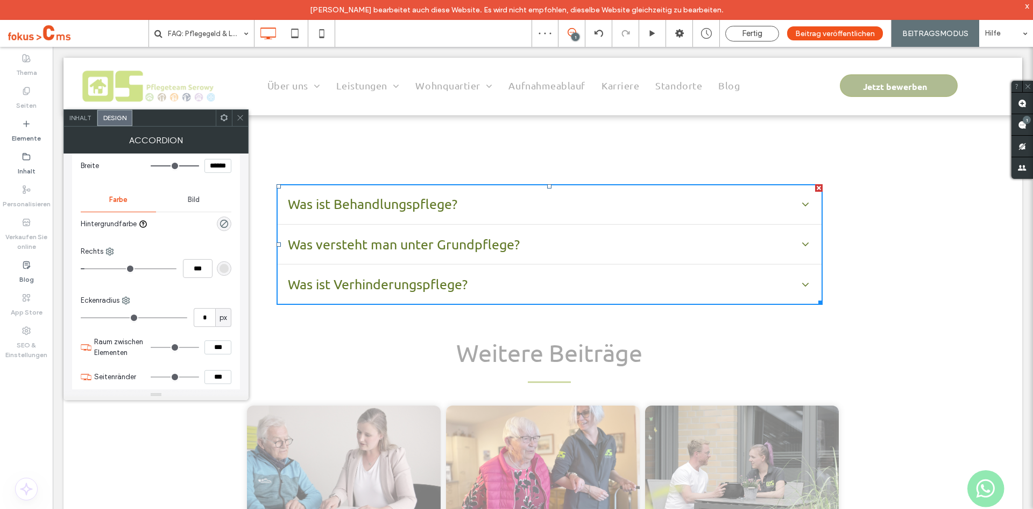
type input "***"
drag, startPoint x: 91, startPoint y: 271, endPoint x: 80, endPoint y: 272, distance: 11.4
click at [81, 269] on input "range" at bounding box center [129, 268] width 96 height 1
click at [107, 251] on use at bounding box center [110, 251] width 7 height 7
click at [141, 355] on span "Links" at bounding box center [135, 356] width 15 height 11
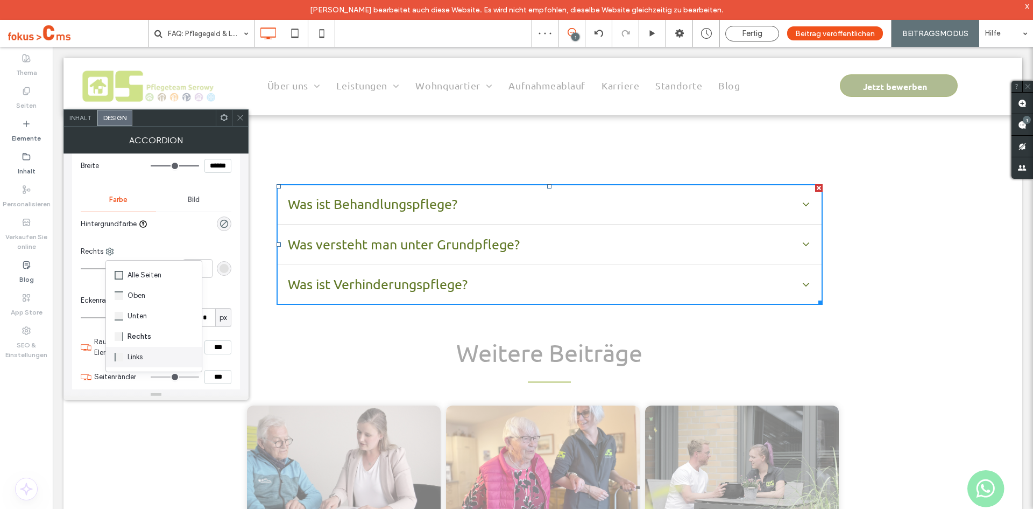
type input "*"
type input "***"
type input "*"
type input "***"
type input "*"
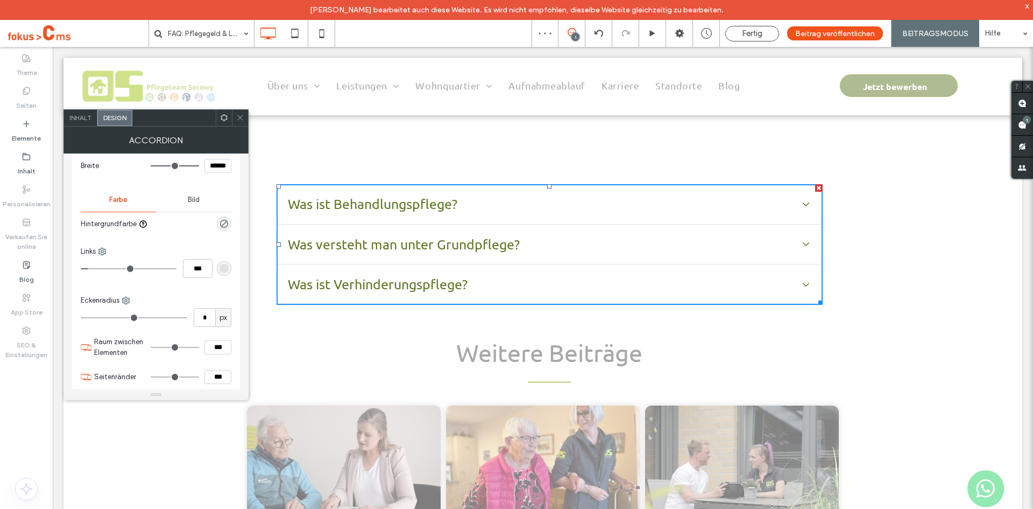
type input "***"
type input "*"
type input "***"
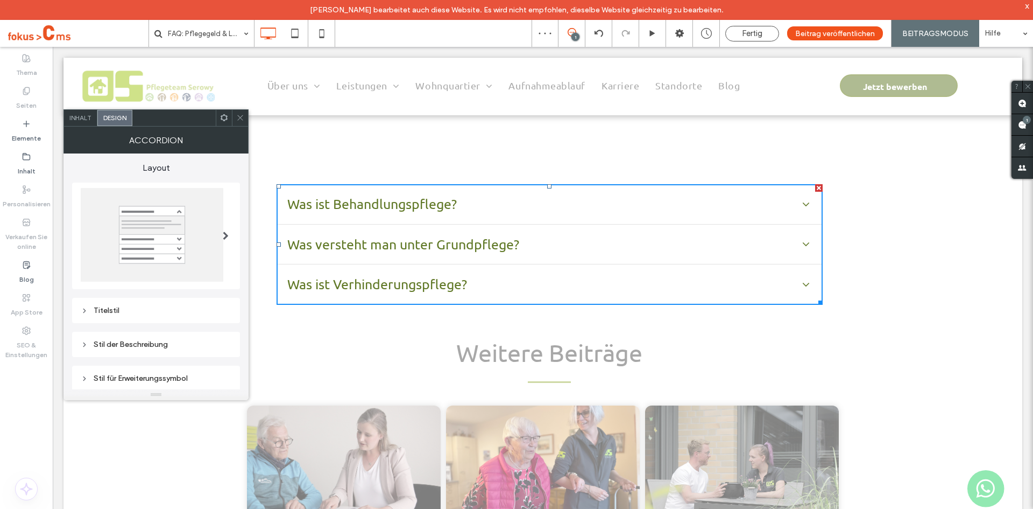
scroll to position [315, 0]
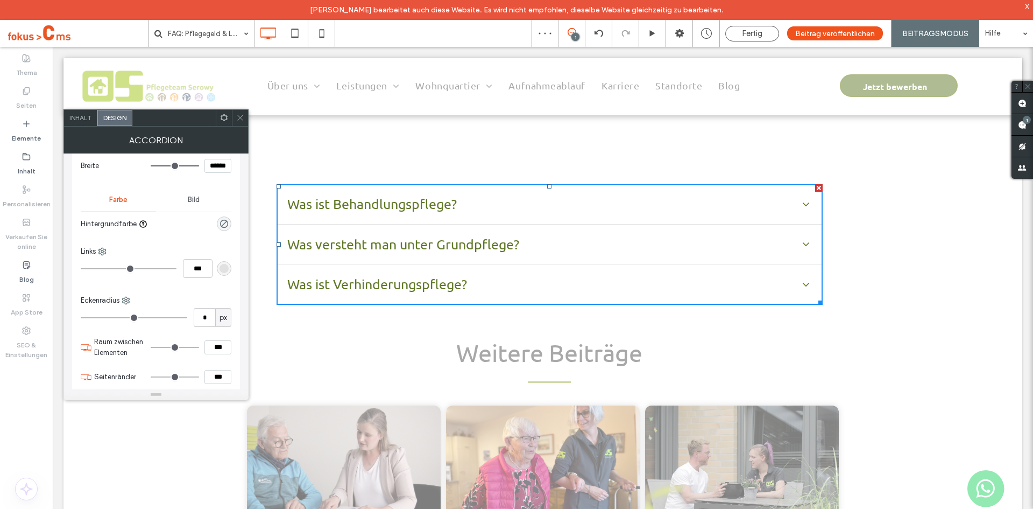
click at [242, 119] on use at bounding box center [239, 117] width 5 height 5
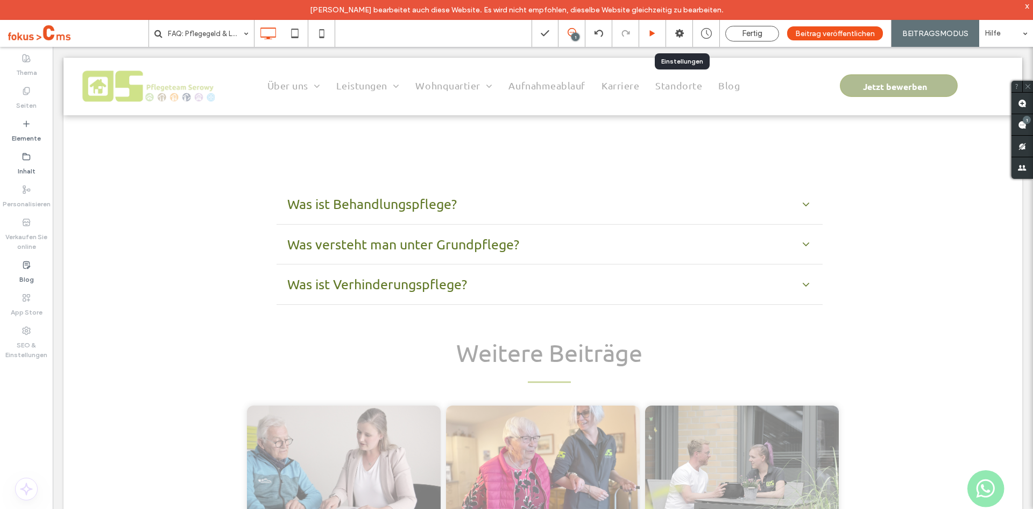
click at [657, 34] on icon at bounding box center [653, 34] width 8 height 8
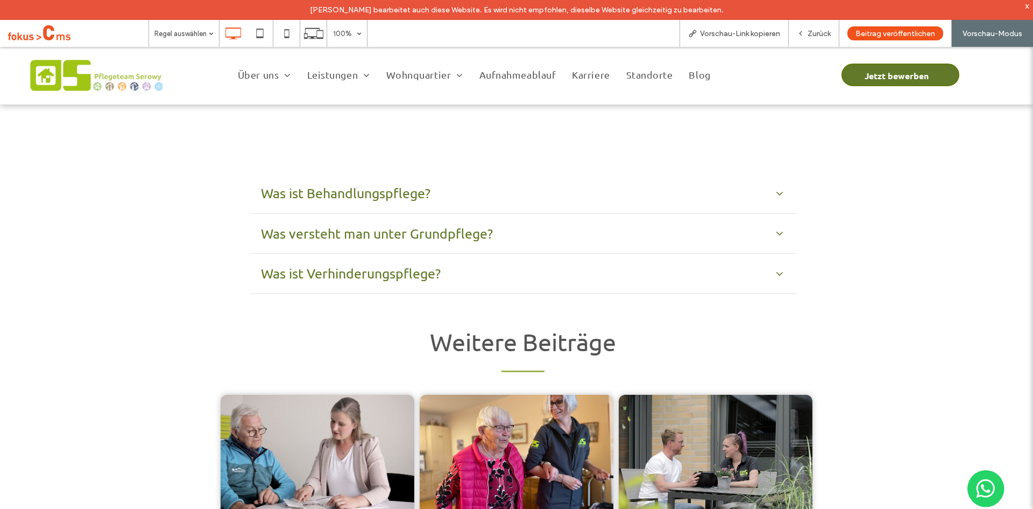
click at [774, 189] on icon at bounding box center [780, 193] width 12 height 12
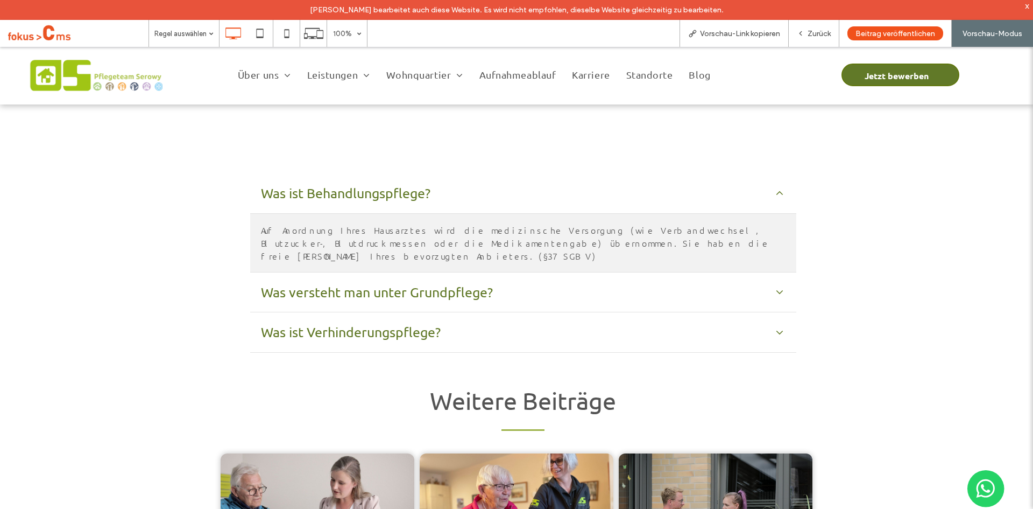
click at [776, 189] on icon at bounding box center [780, 193] width 12 height 12
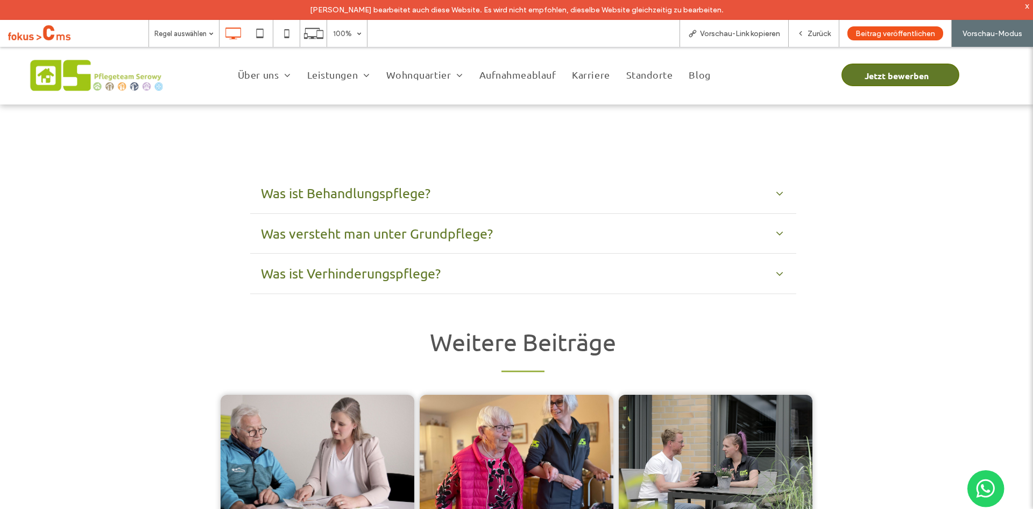
click at [774, 195] on icon at bounding box center [780, 193] width 12 height 12
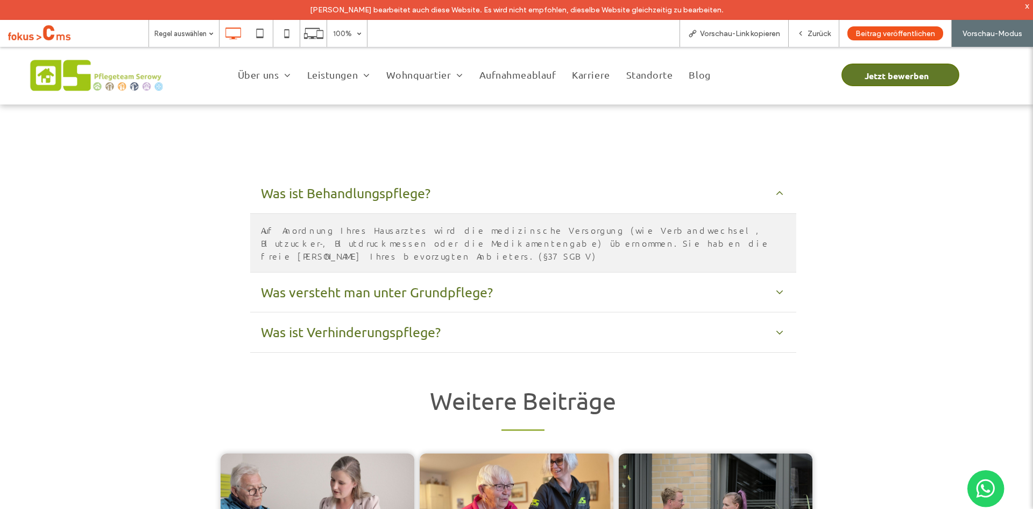
click at [778, 189] on icon at bounding box center [780, 193] width 12 height 12
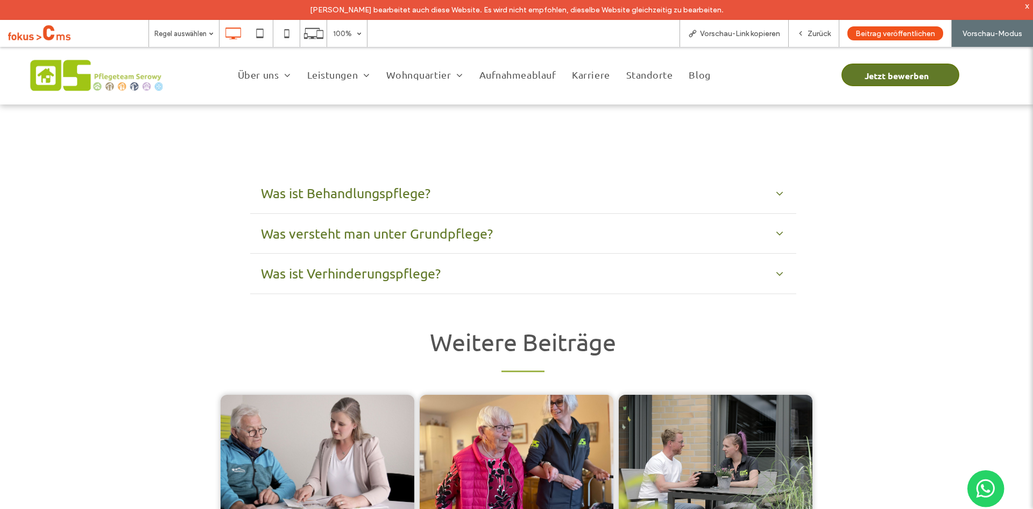
click at [776, 230] on icon at bounding box center [780, 233] width 12 height 12
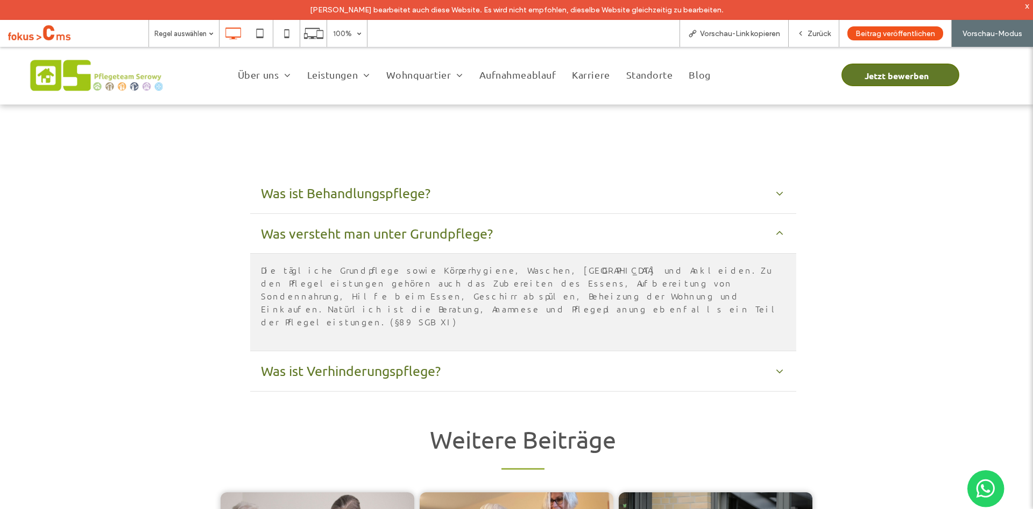
click at [774, 248] on div "Was versteht man unter Grundpflege?" at bounding box center [523, 234] width 546 height 40
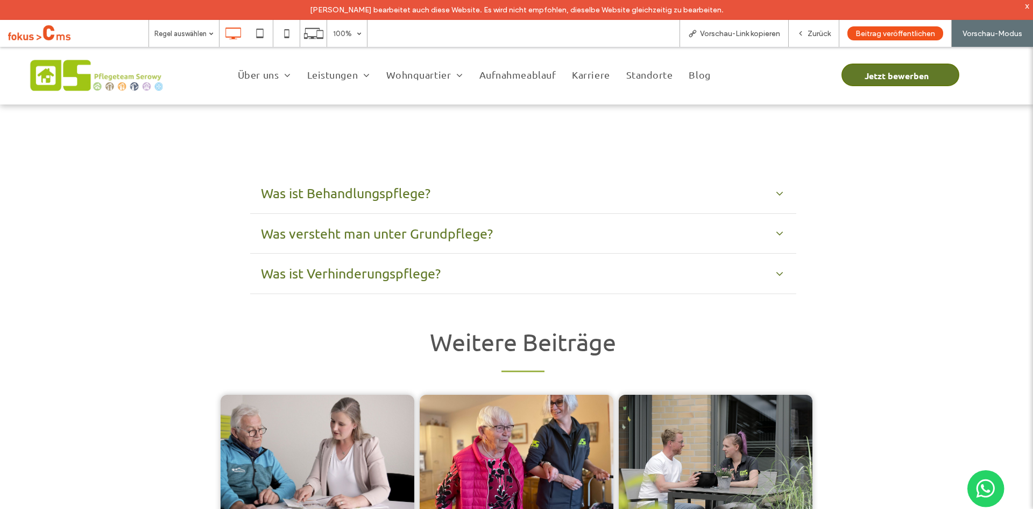
click at [775, 272] on icon at bounding box center [780, 273] width 12 height 12
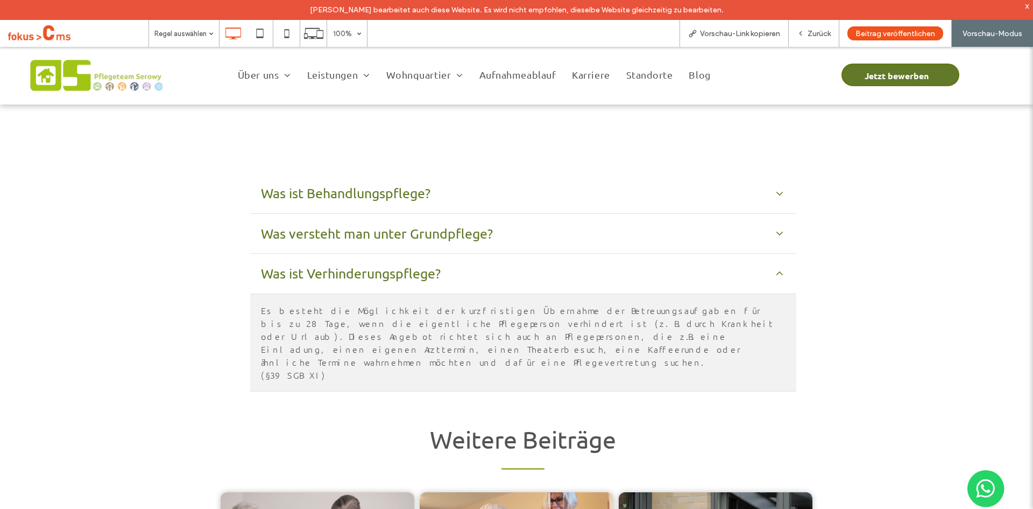
click at [777, 273] on icon at bounding box center [780, 273] width 6 height 4
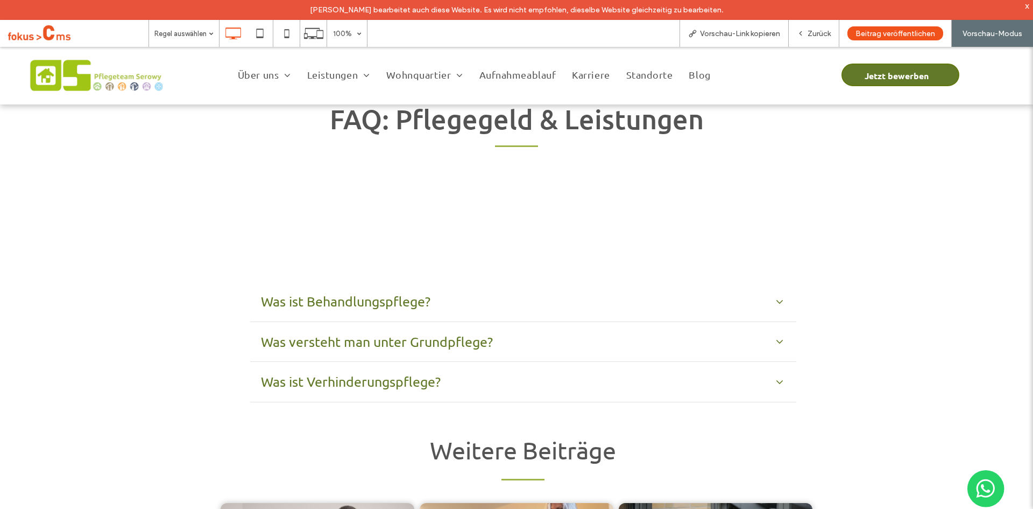
scroll to position [108, 0]
click at [812, 35] on span "Zurück" at bounding box center [819, 33] width 23 height 9
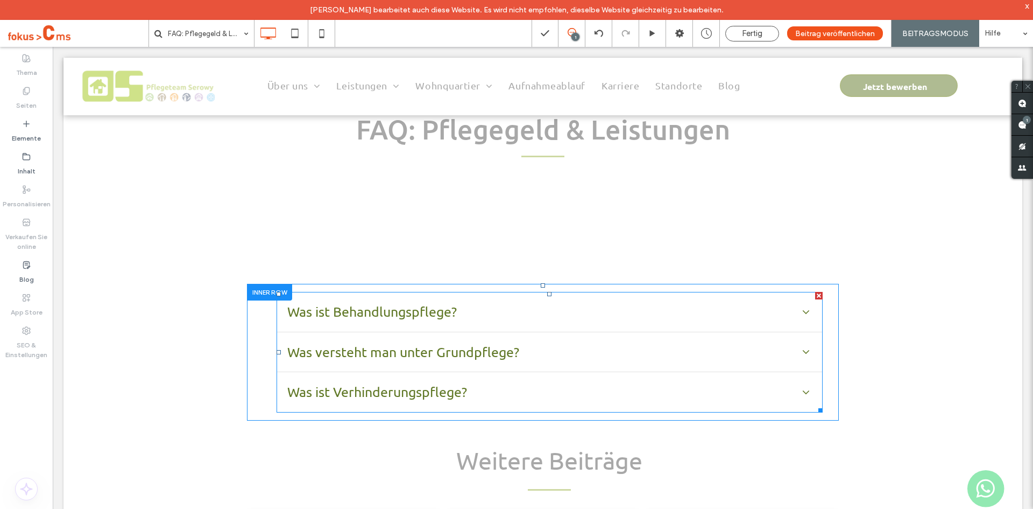
click at [499, 303] on span at bounding box center [550, 352] width 546 height 121
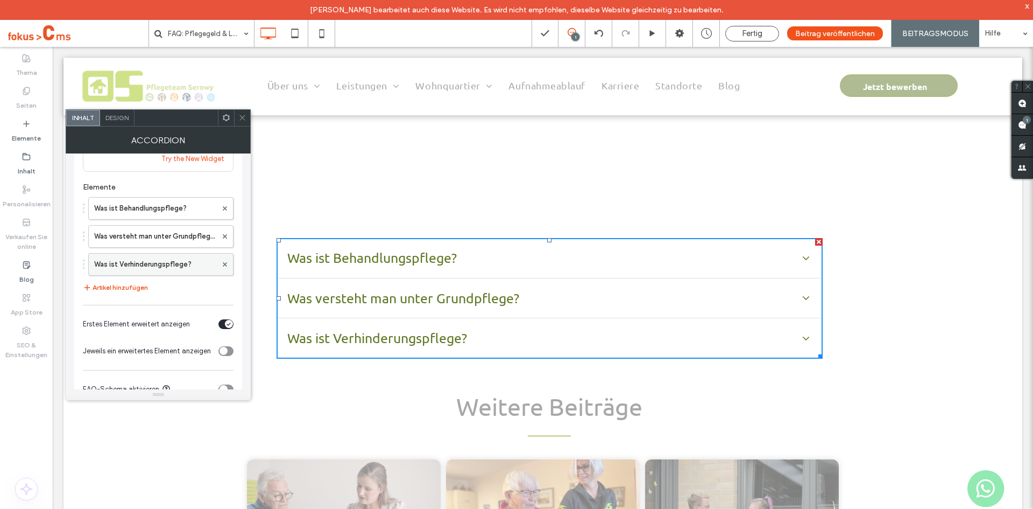
scroll to position [51, 0]
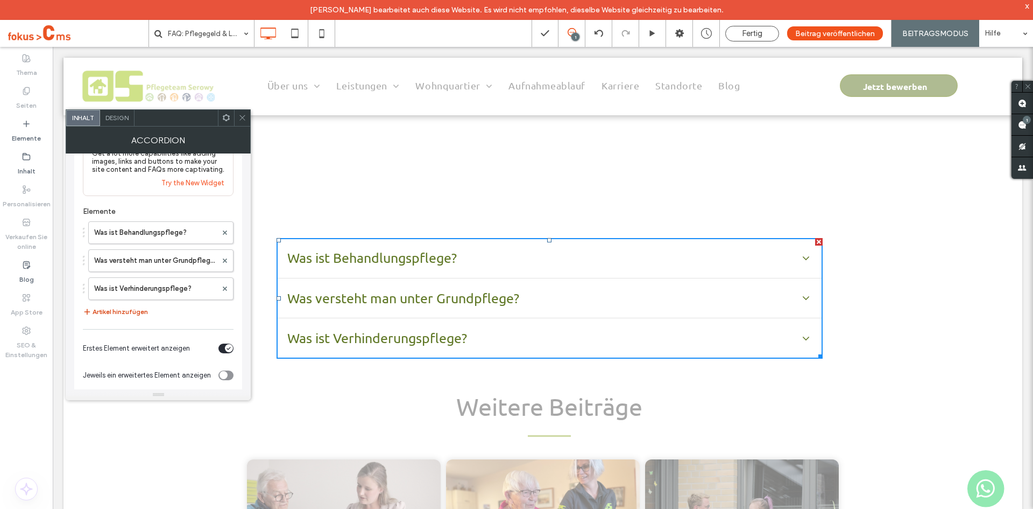
click at [122, 310] on button "Artikel hinzufügen" at bounding box center [115, 311] width 65 height 13
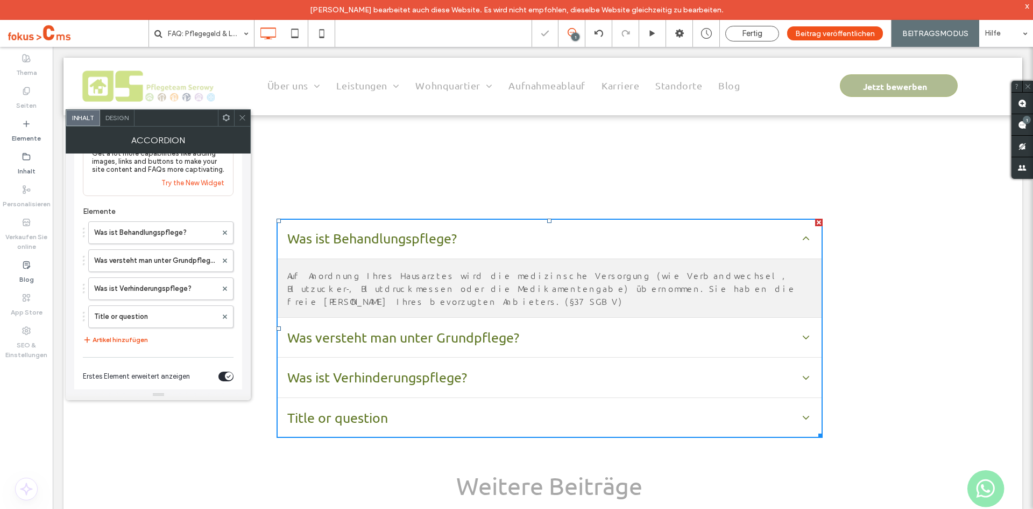
scroll to position [215, 0]
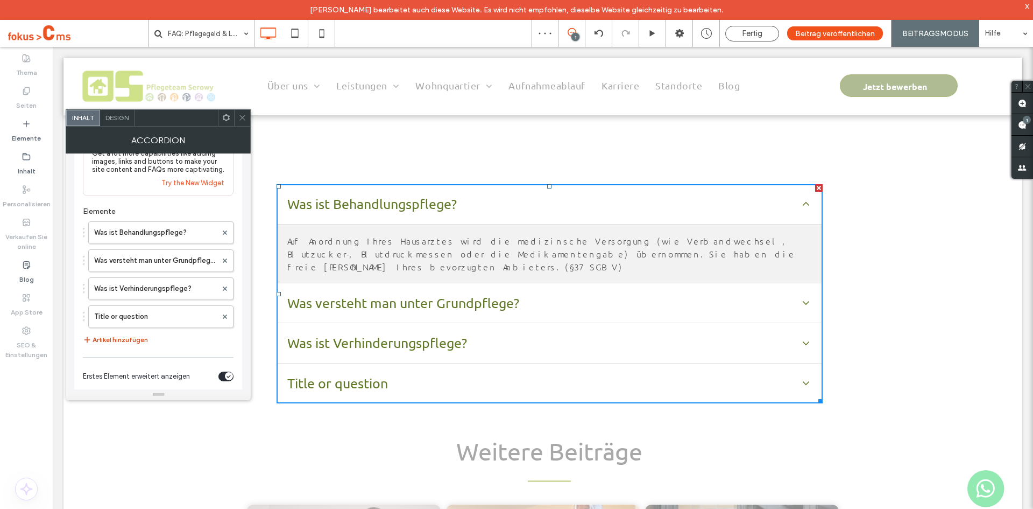
click at [128, 344] on button "Artikel hinzufügen" at bounding box center [115, 339] width 65 height 13
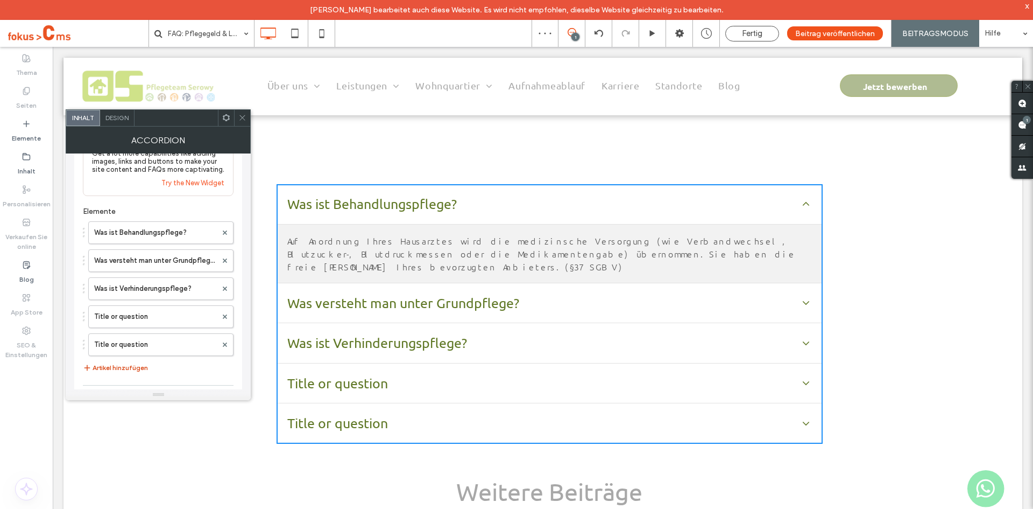
click at [129, 368] on button "Artikel hinzufügen" at bounding box center [115, 367] width 65 height 13
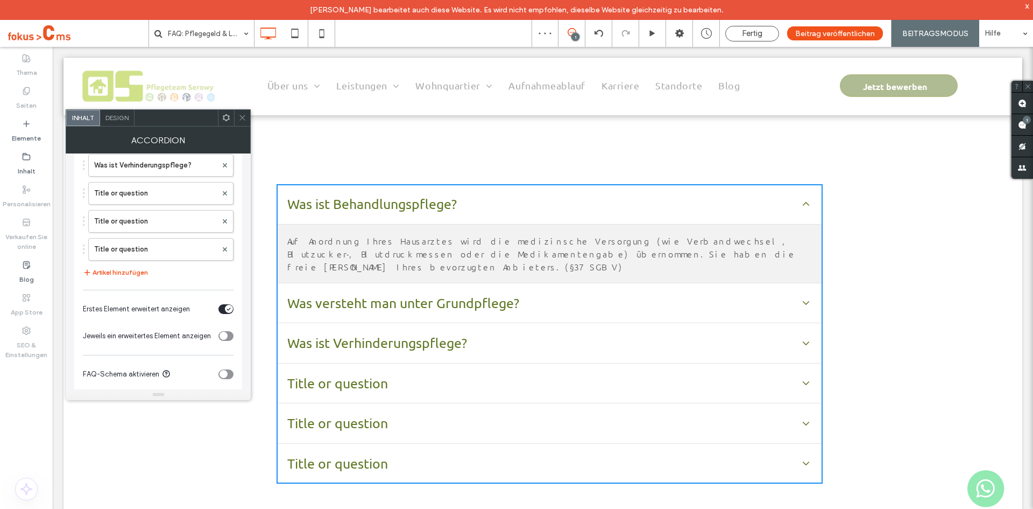
scroll to position [188, 0]
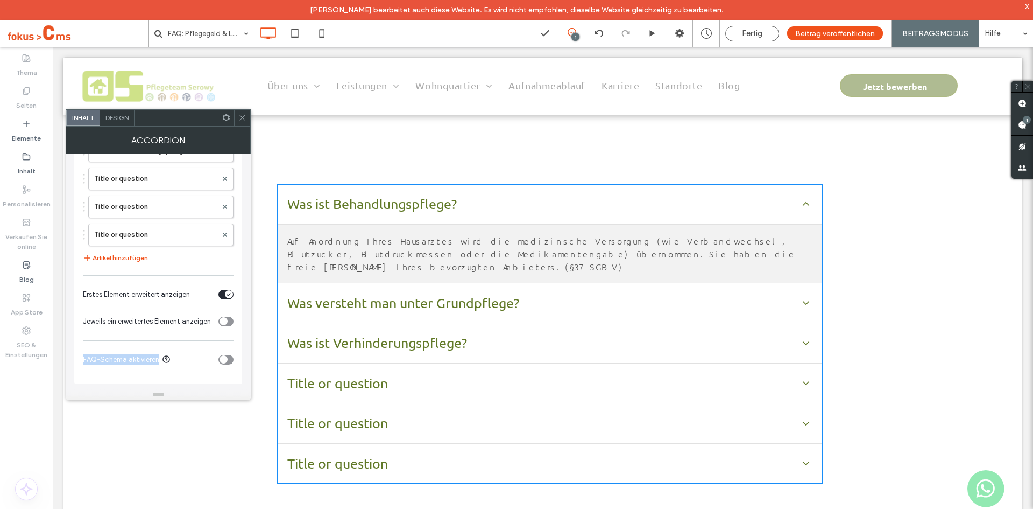
drag, startPoint x: 83, startPoint y: 361, endPoint x: 168, endPoint y: 363, distance: 85.6
click at [168, 363] on div "FAQ-Schema aktivieren" at bounding box center [148, 359] width 131 height 11
click at [170, 364] on div "FAQ-Schema aktivieren" at bounding box center [148, 359] width 131 height 11
click at [225, 361] on icon "toggle" at bounding box center [223, 359] width 4 height 3
click at [244, 119] on icon at bounding box center [242, 118] width 8 height 8
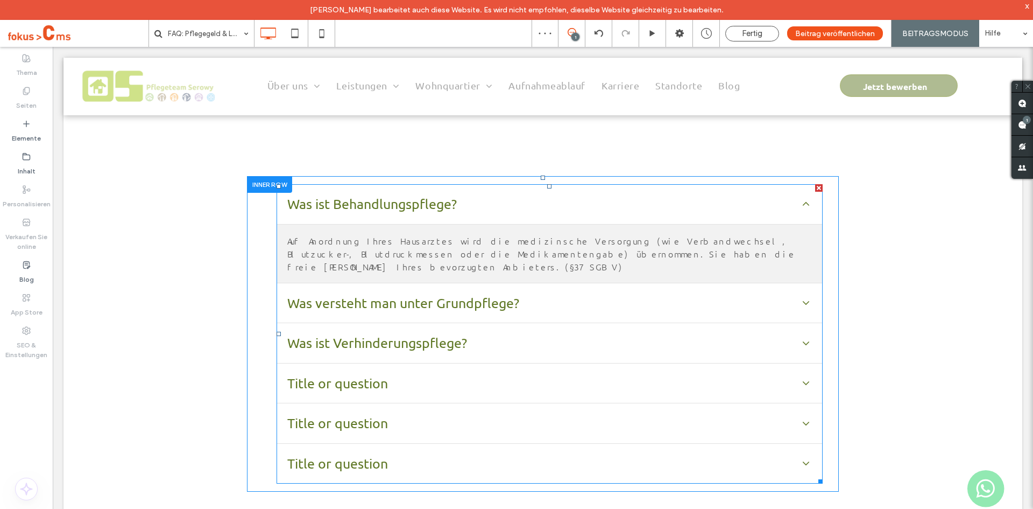
click at [351, 213] on span at bounding box center [550, 333] width 546 height 299
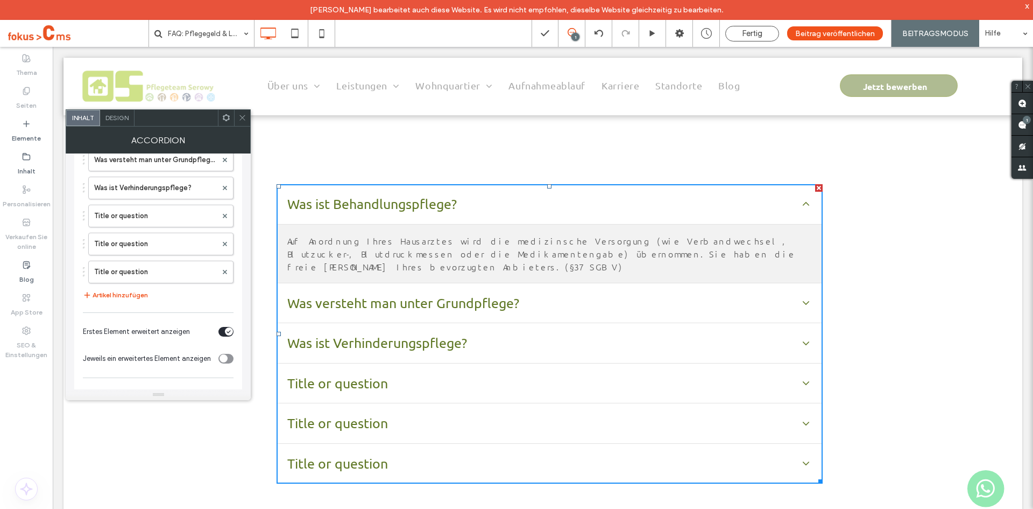
scroll to position [161, 0]
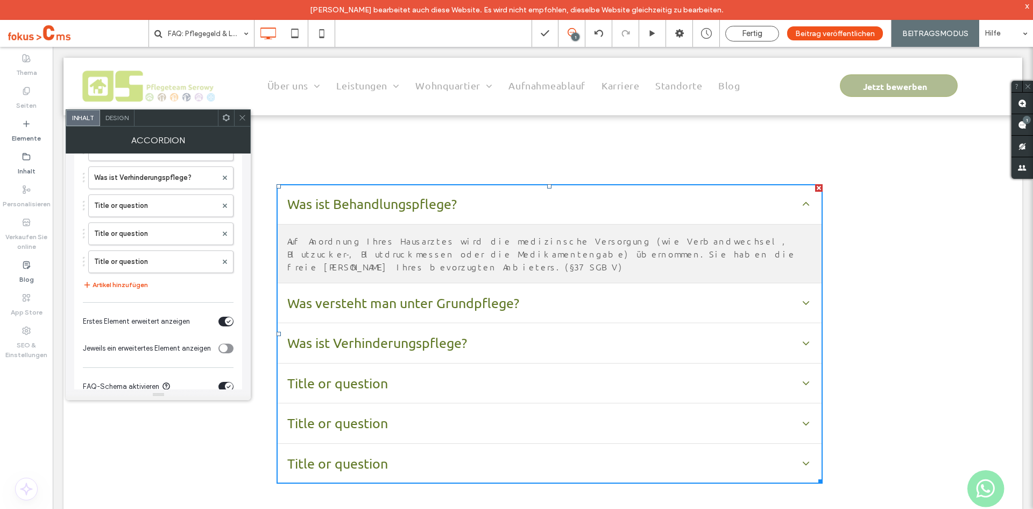
click at [240, 117] on icon at bounding box center [242, 118] width 8 height 8
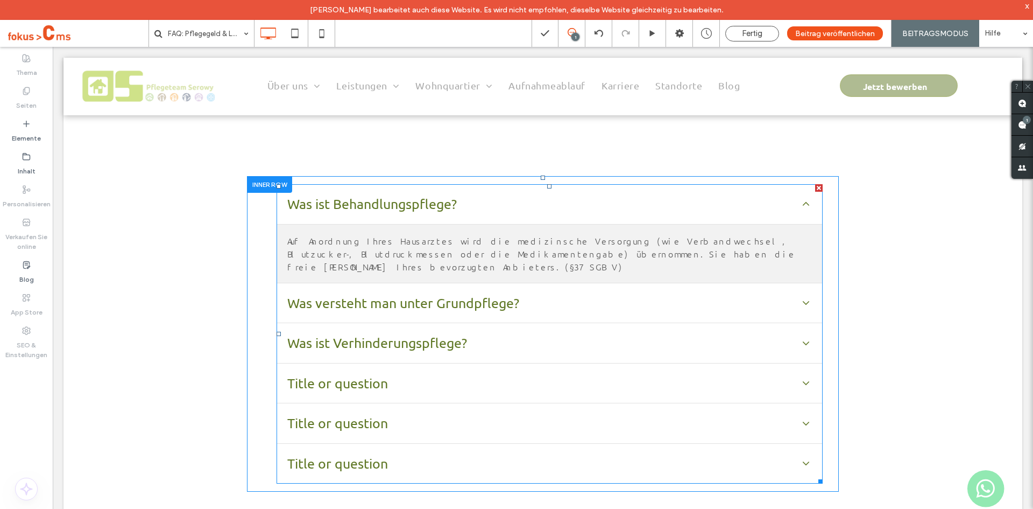
click at [386, 302] on span at bounding box center [550, 333] width 546 height 299
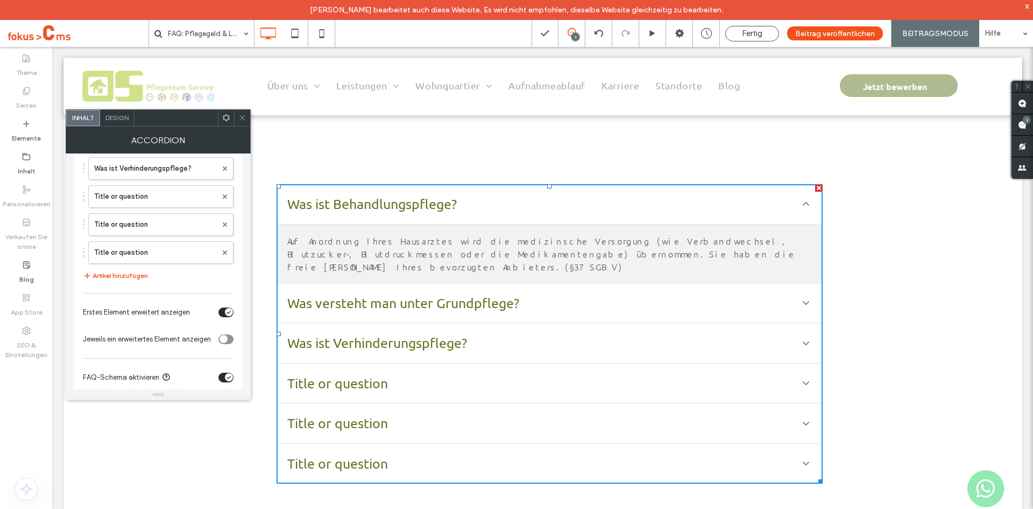
scroll to position [223, 0]
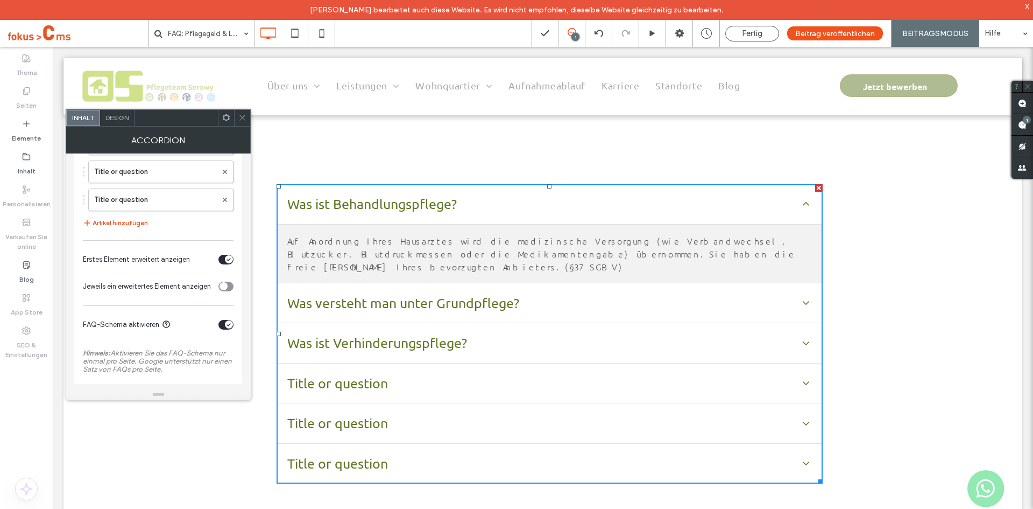
click at [242, 115] on icon at bounding box center [242, 118] width 8 height 8
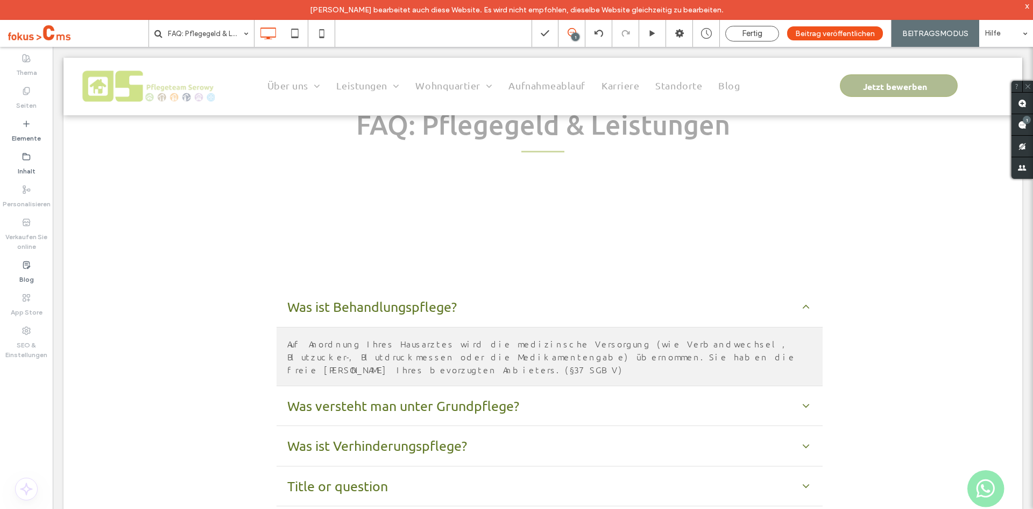
scroll to position [108, 0]
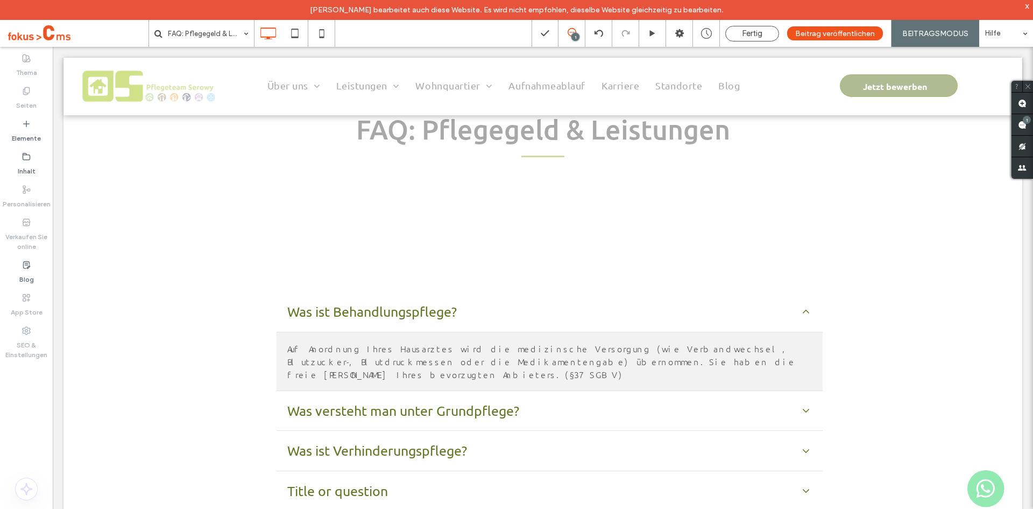
drag, startPoint x: 752, startPoint y: 36, endPoint x: 717, endPoint y: 70, distance: 49.1
click at [752, 36] on span "Fertig" at bounding box center [752, 34] width 20 height 10
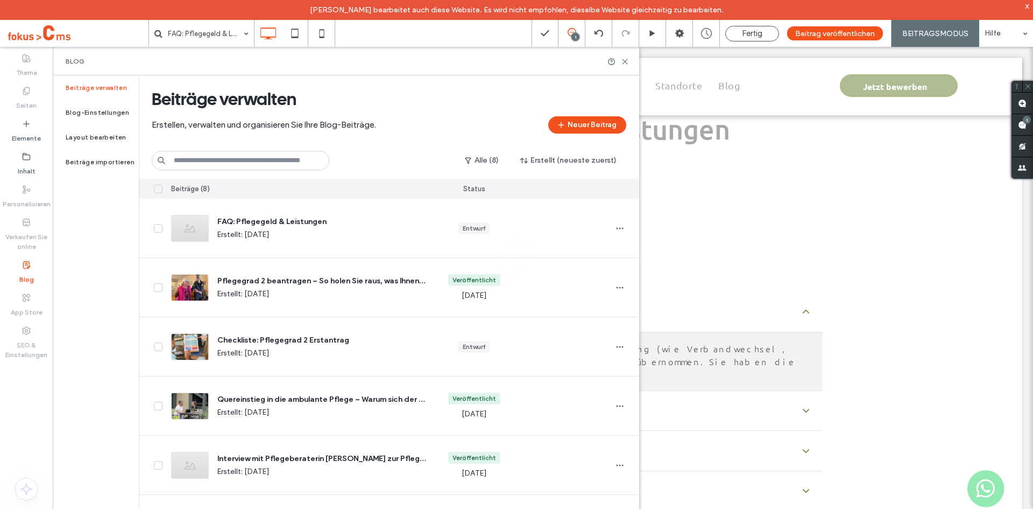
click at [250, 230] on div "FAQ: Pflegegeld & Leistungen 1 Fertig Beitrag veröffentlichen BEITRAGSMODUS Hil…" at bounding box center [516, 254] width 1033 height 509
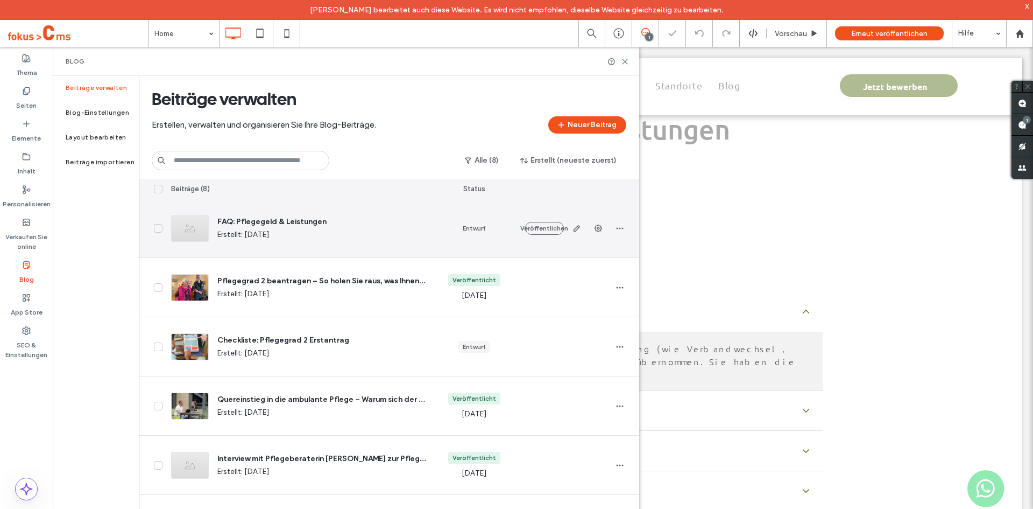
click at [255, 224] on span "FAQ: Pflegegeld & Leistungen" at bounding box center [321, 221] width 208 height 11
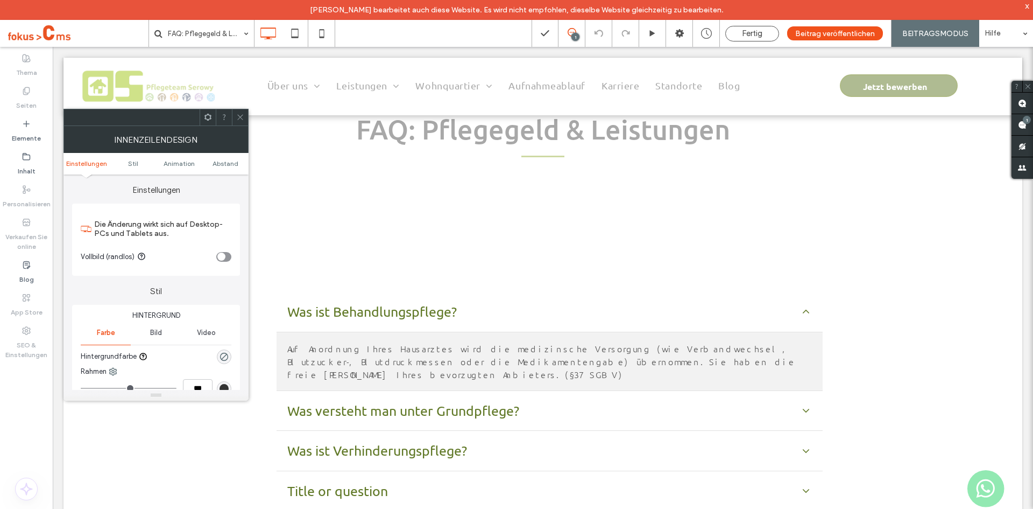
click at [244, 117] on div at bounding box center [240, 117] width 16 height 16
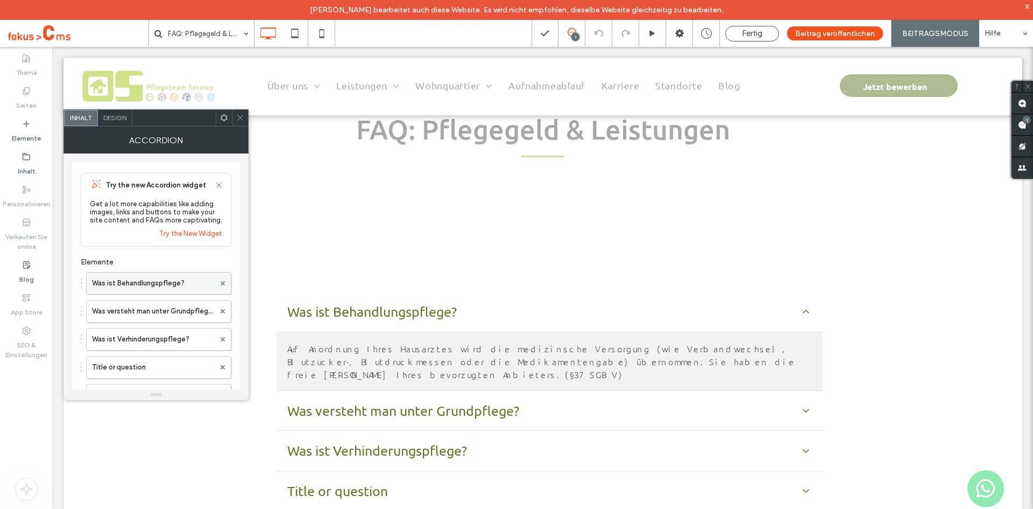
click at [185, 281] on label "Was ist Behandlungspflege?" at bounding box center [153, 283] width 123 height 22
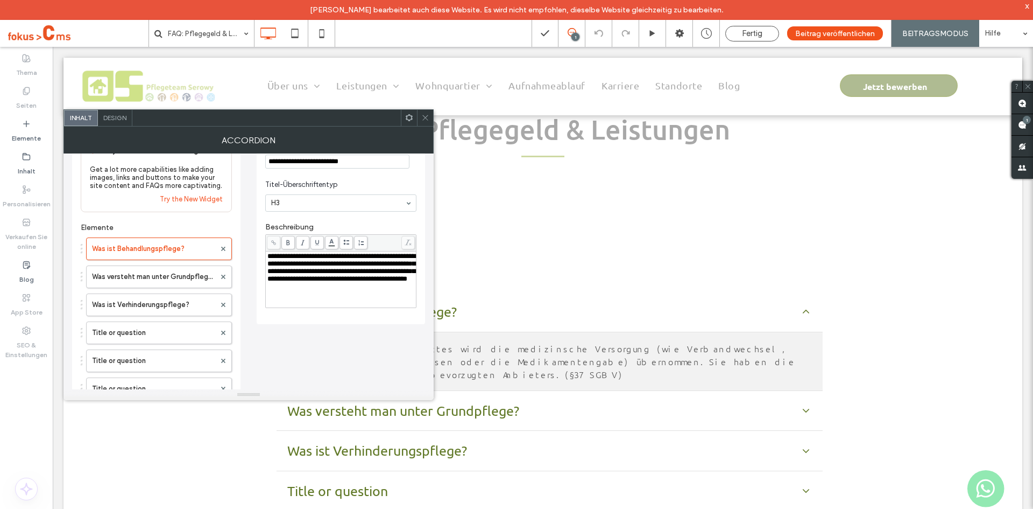
scroll to position [54, 0]
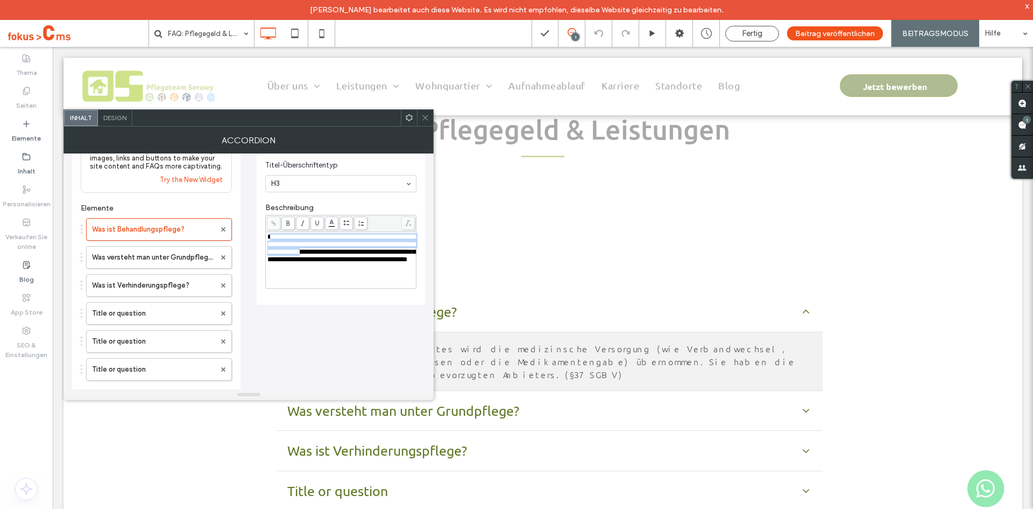
drag, startPoint x: 272, startPoint y: 238, endPoint x: 357, endPoint y: 264, distance: 88.2
click at [356, 263] on div "**********" at bounding box center [340, 248] width 147 height 30
click at [360, 263] on span "**********" at bounding box center [341, 248] width 148 height 30
drag, startPoint x: 346, startPoint y: 285, endPoint x: 345, endPoint y: 261, distance: 23.7
click at [312, 257] on div "**********" at bounding box center [340, 248] width 147 height 30
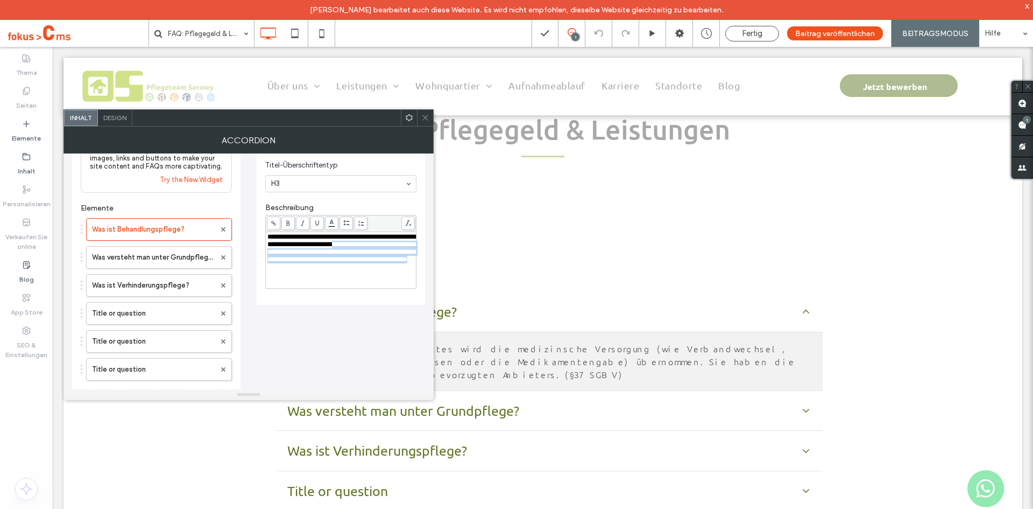
click at [351, 261] on span "**********" at bounding box center [341, 248] width 148 height 30
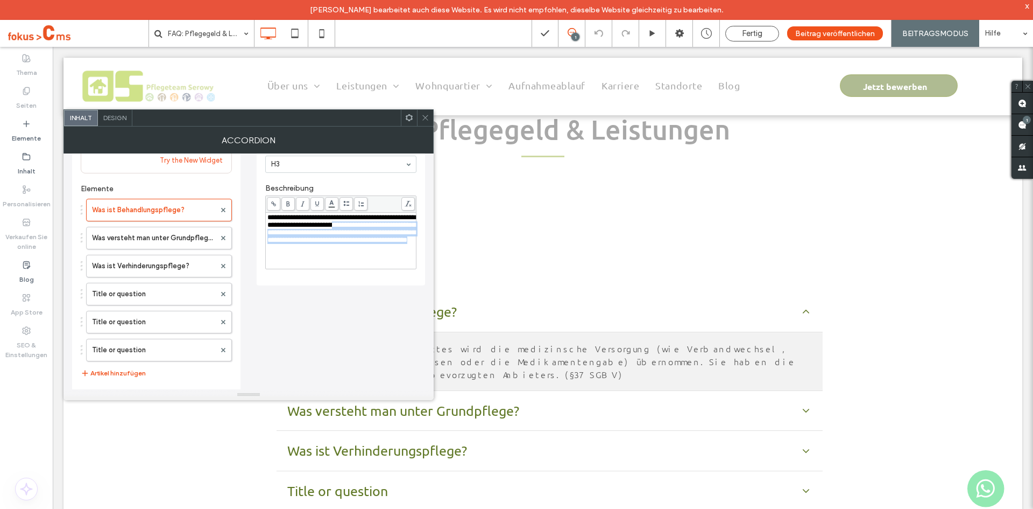
scroll to position [108, 0]
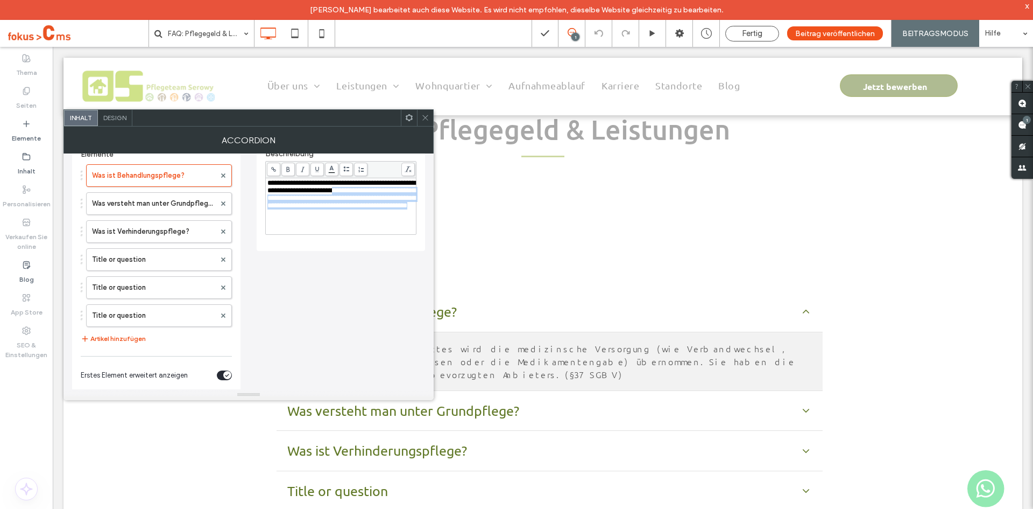
click at [361, 209] on span "**********" at bounding box center [341, 194] width 148 height 30
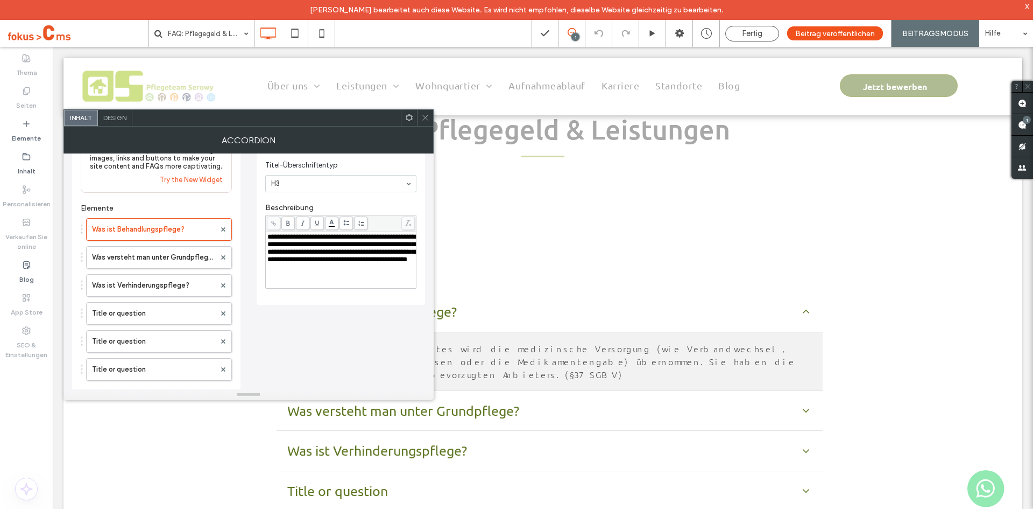
click at [353, 263] on div "**********" at bounding box center [340, 248] width 147 height 30
drag, startPoint x: 346, startPoint y: 286, endPoint x: 391, endPoint y: 292, distance: 46.1
click at [391, 292] on div "**********" at bounding box center [340, 246] width 151 height 96
click at [275, 224] on icon at bounding box center [274, 223] width 6 height 6
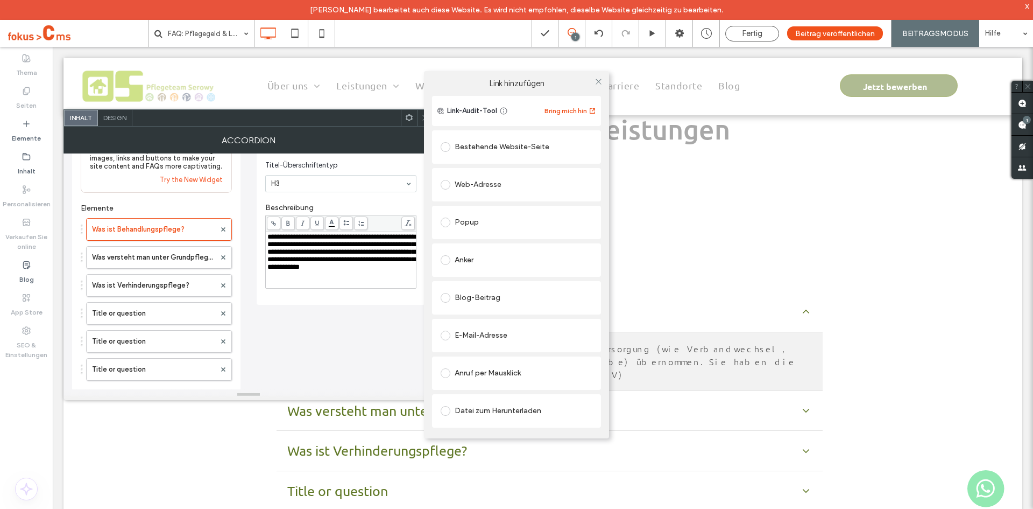
click at [445, 146] on span at bounding box center [446, 147] width 10 height 10
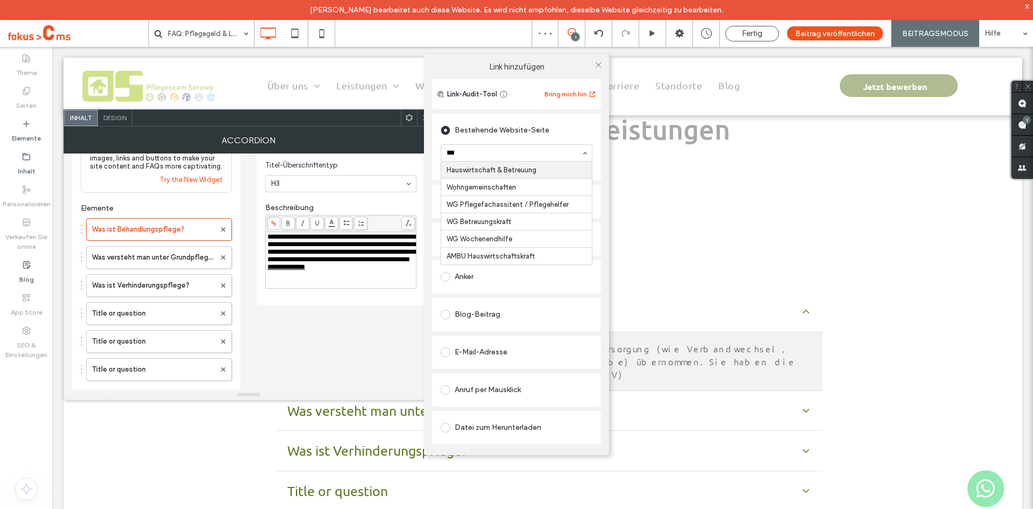
type input "****"
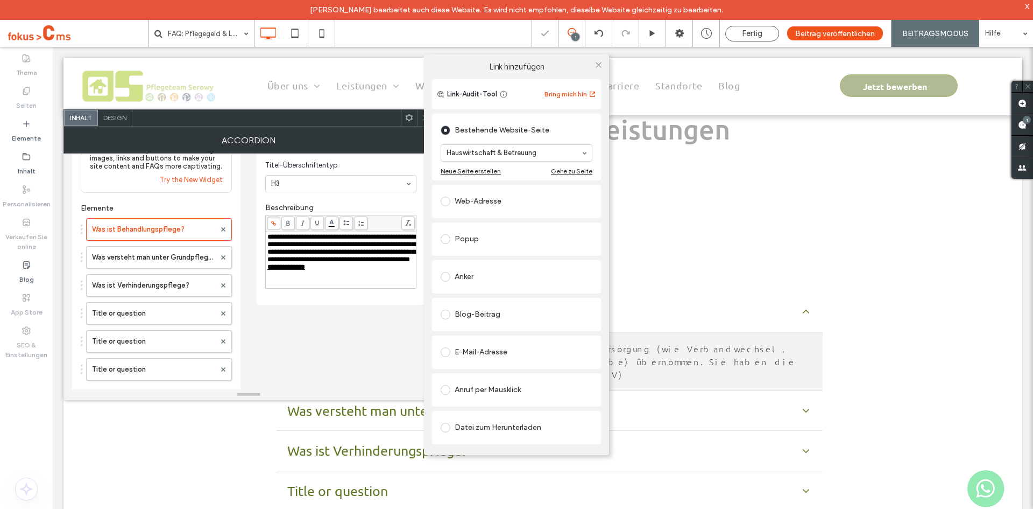
click at [597, 161] on div "Bestehende Website-Seite Hauswirtschaft & Betreuung Neue Seite erstellen Gehe z…" at bounding box center [516, 147] width 169 height 67
click at [599, 66] on use at bounding box center [598, 64] width 5 height 5
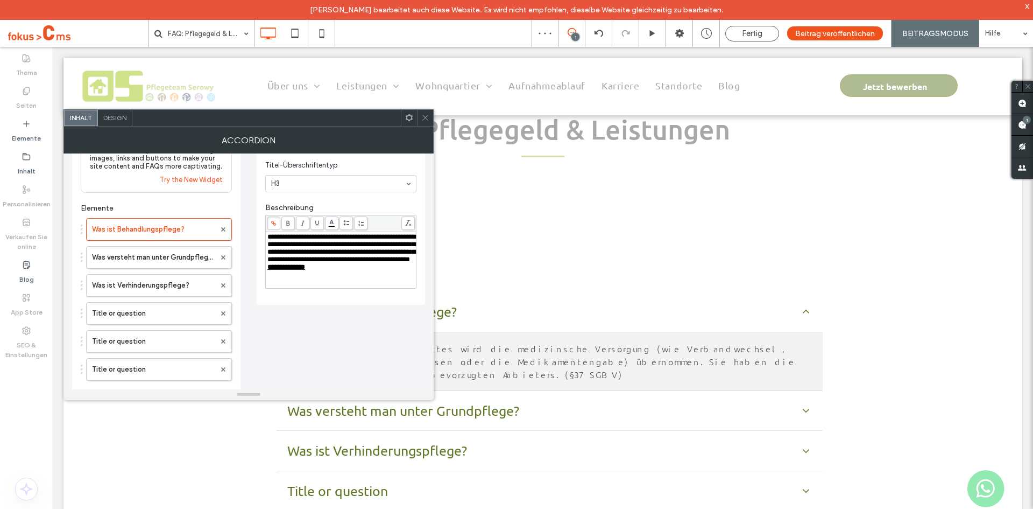
click at [426, 116] on icon at bounding box center [425, 118] width 8 height 8
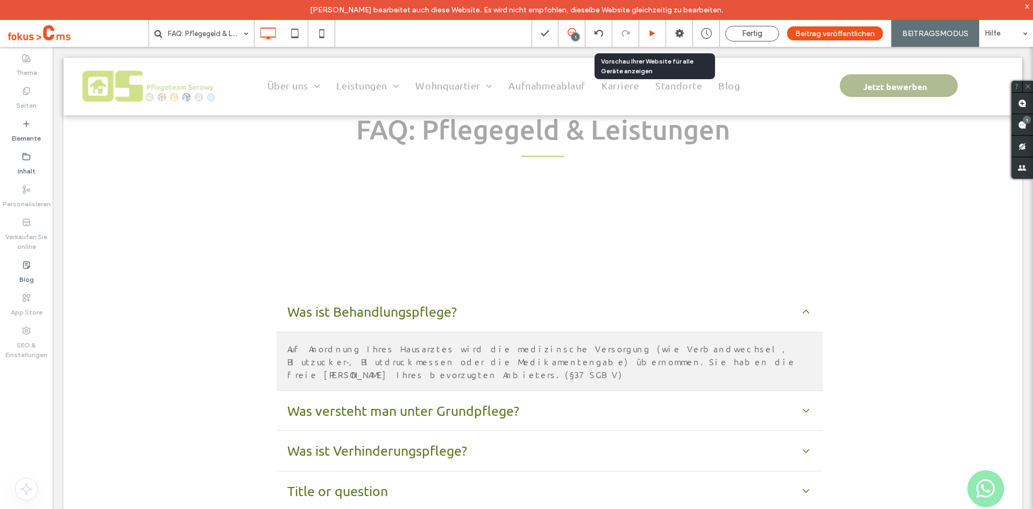
click at [654, 36] on icon at bounding box center [653, 34] width 8 height 8
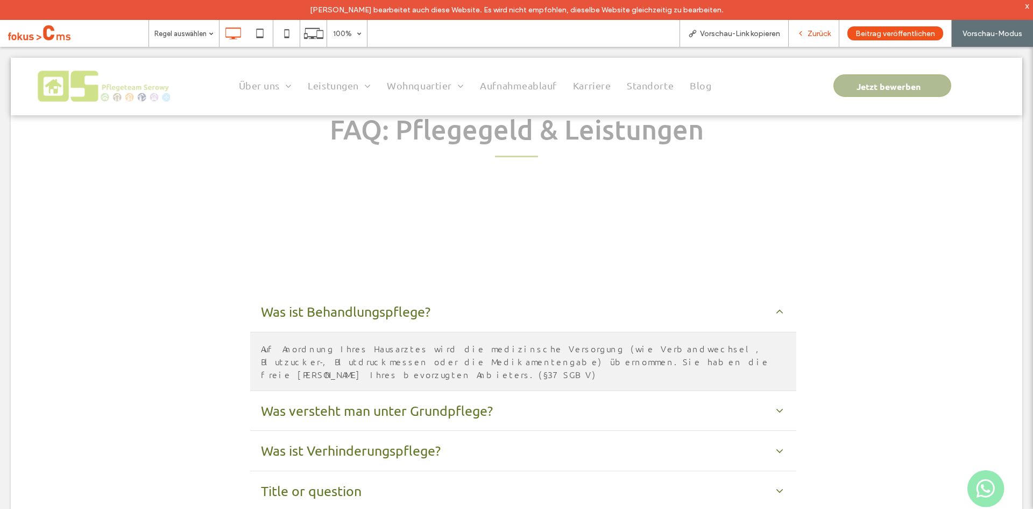
click at [809, 38] on span "Zurück" at bounding box center [819, 33] width 23 height 9
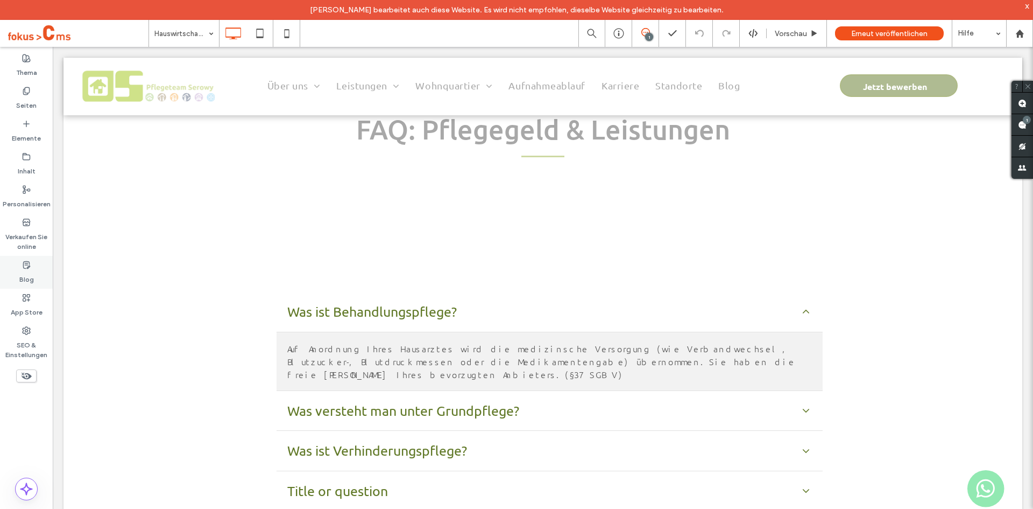
click at [30, 265] on use at bounding box center [26, 264] width 6 height 7
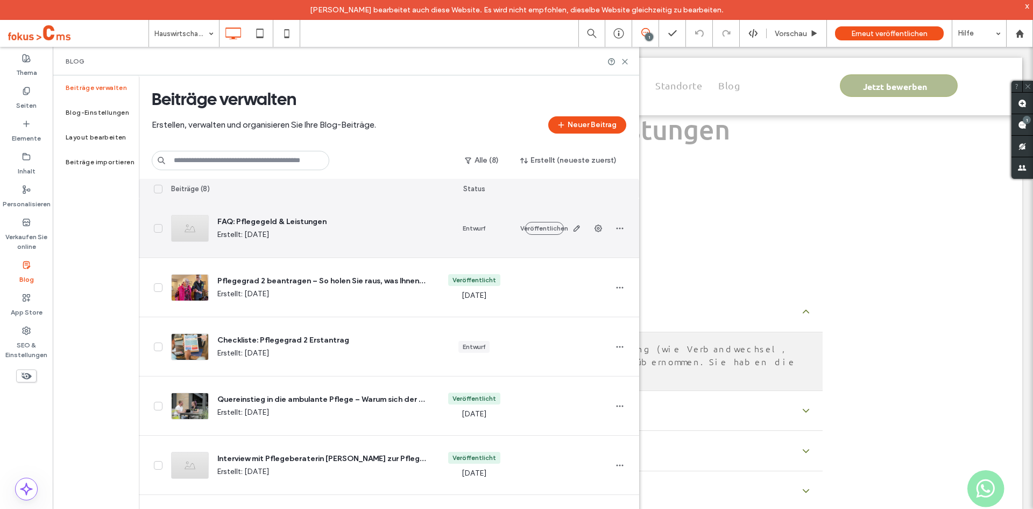
click at [248, 224] on span "FAQ: Pflegegeld & Leistungen" at bounding box center [321, 221] width 208 height 11
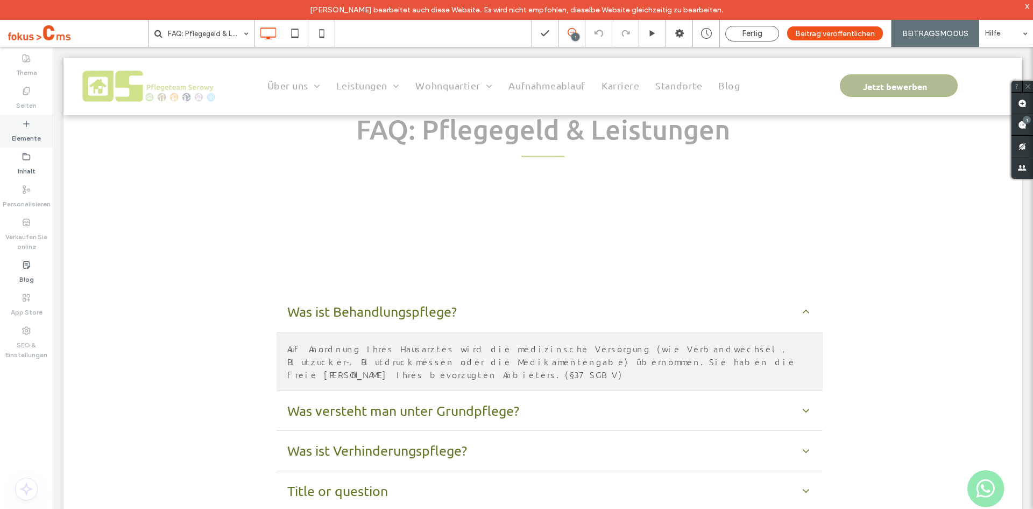
click at [26, 138] on label "Elemente" at bounding box center [26, 135] width 29 height 15
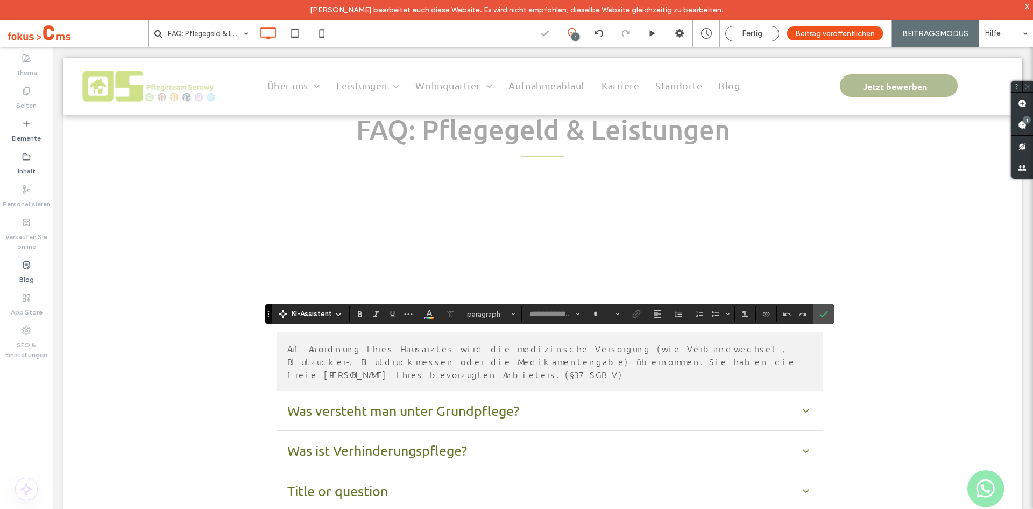
type input "******"
type input "**"
click at [817, 312] on label "Bestätigen" at bounding box center [824, 313] width 16 height 19
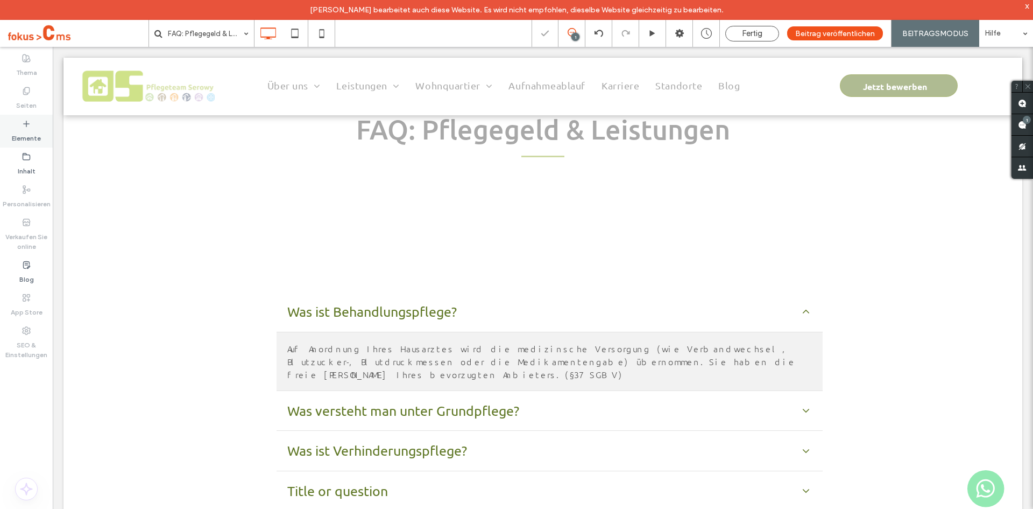
click at [21, 127] on div "Elemente" at bounding box center [26, 131] width 53 height 33
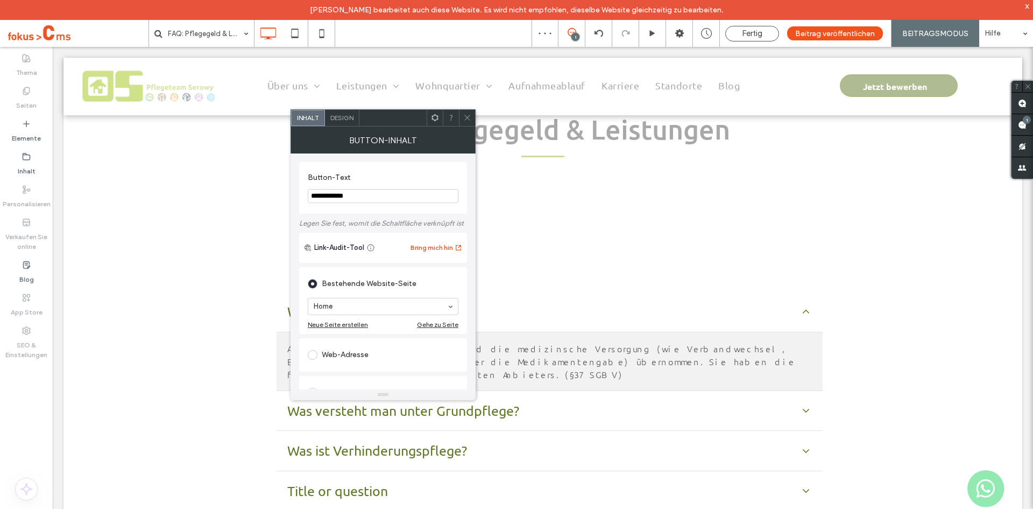
click at [371, 198] on input "**********" at bounding box center [383, 196] width 151 height 14
type input "**********"
type input "****"
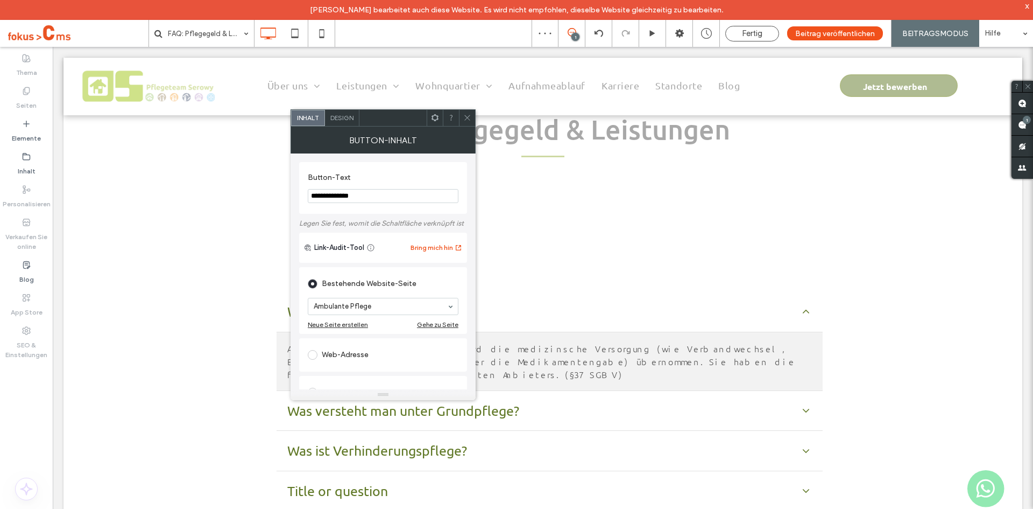
drag, startPoint x: 467, startPoint y: 121, endPoint x: 468, endPoint y: 166, distance: 45.2
click at [467, 121] on icon at bounding box center [467, 118] width 8 height 8
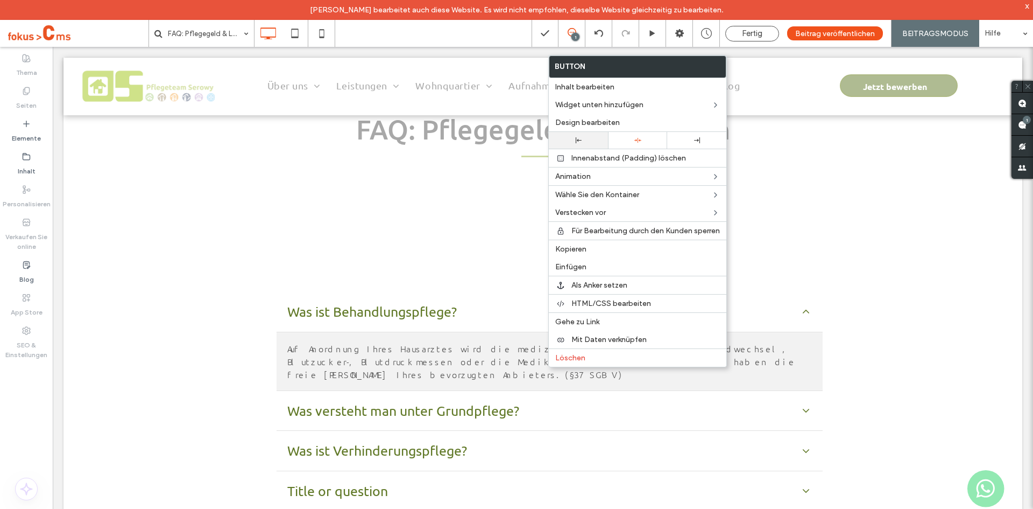
click at [580, 142] on icon at bounding box center [579, 140] width 6 height 6
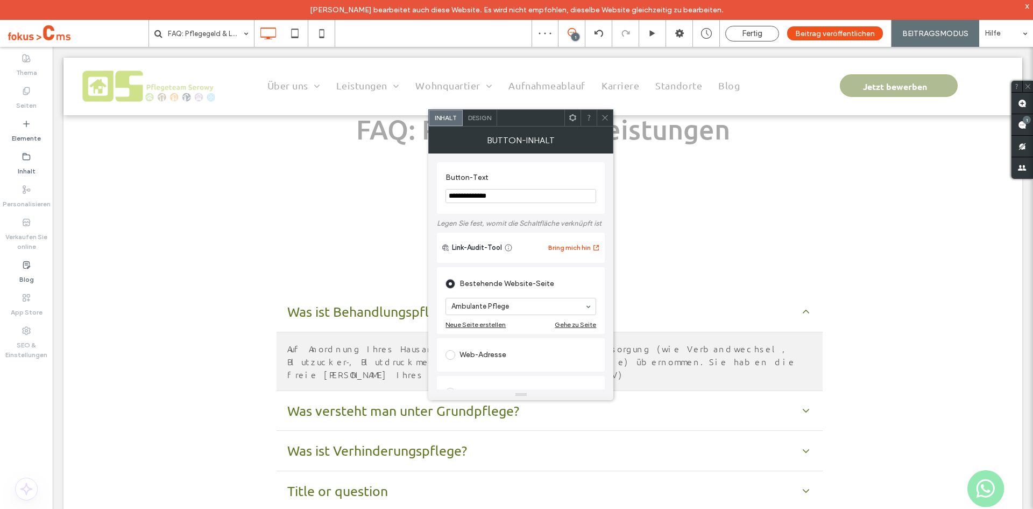
click at [482, 125] on div "Design" at bounding box center [480, 118] width 34 height 16
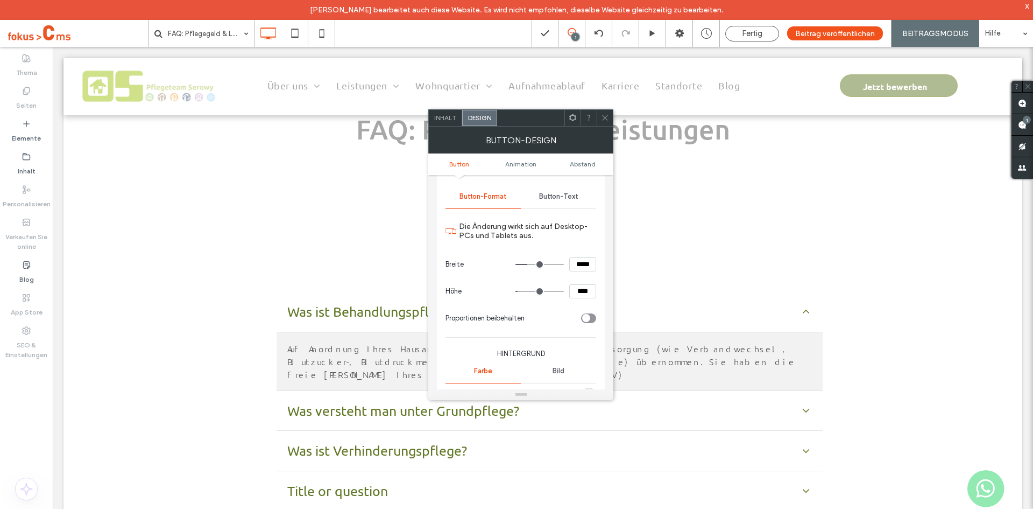
scroll to position [108, 0]
click at [560, 189] on span "Button-Text" at bounding box center [558, 192] width 39 height 9
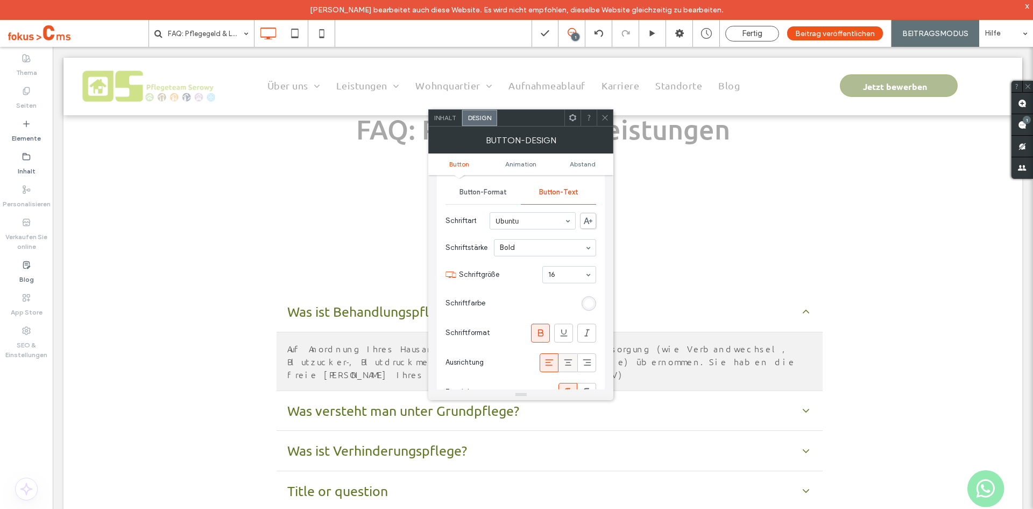
click at [568, 360] on use at bounding box center [568, 362] width 8 height 6
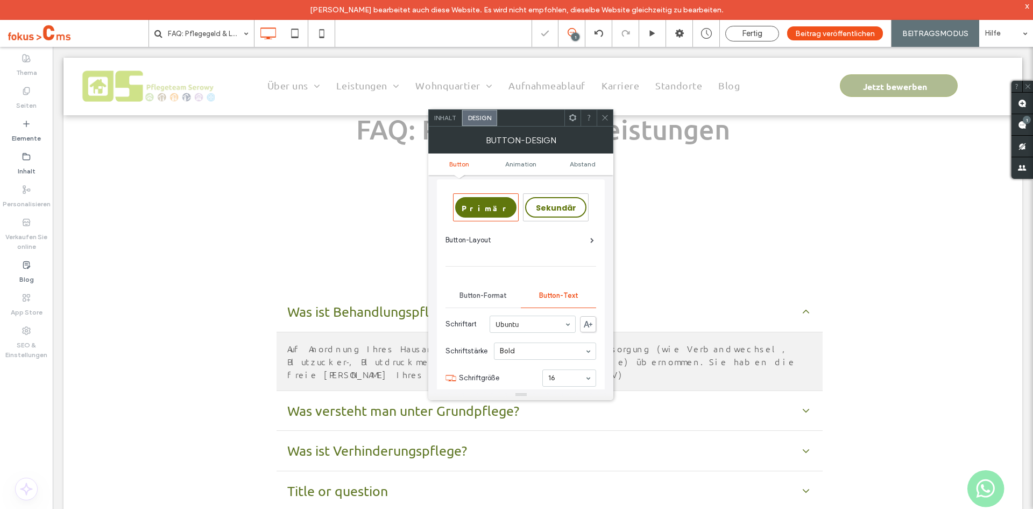
scroll to position [0, 0]
click at [483, 294] on div "Button-Format" at bounding box center [483, 300] width 75 height 24
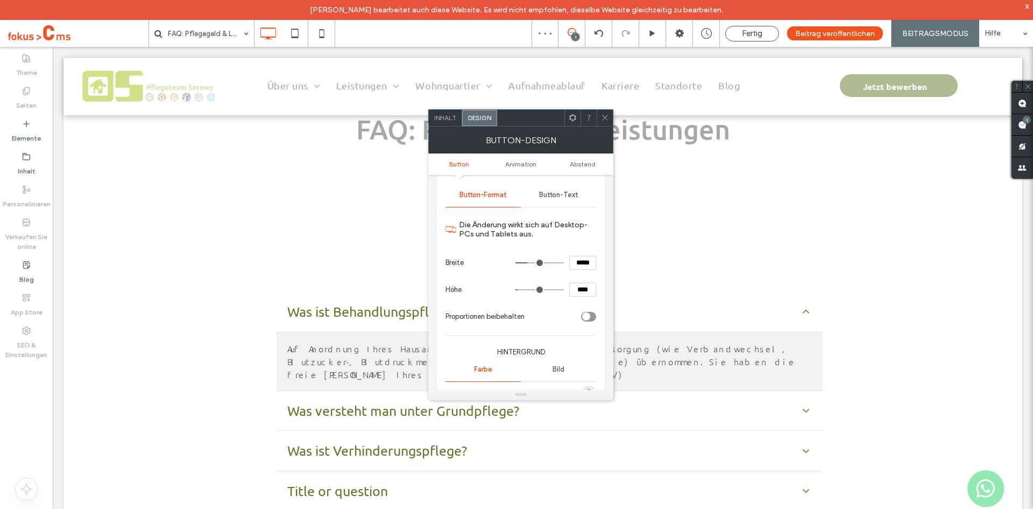
scroll to position [108, 0]
click at [577, 257] on input "*****" at bounding box center [582, 260] width 27 height 14
type input "***"
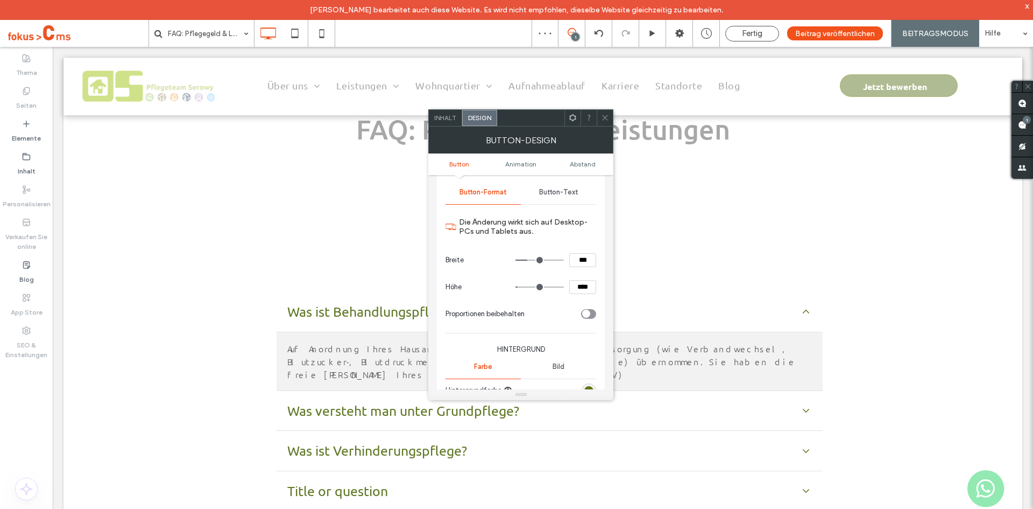
type input "*****"
drag, startPoint x: 559, startPoint y: 273, endPoint x: 575, endPoint y: 280, distance: 17.3
click at [561, 273] on div "Die Änderung wirkt sich auf Desktop-PCs und Tablets aus. Breite ***** Höhe ****…" at bounding box center [521, 267] width 151 height 121
click at [577, 286] on input "****" at bounding box center [582, 287] width 27 height 14
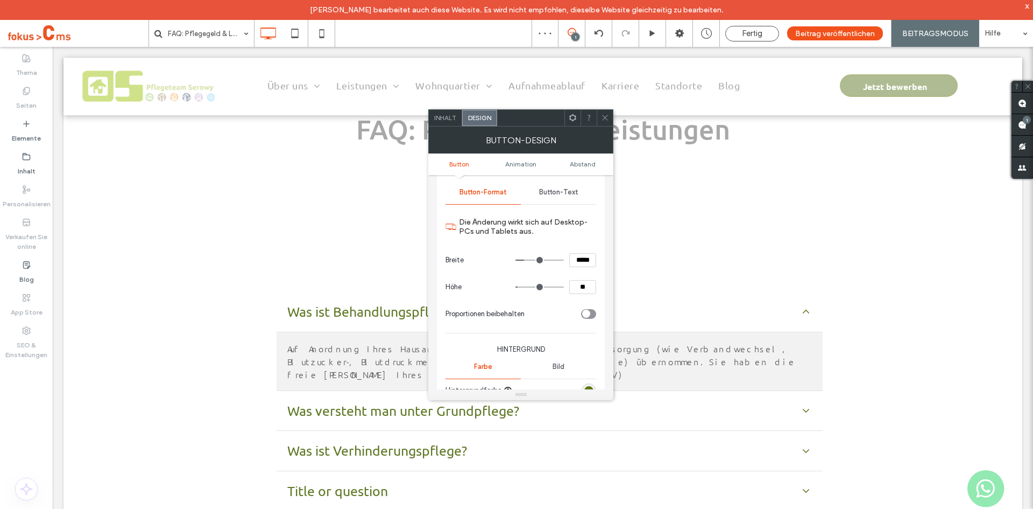
type input "**"
type input "****"
click at [579, 274] on section "Höhe ****" at bounding box center [521, 286] width 151 height 27
click at [582, 288] on input "****" at bounding box center [582, 287] width 27 height 14
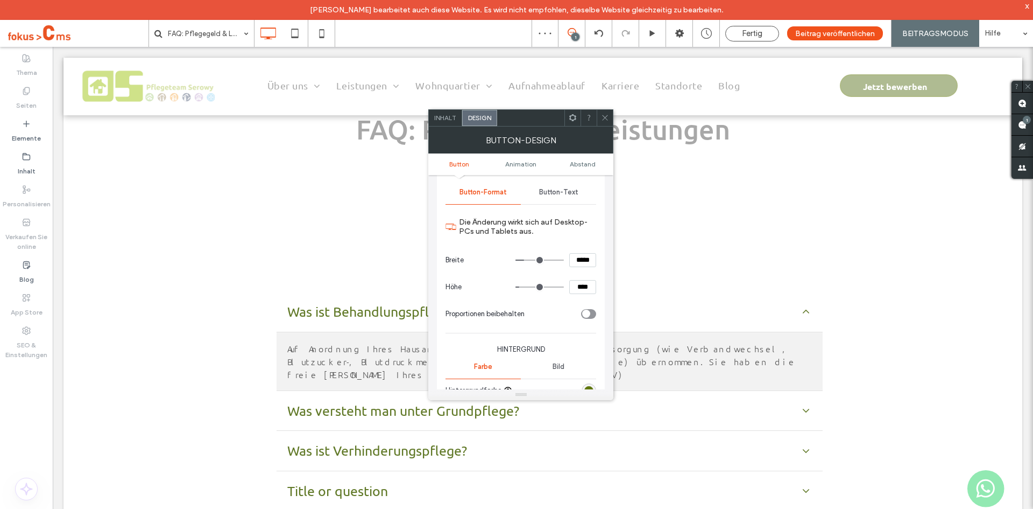
click at [582, 272] on section "Breite *****" at bounding box center [521, 259] width 151 height 27
click at [605, 117] on icon at bounding box center [605, 118] width 8 height 8
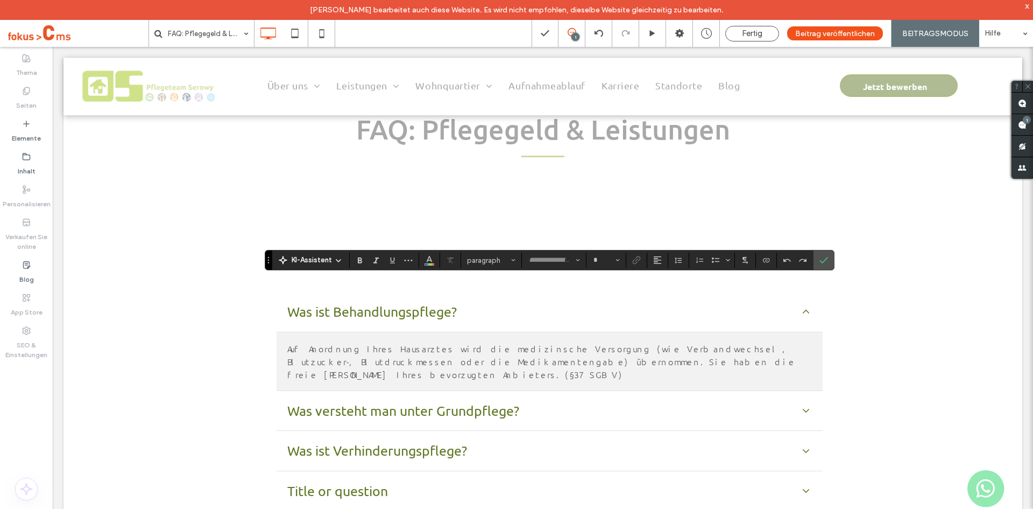
type input "******"
click at [505, 259] on span "paragraph" at bounding box center [488, 260] width 42 height 8
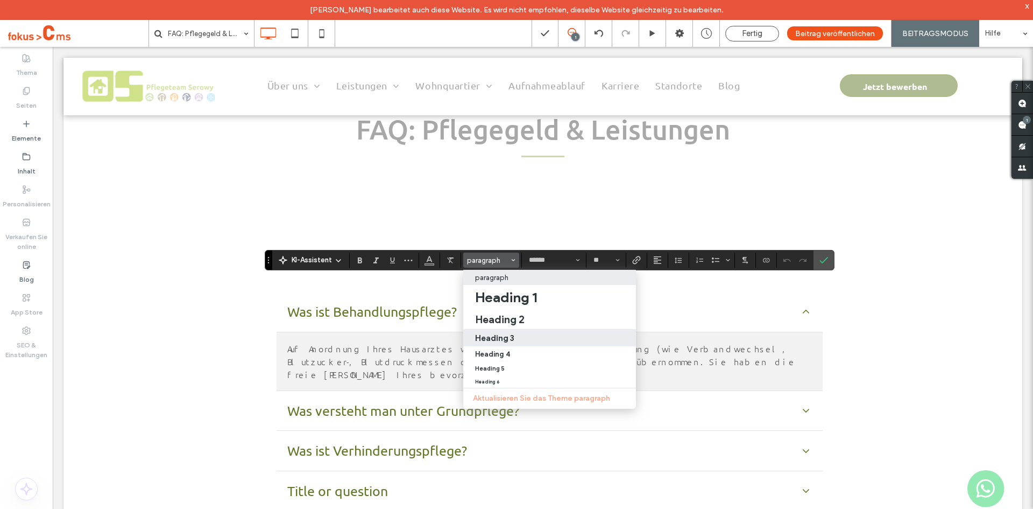
click at [505, 339] on h3 "Heading 3" at bounding box center [494, 338] width 39 height 10
type input "**"
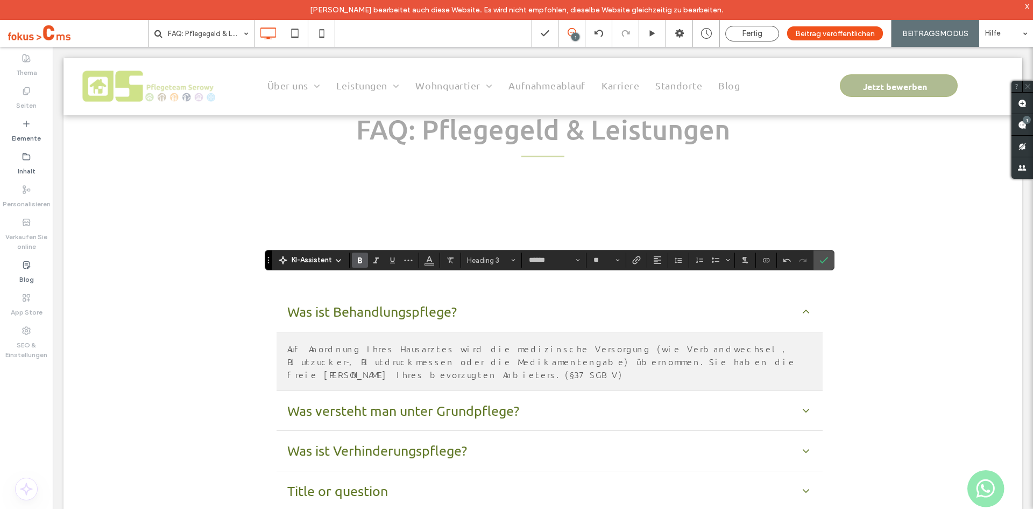
click at [358, 258] on icon "Fett" at bounding box center [360, 260] width 9 height 9
click at [823, 256] on icon "Bestätigen" at bounding box center [824, 260] width 9 height 9
drag, startPoint x: 671, startPoint y: 259, endPoint x: 658, endPoint y: 260, distance: 12.4
click at [671, 259] on button "Zeilenhöhe" at bounding box center [679, 259] width 16 height 15
click at [658, 260] on use "Ausrichtung" at bounding box center [658, 260] width 8 height 8
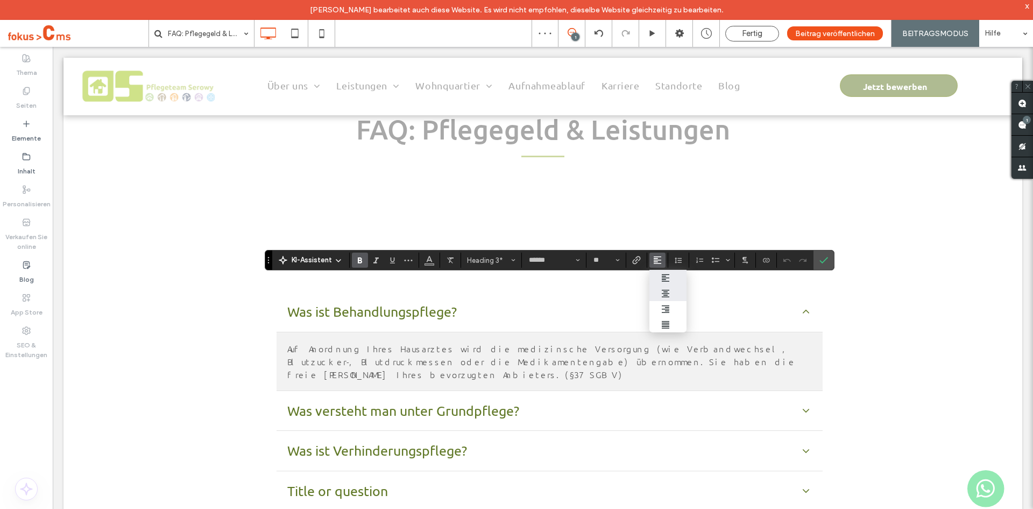
click at [671, 293] on div "ui.textEditor.alignment.center" at bounding box center [668, 293] width 14 height 9
click at [822, 260] on icon "Bestätigen" at bounding box center [824, 260] width 9 height 9
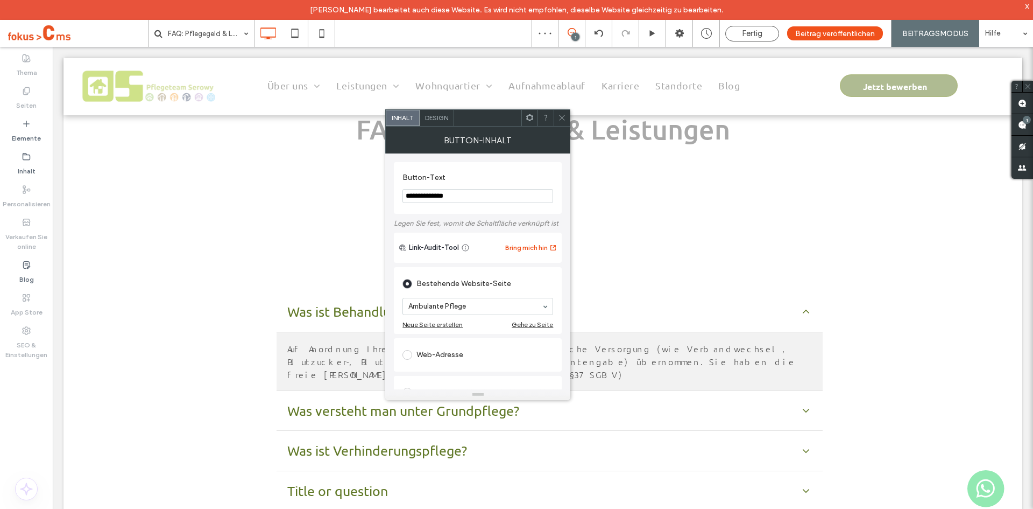
click at [559, 123] on span at bounding box center [562, 118] width 8 height 16
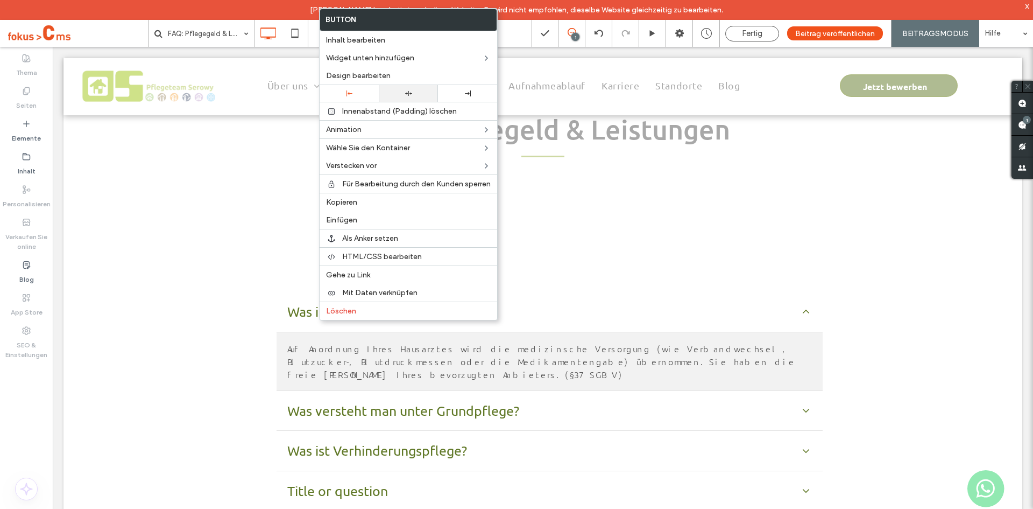
click at [408, 93] on use at bounding box center [408, 93] width 7 height 5
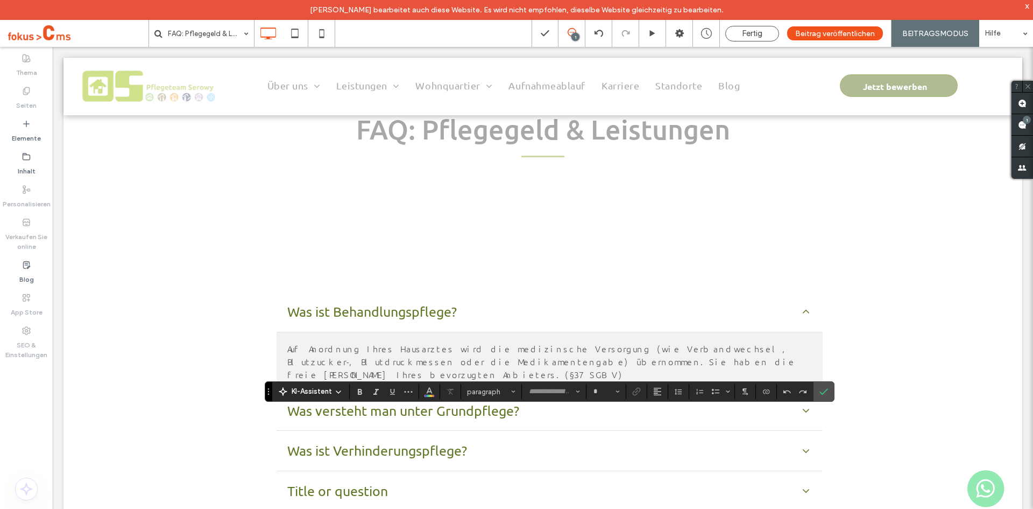
type input "******"
type input "**"
click at [834, 393] on div "KI-Assistent Heading 3* ****** **" at bounding box center [549, 391] width 569 height 20
click at [826, 392] on icon "Bestätigen" at bounding box center [824, 391] width 9 height 9
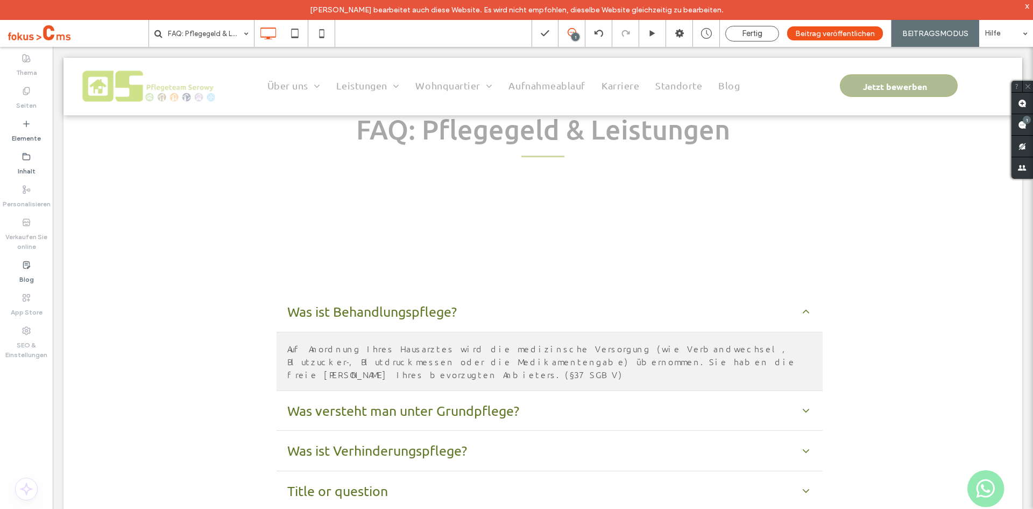
drag, startPoint x: 1030, startPoint y: 6, endPoint x: 1018, endPoint y: 10, distance: 11.8
click at [1029, 6] on div "x" at bounding box center [1027, 5] width 5 height 9
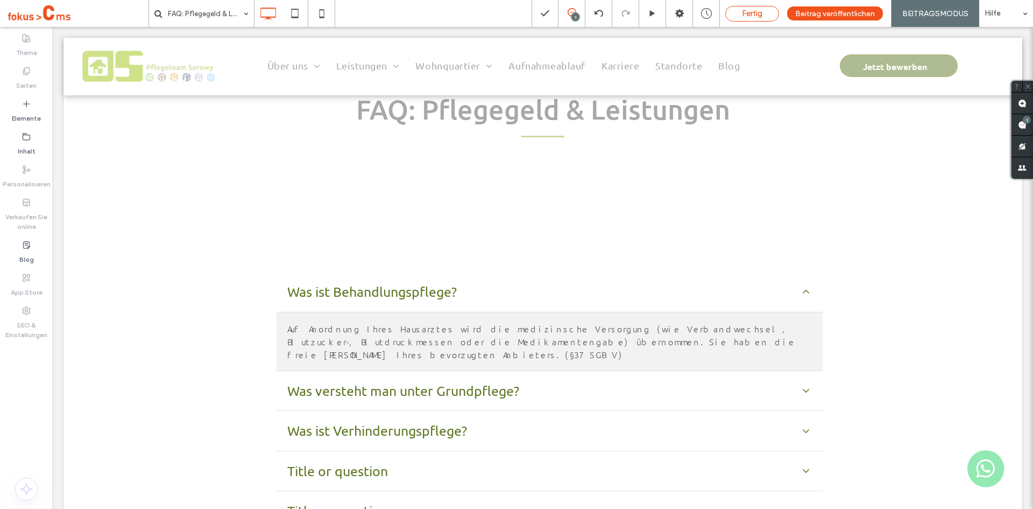
click at [744, 16] on span "Fertig" at bounding box center [752, 14] width 20 height 10
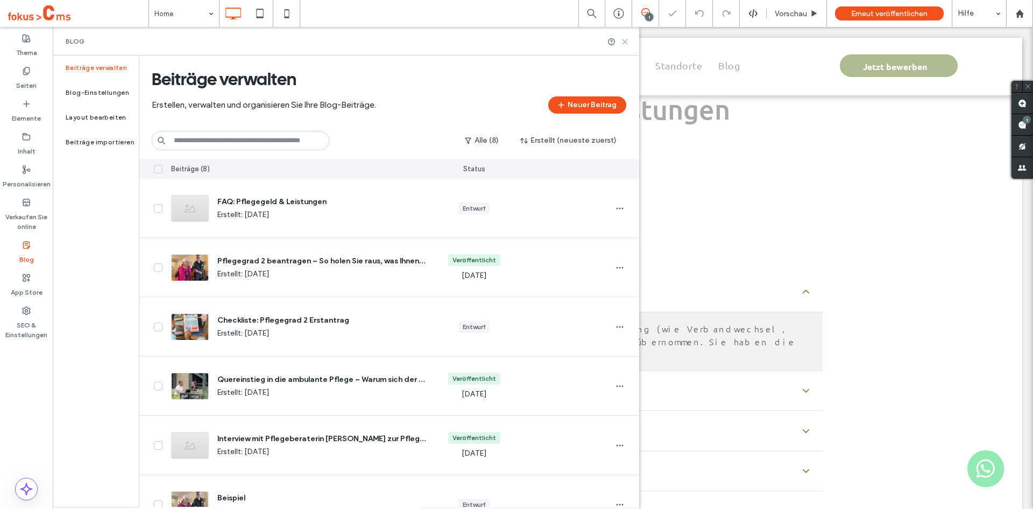
click at [624, 43] on icon at bounding box center [625, 42] width 8 height 8
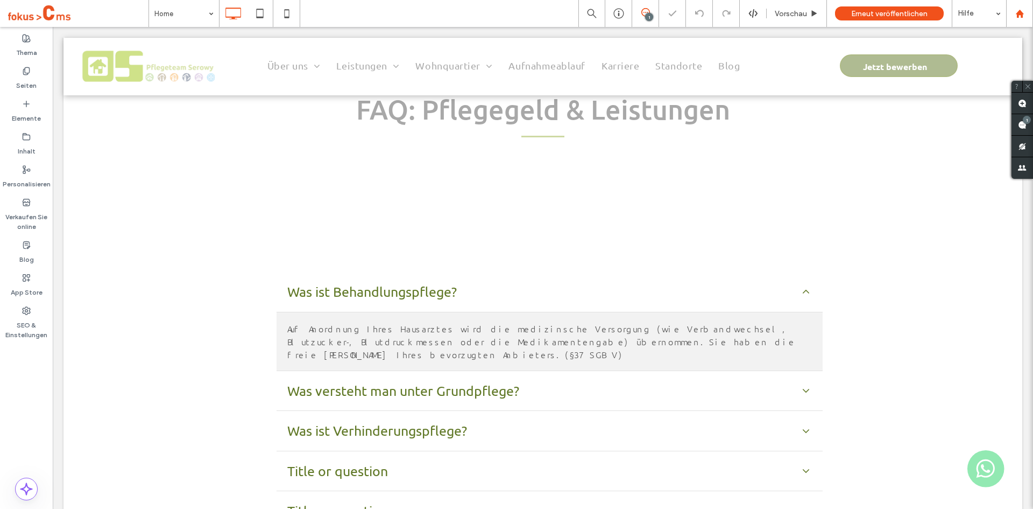
click at [1016, 17] on icon at bounding box center [1020, 13] width 9 height 9
click at [1014, 11] on div at bounding box center [1020, 13] width 26 height 9
click at [1016, 13] on icon at bounding box center [1020, 13] width 9 height 9
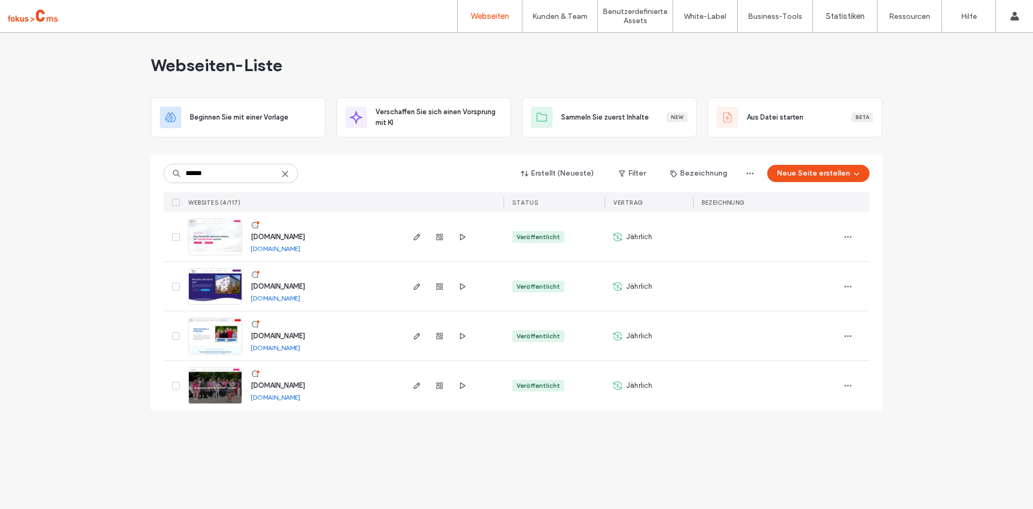
type input "******"
click at [298, 386] on span "[DOMAIN_NAME]" at bounding box center [278, 385] width 54 height 8
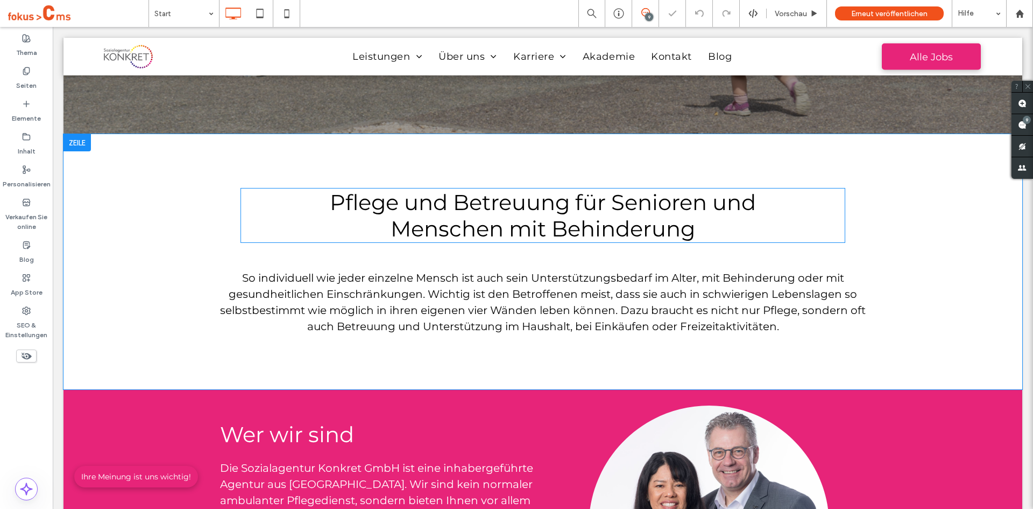
scroll to position [431, 0]
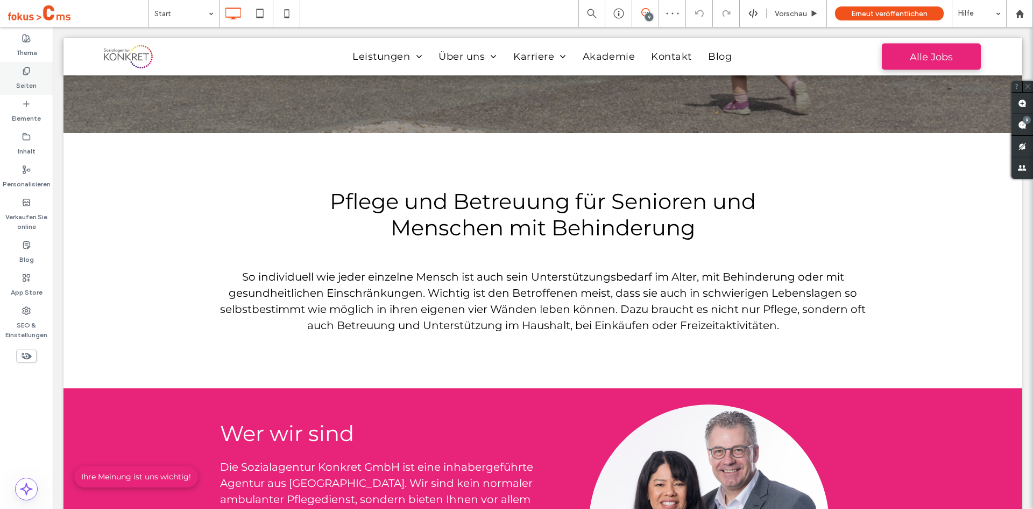
drag, startPoint x: 27, startPoint y: 72, endPoint x: 42, endPoint y: 174, distance: 102.8
click at [27, 73] on icon at bounding box center [26, 71] width 9 height 9
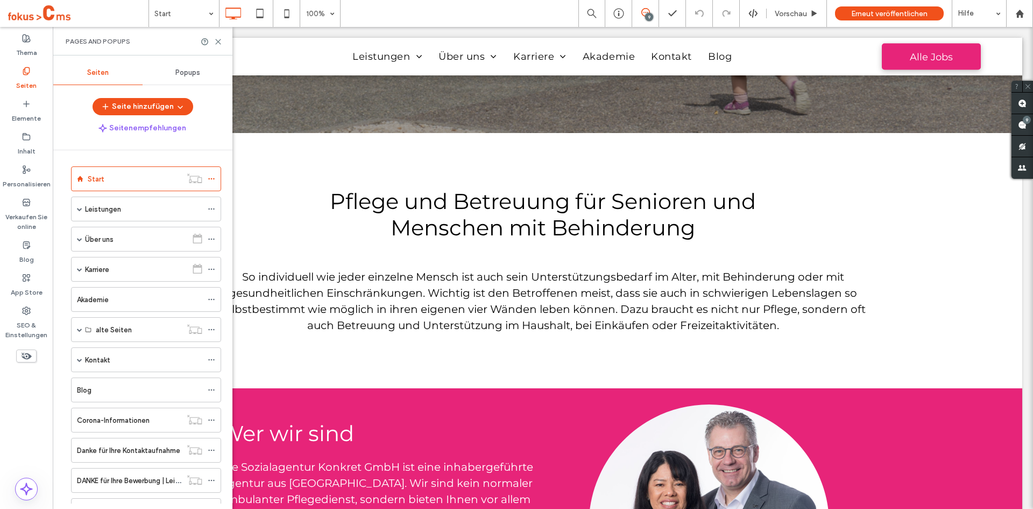
scroll to position [0, 0]
click at [79, 215] on span at bounding box center [79, 211] width 5 height 24
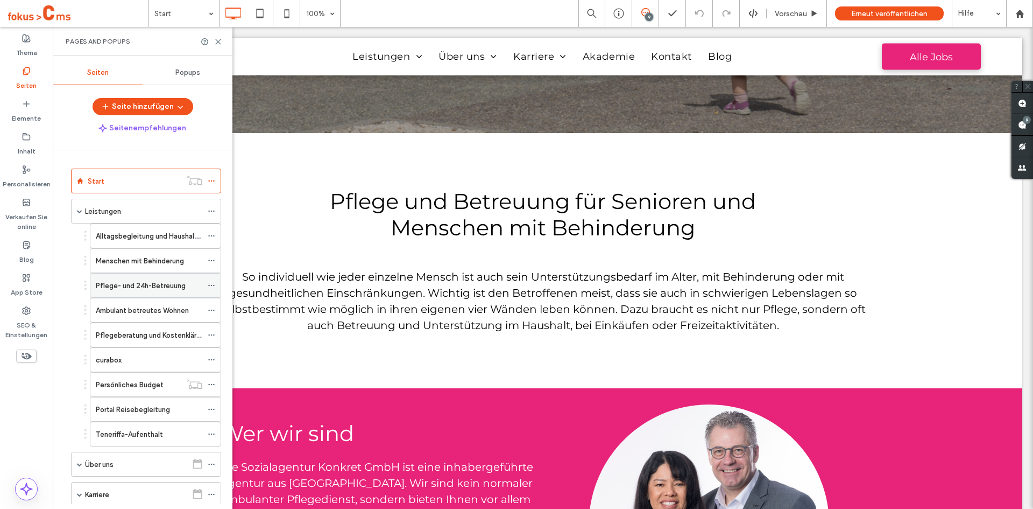
click at [181, 286] on label "Pflege- und 24h-Betreuung" at bounding box center [141, 285] width 90 height 19
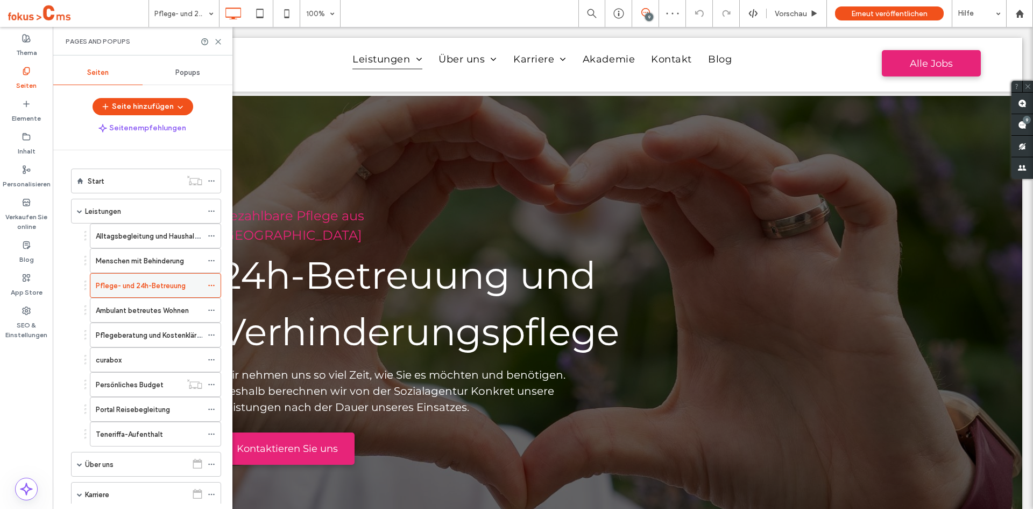
click at [212, 285] on use at bounding box center [211, 286] width 6 height 2
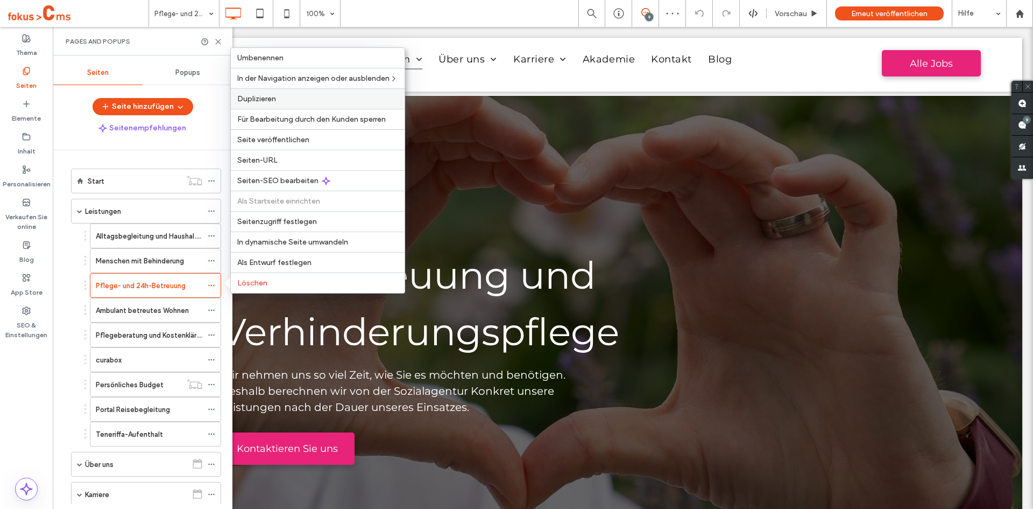
click at [271, 100] on span "Duplizieren" at bounding box center [256, 98] width 39 height 9
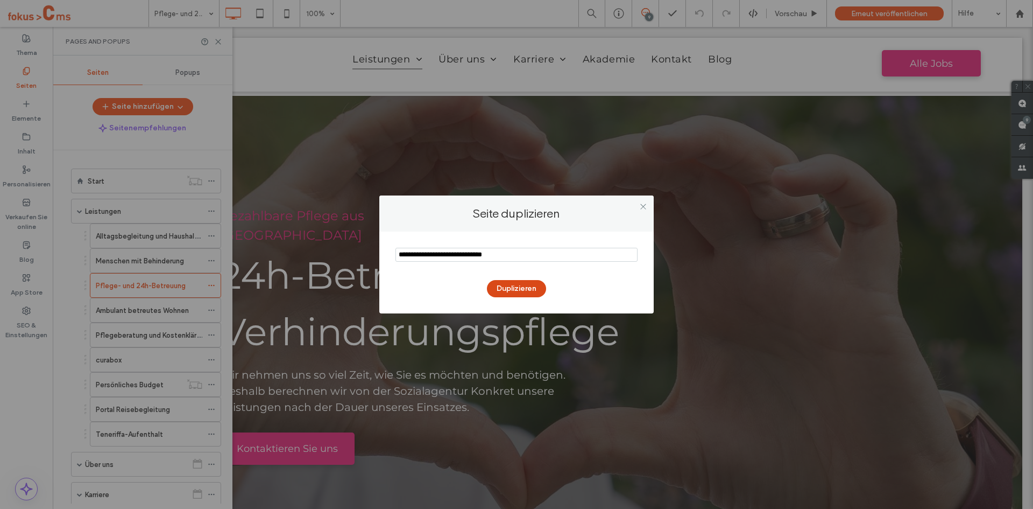
click at [525, 286] on button "Duplizieren" at bounding box center [516, 288] width 59 height 17
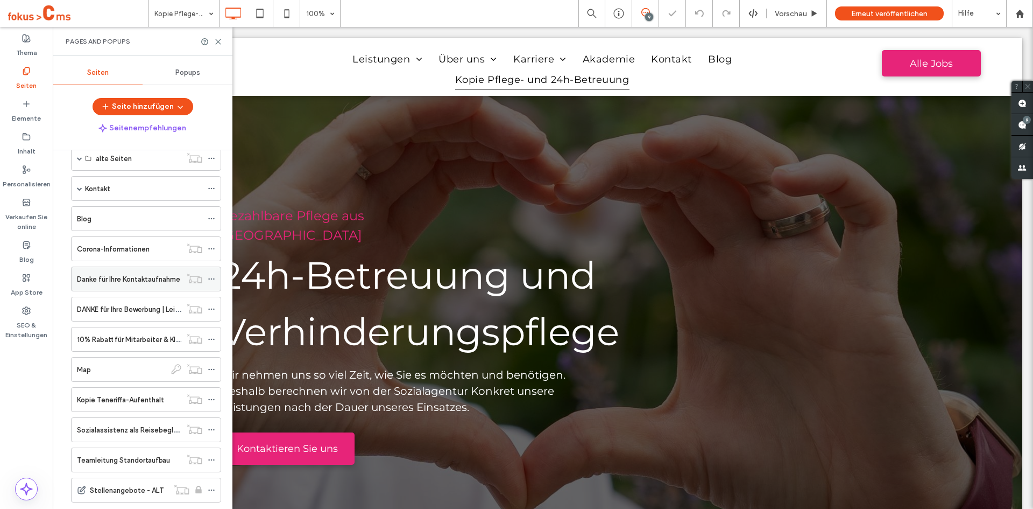
scroll to position [693, 0]
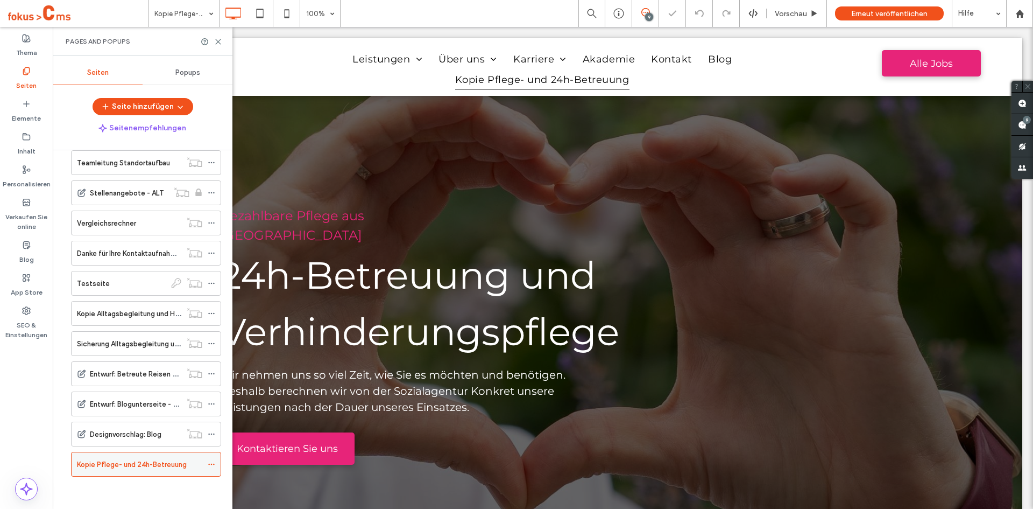
click at [216, 466] on div at bounding box center [214, 464] width 13 height 16
click at [215, 465] on icon at bounding box center [212, 464] width 8 height 8
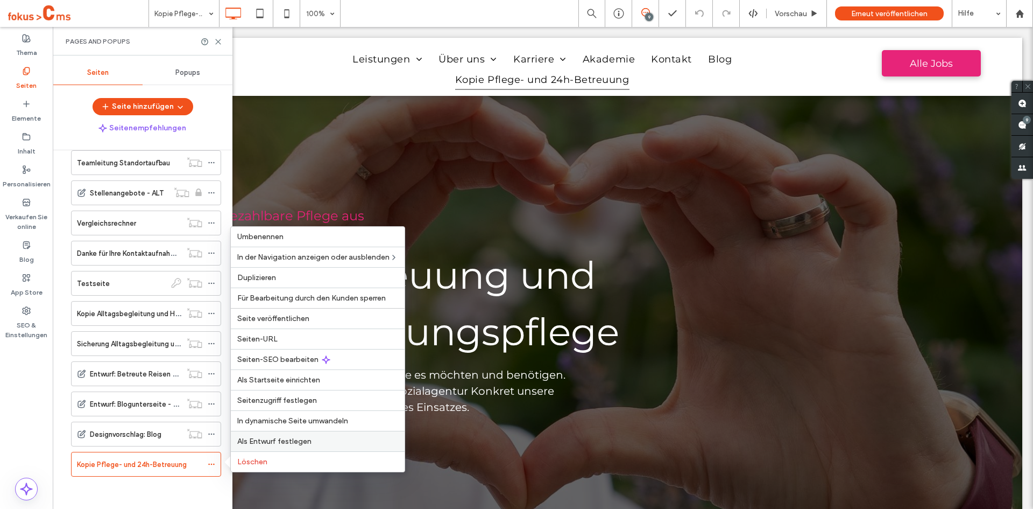
click at [267, 440] on span "Als Entwurf festlegen" at bounding box center [274, 440] width 74 height 9
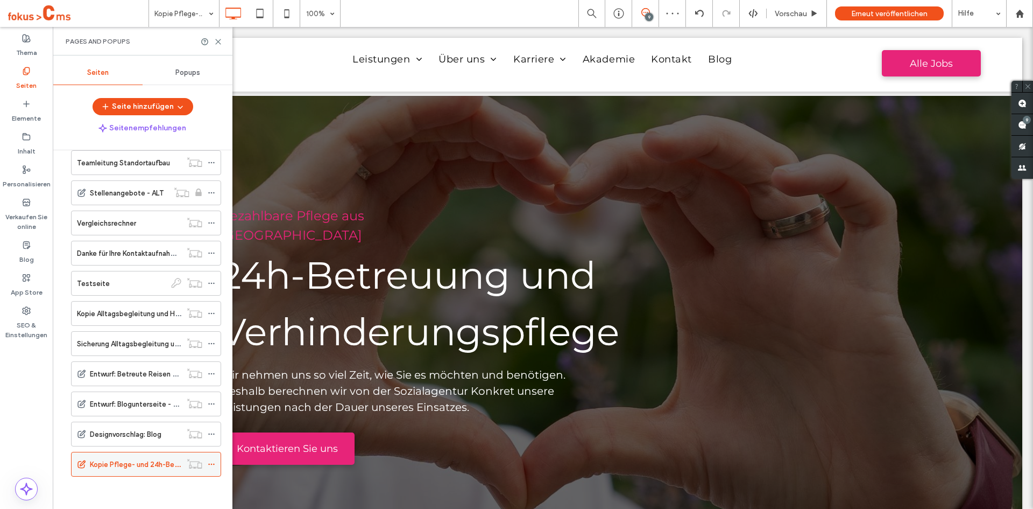
click at [139, 461] on label "Kopie Pflege- und 24h-Betreuung" at bounding box center [145, 464] width 110 height 19
click at [216, 43] on icon at bounding box center [218, 42] width 8 height 8
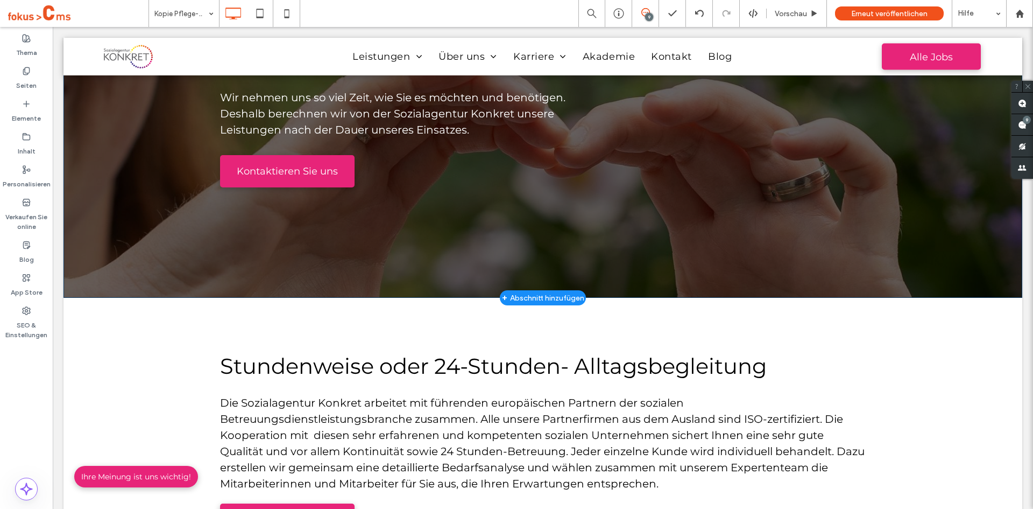
scroll to position [215, 0]
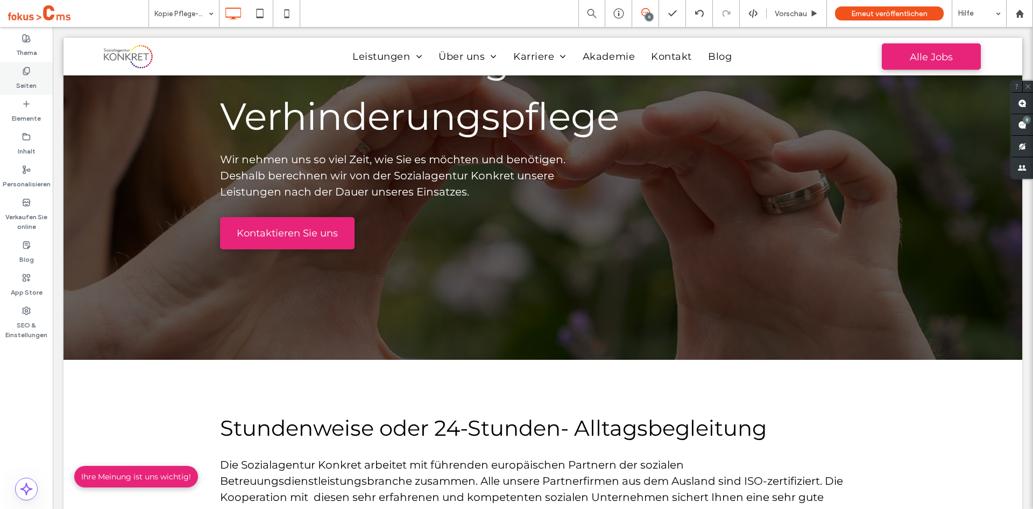
drag, startPoint x: 22, startPoint y: 73, endPoint x: 2, endPoint y: 102, distance: 35.2
click at [22, 73] on div "Seiten" at bounding box center [26, 78] width 53 height 33
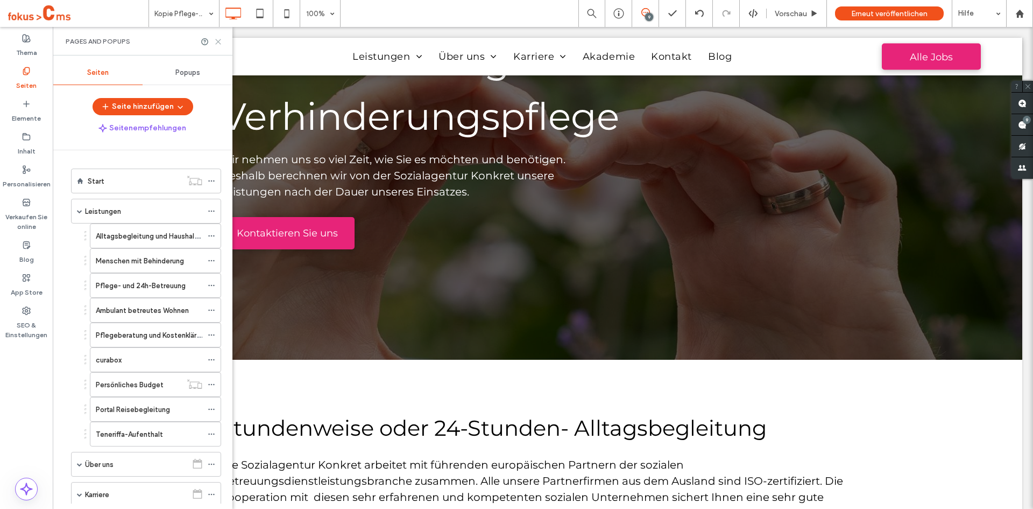
click at [216, 42] on icon at bounding box center [218, 42] width 8 height 8
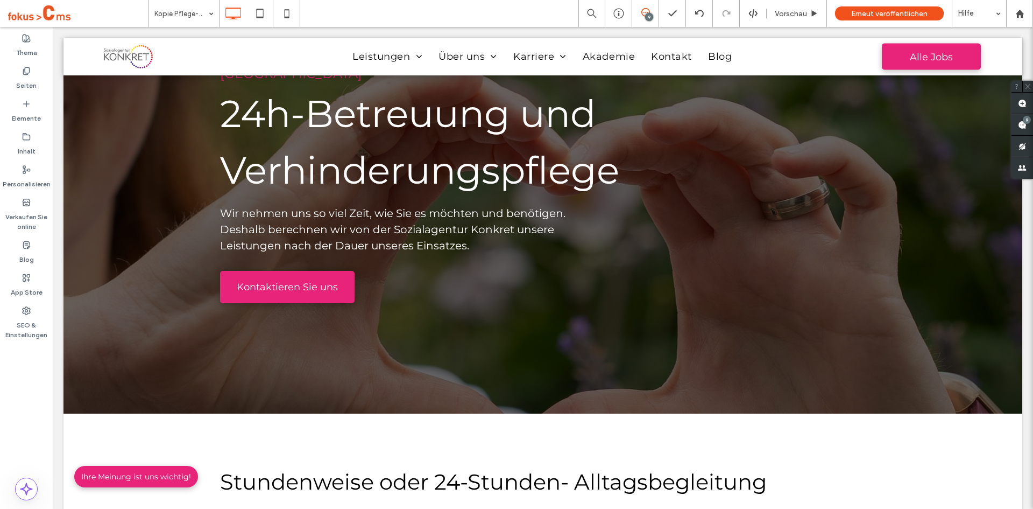
click at [645, 21] on div "9" at bounding box center [645, 13] width 27 height 27
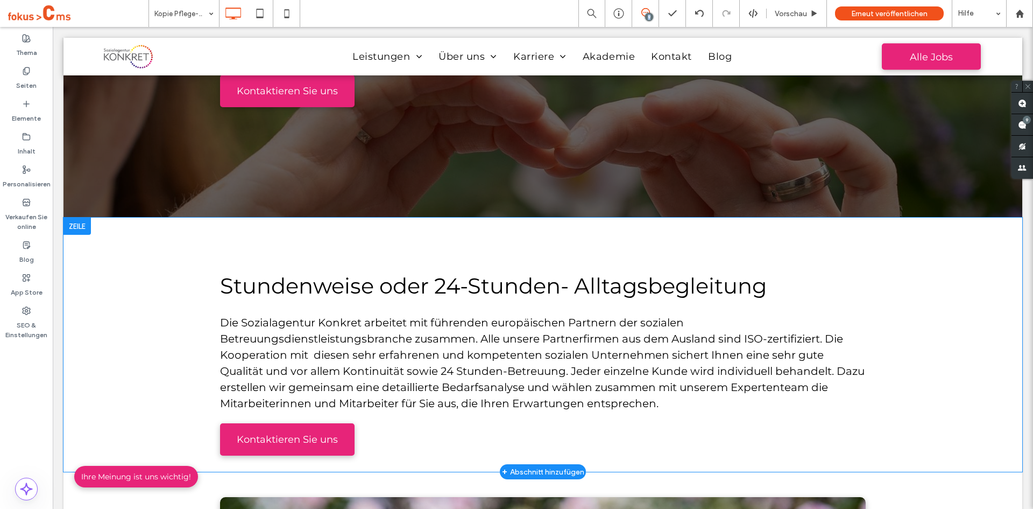
scroll to position [377, 0]
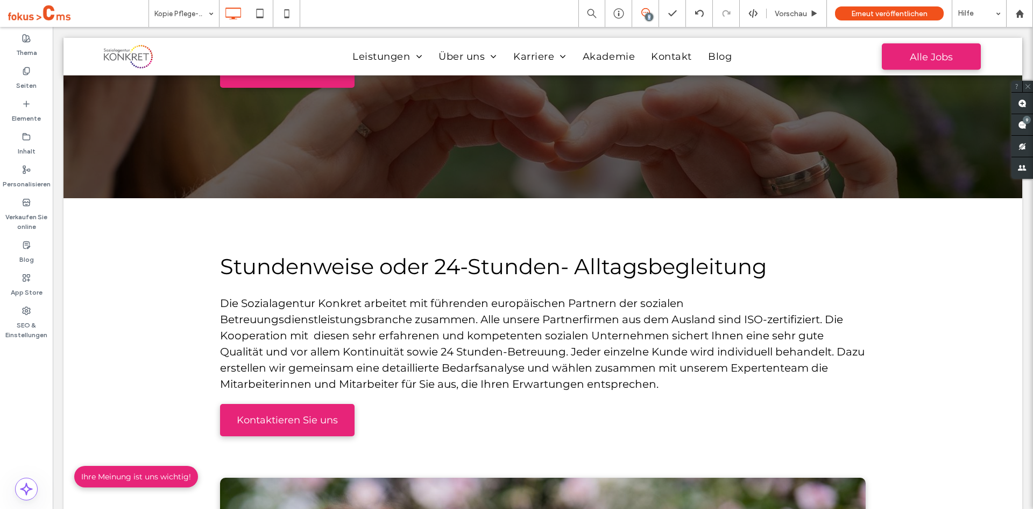
click at [645, 13] on div "9" at bounding box center [645, 12] width 26 height 9
click at [645, 13] on icon at bounding box center [646, 12] width 9 height 9
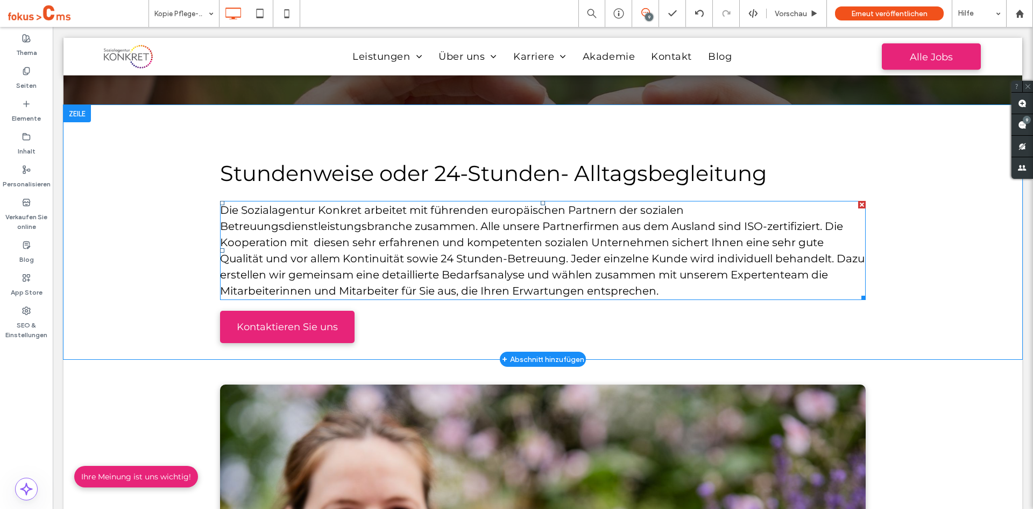
scroll to position [484, 0]
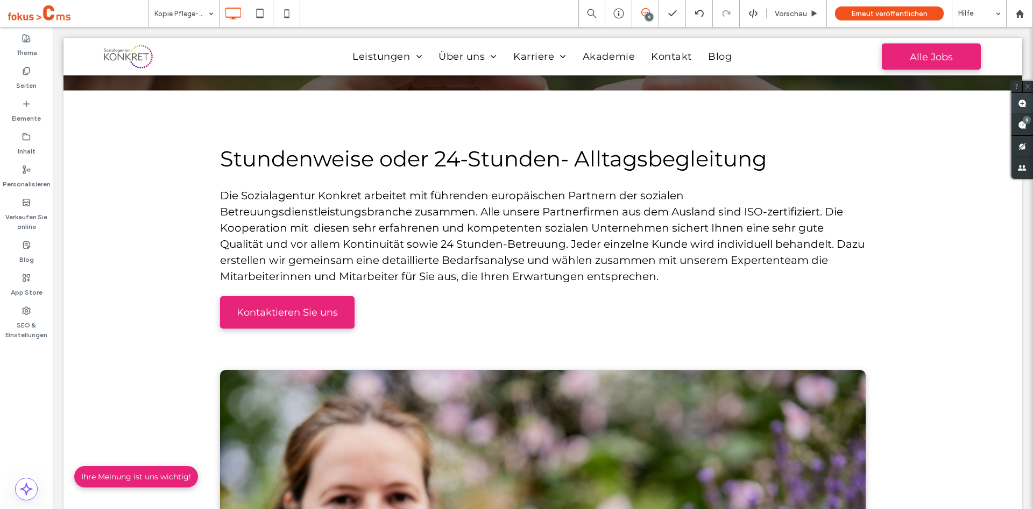
click at [1023, 103] on use at bounding box center [1022, 103] width 9 height 9
click at [642, 15] on icon at bounding box center [646, 12] width 9 height 9
click at [645, 13] on icon at bounding box center [646, 12] width 9 height 9
click at [1020, 102] on use at bounding box center [1022, 103] width 9 height 9
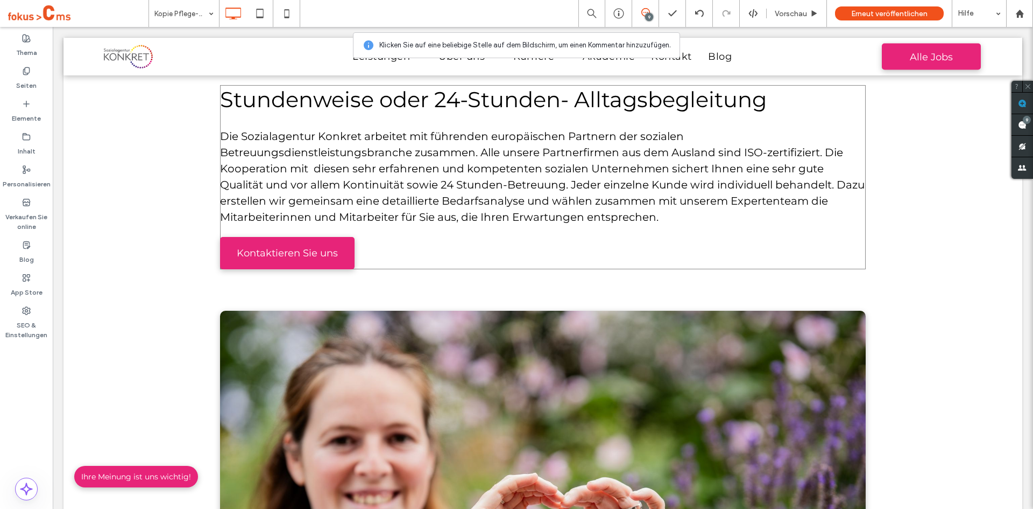
scroll to position [538, 0]
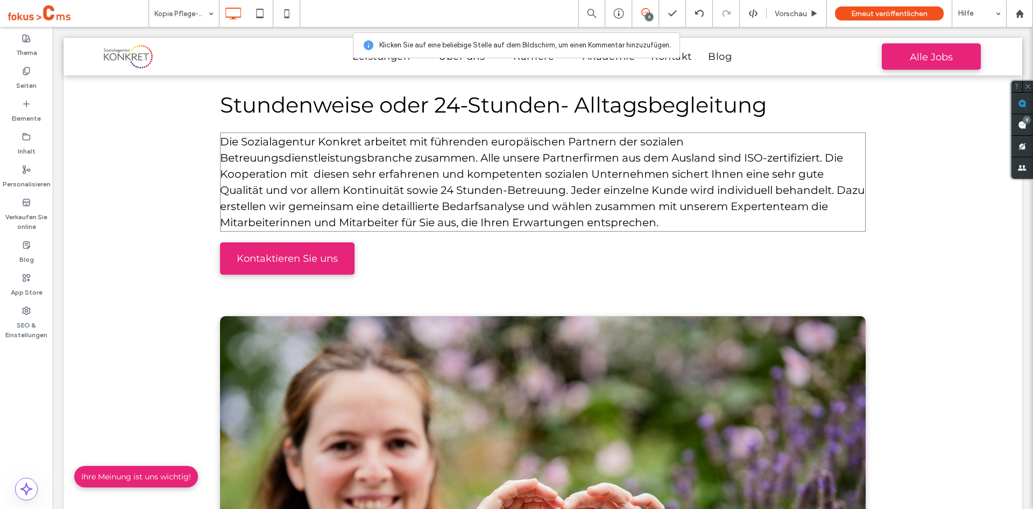
click at [408, 175] on span "Die Sozialagentur Konkret arbeitet mit führenden europäischen Partnern der sozi…" at bounding box center [542, 182] width 645 height 94
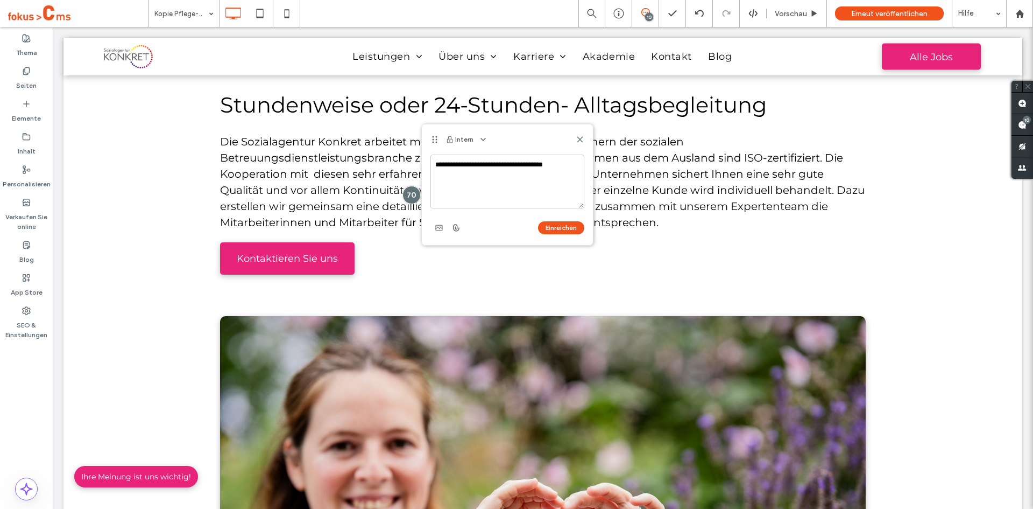
type textarea "**********"
click at [505, 167] on textarea "**********" at bounding box center [508, 181] width 154 height 54
click at [580, 139] on use at bounding box center [579, 139] width 5 height 5
